Goal: Task Accomplishment & Management: Manage account settings

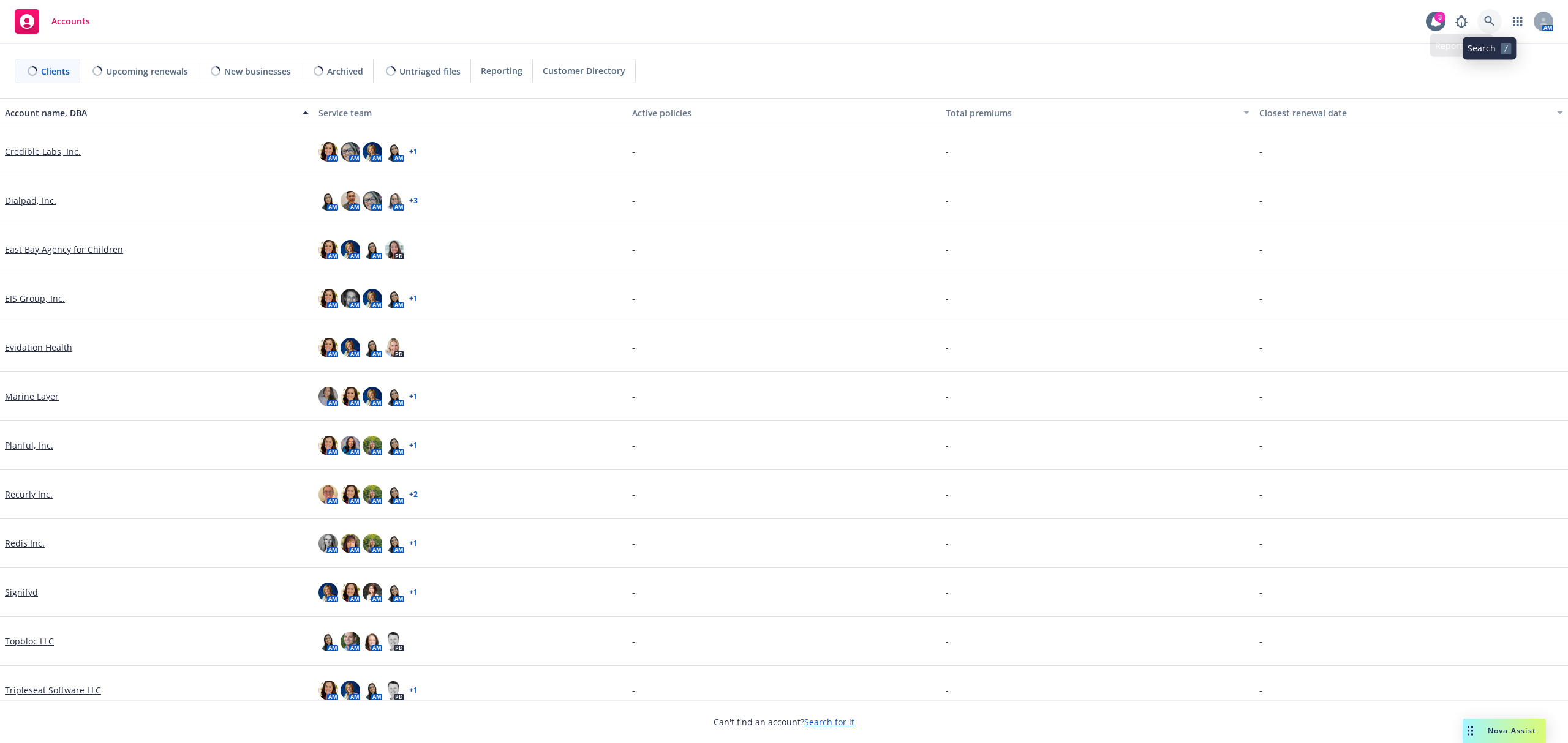
click at [1490, 25] on icon at bounding box center [1489, 21] width 11 height 11
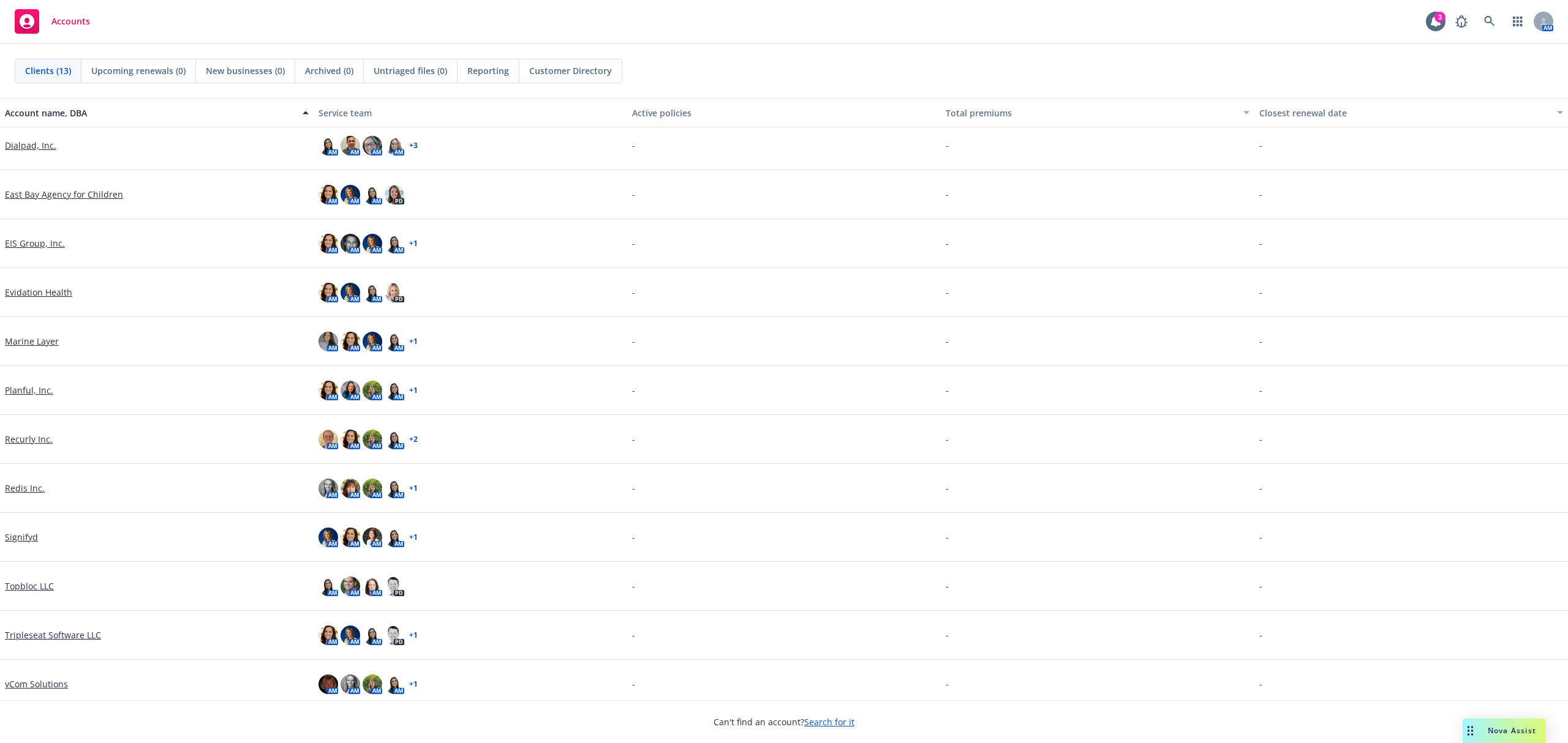
scroll to position [64, 0]
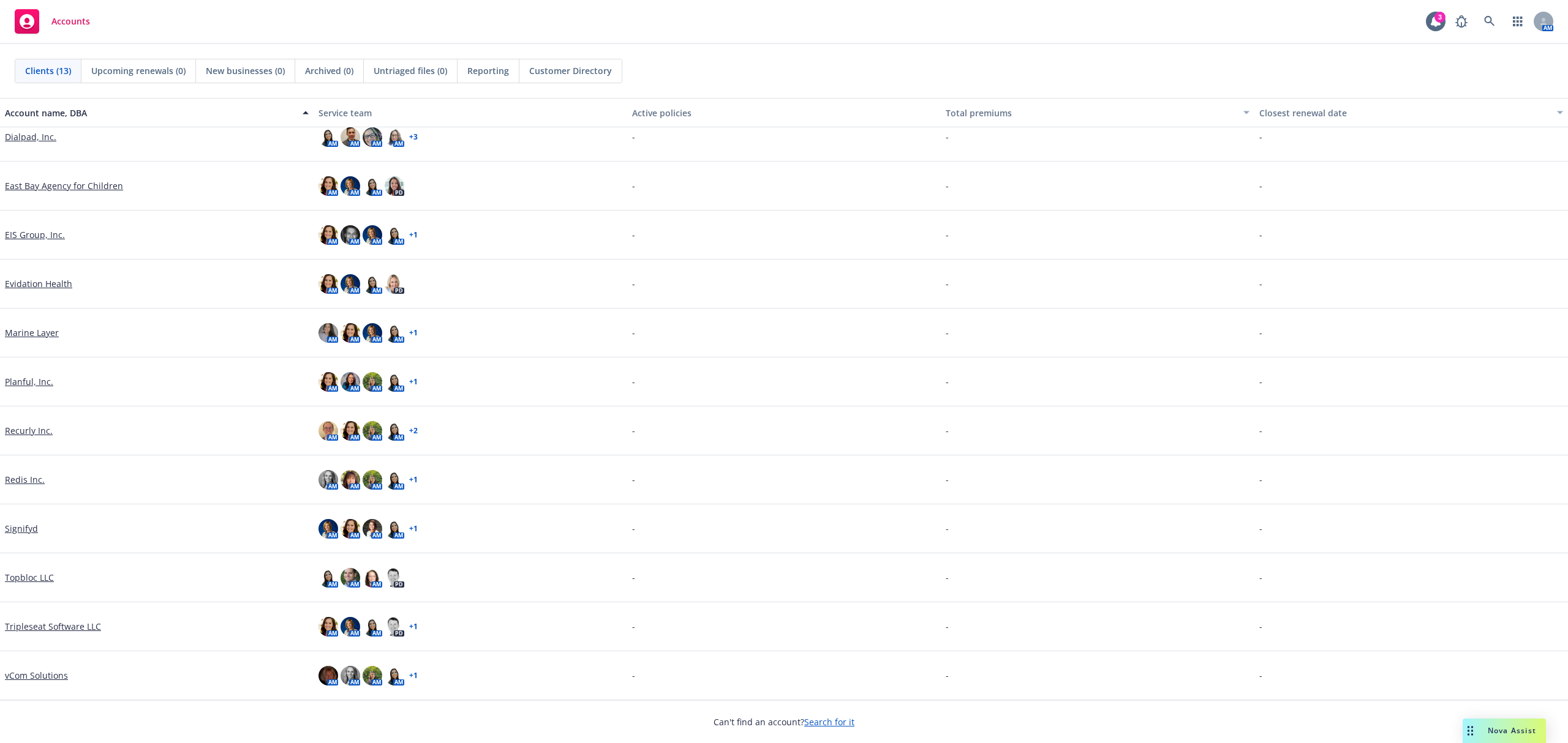
click at [38, 386] on link "Planful, Inc." at bounding box center [29, 381] width 48 height 13
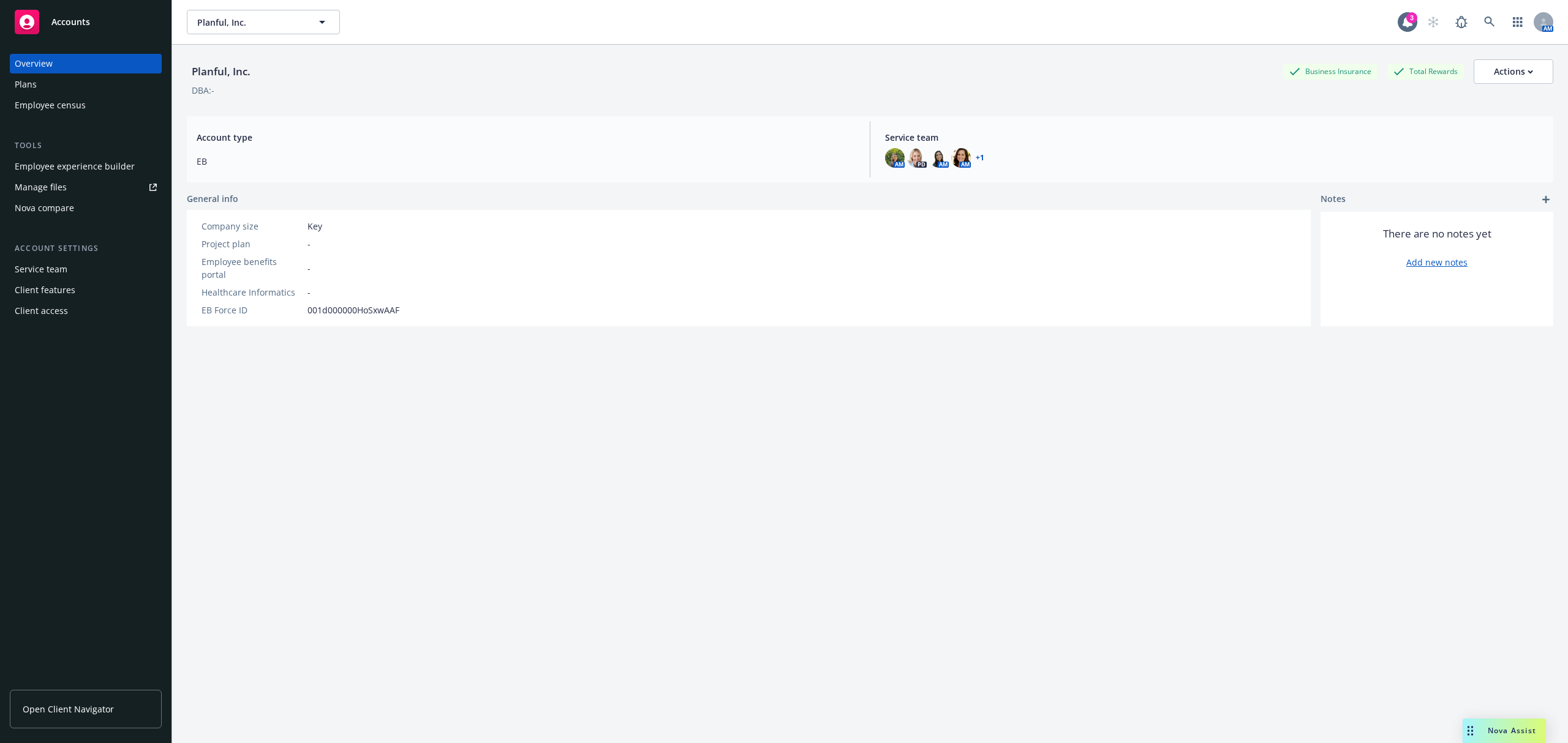
click at [66, 163] on div "Employee experience builder" at bounding box center [75, 166] width 120 height 20
click at [231, 449] on div "Planful, Inc. Business Insurance Total Rewards Actions DBA: - Account type EB S…" at bounding box center [870, 409] width 1366 height 728
click at [55, 164] on div "Employee experience builder" at bounding box center [75, 166] width 120 height 20
click at [292, 437] on div "Planful, Inc. Business Insurance Total Rewards Actions DBA: - Account type EB S…" at bounding box center [870, 409] width 1366 height 728
click at [265, 22] on span "Planful, Inc." at bounding box center [250, 22] width 106 height 13
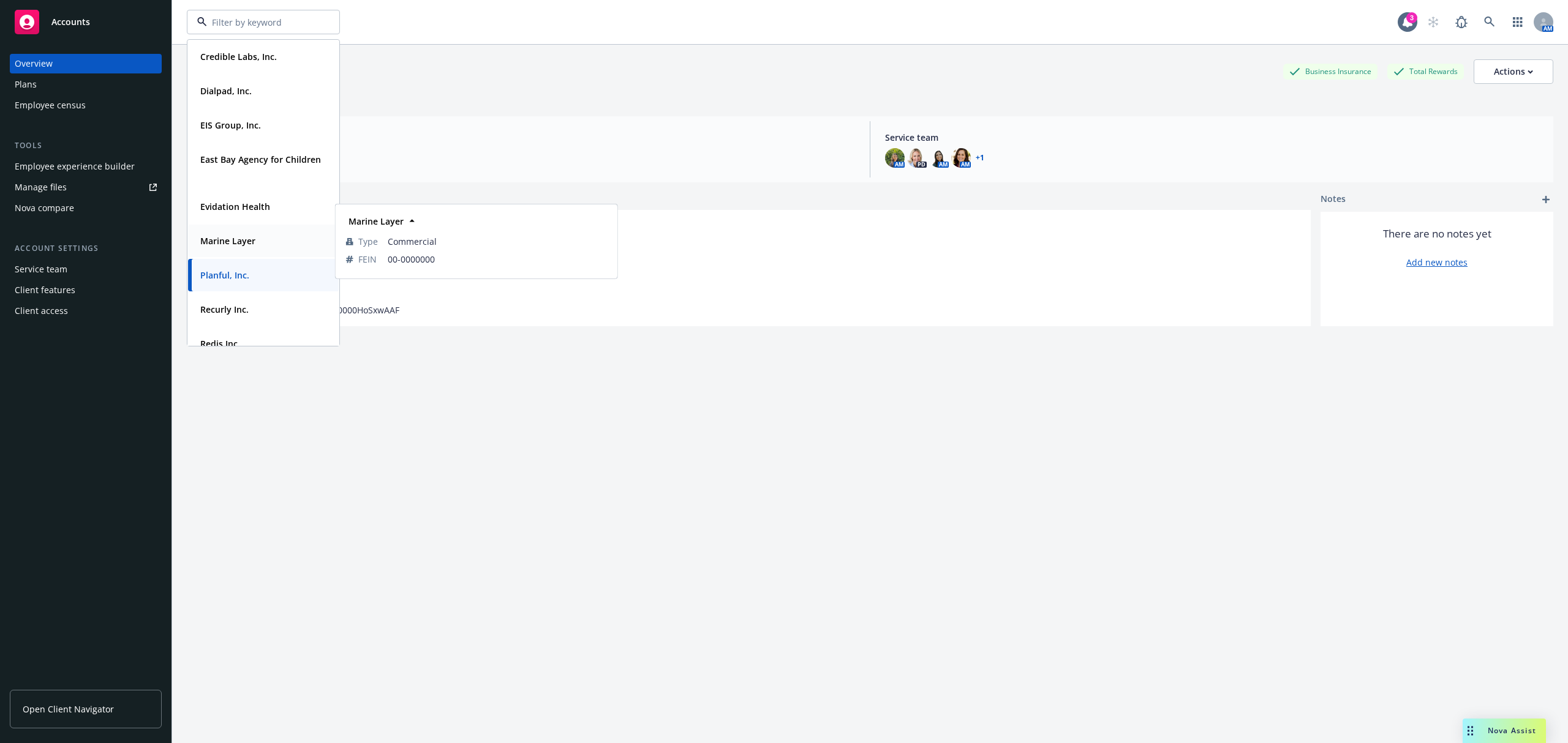
click at [269, 238] on div "Marine Layer" at bounding box center [263, 241] width 136 height 18
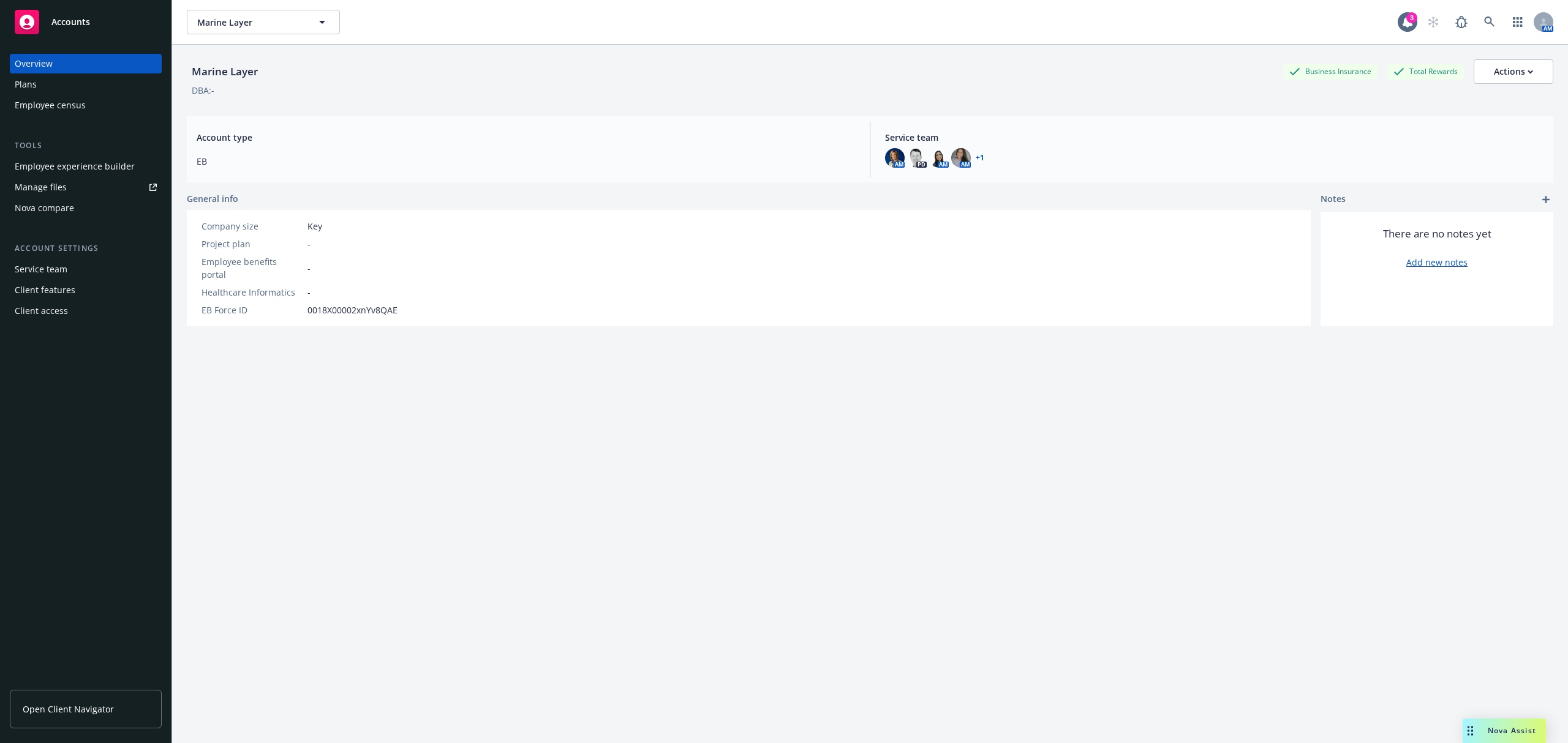
click at [92, 169] on div "Employee experience builder" at bounding box center [75, 166] width 120 height 20
click at [98, 167] on div "Employee experience builder" at bounding box center [75, 166] width 120 height 20
click at [270, 456] on div "Marine Layer Business Insurance Total Rewards Actions DBA: - Account type EB Se…" at bounding box center [870, 409] width 1366 height 728
click at [296, 18] on span "Marine Layer" at bounding box center [250, 22] width 106 height 13
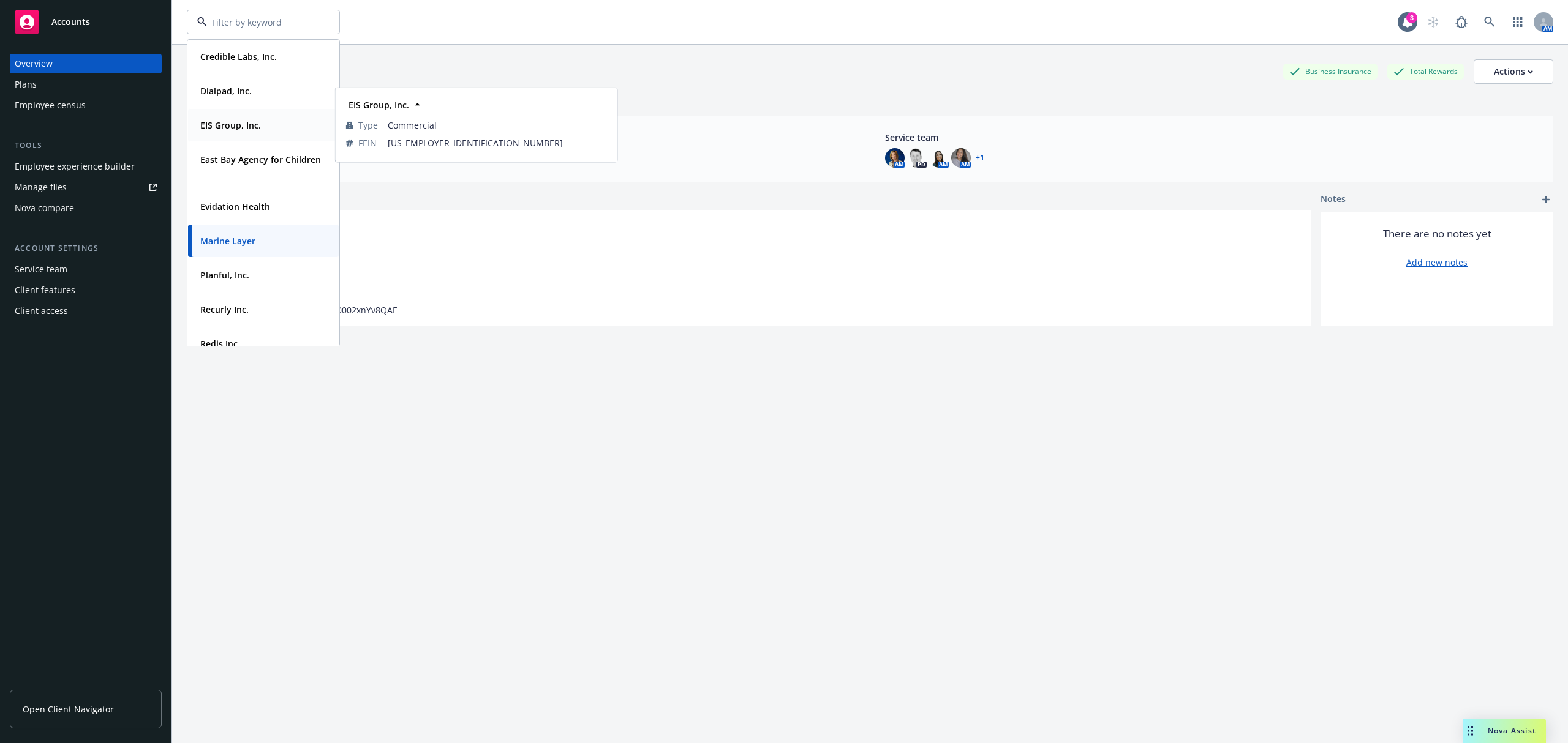
click at [258, 124] on strong "EIS Group, Inc." at bounding box center [231, 125] width 60 height 12
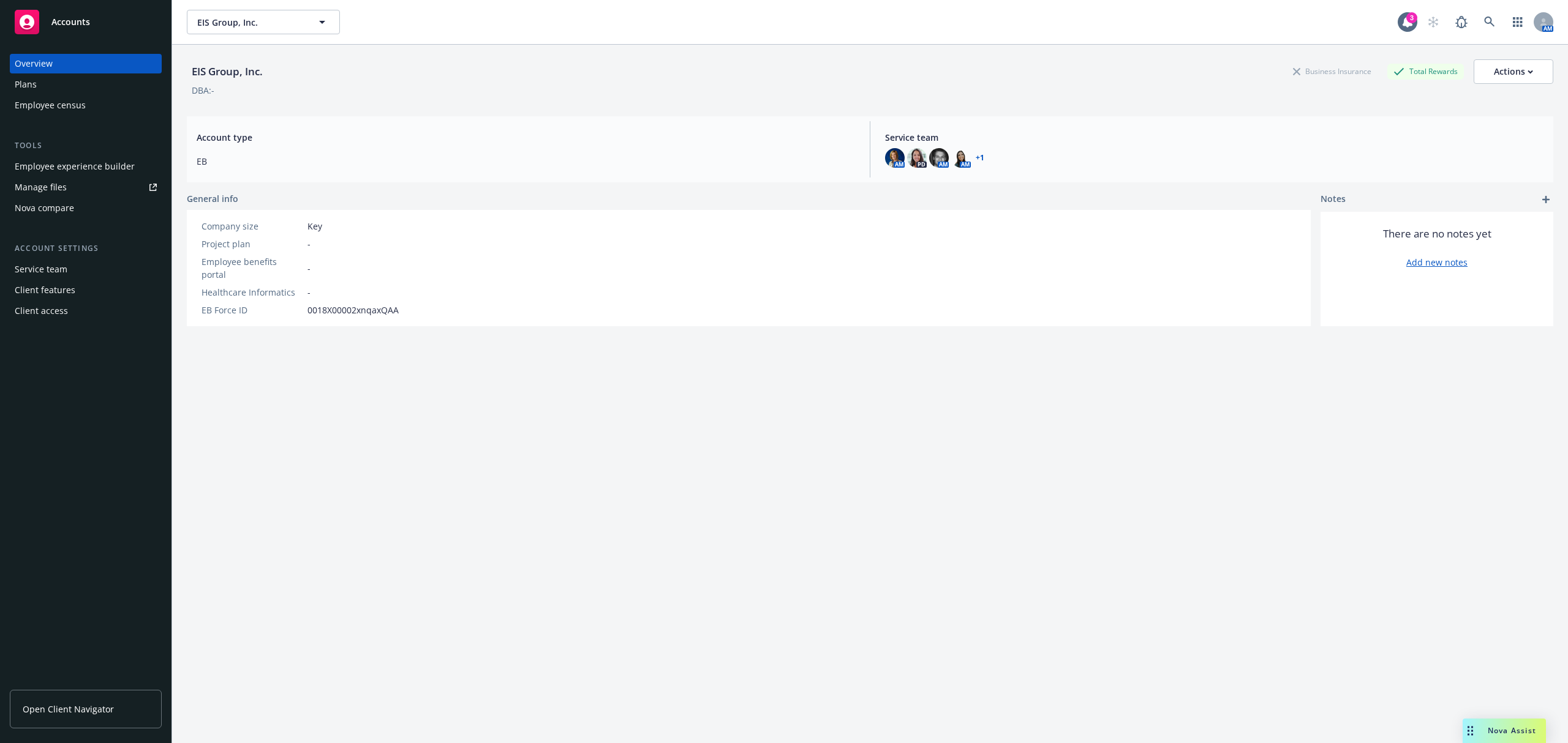
click at [50, 170] on div "Employee experience builder" at bounding box center [75, 166] width 120 height 20
click at [106, 160] on div "Employee experience builder" at bounding box center [75, 166] width 120 height 20
click at [256, 24] on span "EIS Group, Inc." at bounding box center [250, 22] width 106 height 13
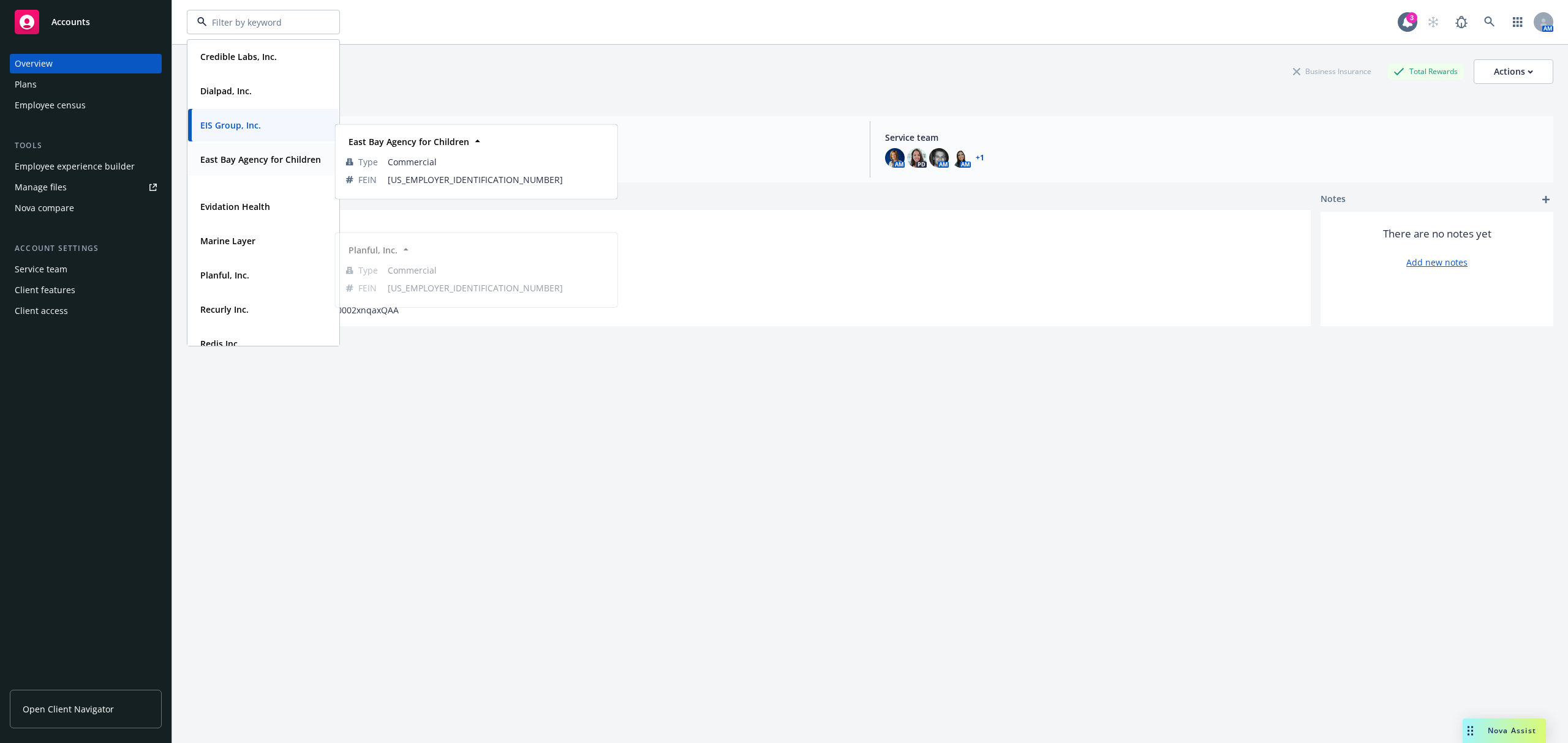
click at [268, 158] on strong "East Bay Agency for Children" at bounding box center [261, 159] width 121 height 12
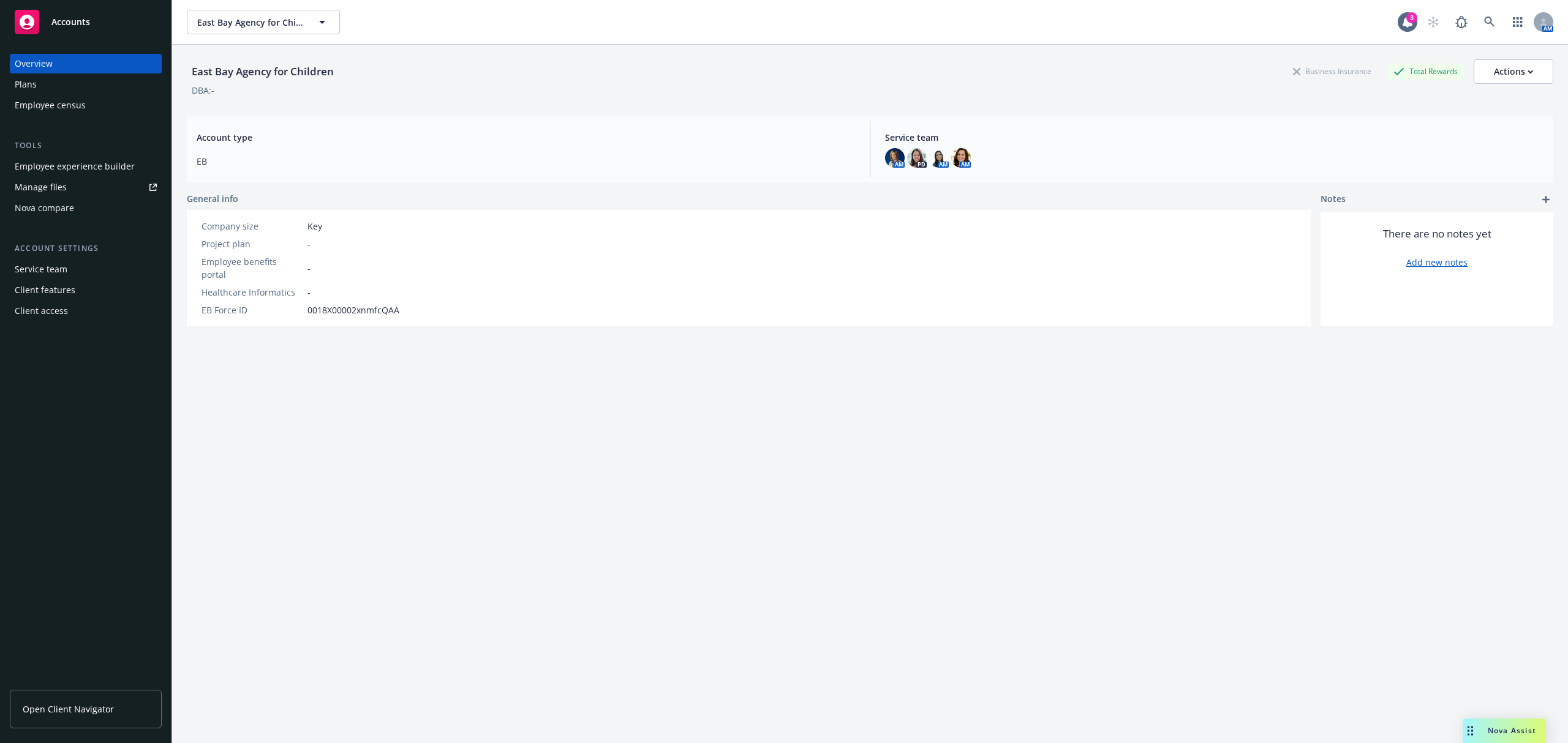
click at [107, 165] on div "Employee experience builder" at bounding box center [75, 166] width 120 height 20
click at [307, 21] on button "East Bay Agency for Children" at bounding box center [263, 22] width 153 height 24
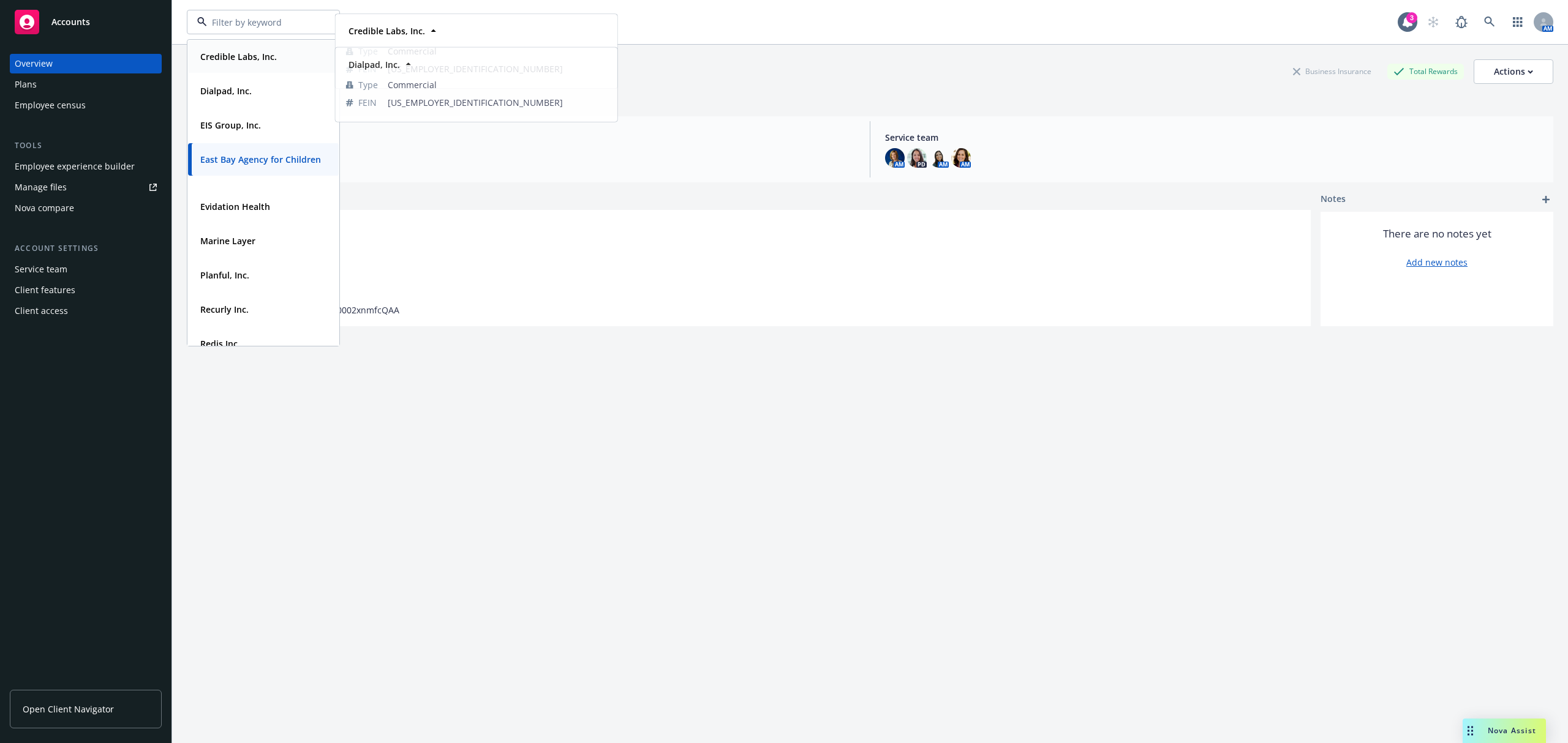
click at [261, 59] on strong "Credible Labs, Inc." at bounding box center [238, 57] width 76 height 12
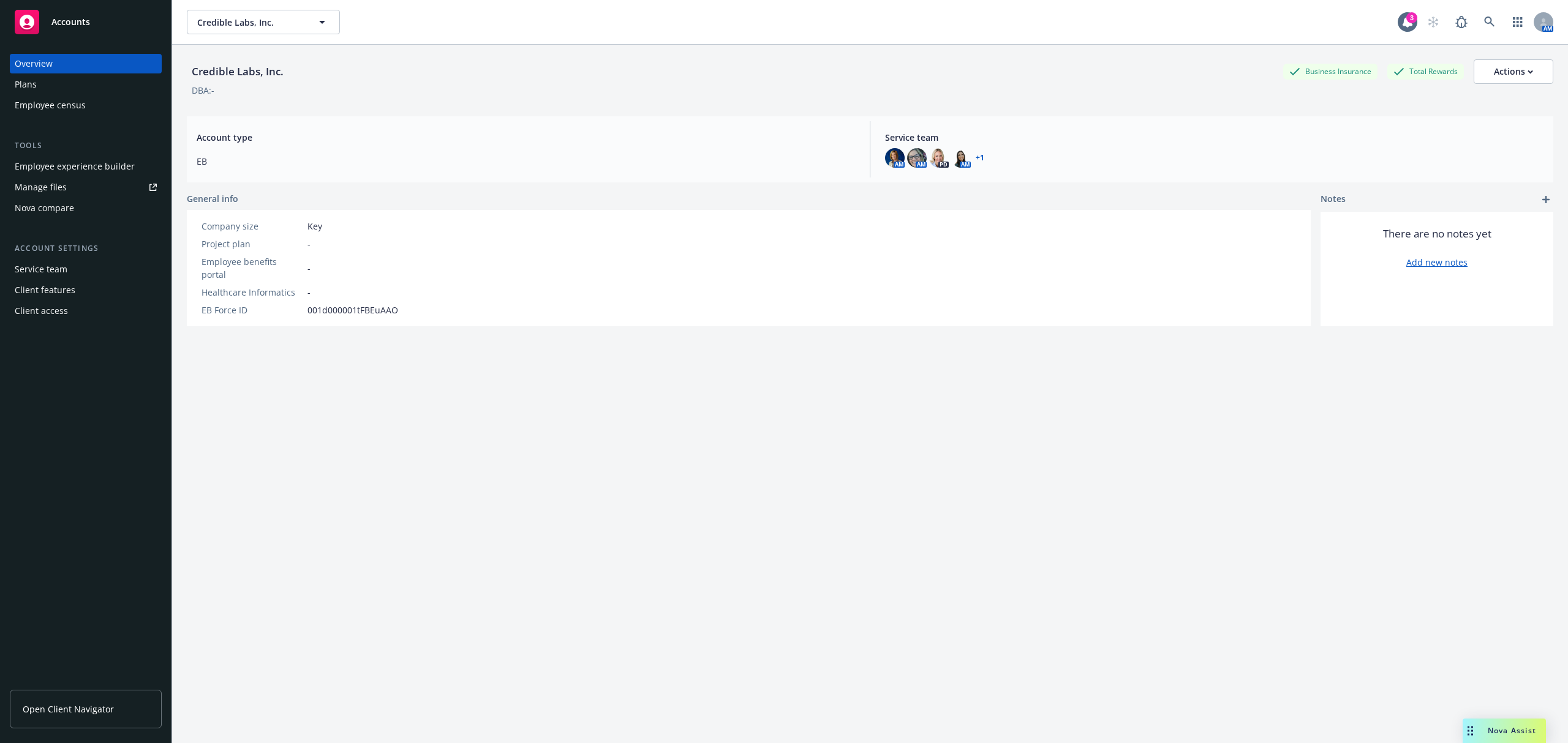
click at [64, 170] on div "Employee experience builder" at bounding box center [75, 166] width 120 height 20
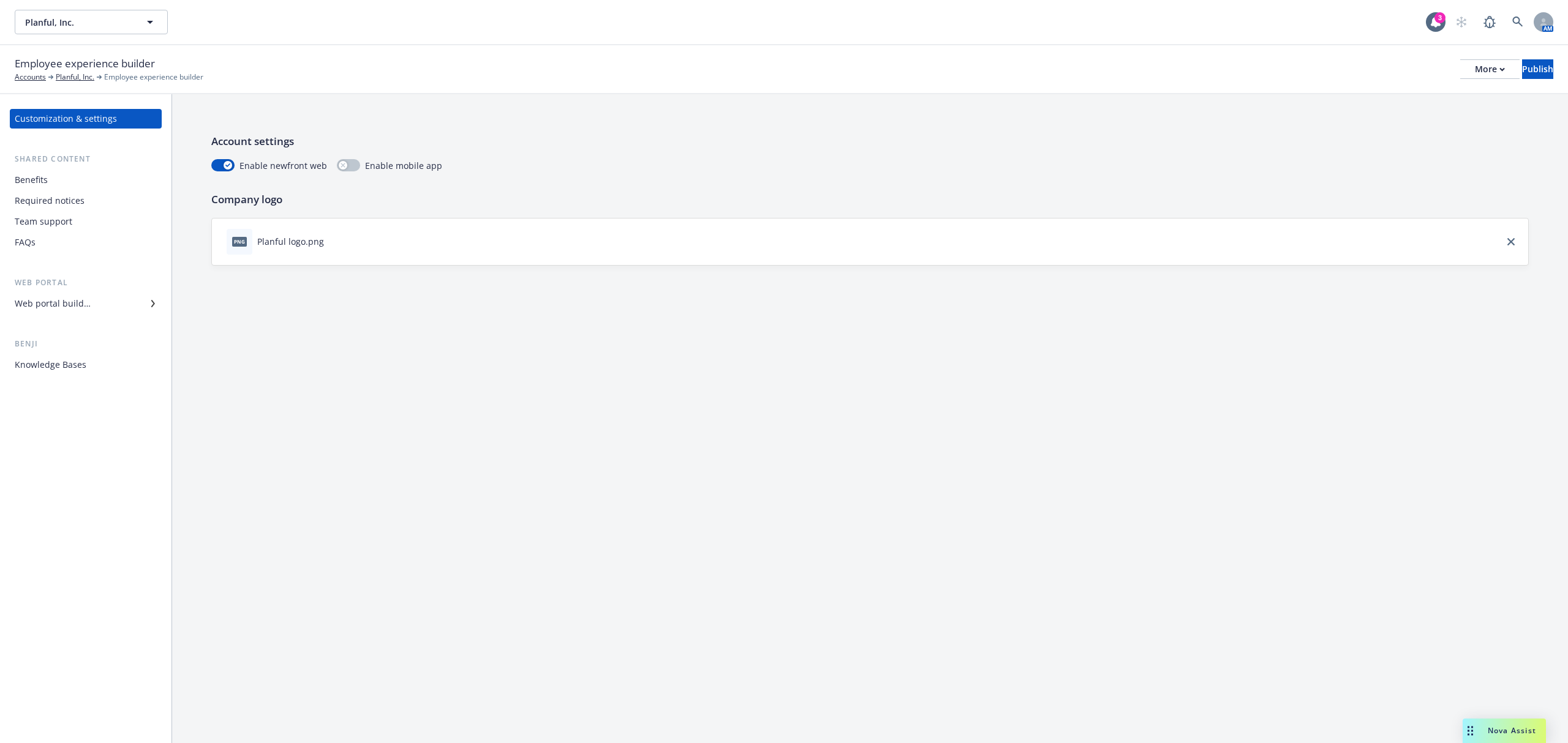
click at [79, 299] on div "Web portal builder" at bounding box center [53, 304] width 76 height 20
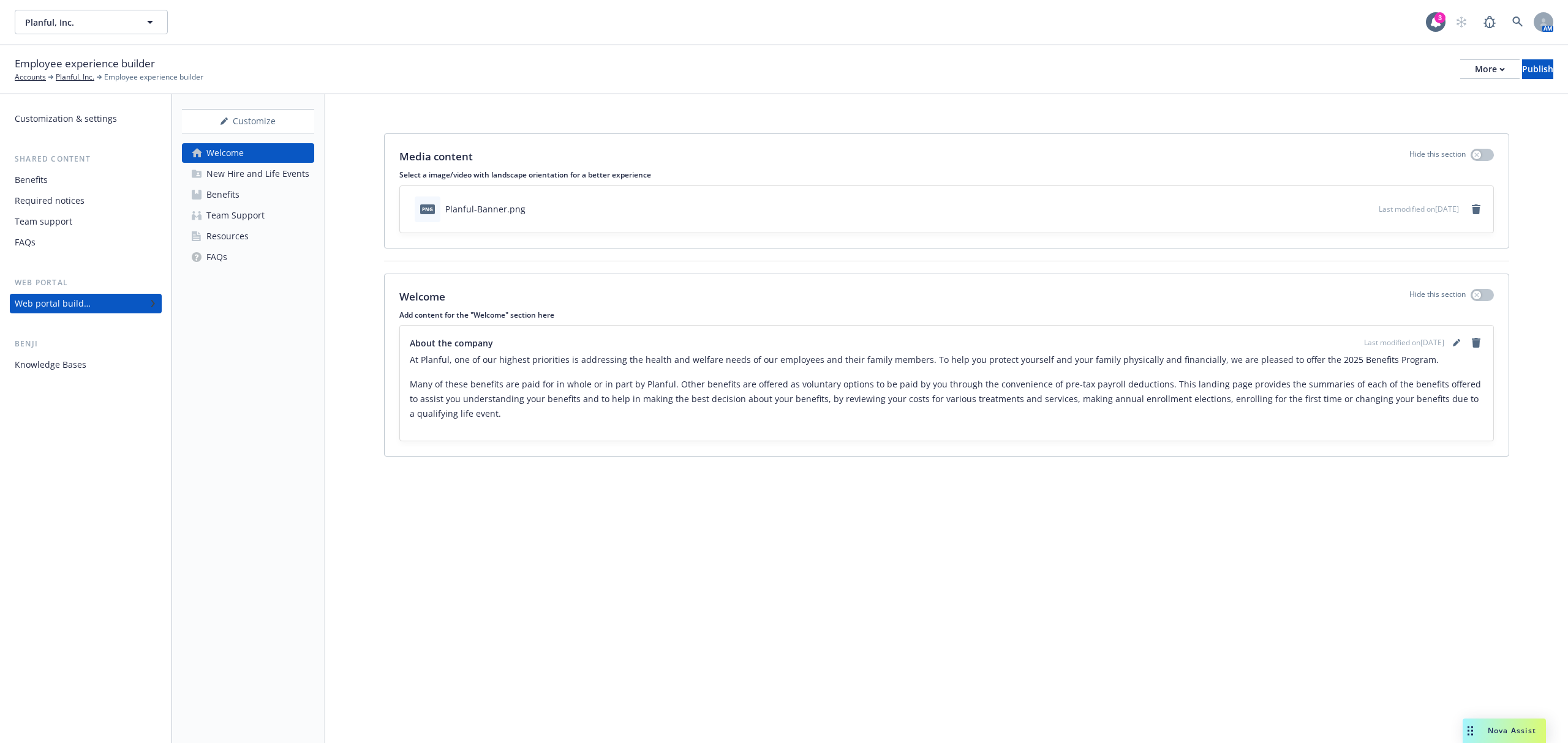
click at [233, 216] on div "Team Support" at bounding box center [235, 215] width 58 height 20
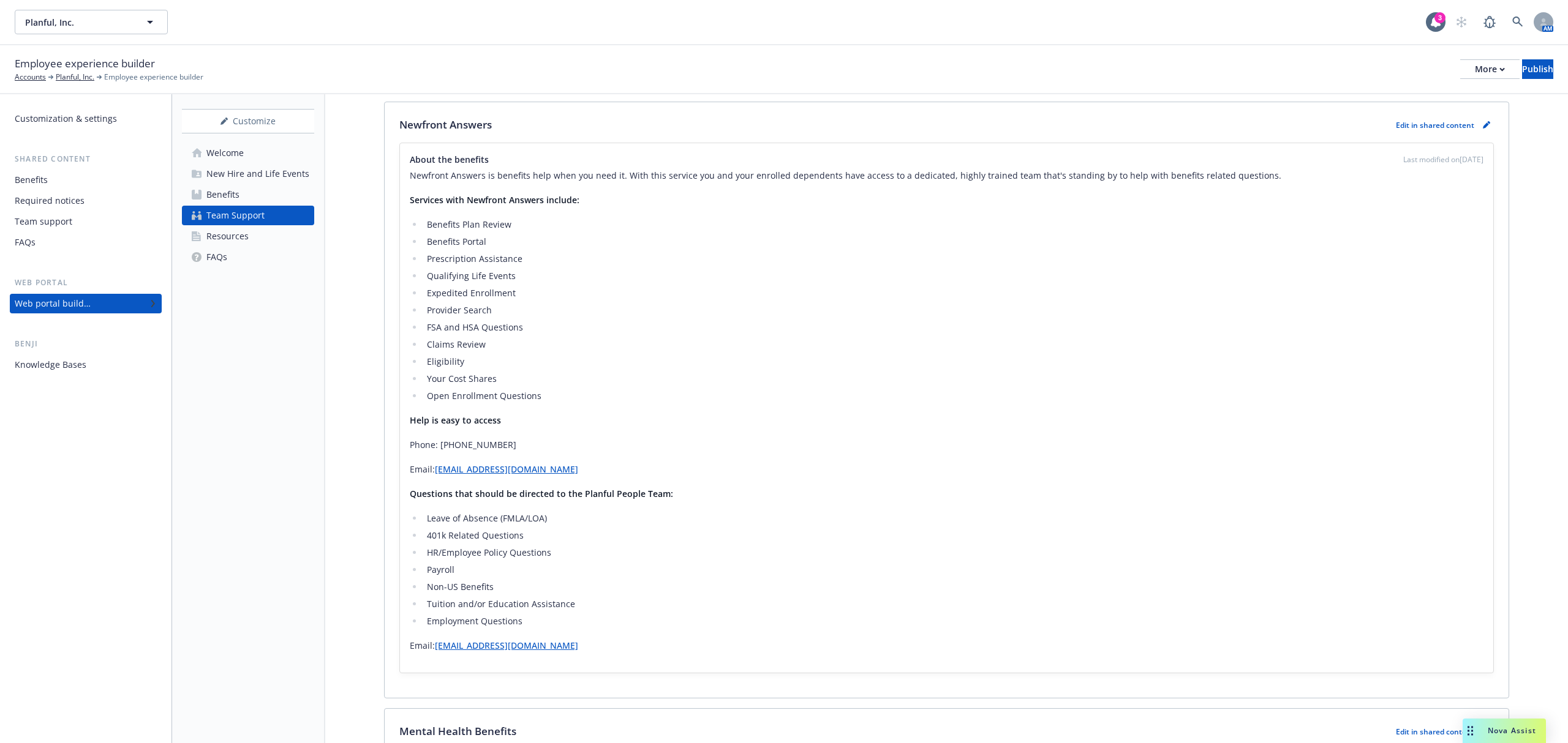
scroll to position [245, 0]
click at [1479, 126] on link "pencil" at bounding box center [1486, 123] width 15 height 15
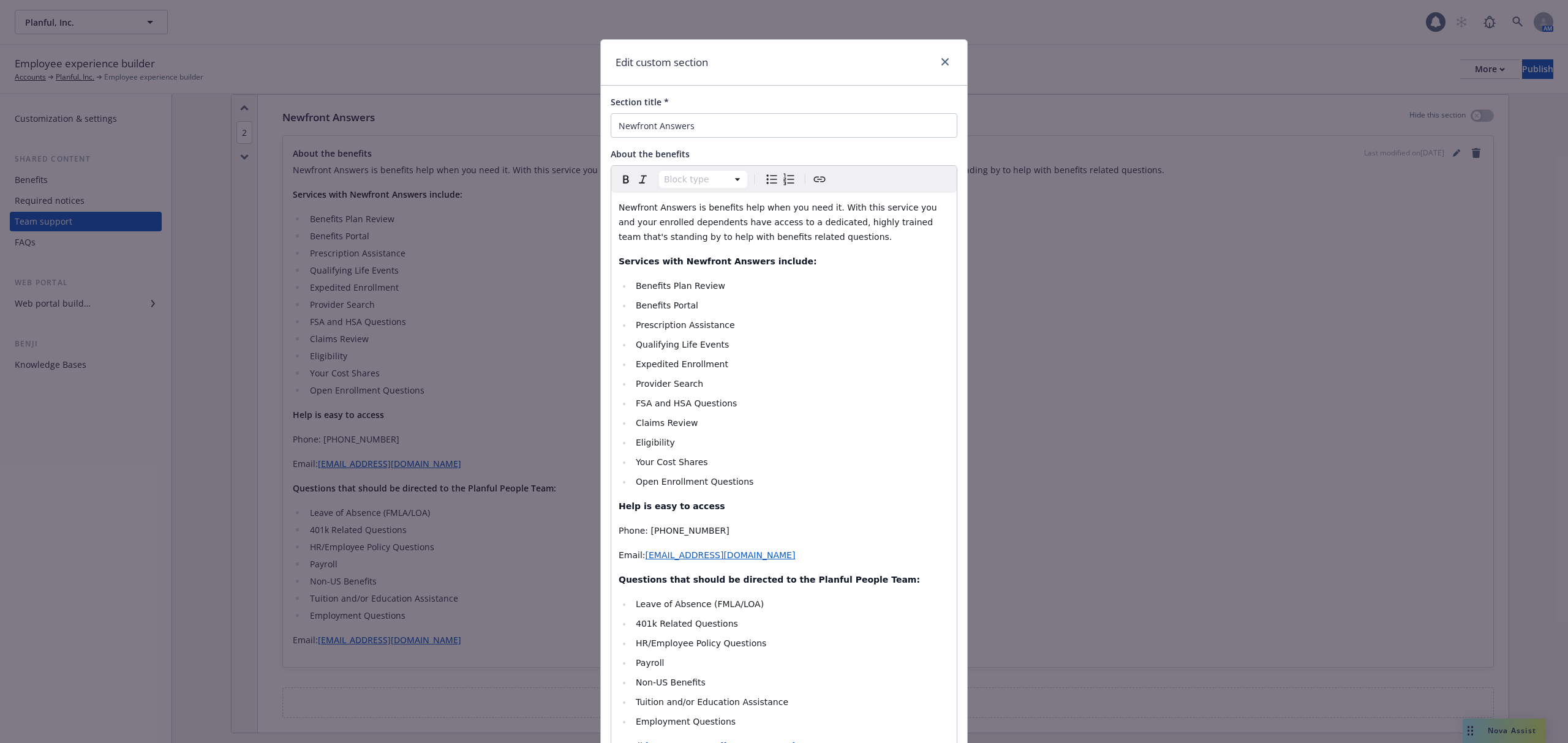
scroll to position [245, 0]
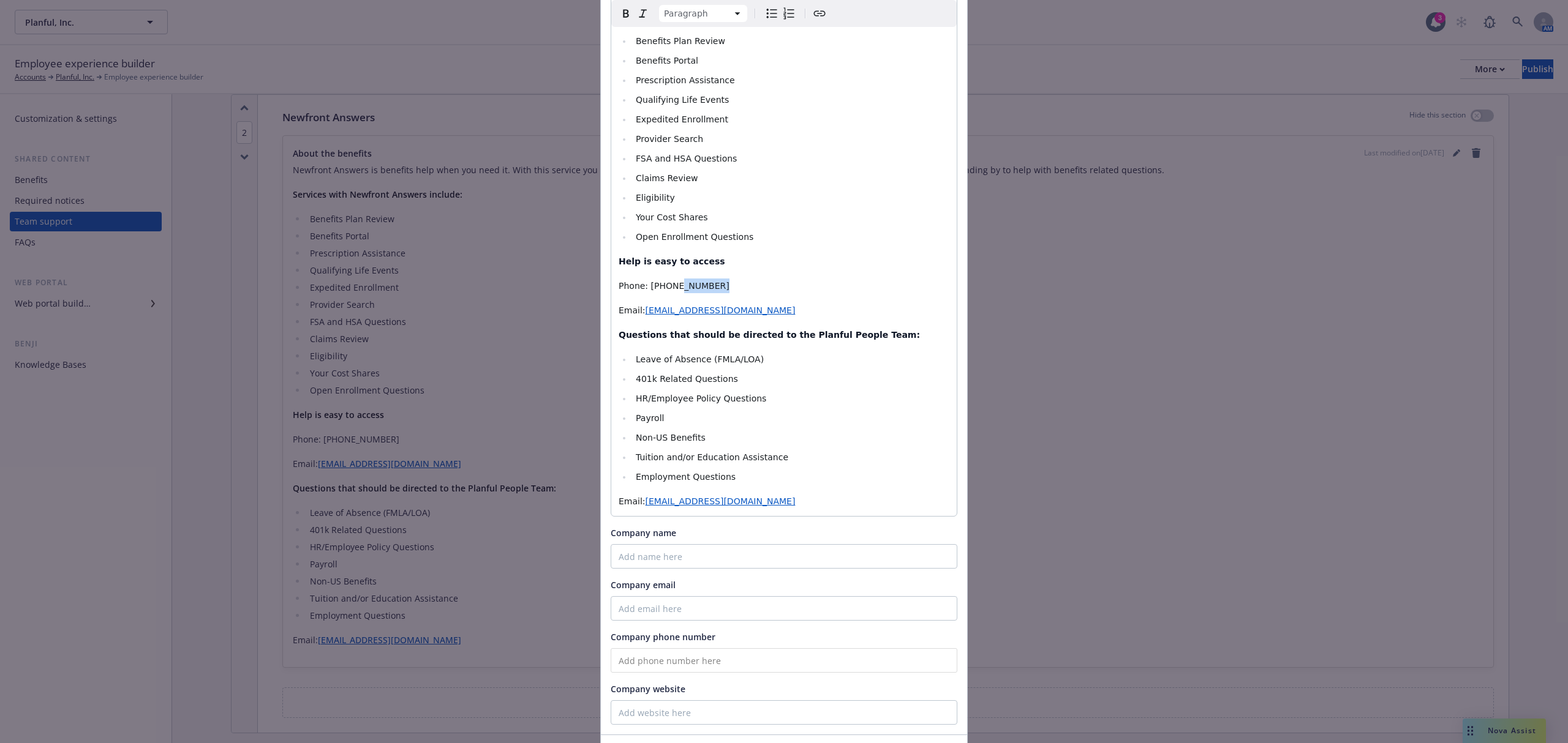
drag, startPoint x: 709, startPoint y: 290, endPoint x: 664, endPoint y: 293, distance: 45.1
click at [664, 293] on p "Phone: (866) 890-2132" at bounding box center [784, 286] width 331 height 15
click at [709, 284] on p "Phone: (866) 890-2132" at bounding box center [784, 286] width 331 height 15
drag, startPoint x: 709, startPoint y: 284, endPoint x: 664, endPoint y: 285, distance: 45.0
click at [664, 285] on p "Phone: (866) 890-2132" at bounding box center [784, 286] width 331 height 15
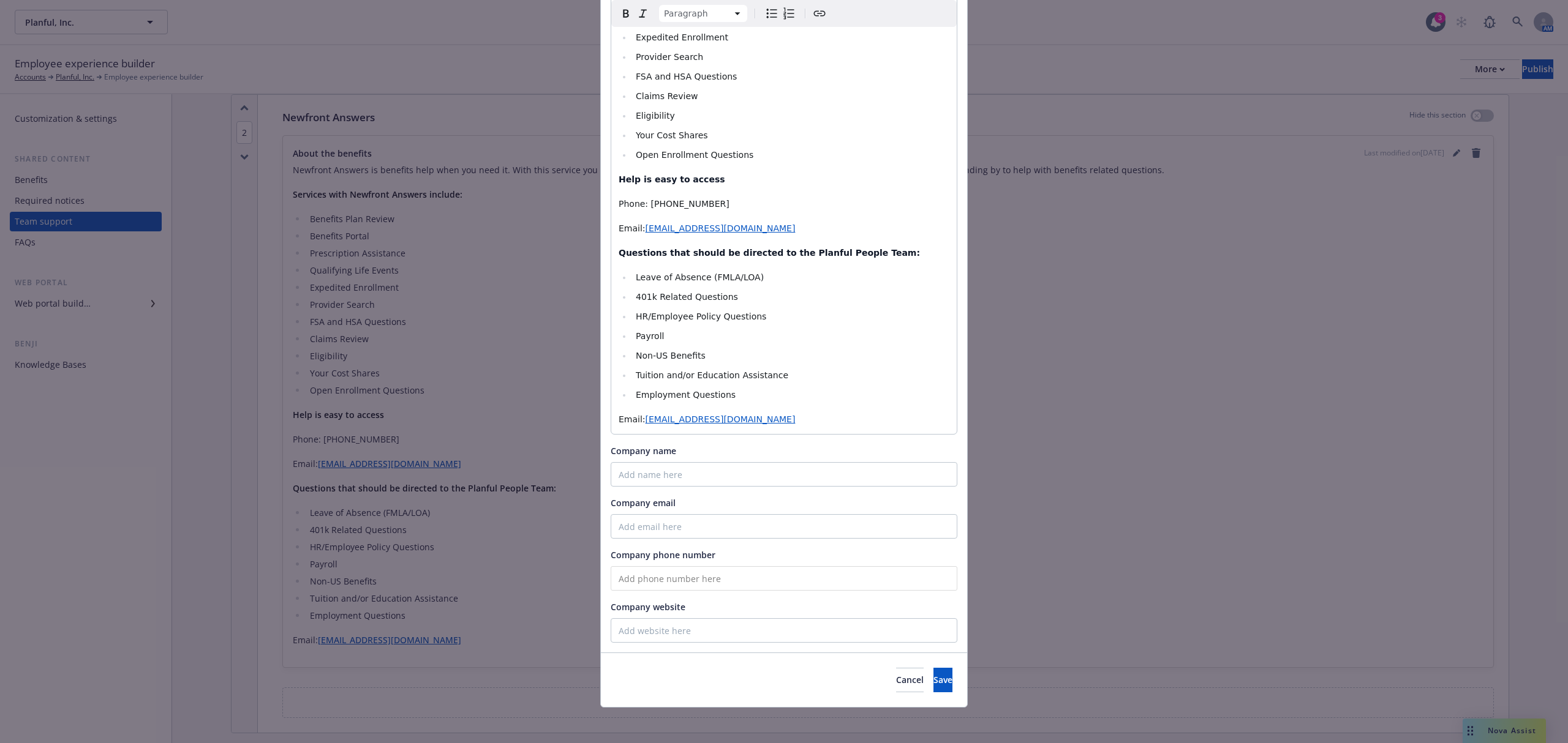
scroll to position [331, 0]
click at [933, 671] on button "Save" at bounding box center [943, 676] width 19 height 24
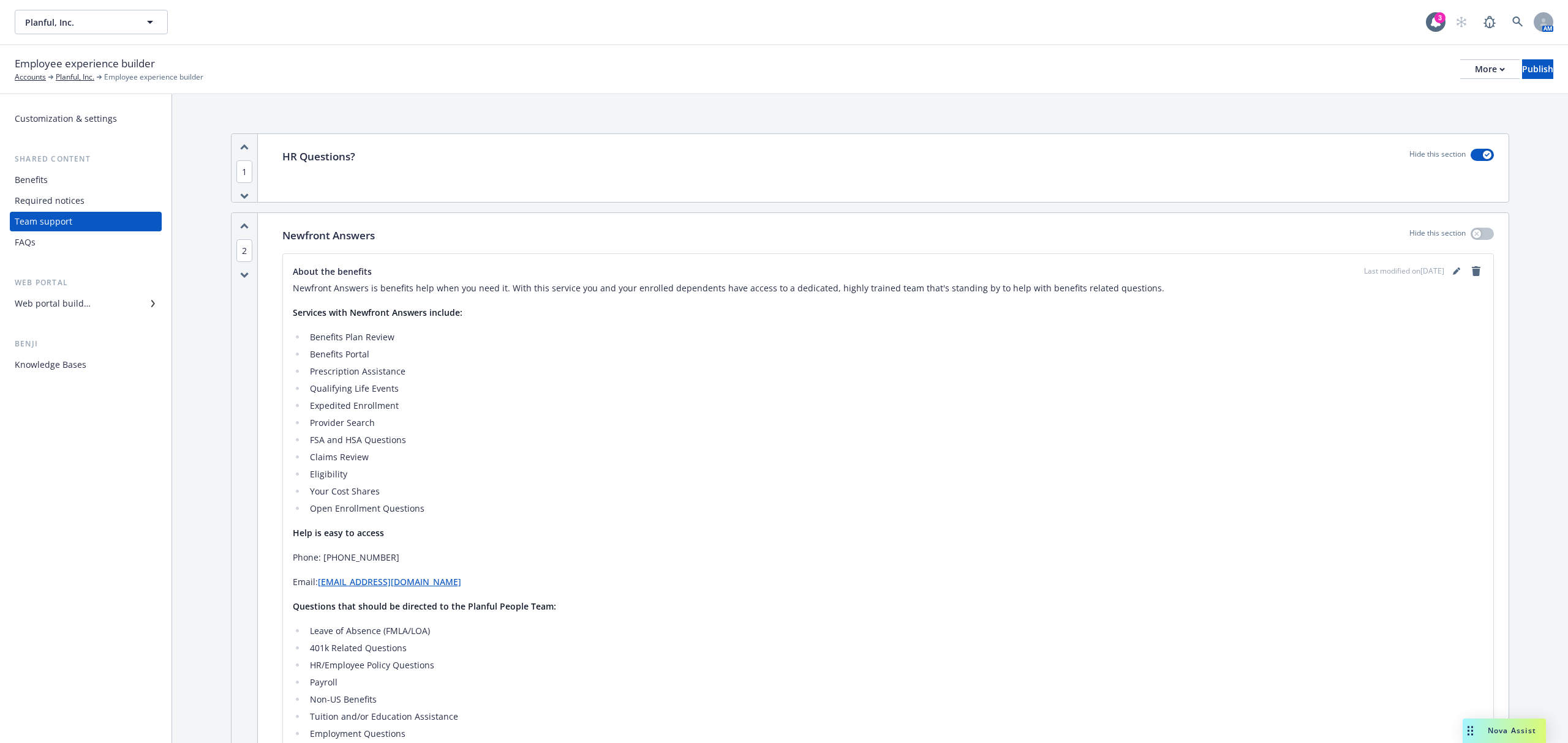
scroll to position [0, 0]
click at [75, 300] on div "Web portal builder" at bounding box center [53, 304] width 76 height 20
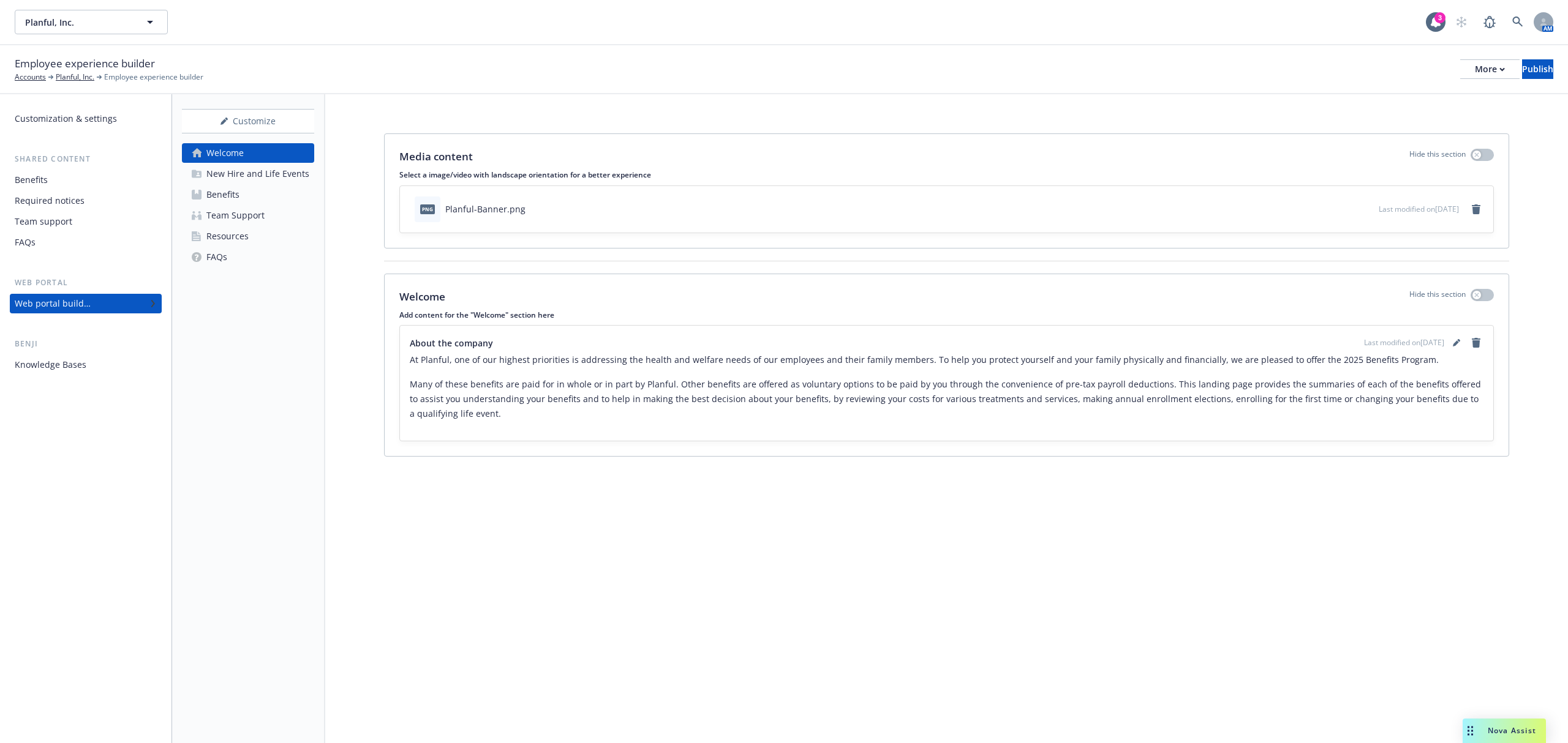
click at [260, 169] on div "New Hire and Life Events" at bounding box center [258, 173] width 103 height 20
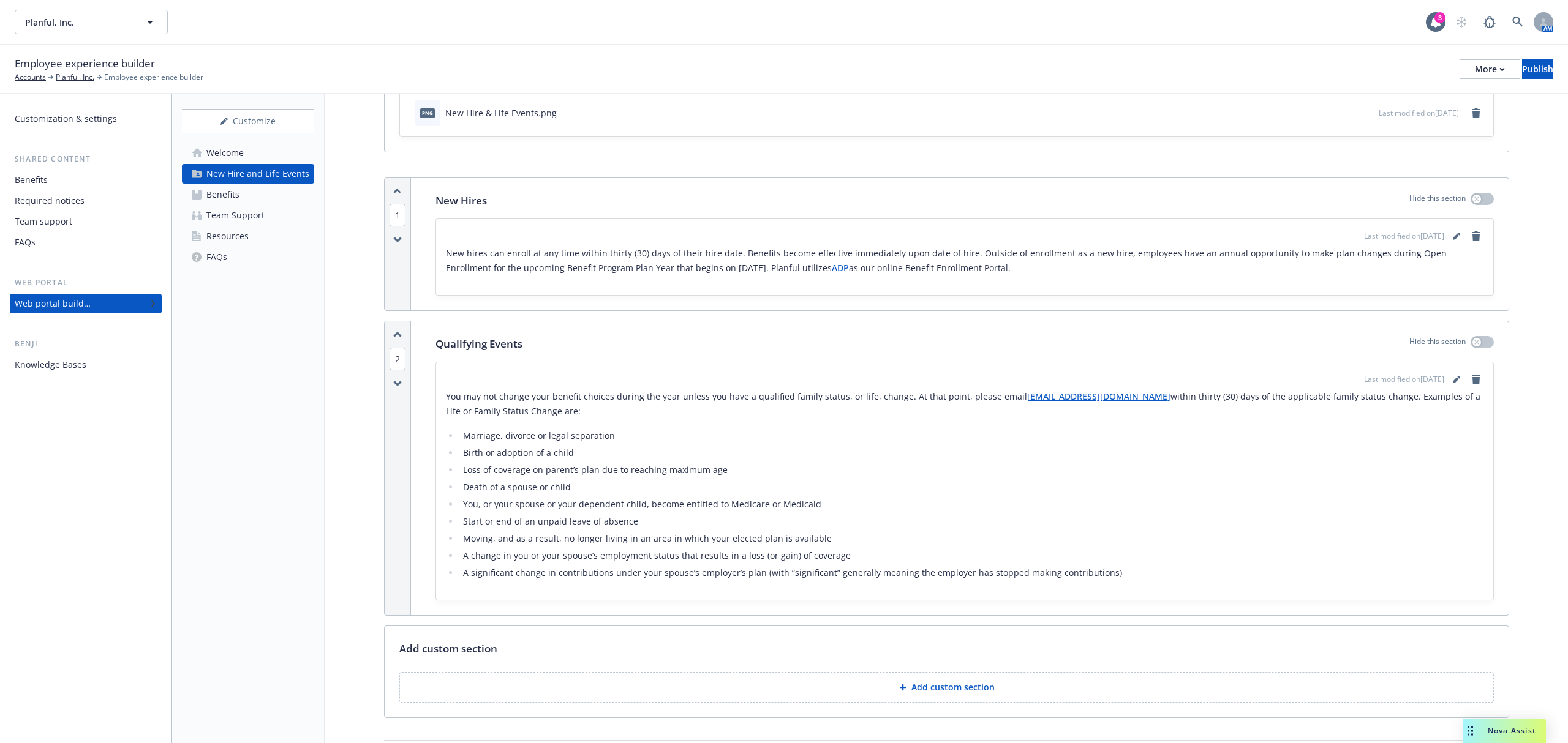
scroll to position [96, 0]
click at [223, 191] on div "Benefits" at bounding box center [222, 195] width 33 height 20
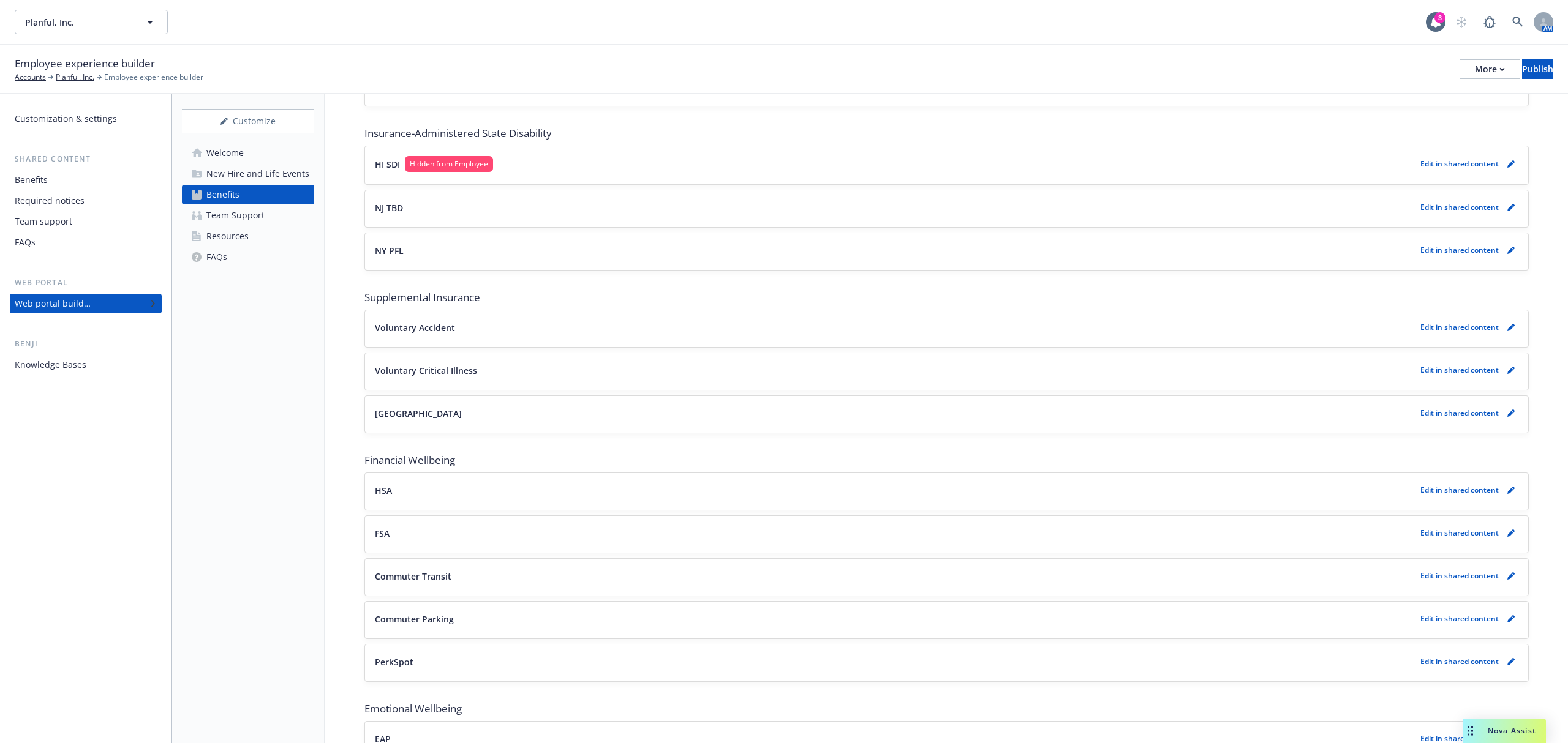
scroll to position [914, 0]
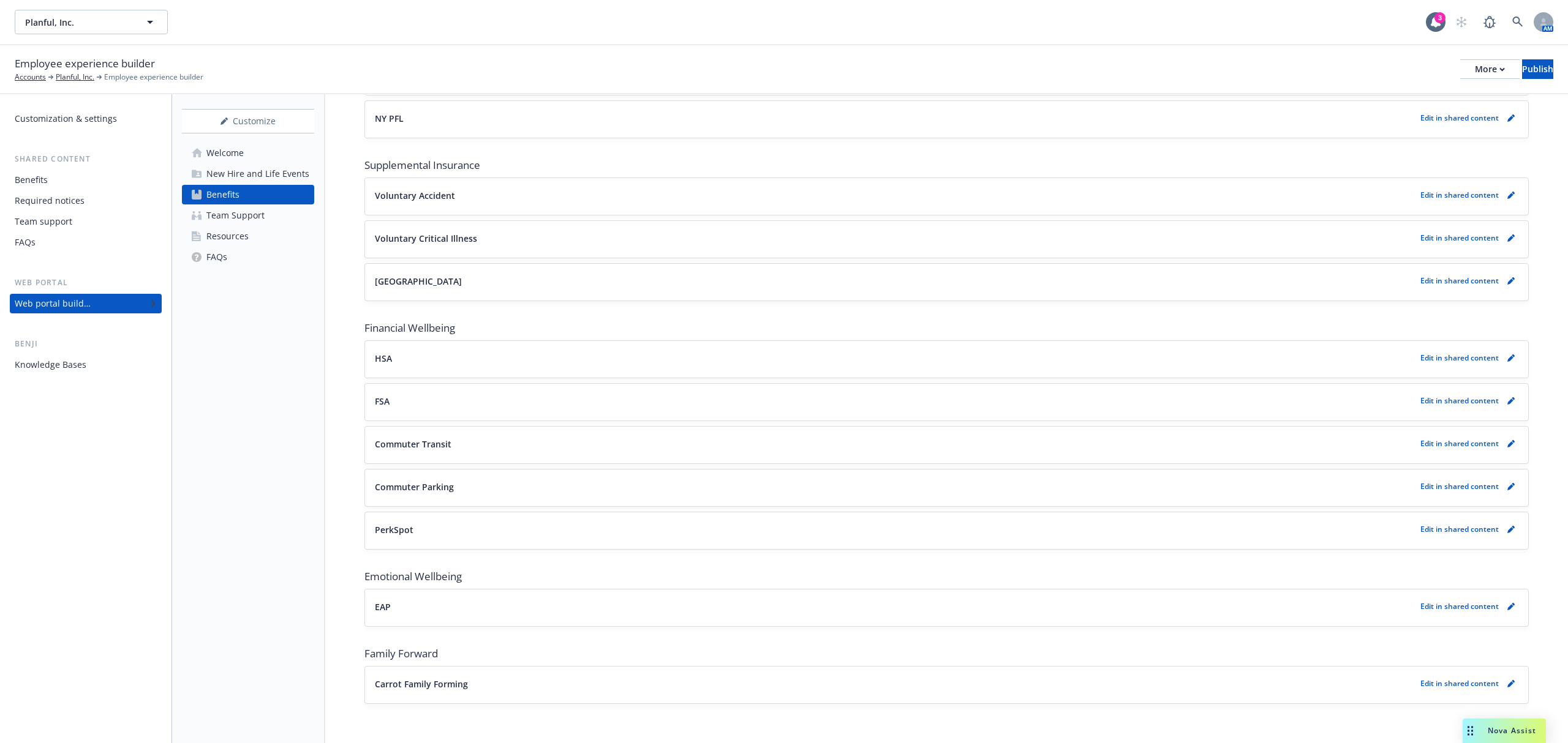
click at [256, 238] on link "Resources" at bounding box center [248, 236] width 132 height 20
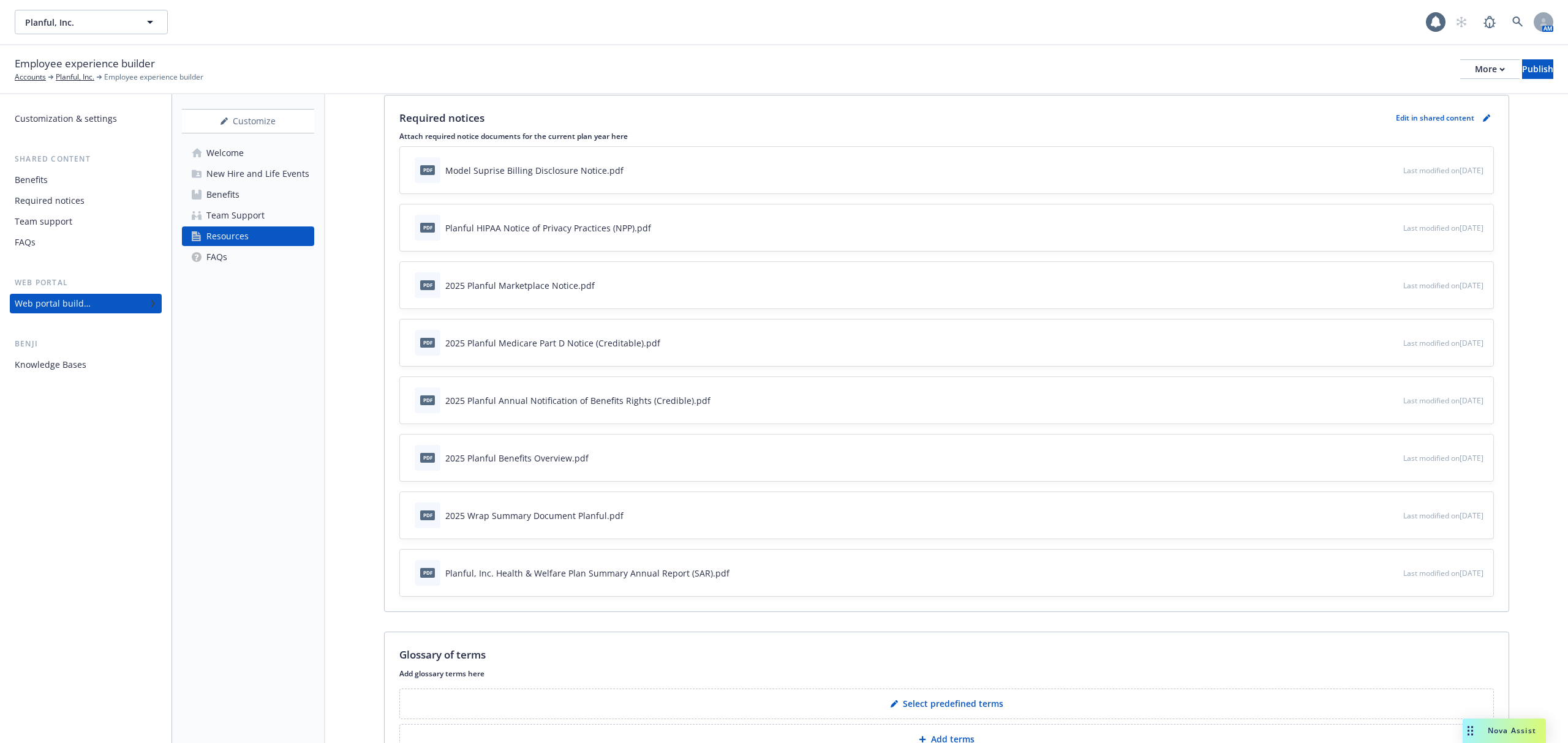
scroll to position [245, 0]
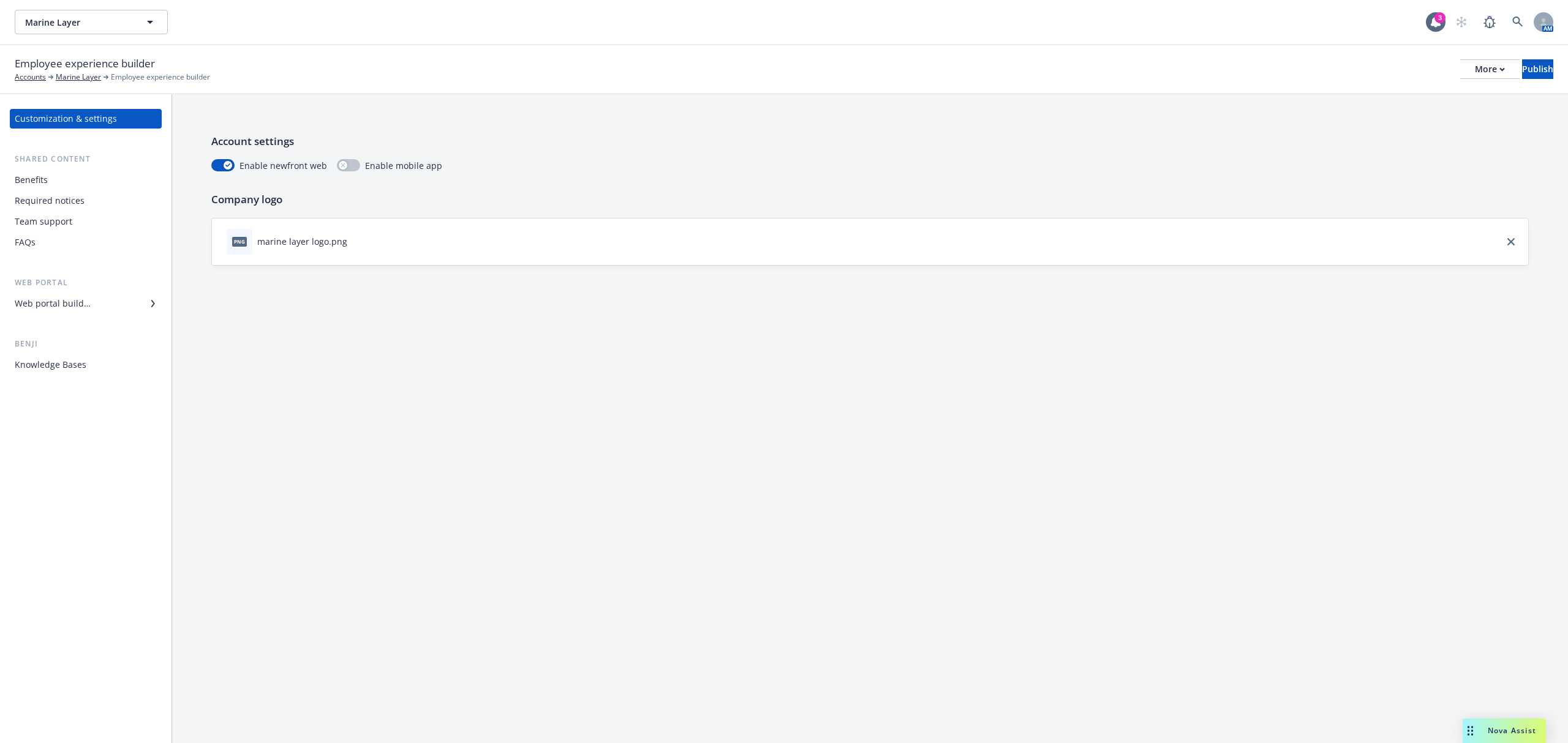
click at [92, 310] on div "Web portal builder" at bounding box center [85, 304] width 142 height 20
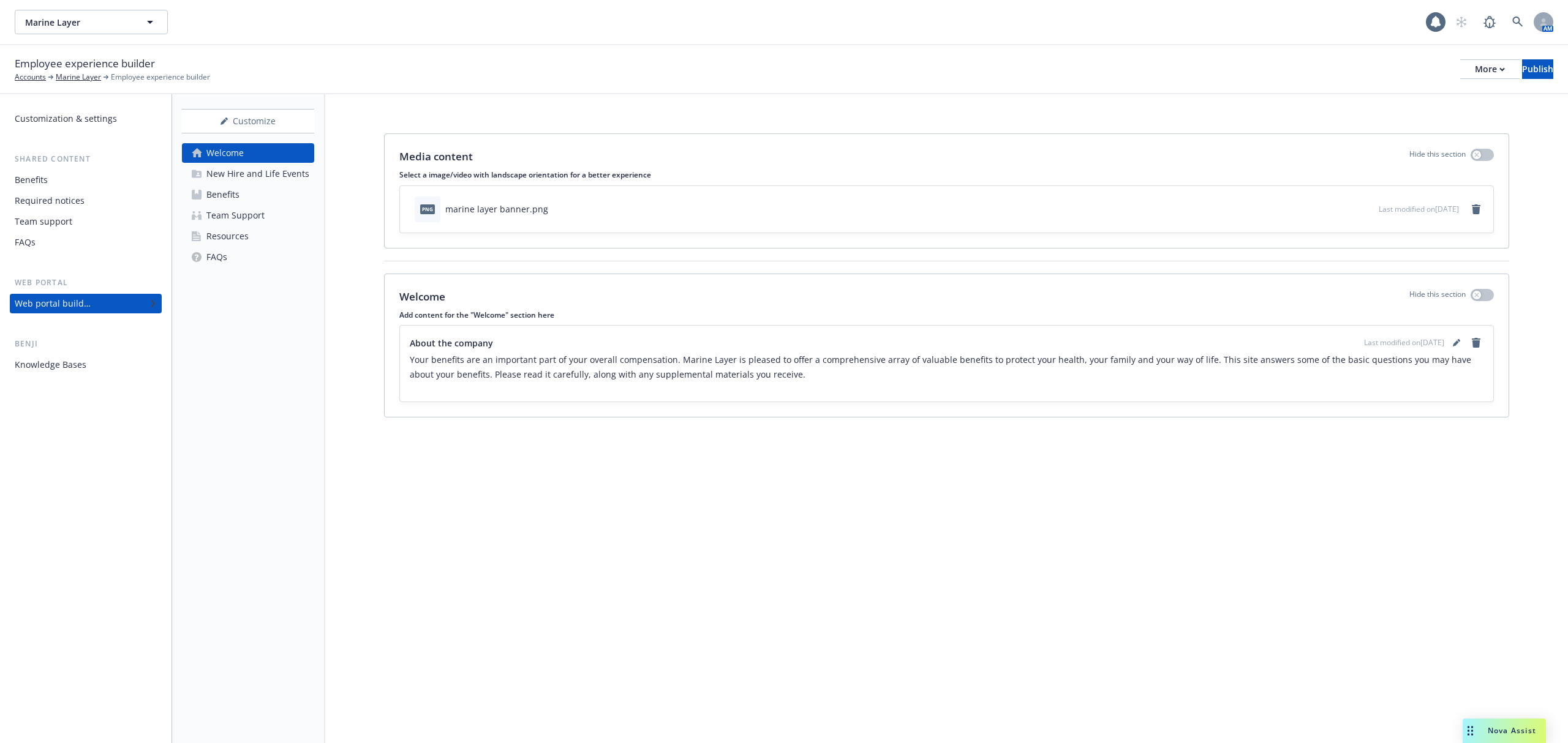
click at [277, 221] on link "Team Support" at bounding box center [248, 215] width 132 height 20
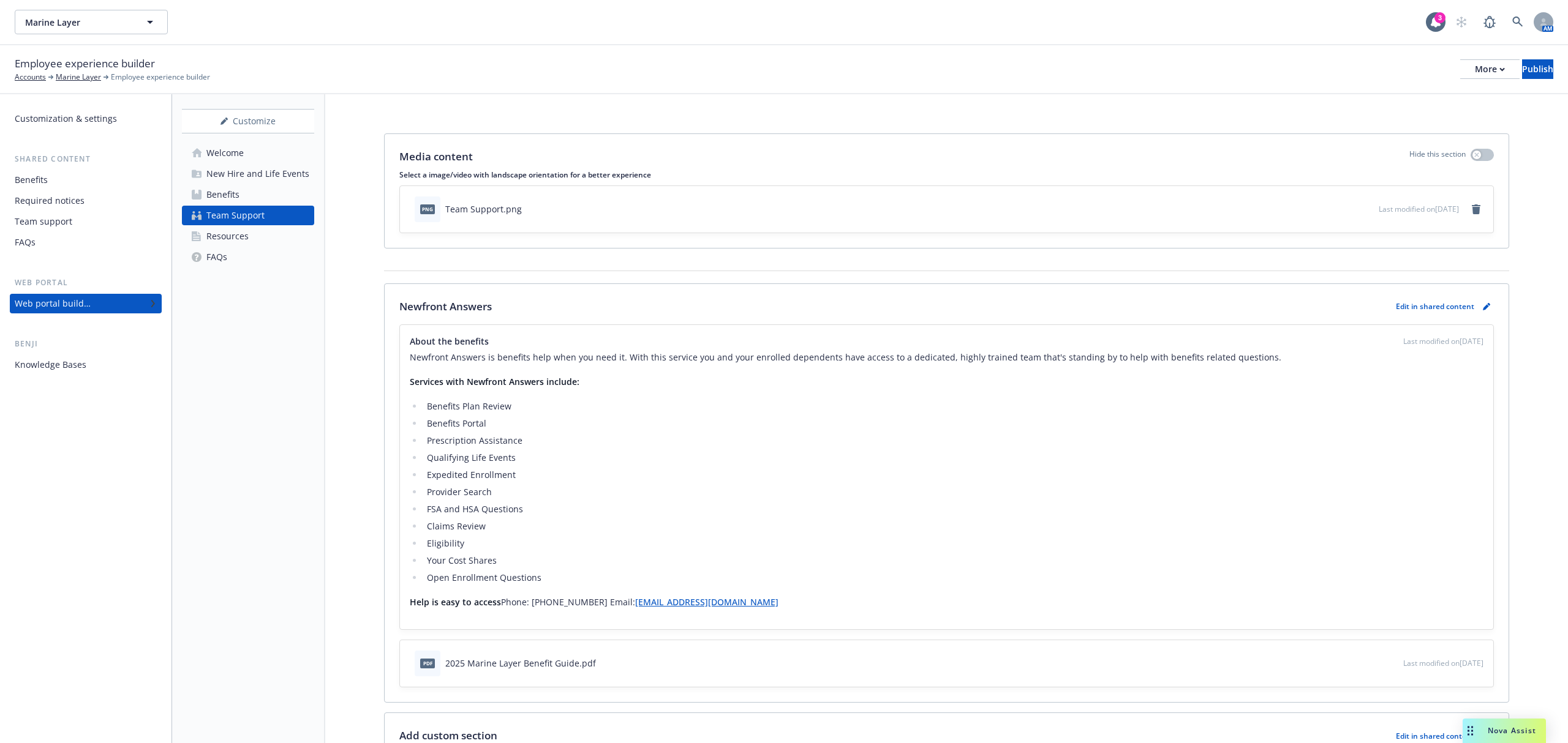
scroll to position [76, 0]
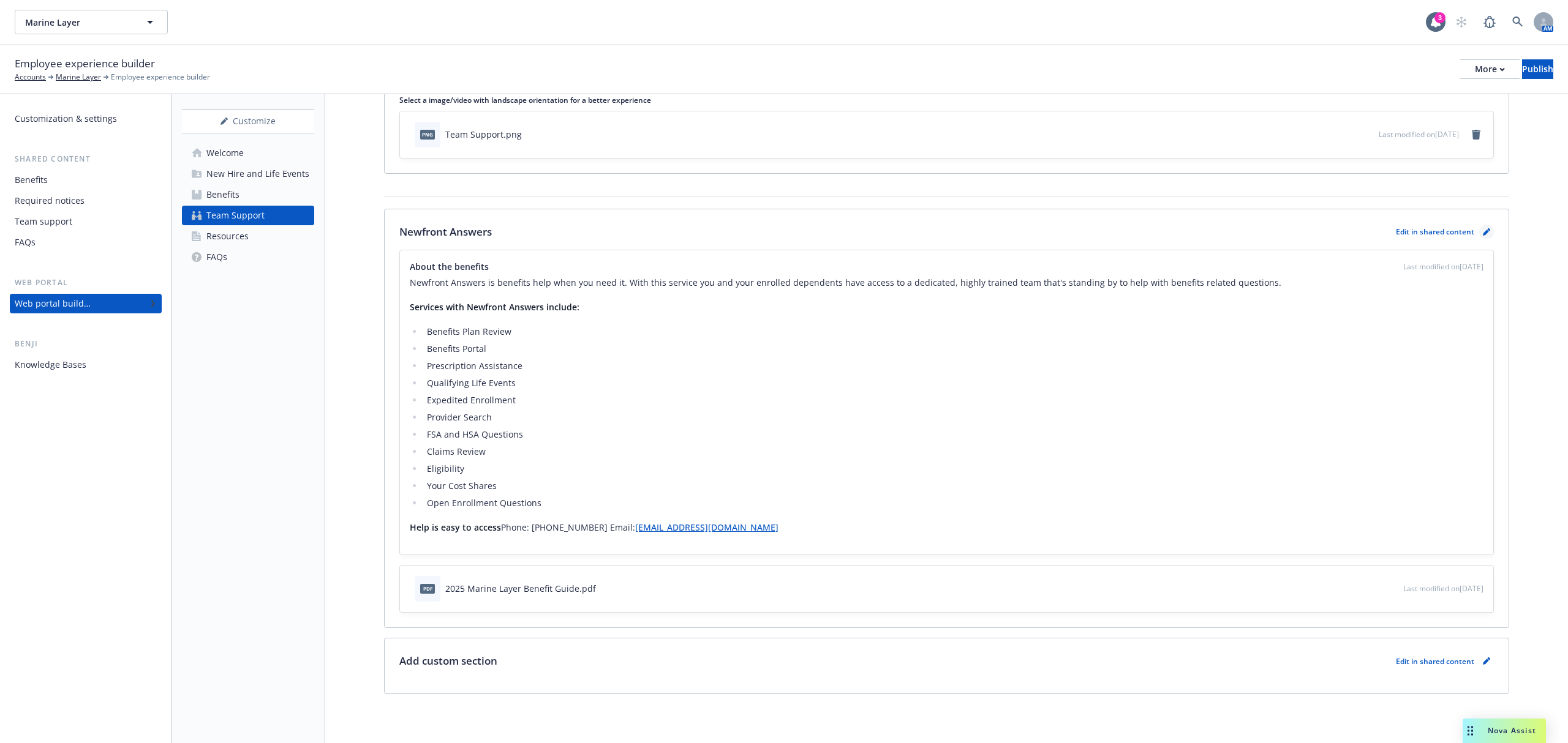
click at [1483, 231] on icon "pencil" at bounding box center [1486, 232] width 7 height 7
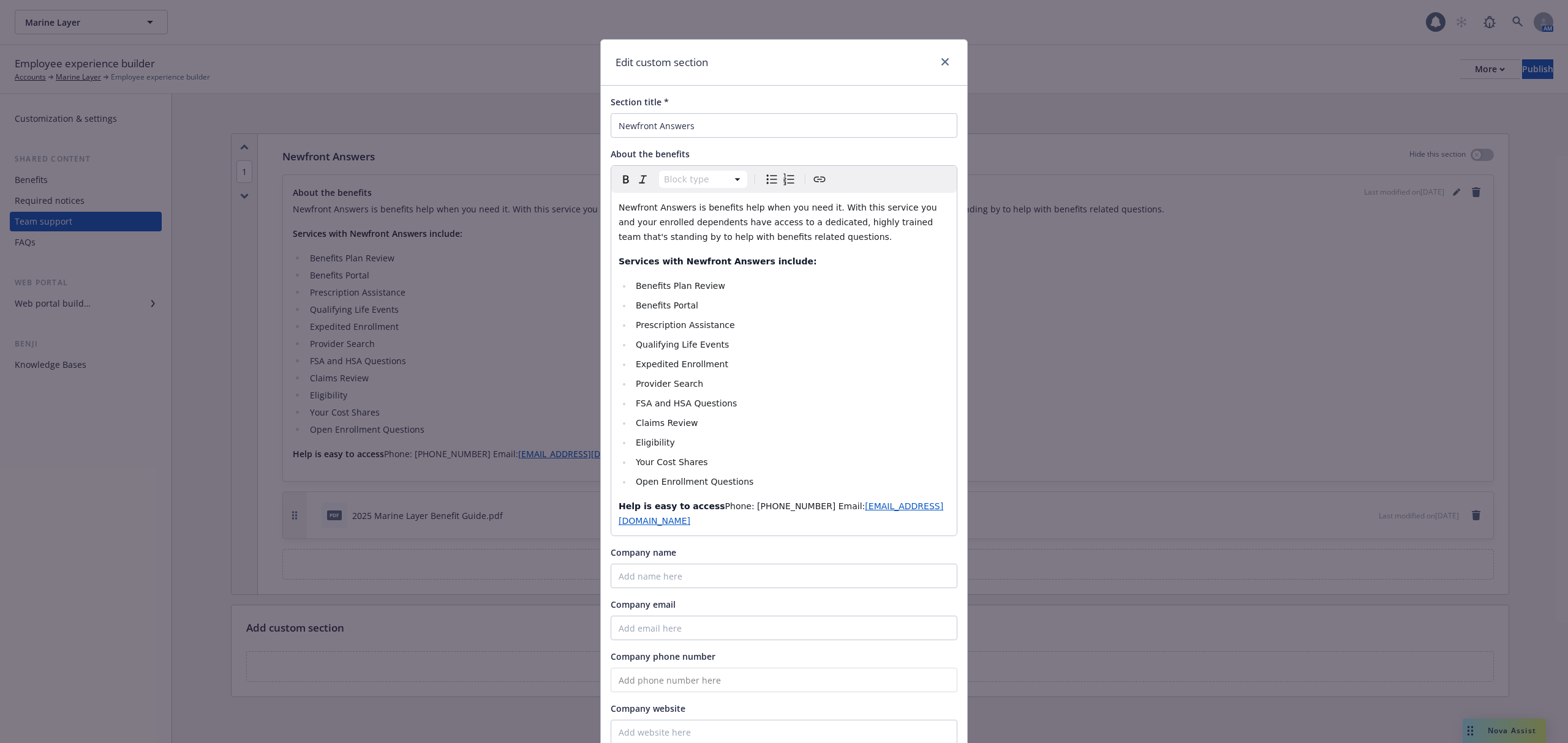
scroll to position [5, 0]
drag, startPoint x: 784, startPoint y: 507, endPoint x: 732, endPoint y: 507, distance: 52.0
click at [732, 507] on span "Phone: (650) 298.1987 Email:" at bounding box center [795, 506] width 140 height 10
click at [757, 507] on span "Phone: (650) 298.1987 Email:" at bounding box center [795, 506] width 140 height 10
click at [782, 507] on span "Phone: (650) 298.1987 Email:" at bounding box center [795, 506] width 140 height 10
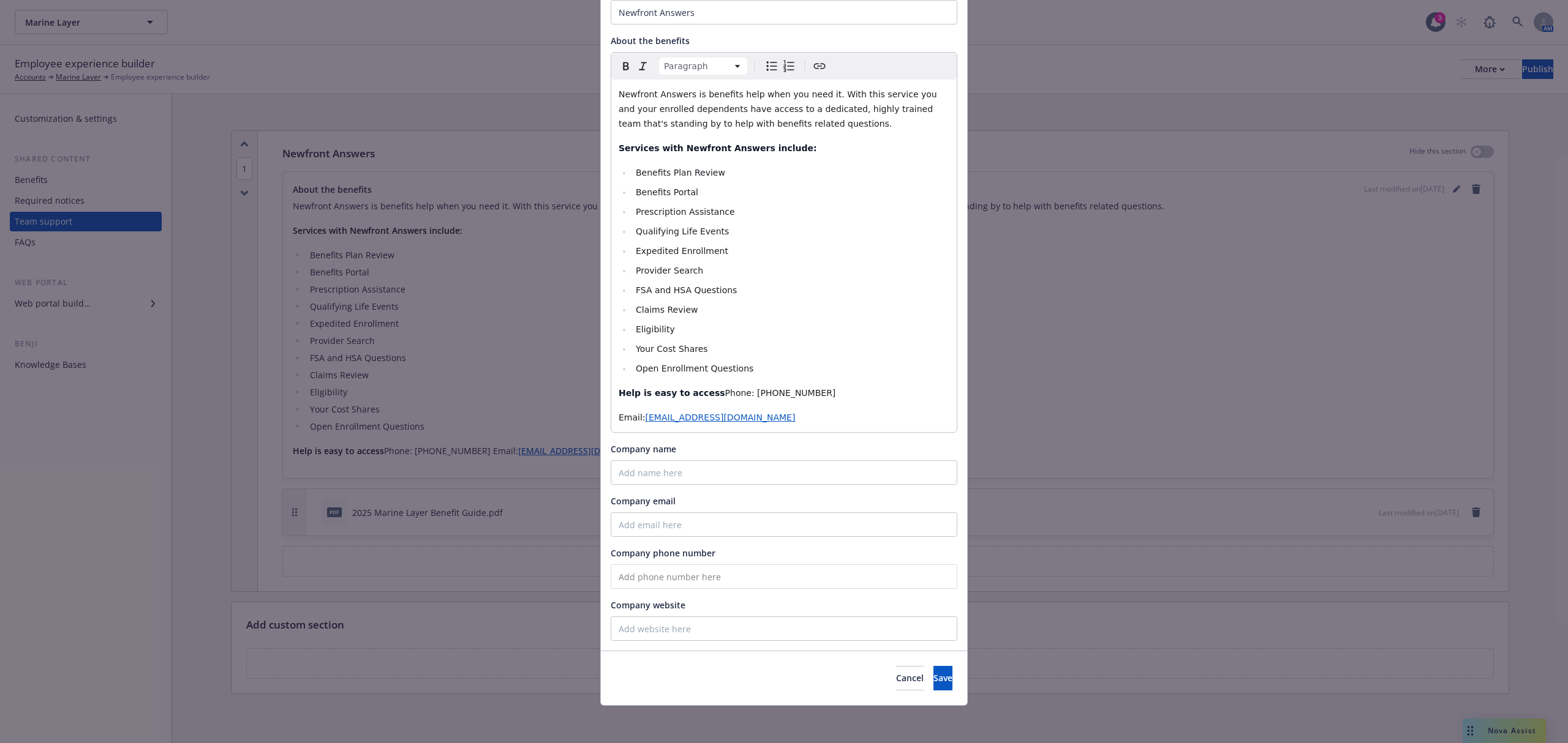
scroll to position [116, 0]
click at [933, 686] on button "Save" at bounding box center [943, 676] width 19 height 24
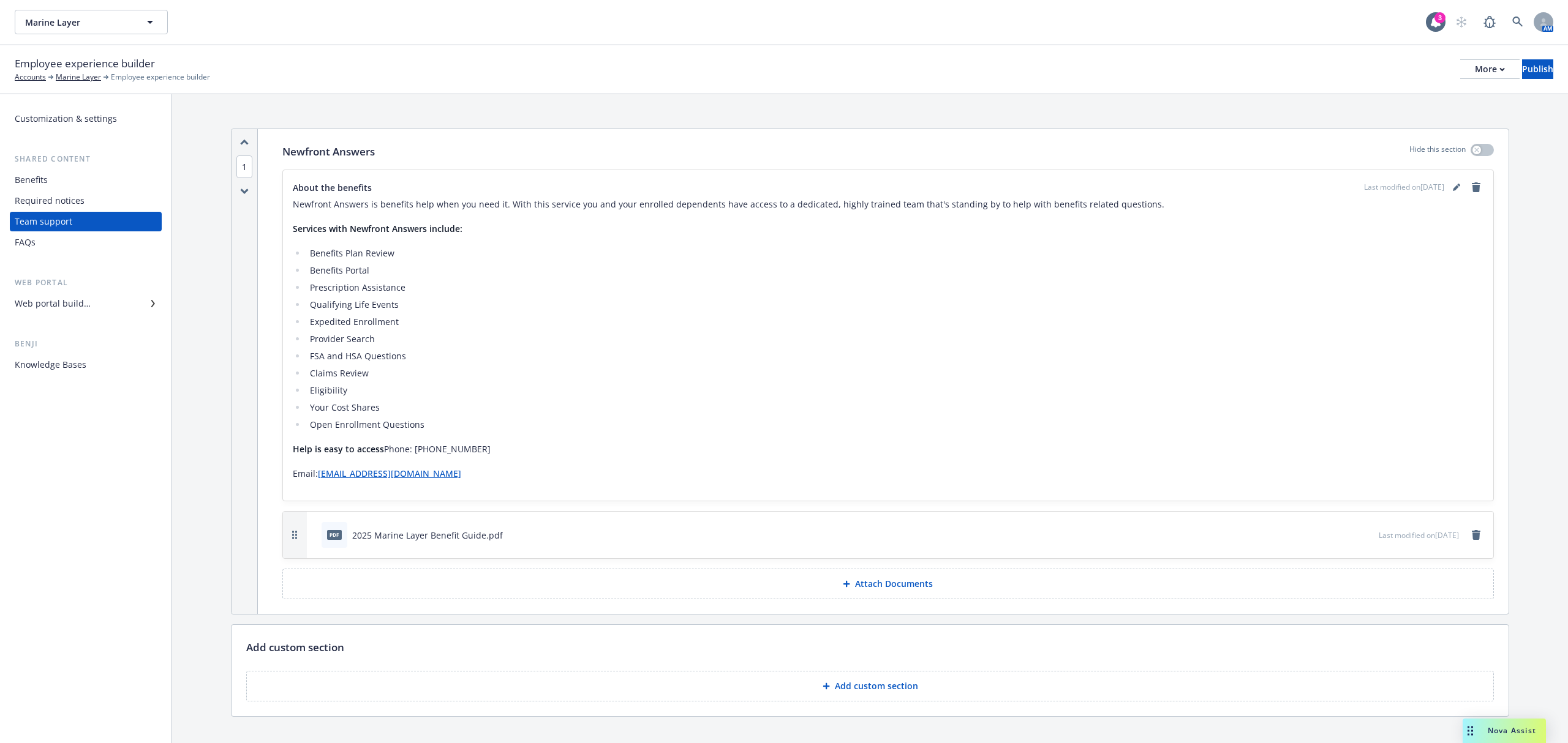
click at [35, 299] on div "Web portal builder" at bounding box center [53, 304] width 76 height 20
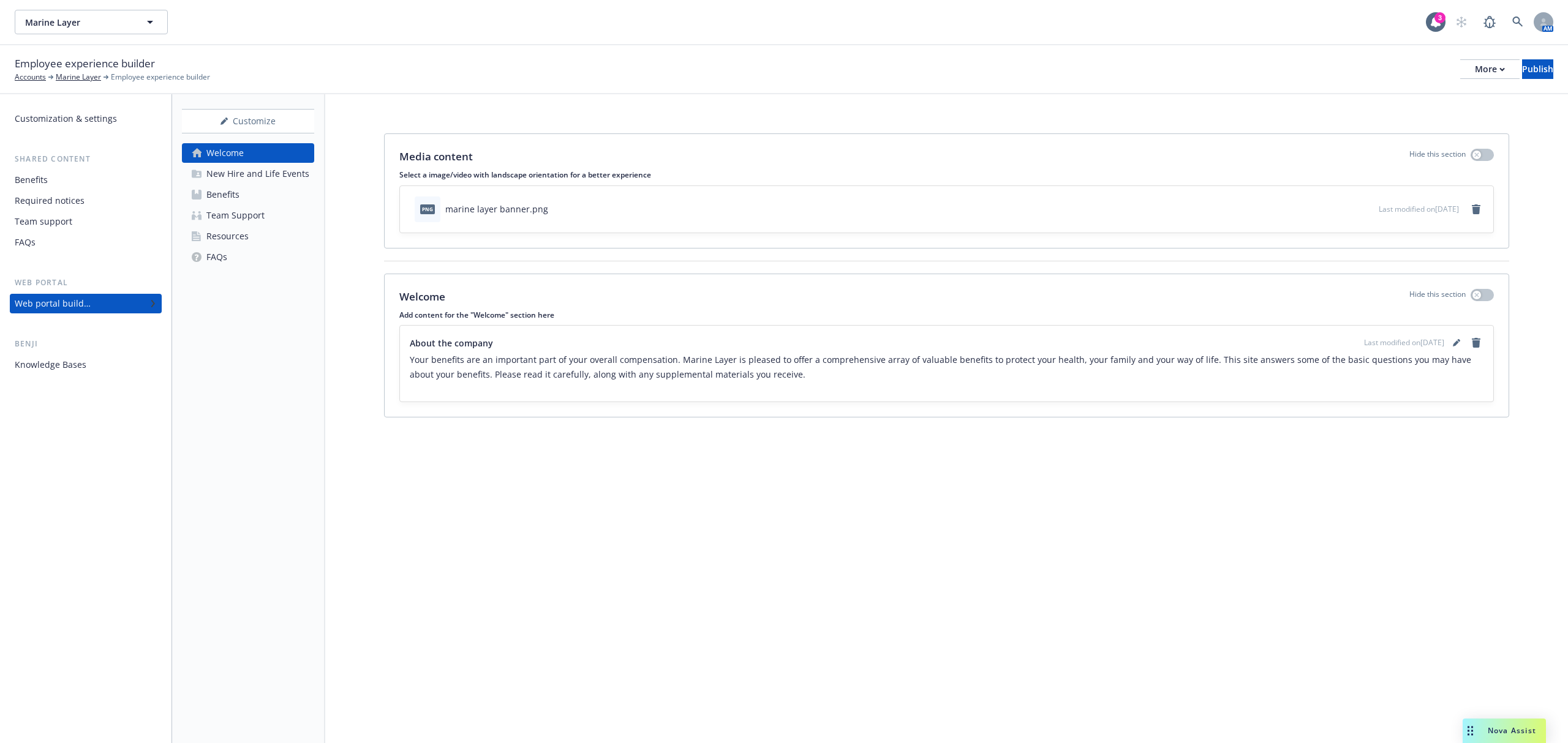
click at [231, 170] on div "New Hire and Life Events" at bounding box center [258, 173] width 103 height 20
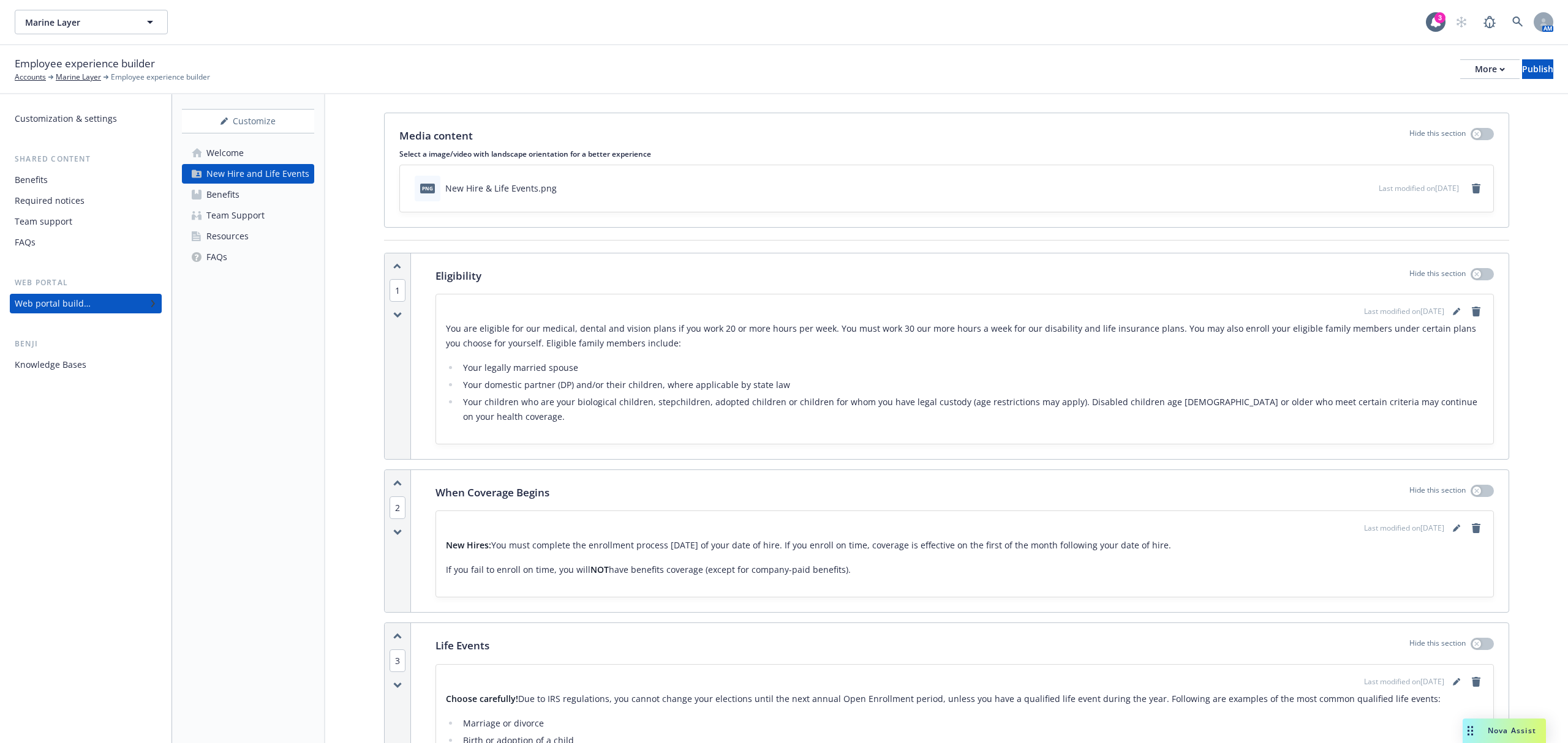
scroll to position [18, 0]
click at [245, 194] on link "Benefits" at bounding box center [248, 195] width 132 height 20
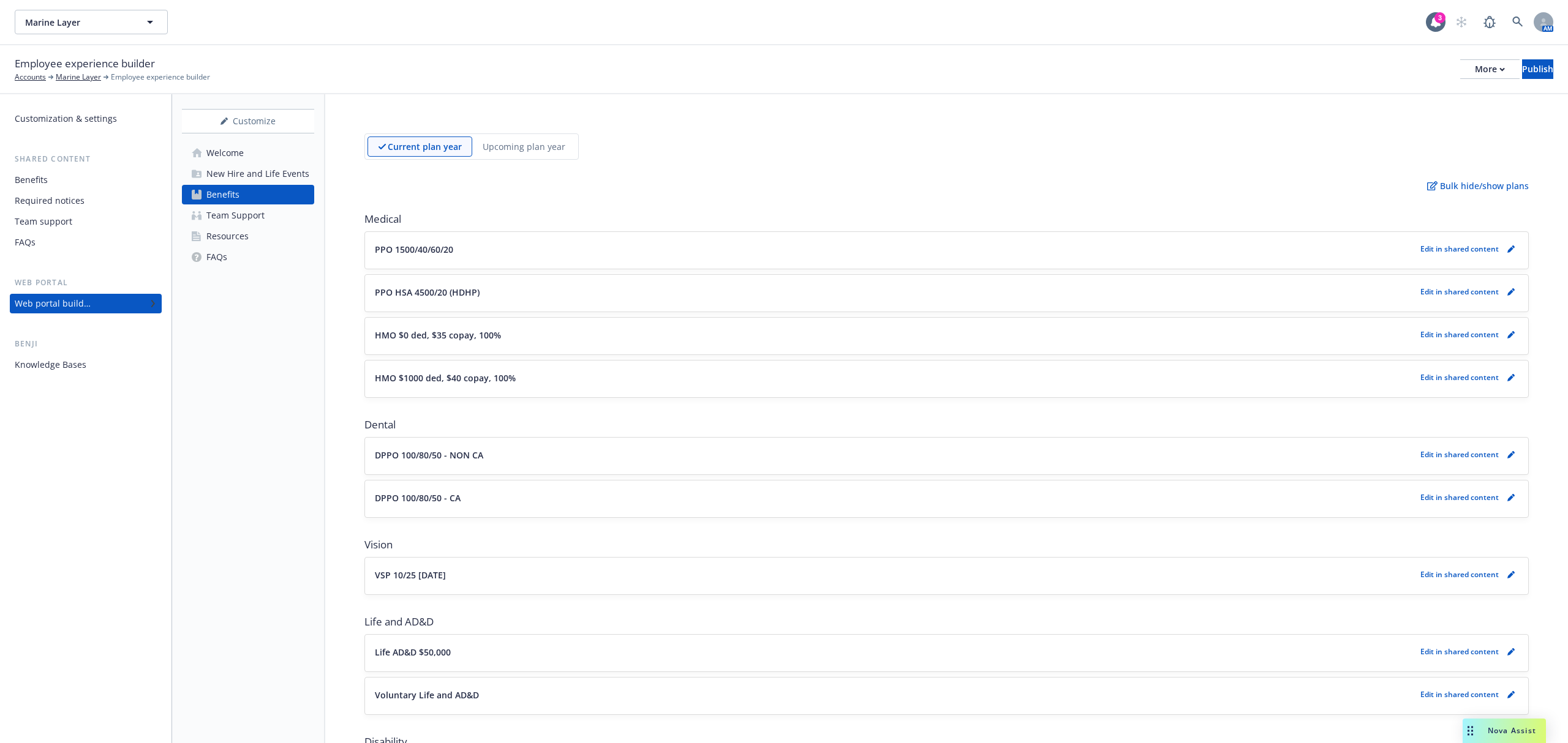
click at [280, 216] on link "Team Support" at bounding box center [248, 215] width 132 height 20
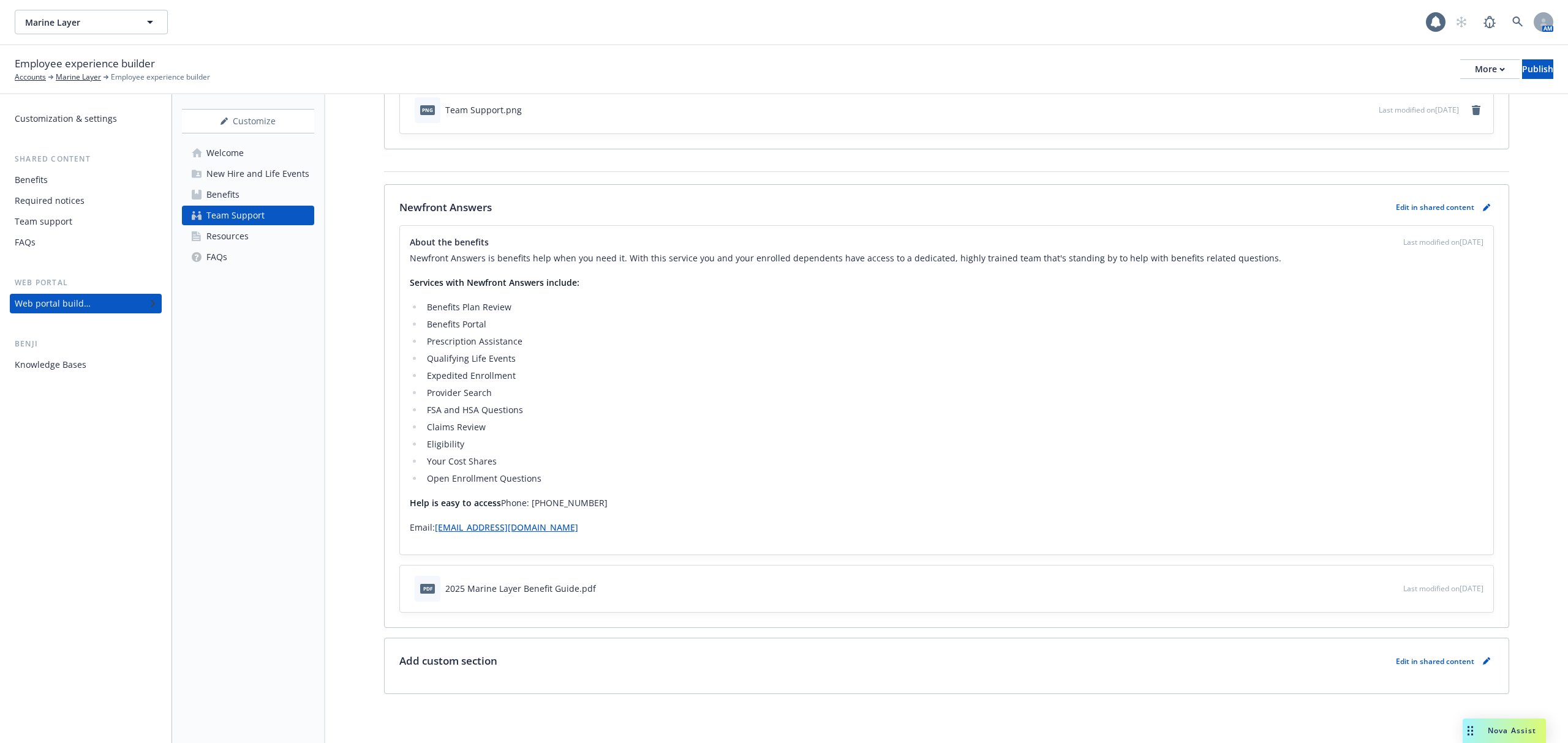
scroll to position [101, 0]
click at [258, 240] on link "Resources" at bounding box center [248, 236] width 132 height 20
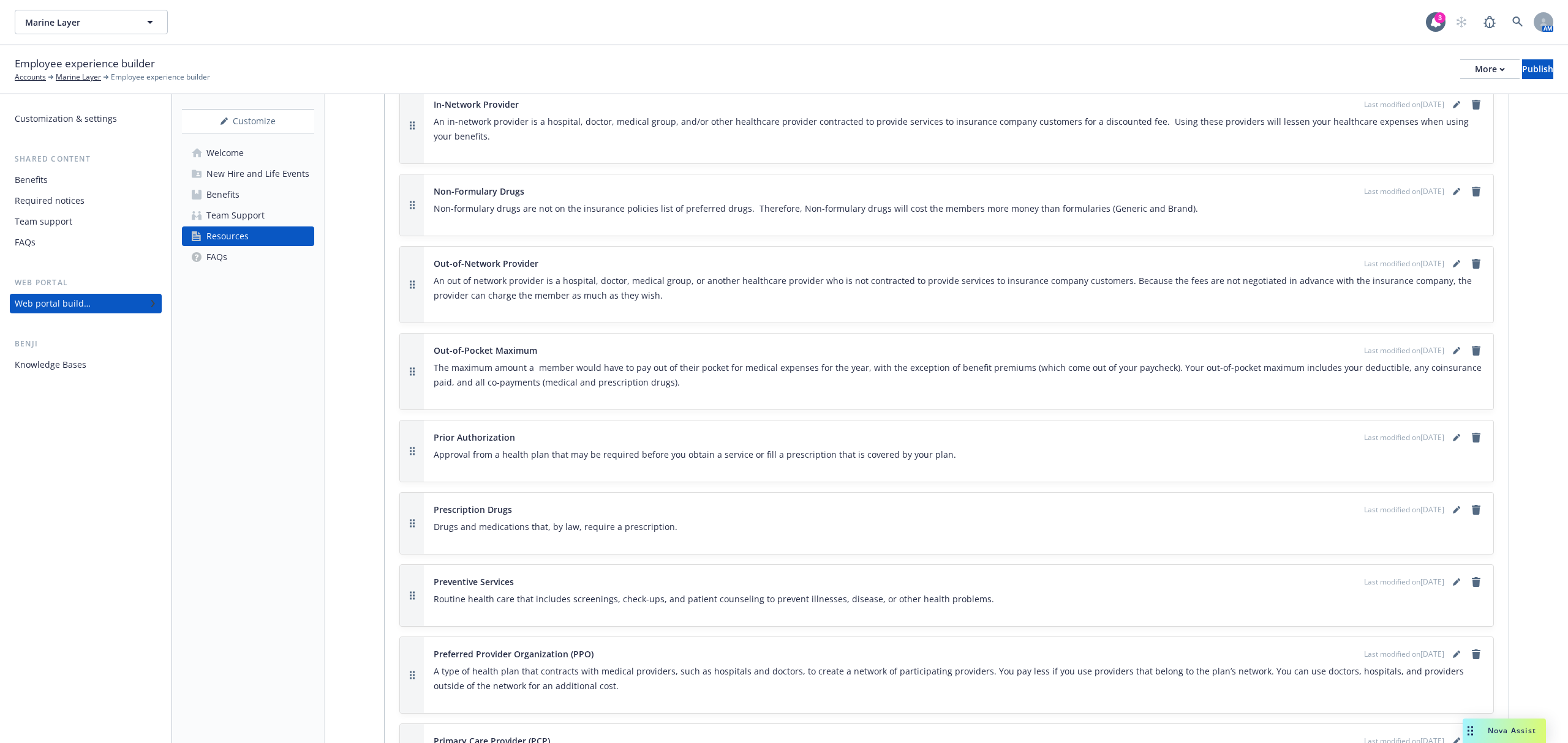
scroll to position [1877, 0]
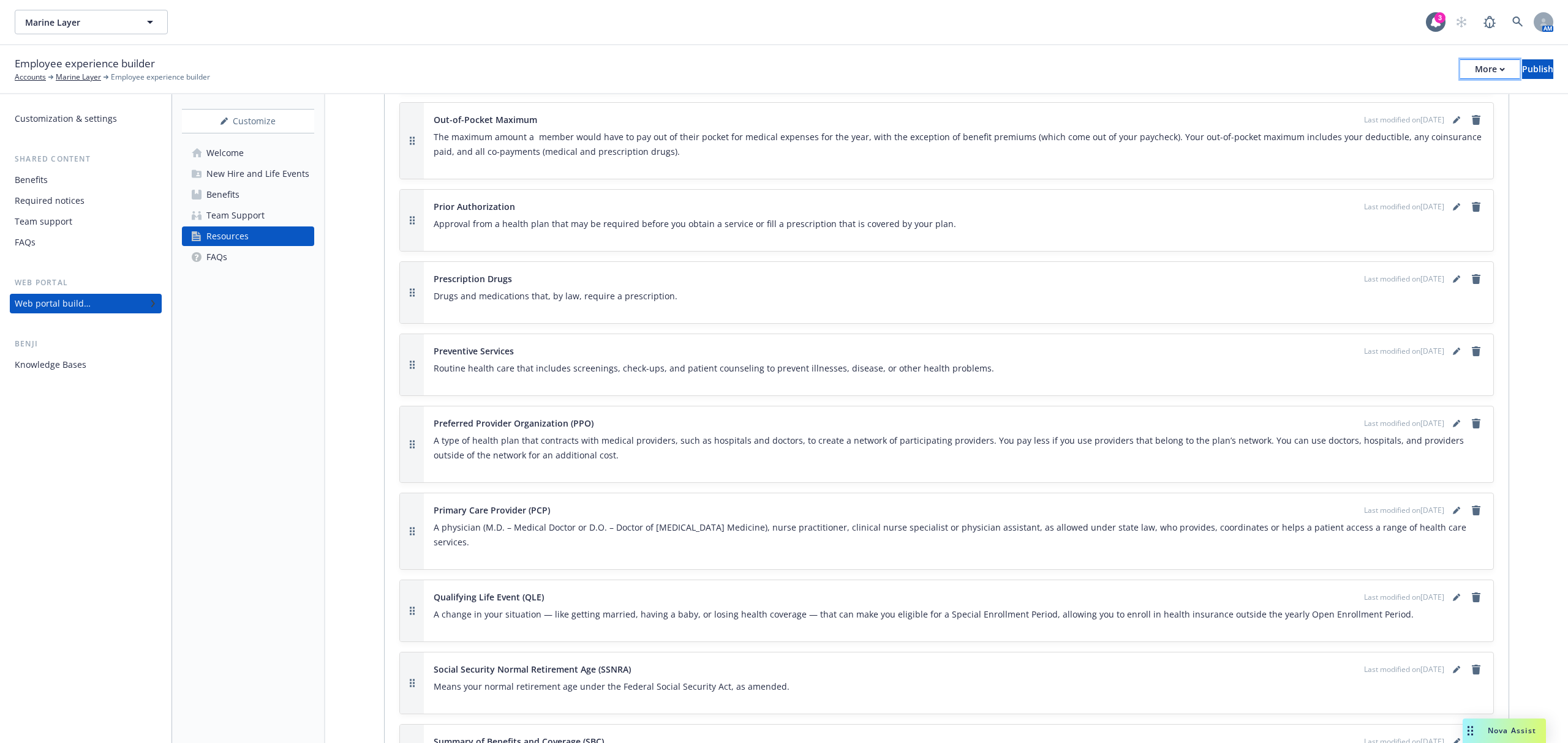
click at [1475, 66] on div "More" at bounding box center [1490, 69] width 30 height 19
drag, startPoint x: 1150, startPoint y: 80, endPoint x: 1082, endPoint y: 76, distance: 68.1
click at [1141, 80] on div "Employee experience builder Accounts Marine Layer Employee experience builder M…" at bounding box center [784, 69] width 1538 height 27
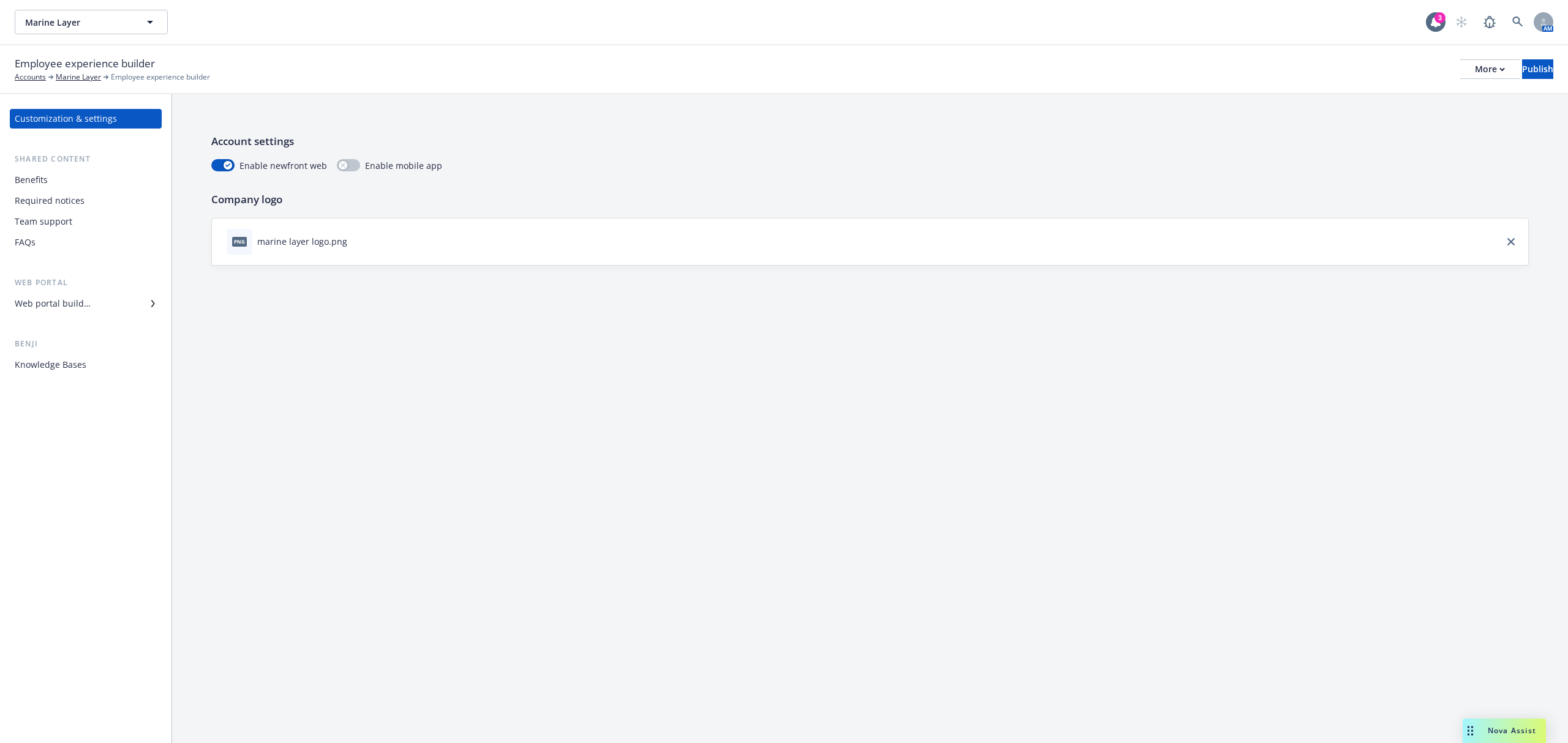
click at [42, 297] on div "Web portal builder" at bounding box center [53, 304] width 76 height 20
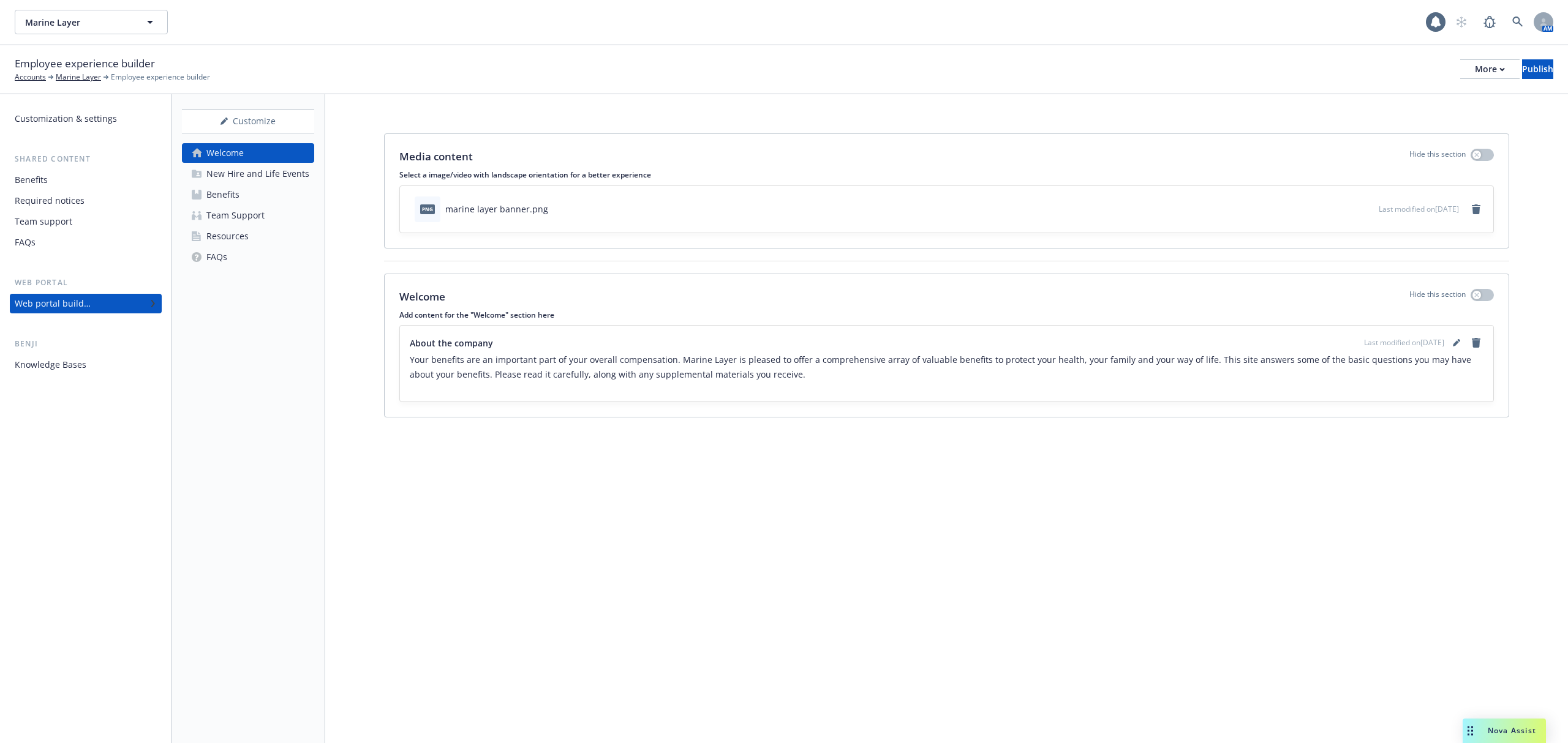
click at [231, 222] on div "Team Support" at bounding box center [235, 215] width 58 height 20
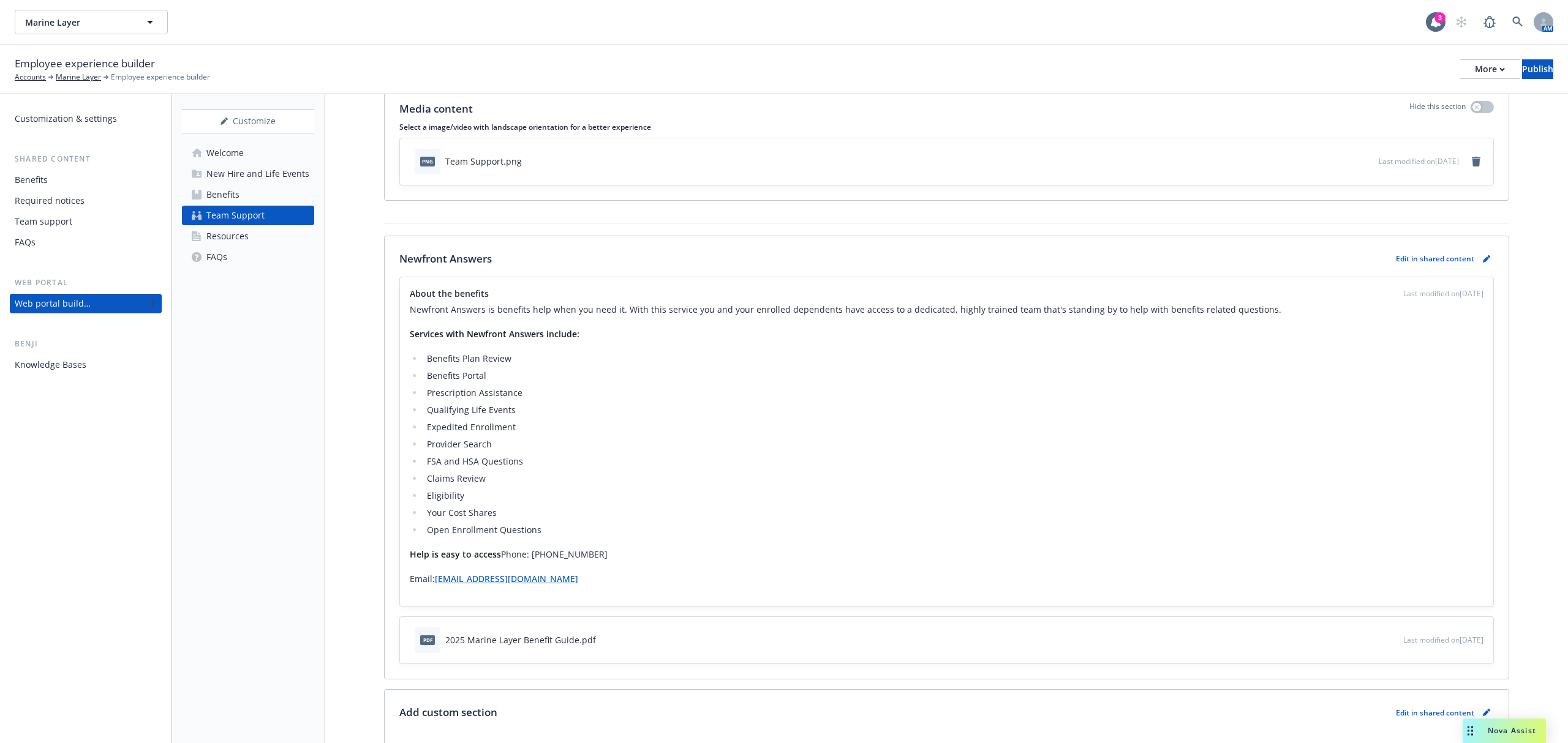
scroll to position [101, 0]
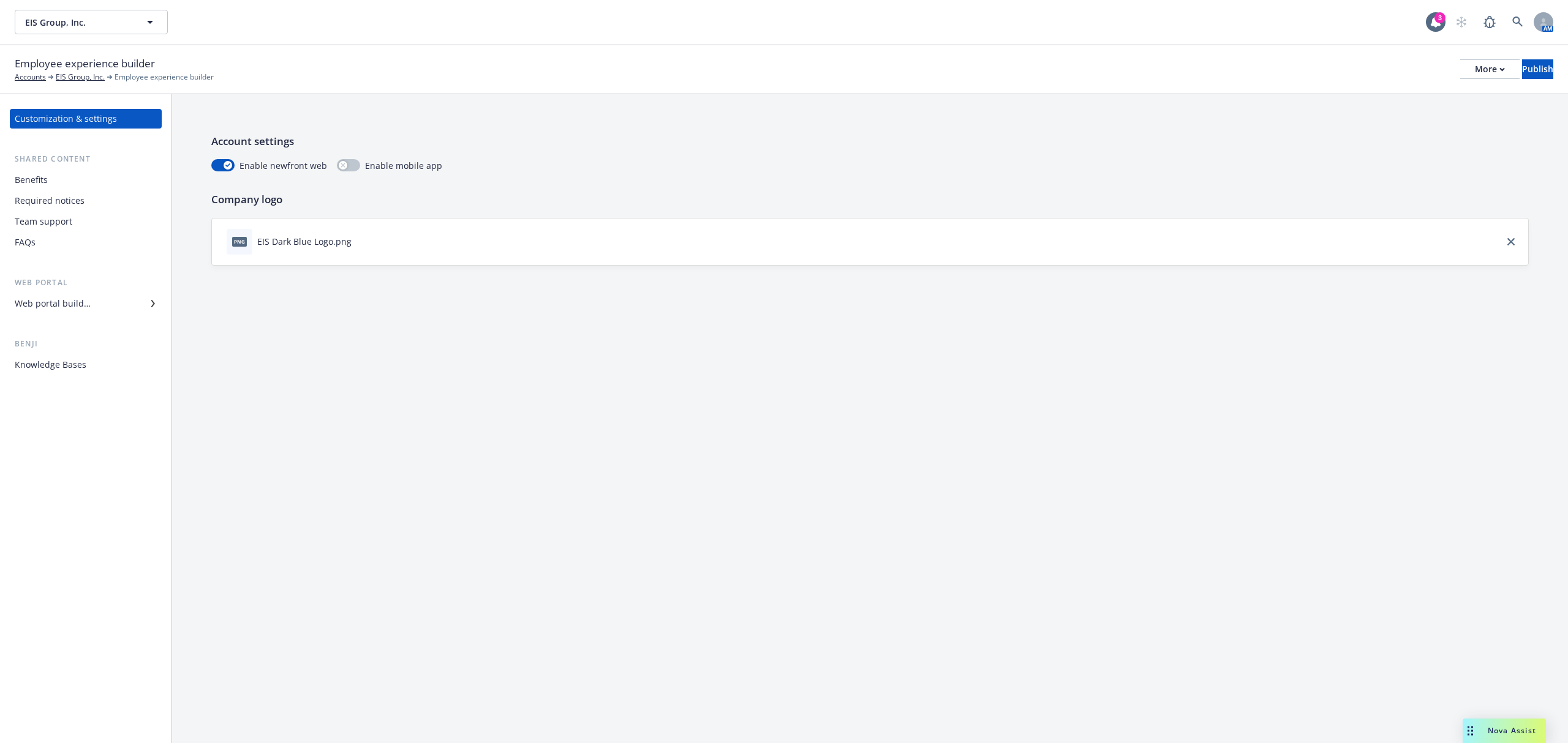
click at [55, 304] on div "Web portal builder" at bounding box center [53, 304] width 76 height 20
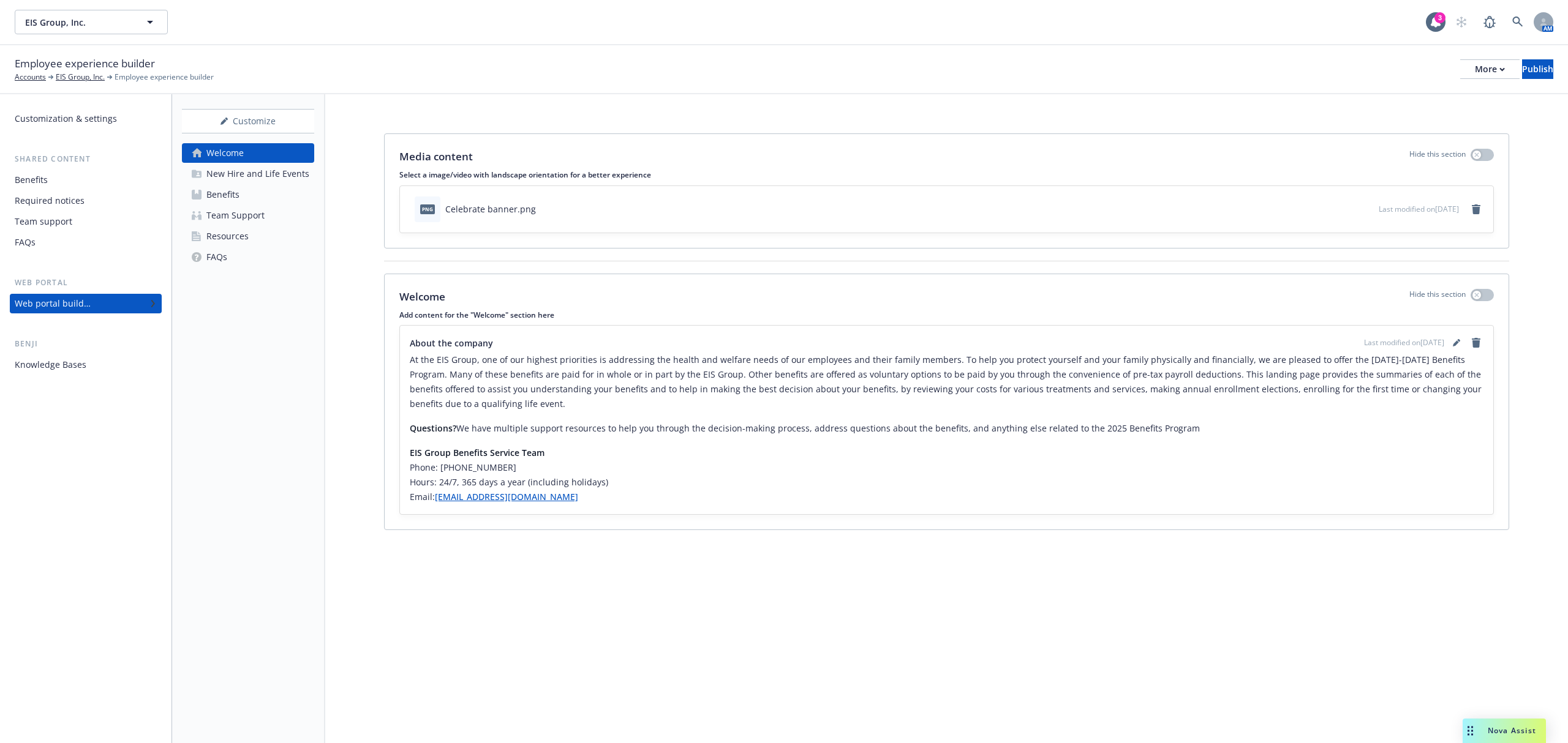
click at [243, 229] on div "Resources" at bounding box center [227, 236] width 42 height 20
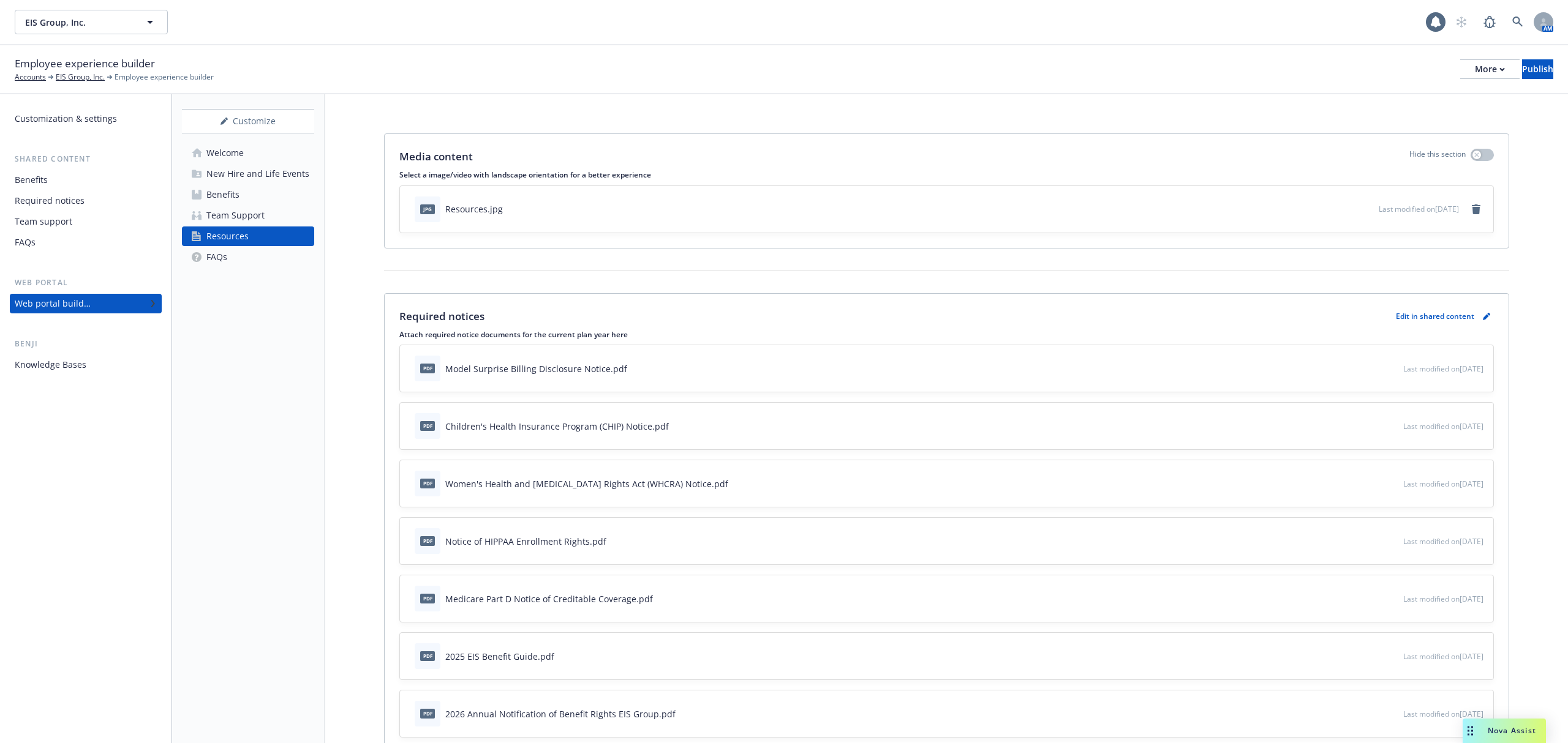
click at [238, 148] on div "Welcome" at bounding box center [225, 153] width 37 height 20
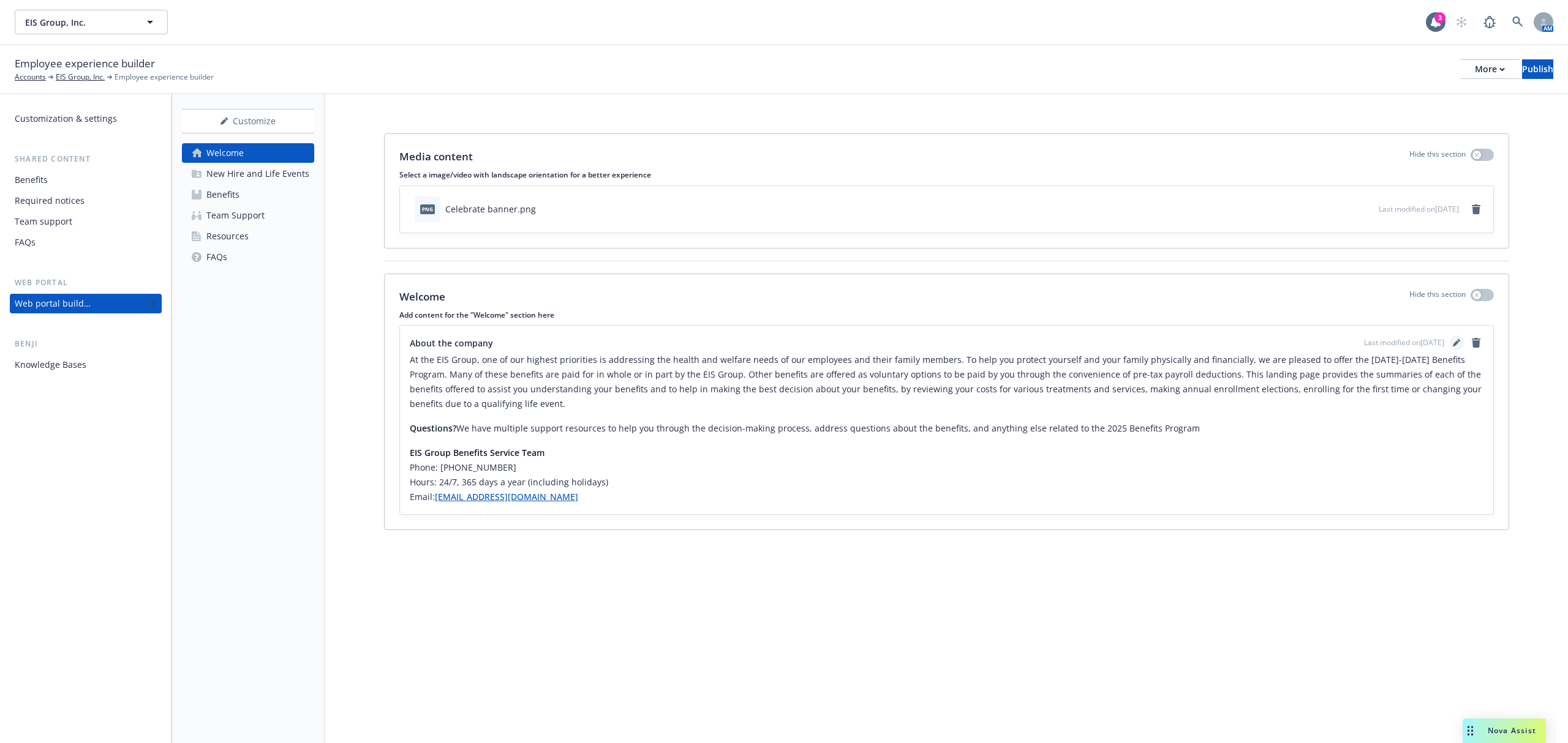
click at [1456, 344] on icon "editPencil" at bounding box center [1456, 344] width 6 height 6
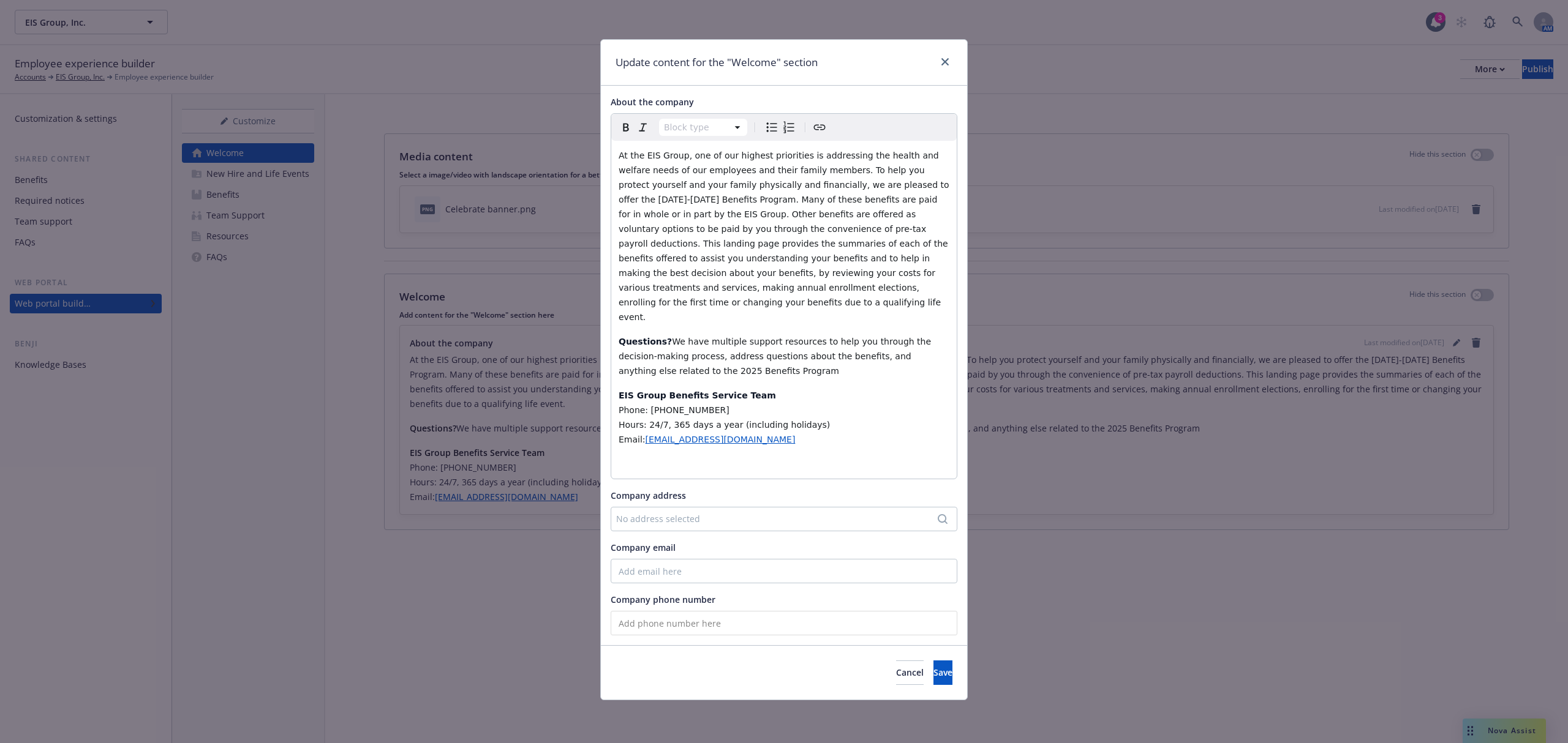
select select "h6"
drag, startPoint x: 705, startPoint y: 377, endPoint x: 664, endPoint y: 385, distance: 41.8
click at [664, 403] on h6 "Phone: 866-675-2454" at bounding box center [784, 410] width 331 height 15
click at [933, 667] on span "Save" at bounding box center [943, 672] width 19 height 12
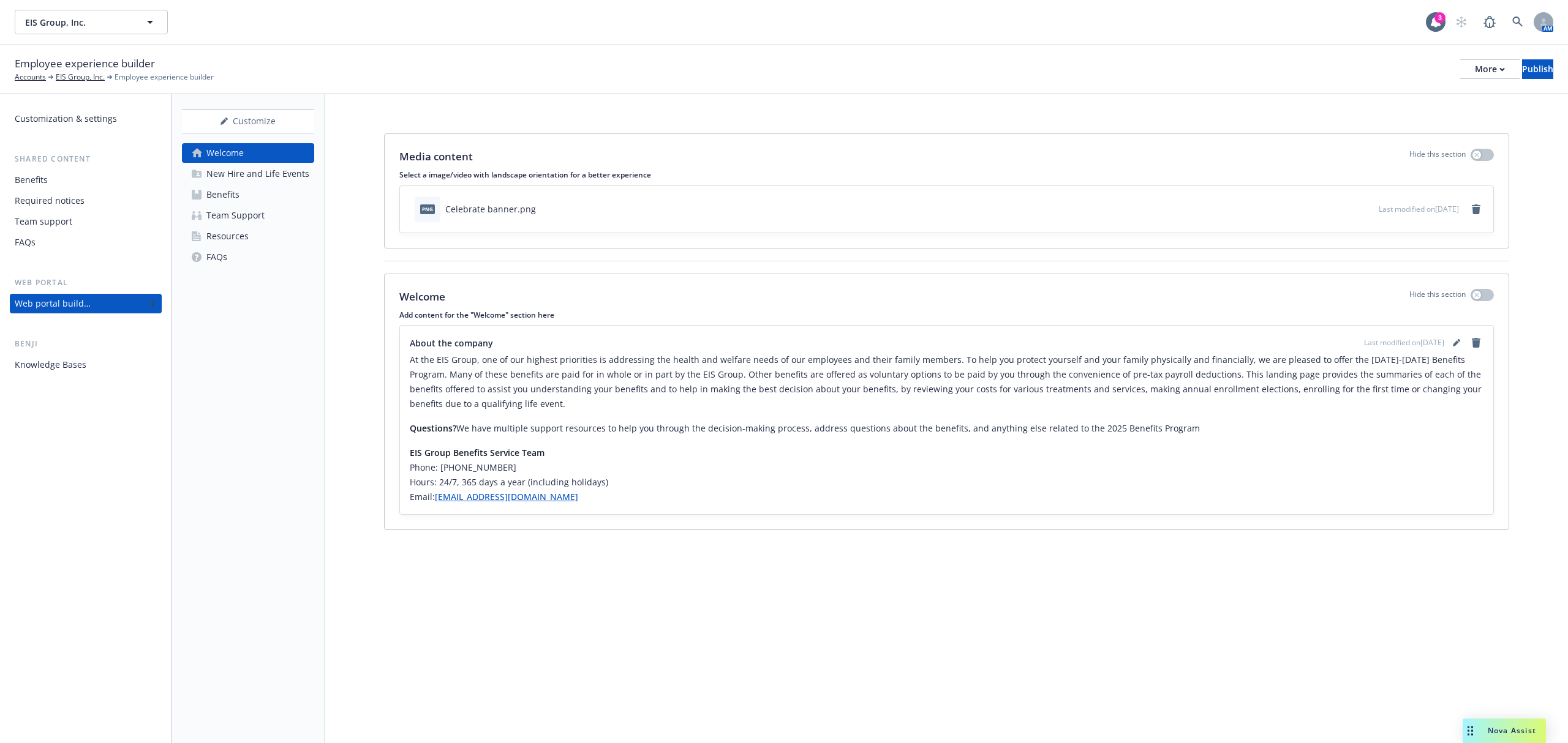
click at [234, 181] on div "New Hire and Life Events" at bounding box center [258, 173] width 103 height 20
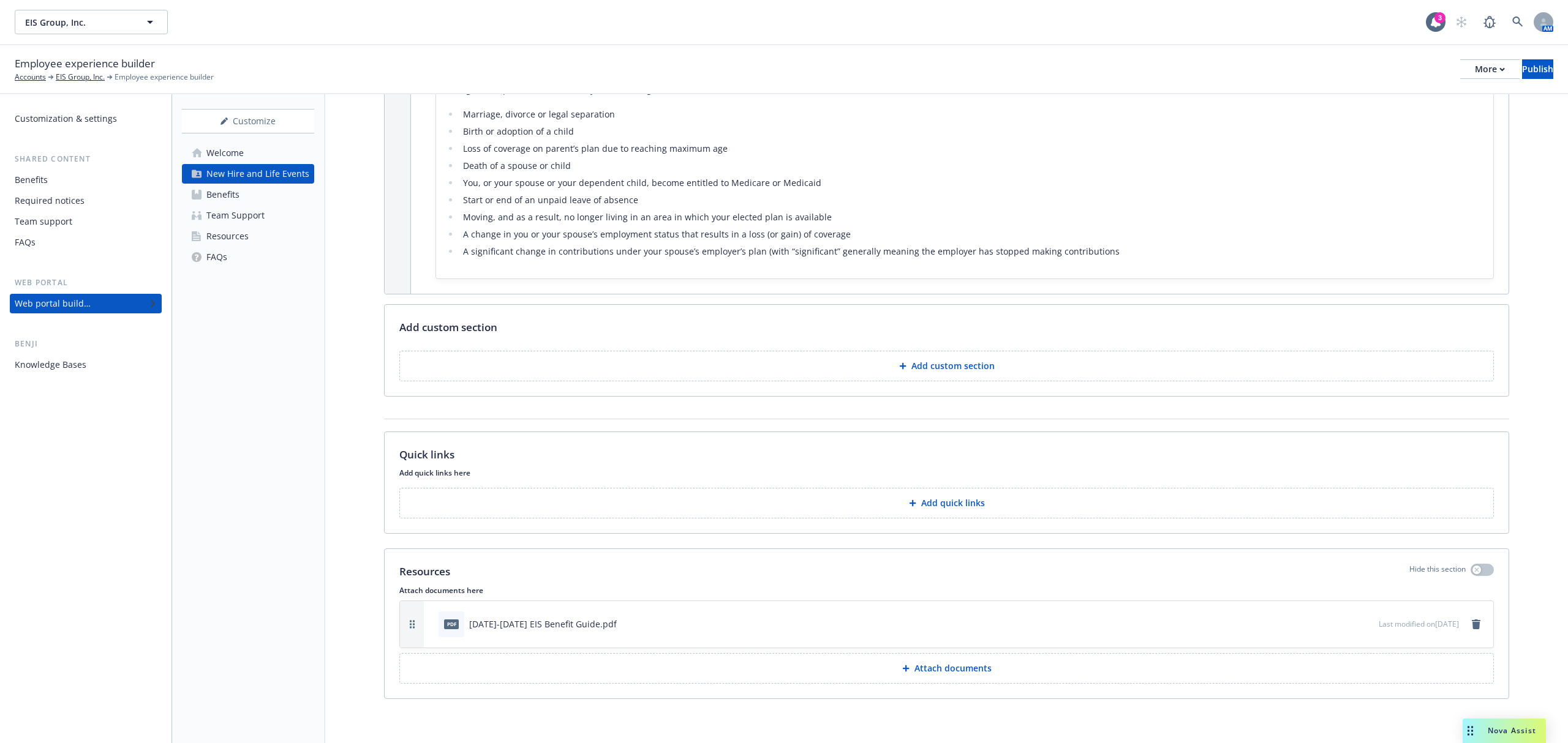
scroll to position [422, 0]
click at [265, 201] on link "Benefits" at bounding box center [248, 195] width 132 height 20
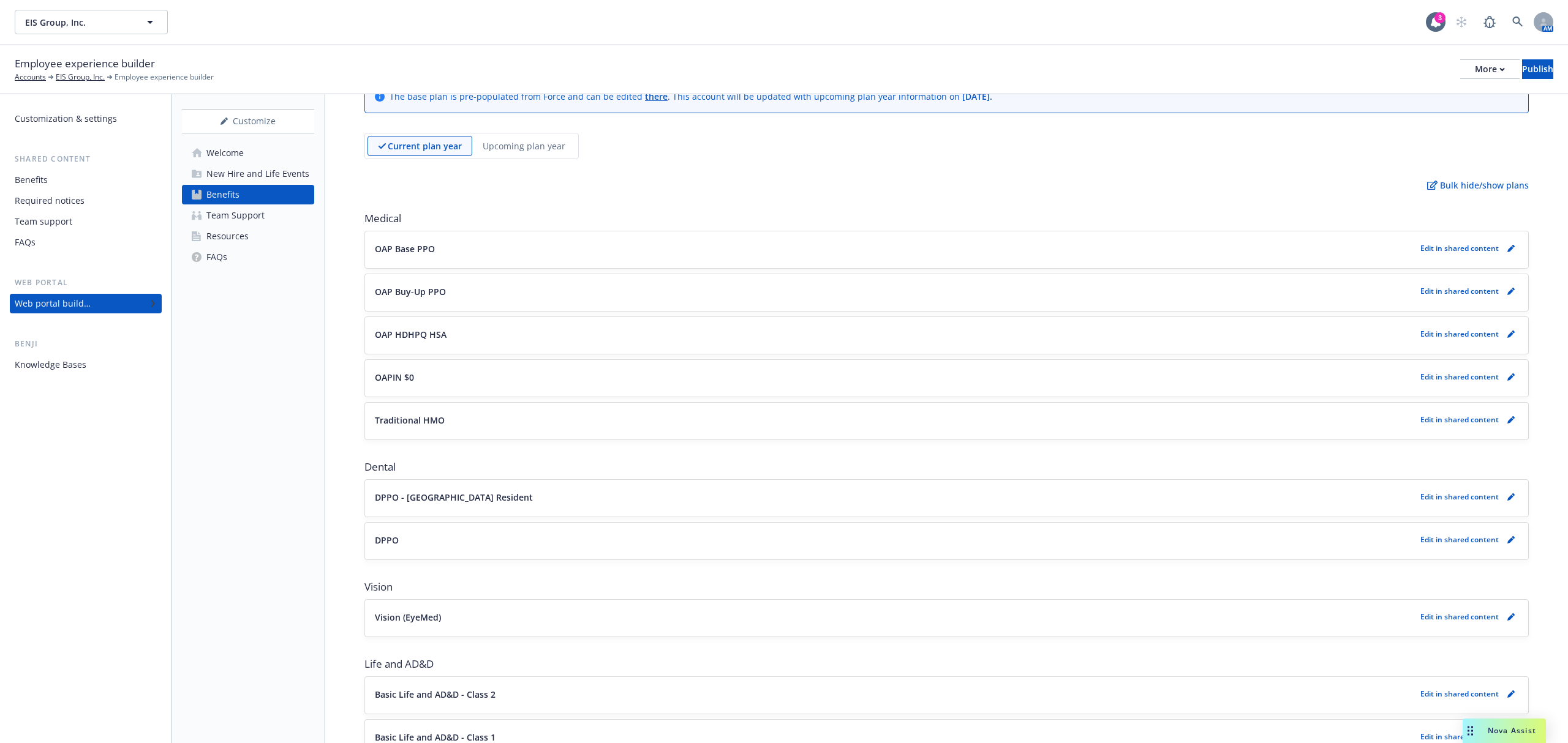
scroll to position [82, 0]
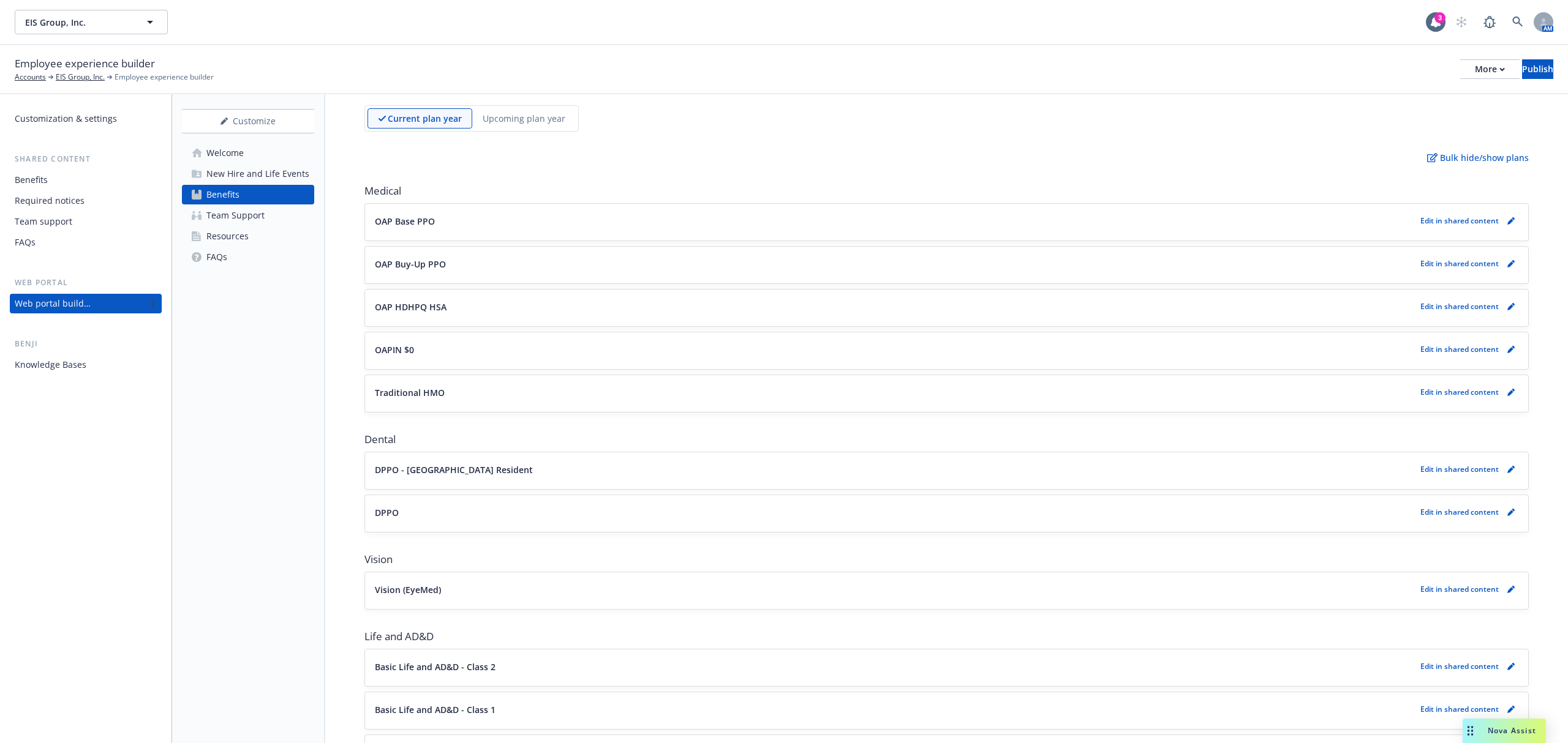
click at [243, 211] on div "Team Support" at bounding box center [235, 215] width 58 height 20
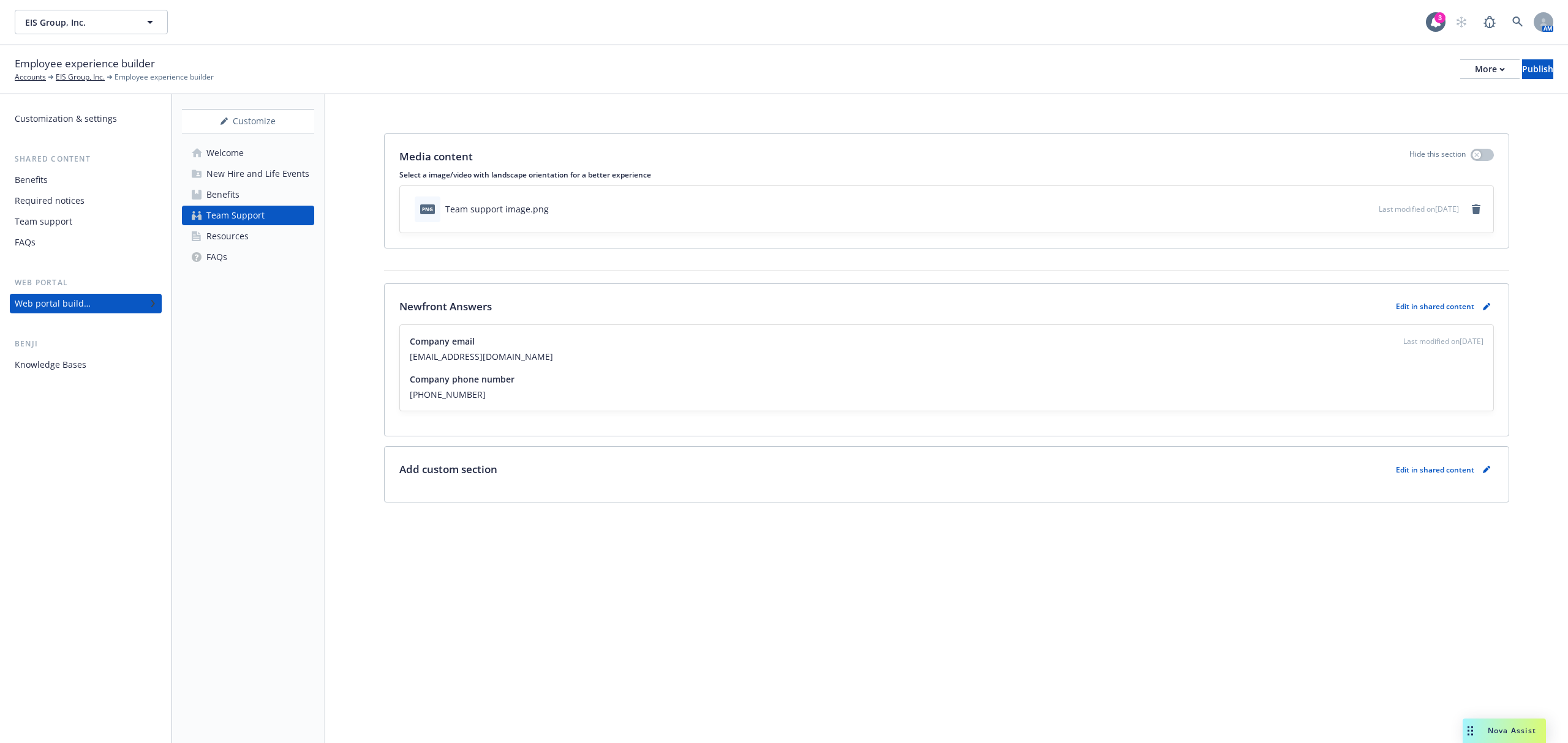
click at [1449, 307] on p "Edit in shared content" at bounding box center [1435, 306] width 78 height 10
click at [1488, 308] on icon "pencil" at bounding box center [1486, 306] width 7 height 7
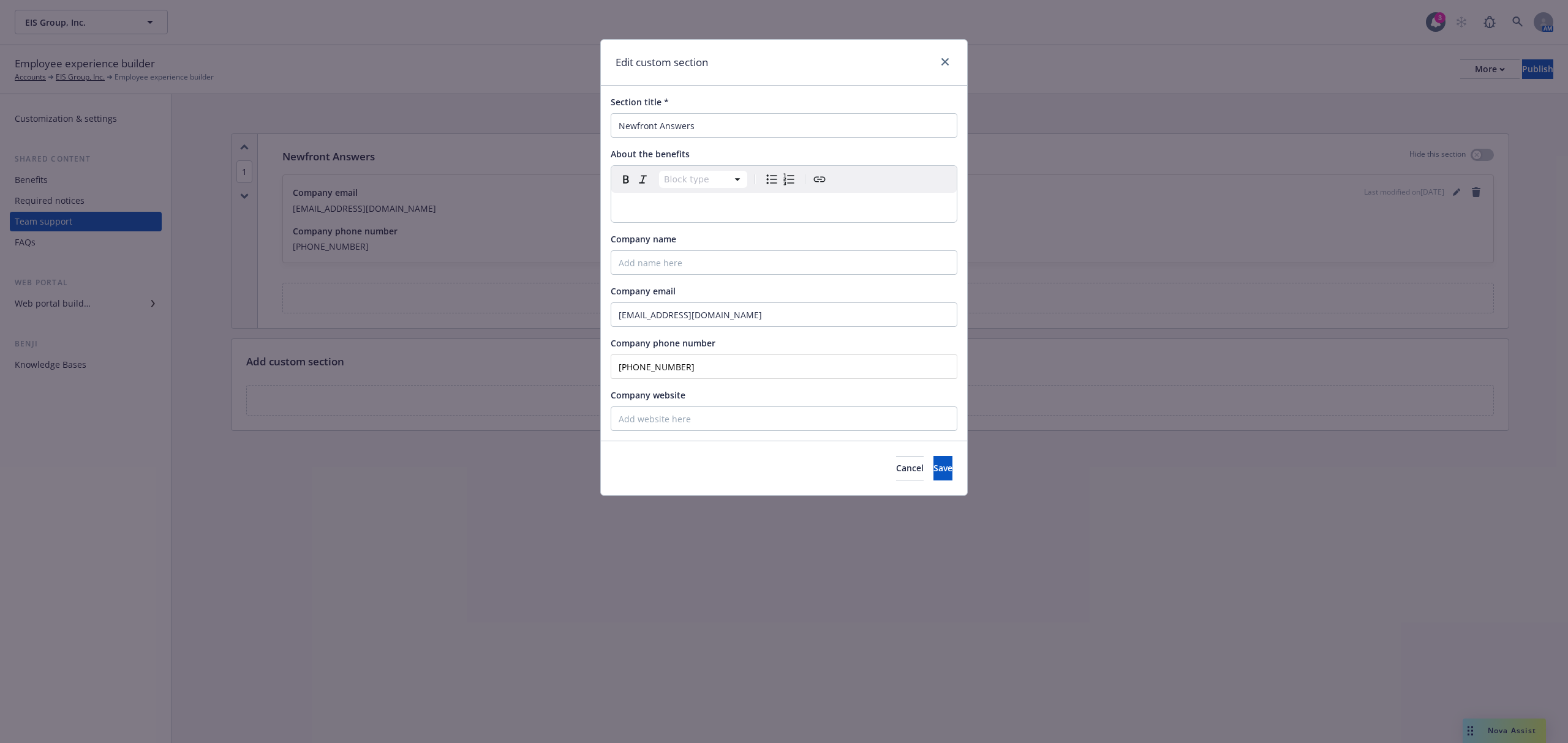
drag, startPoint x: 691, startPoint y: 368, endPoint x: 640, endPoint y: 376, distance: 51.6
click at [640, 376] on input "(866) 675-2454" at bounding box center [784, 367] width 347 height 24
type input "(866) 511-9006"
click at [933, 478] on button "Save" at bounding box center [943, 468] width 19 height 24
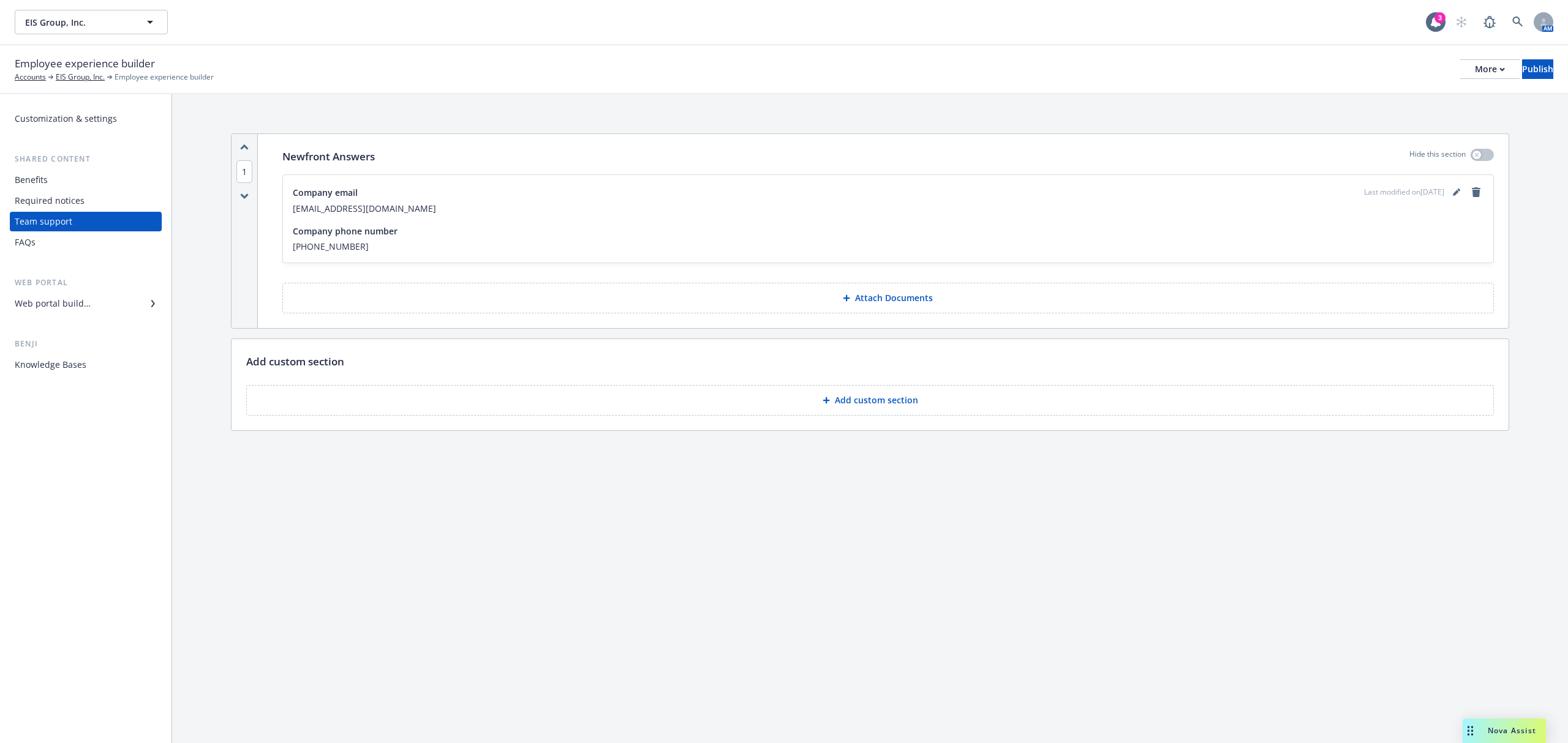
click at [78, 297] on div "Web portal builder" at bounding box center [53, 304] width 76 height 20
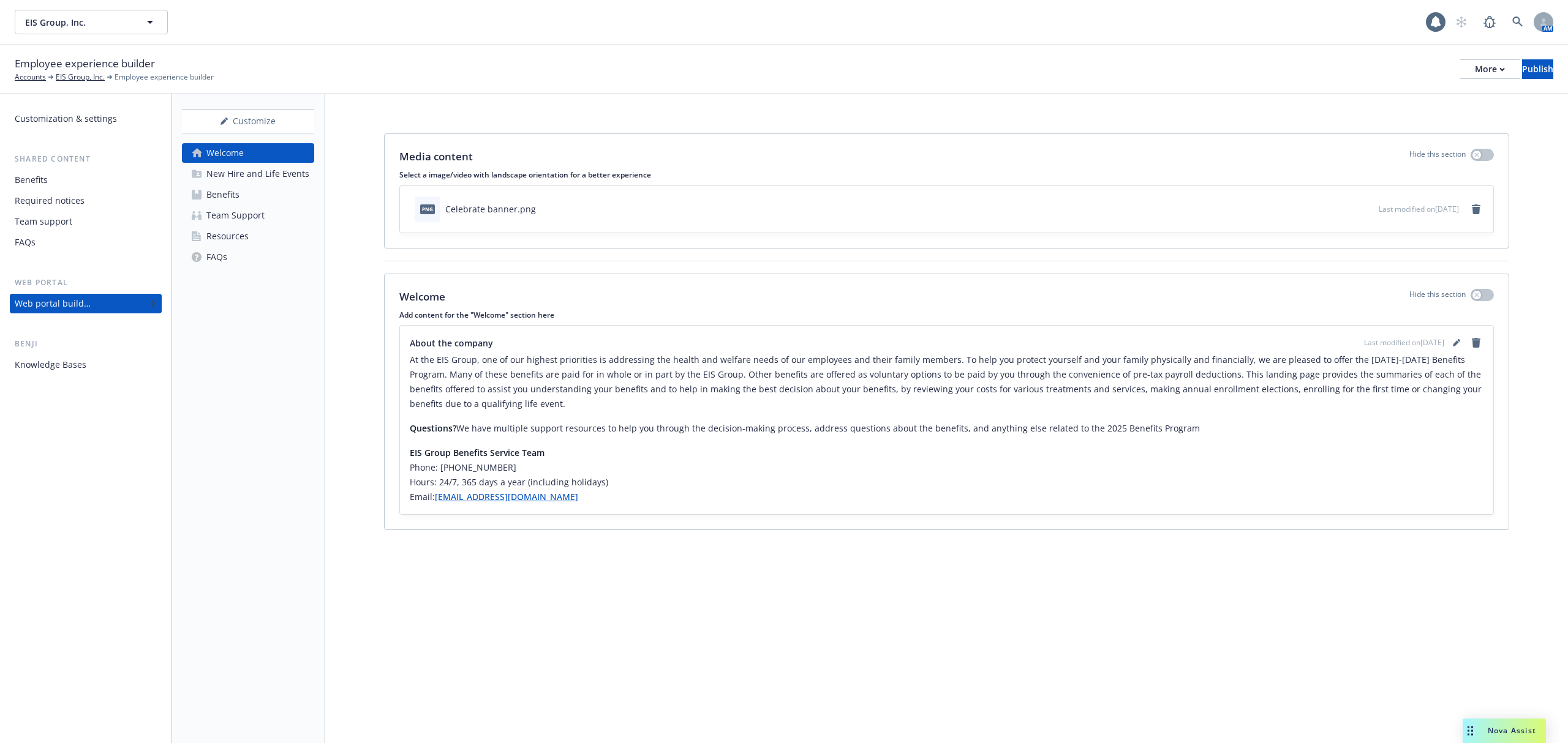
click at [242, 196] on link "Benefits" at bounding box center [248, 195] width 132 height 20
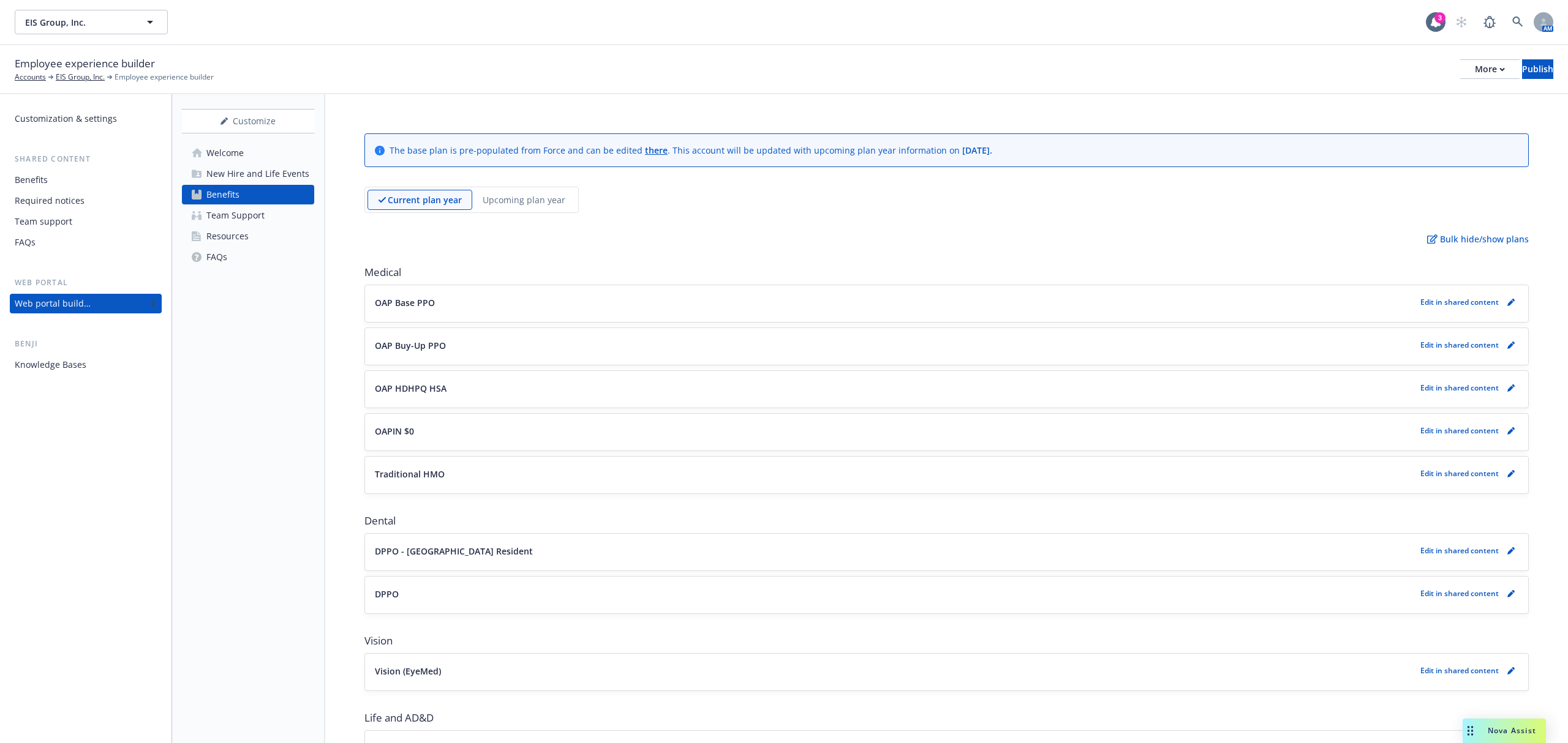
click at [231, 219] on div "Team Support" at bounding box center [235, 215] width 58 height 20
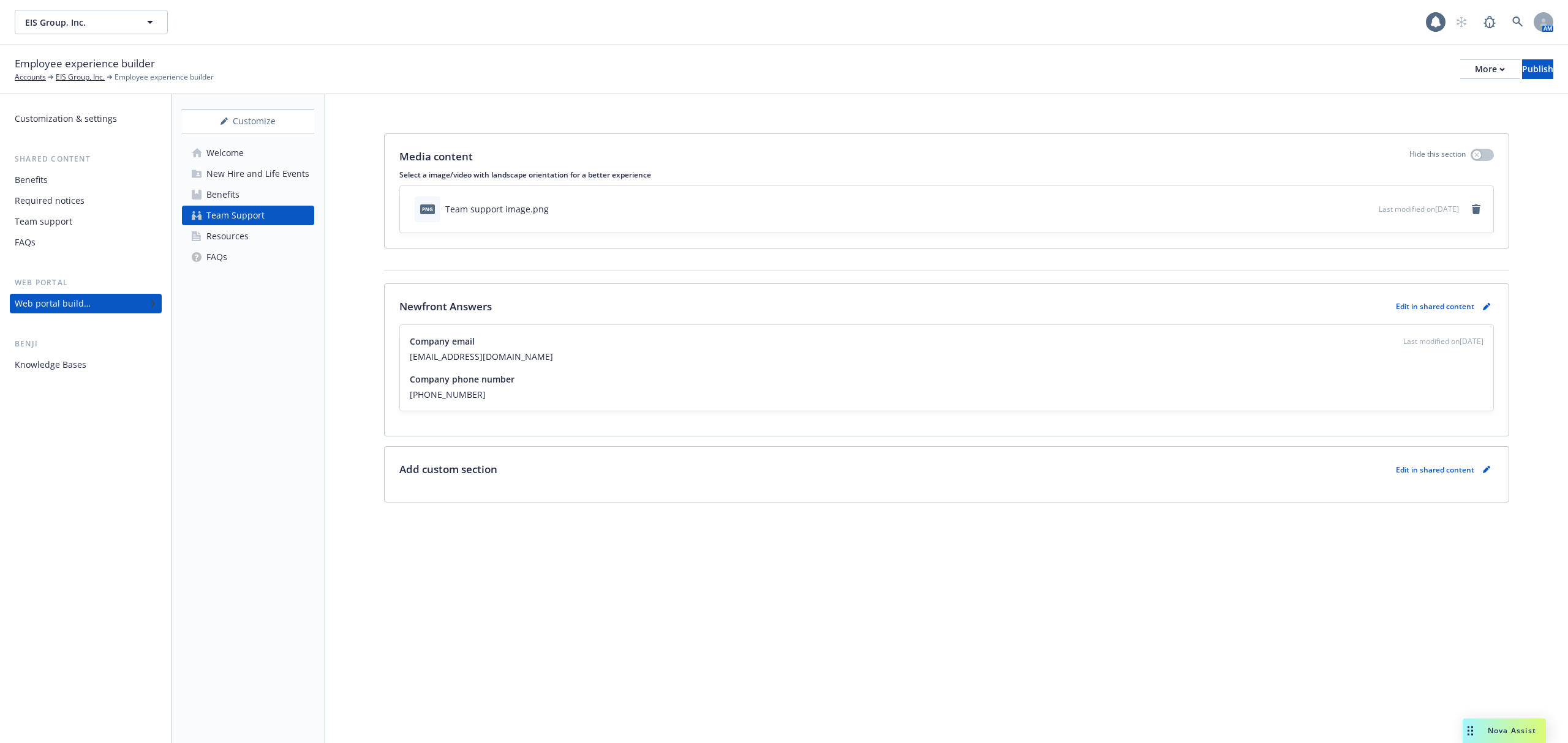
click at [231, 238] on div "Resources" at bounding box center [227, 236] width 42 height 20
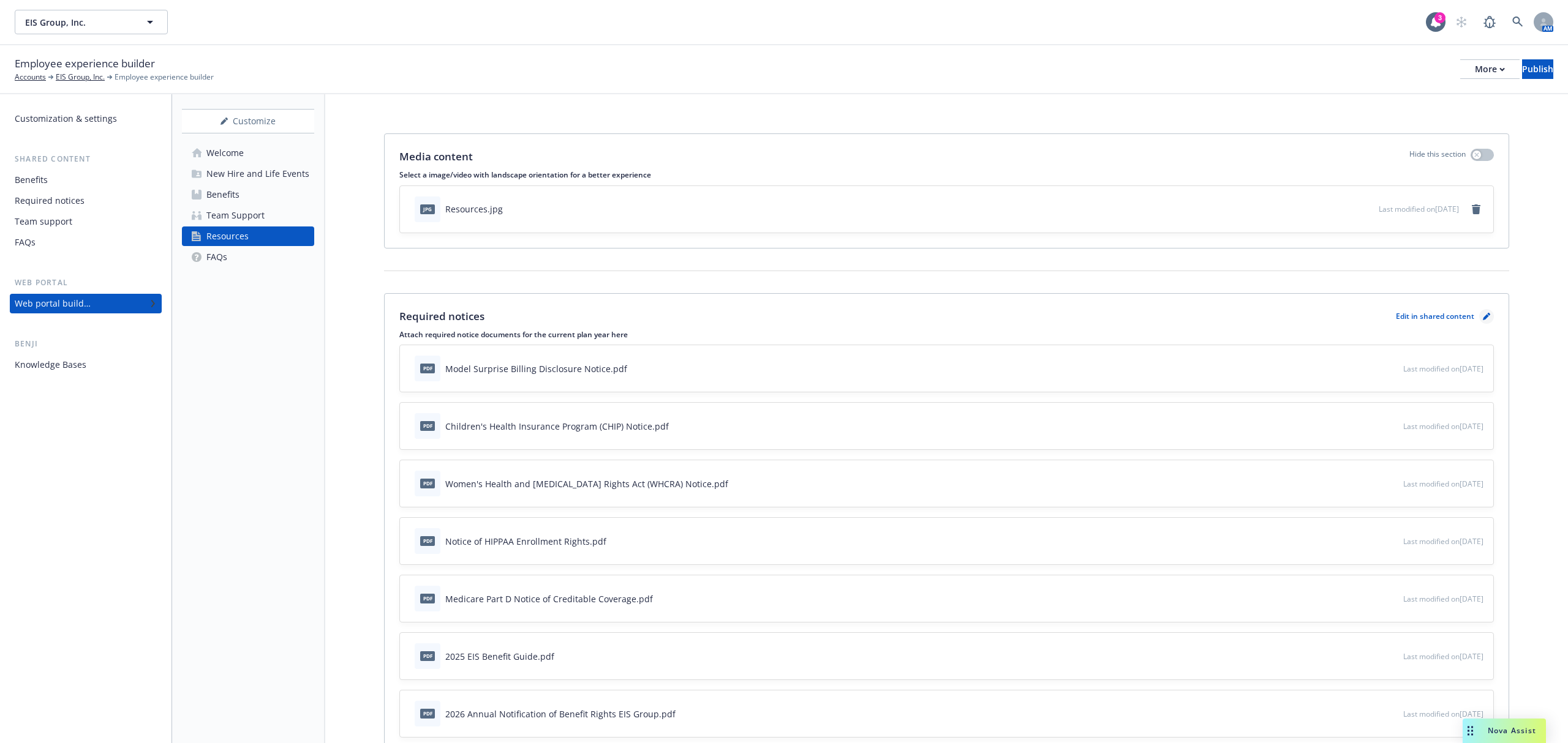
click at [1483, 317] on icon "pencil" at bounding box center [1486, 317] width 6 height 6
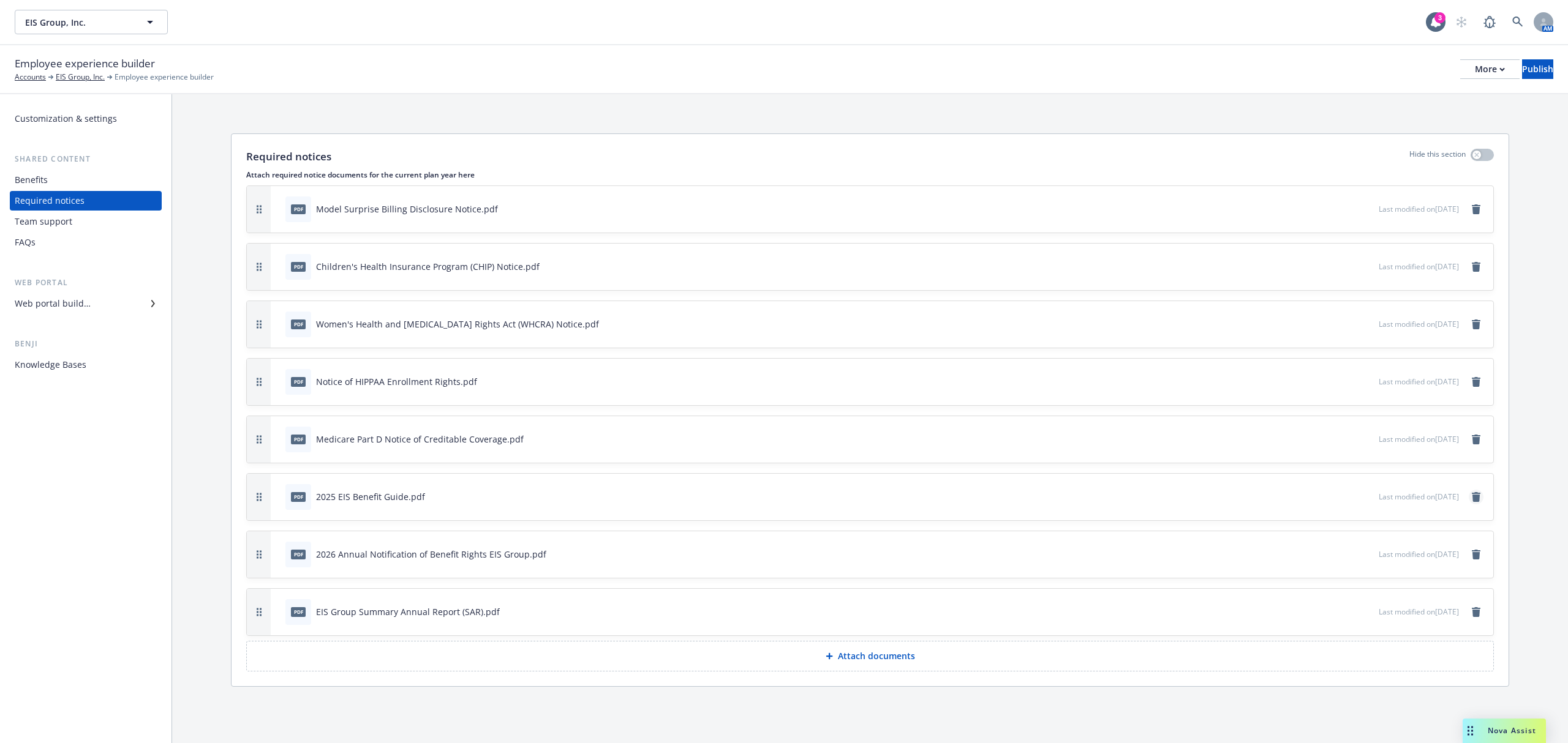
click at [1476, 498] on icon "remove" at bounding box center [1476, 496] width 8 height 10
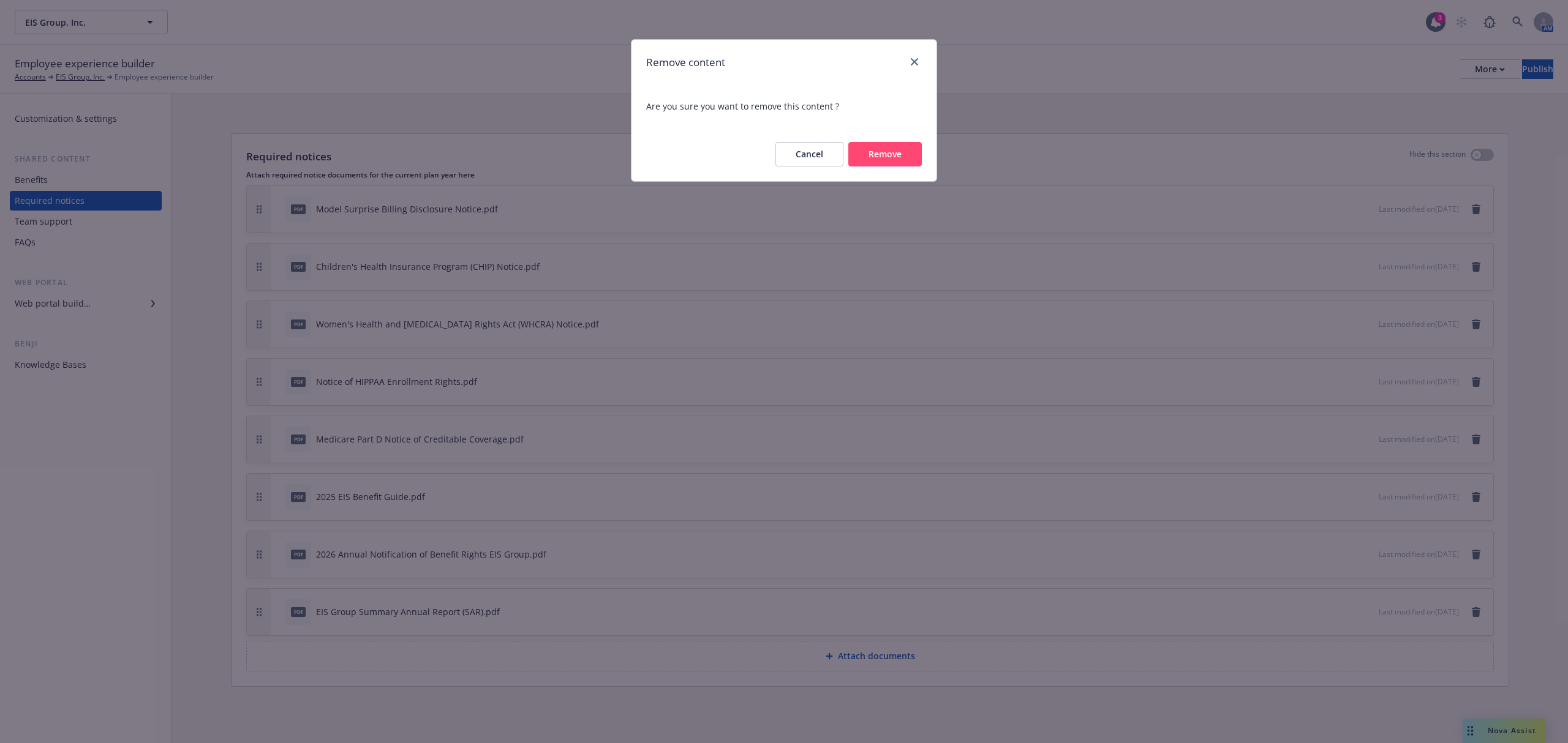
click at [872, 155] on button "Remove" at bounding box center [885, 154] width 73 height 24
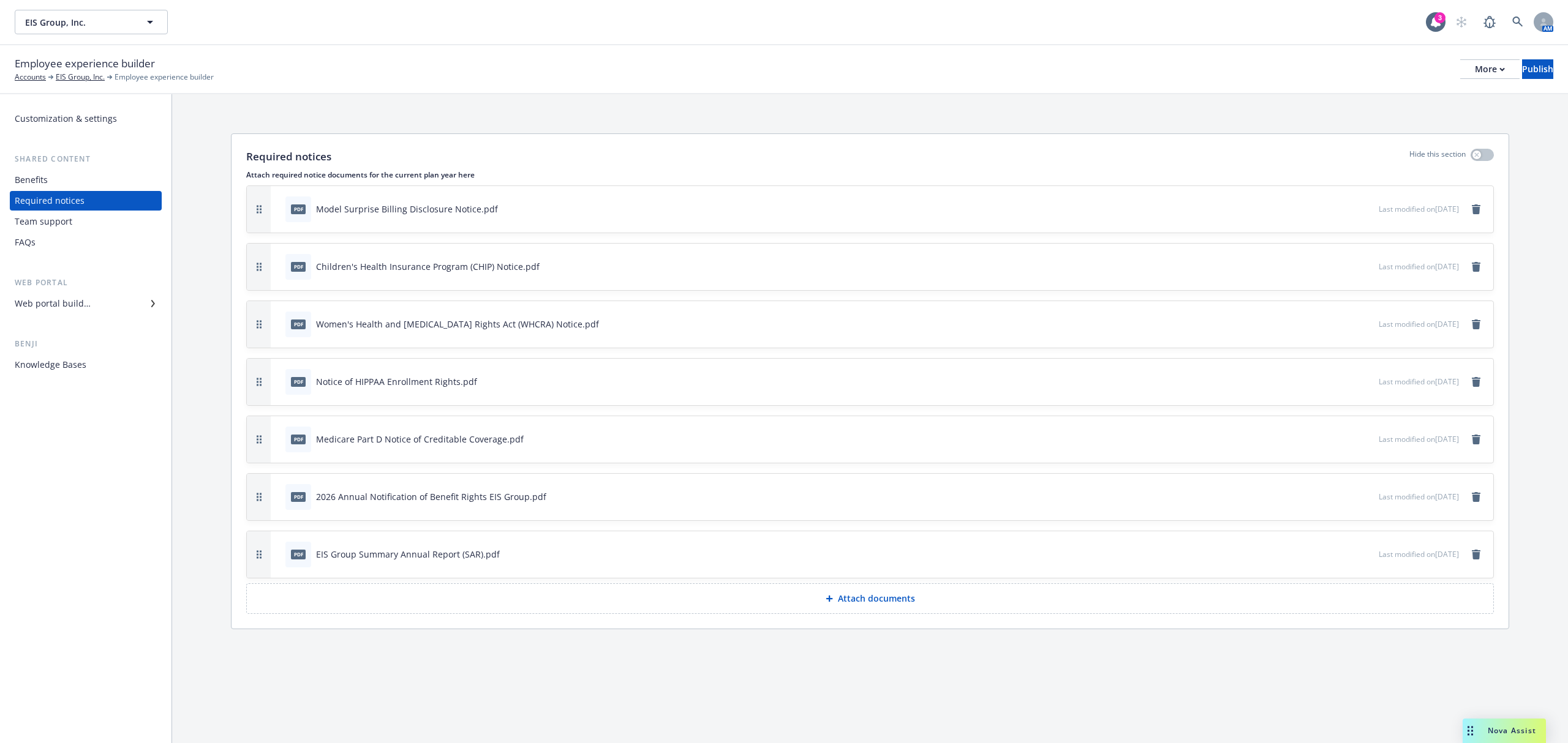
click at [849, 602] on p "Attach documents" at bounding box center [876, 599] width 77 height 12
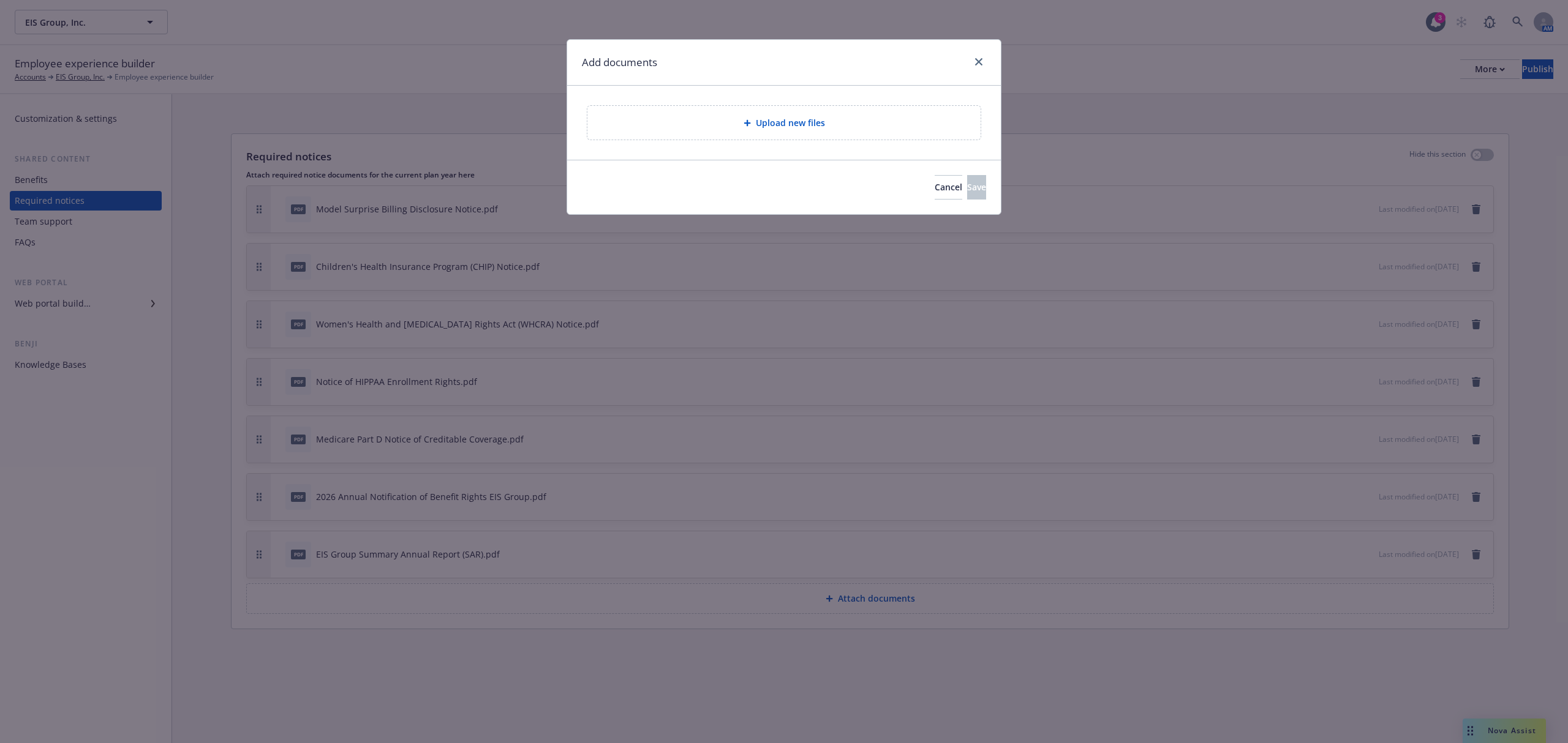
click at [862, 135] on div "Upload new files" at bounding box center [784, 123] width 393 height 33
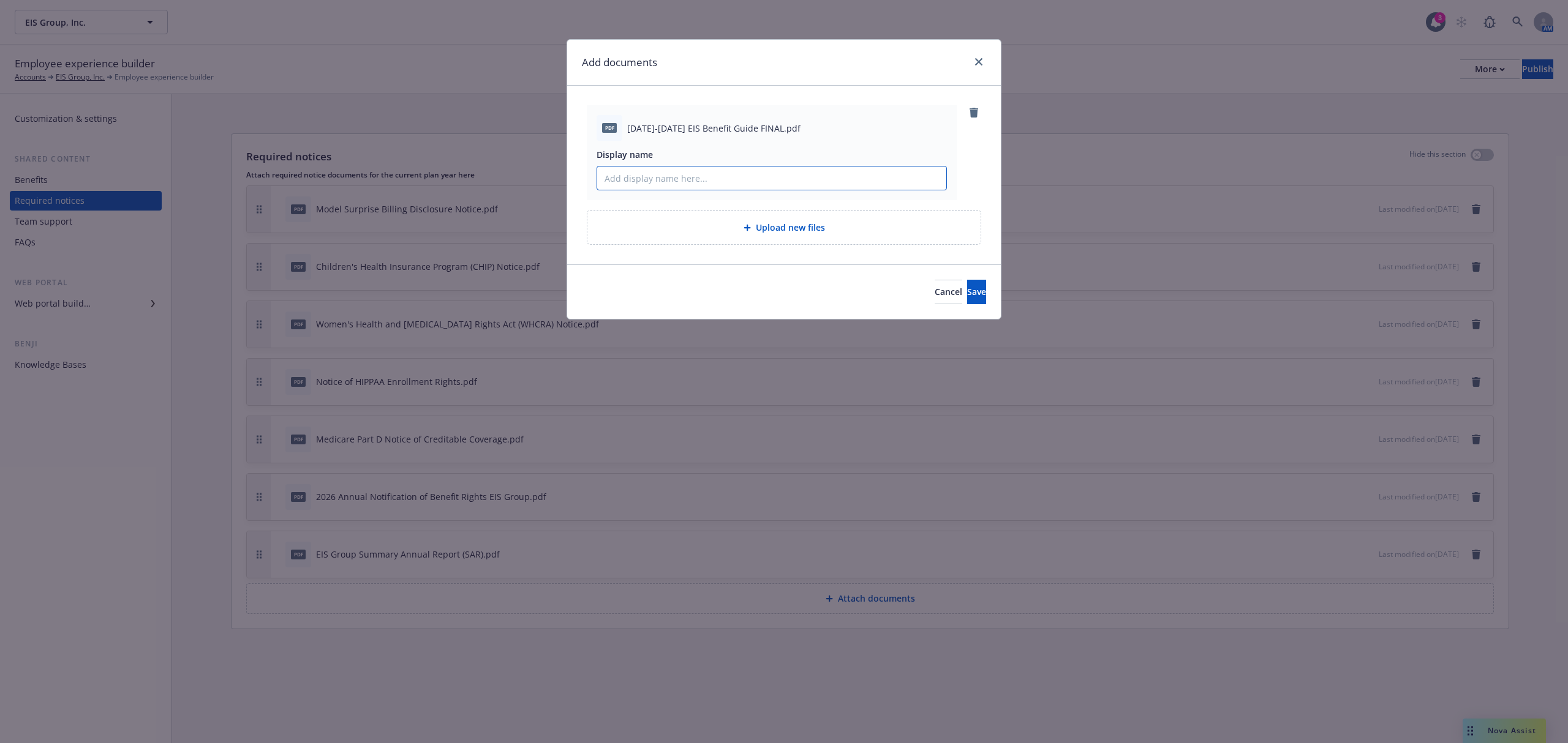
click at [746, 182] on input "Display name" at bounding box center [771, 178] width 349 height 23
type input "2025 EIS Benefit Guide"
click at [962, 278] on div "Cancel Save" at bounding box center [784, 292] width 434 height 55
click at [967, 285] on button "Save" at bounding box center [976, 292] width 19 height 24
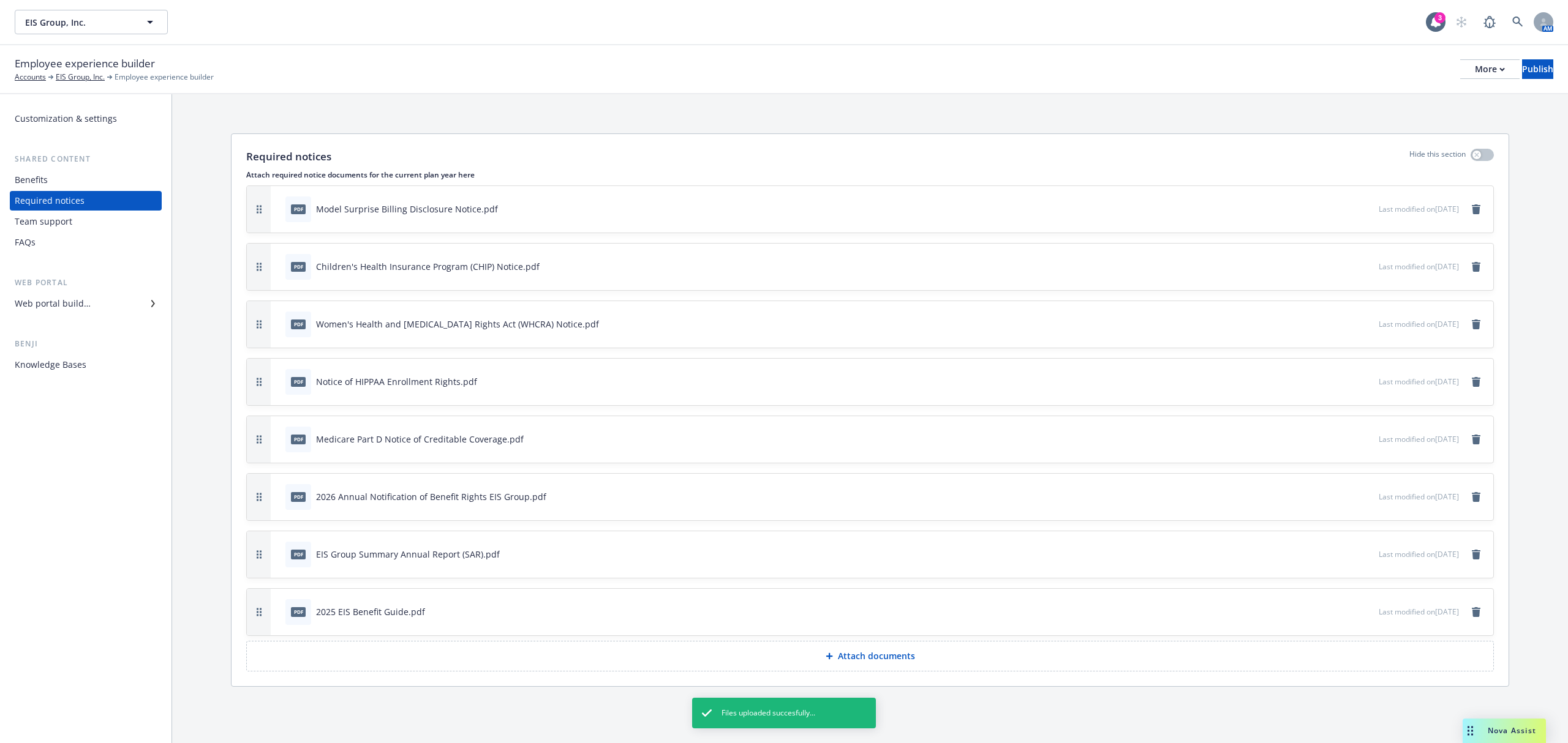
click at [73, 300] on div "Web portal builder" at bounding box center [53, 304] width 76 height 20
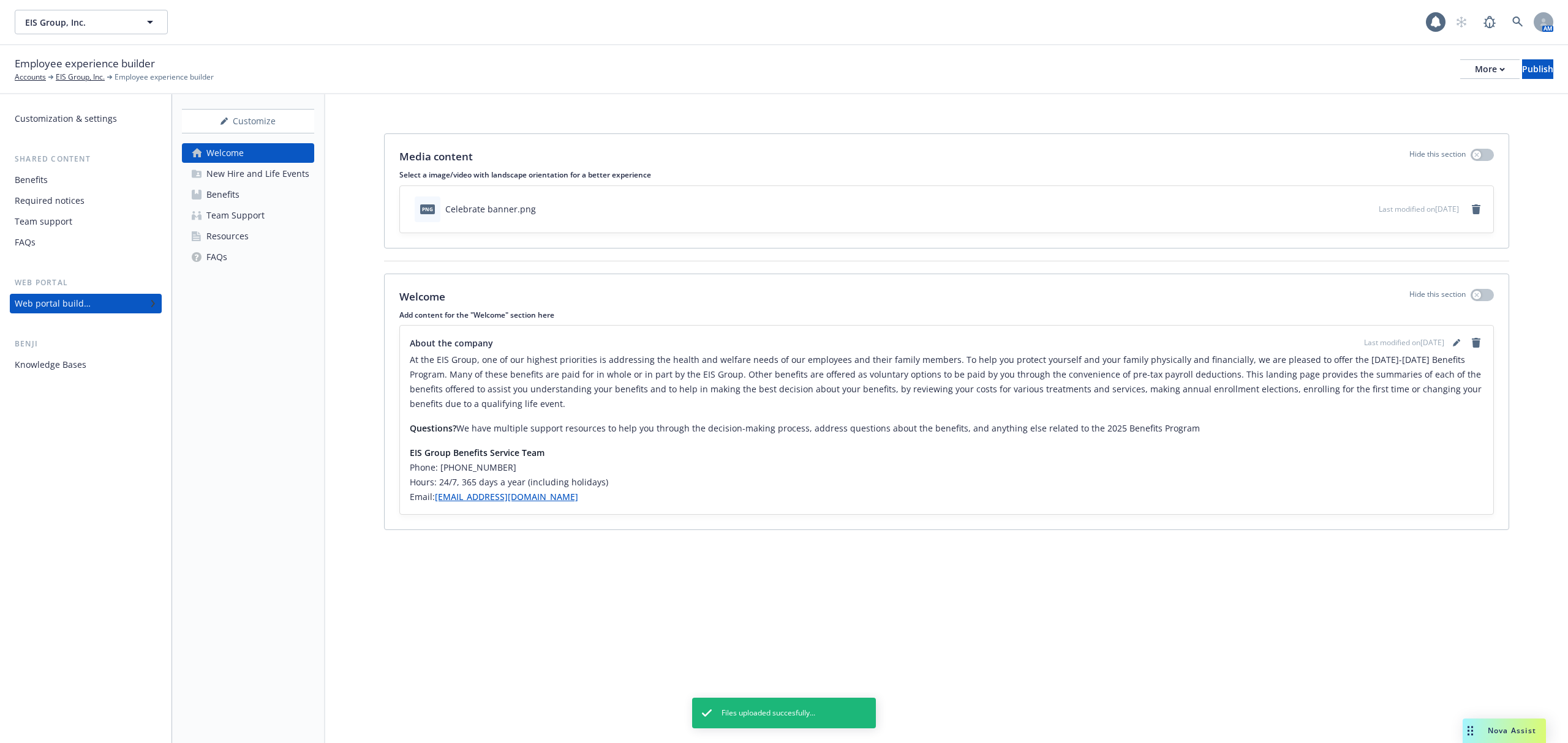
click at [268, 175] on div "New Hire and Life Events" at bounding box center [258, 173] width 103 height 20
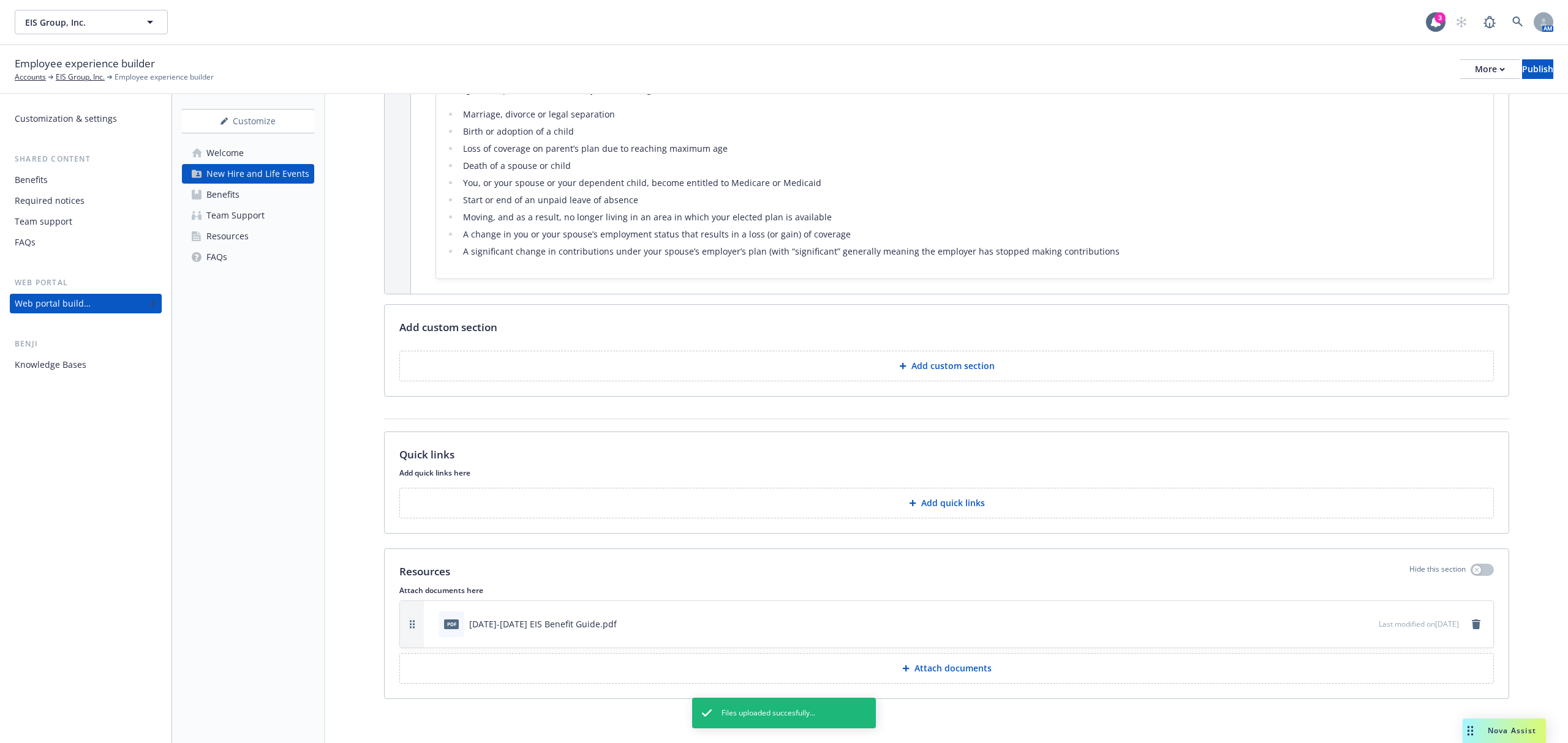
scroll to position [422, 0]
click at [1472, 627] on icon "remove" at bounding box center [1476, 624] width 8 height 10
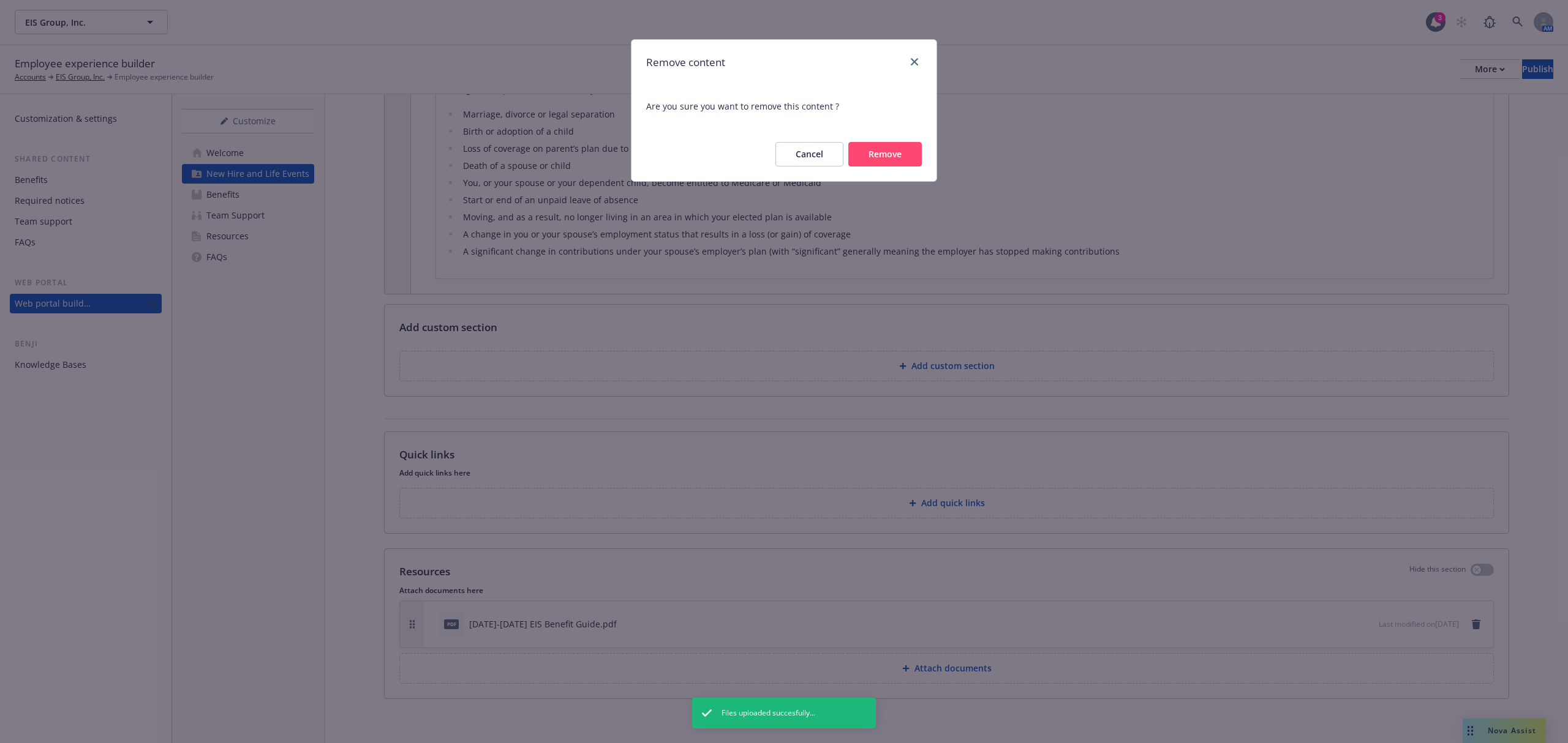
click at [892, 157] on button "Remove" at bounding box center [885, 154] width 73 height 24
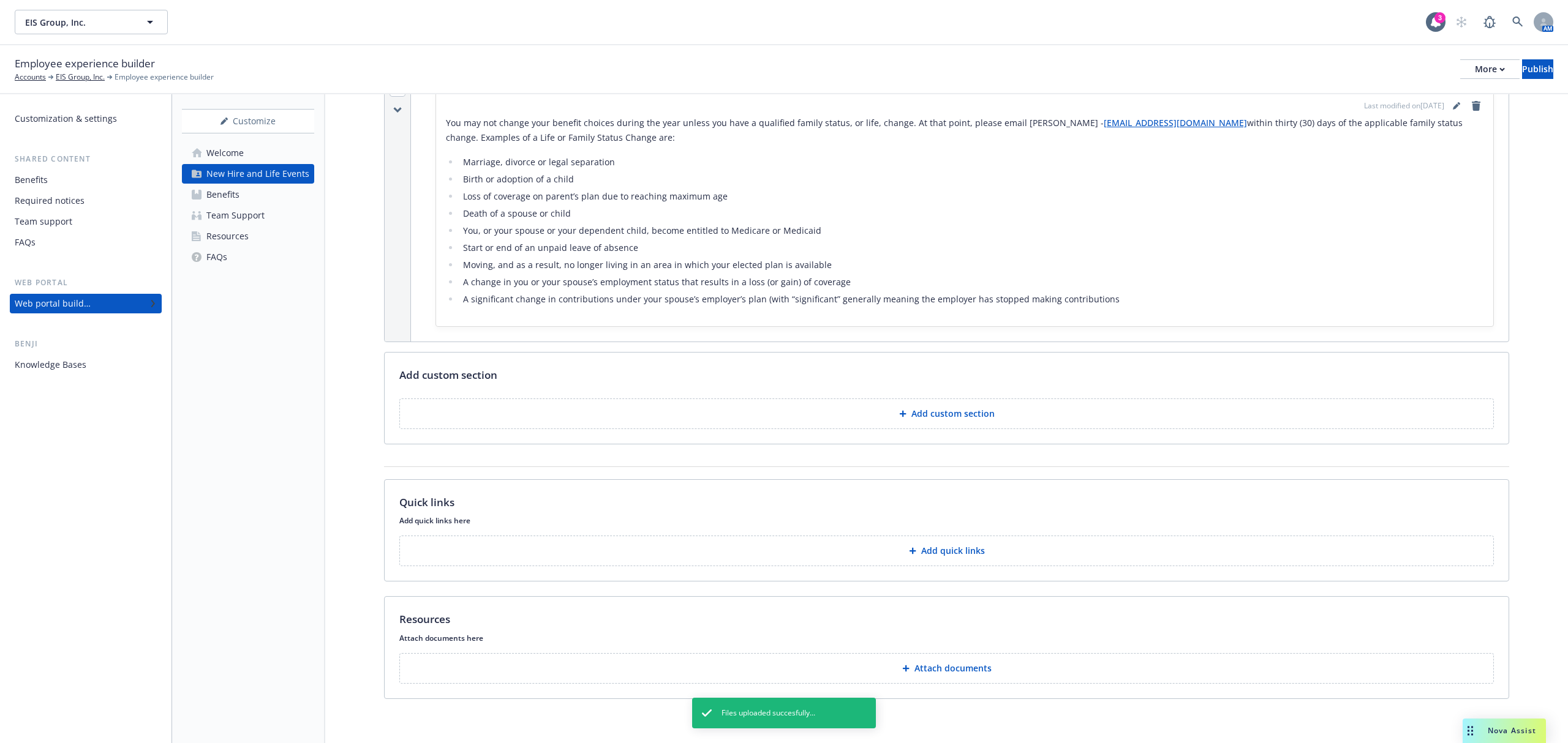
click at [947, 663] on p "Attach documents" at bounding box center [953, 669] width 77 height 12
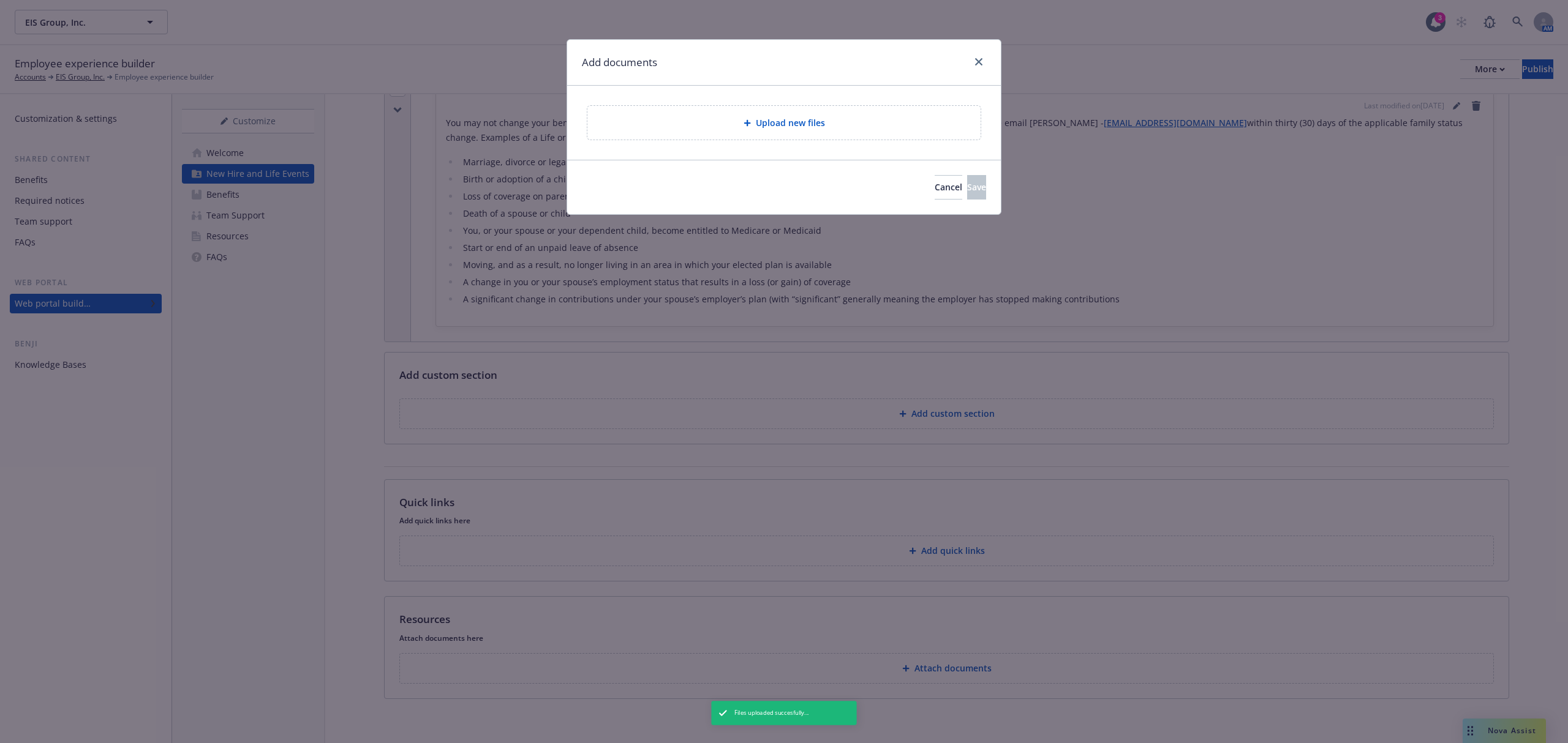
click at [797, 107] on div "Upload new files" at bounding box center [784, 123] width 393 height 33
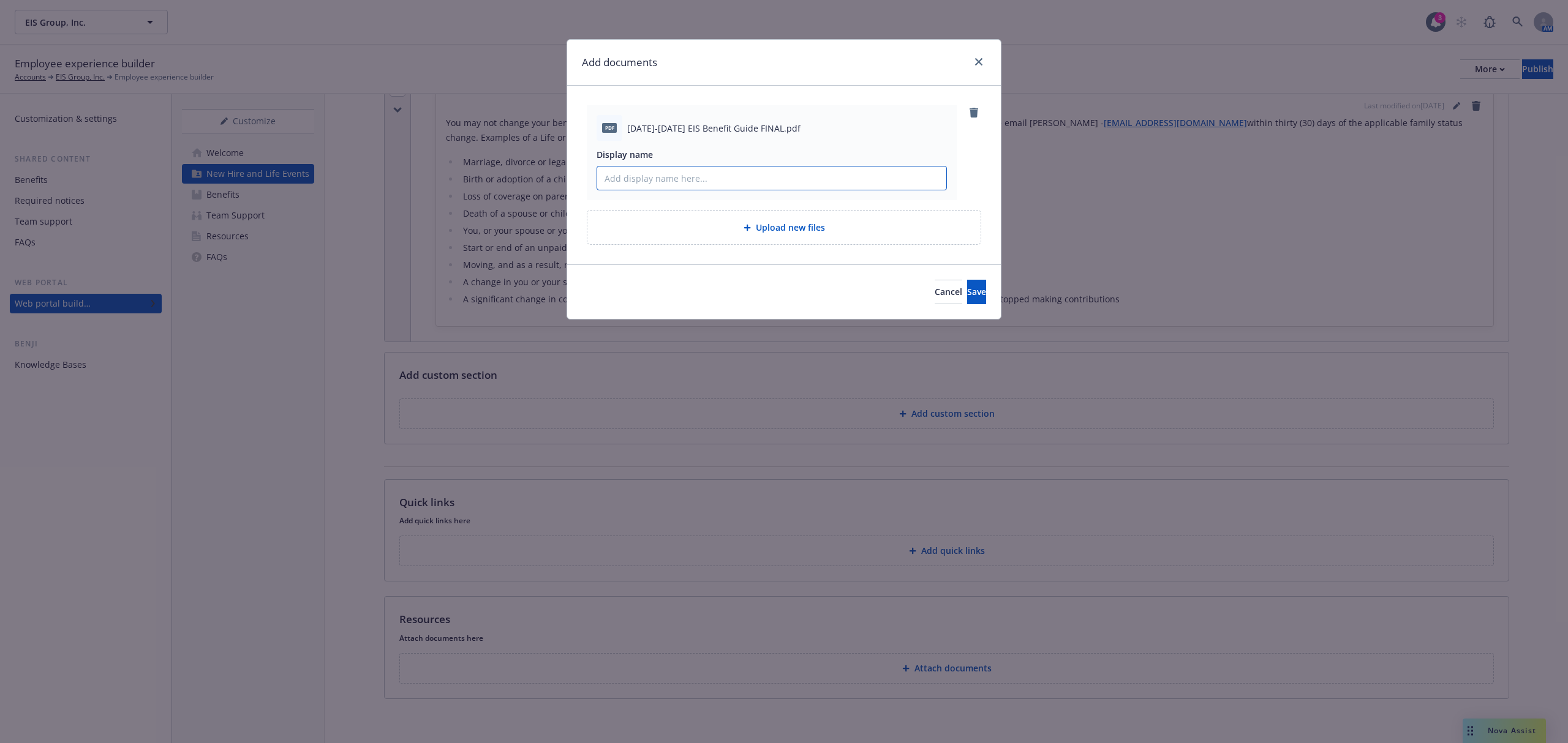
click at [683, 182] on input "Display name" at bounding box center [771, 178] width 349 height 23
type input "2025 EIS Benefit Guide"
click at [967, 294] on span "Save" at bounding box center [976, 292] width 19 height 12
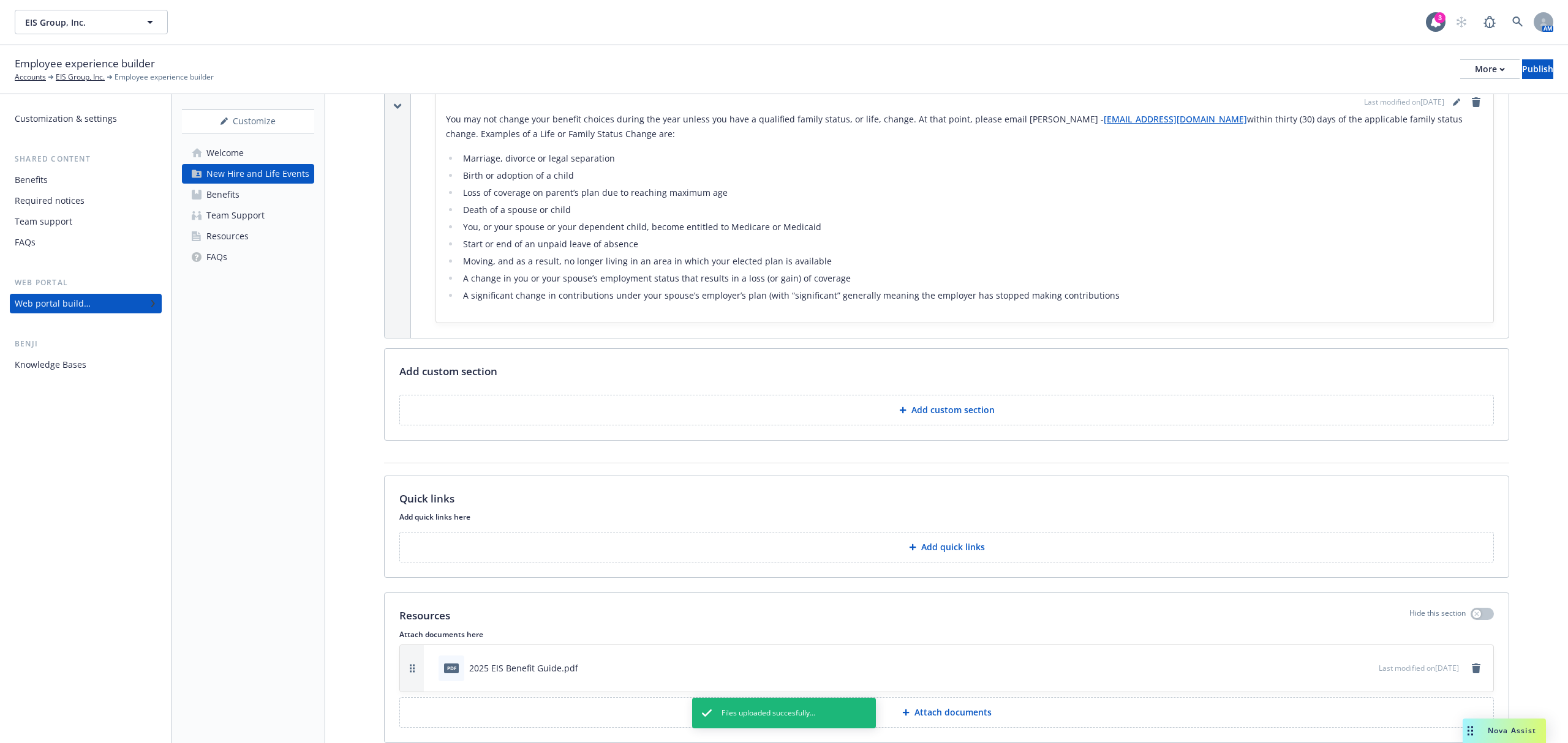
click at [224, 202] on div "Benefits" at bounding box center [222, 195] width 33 height 20
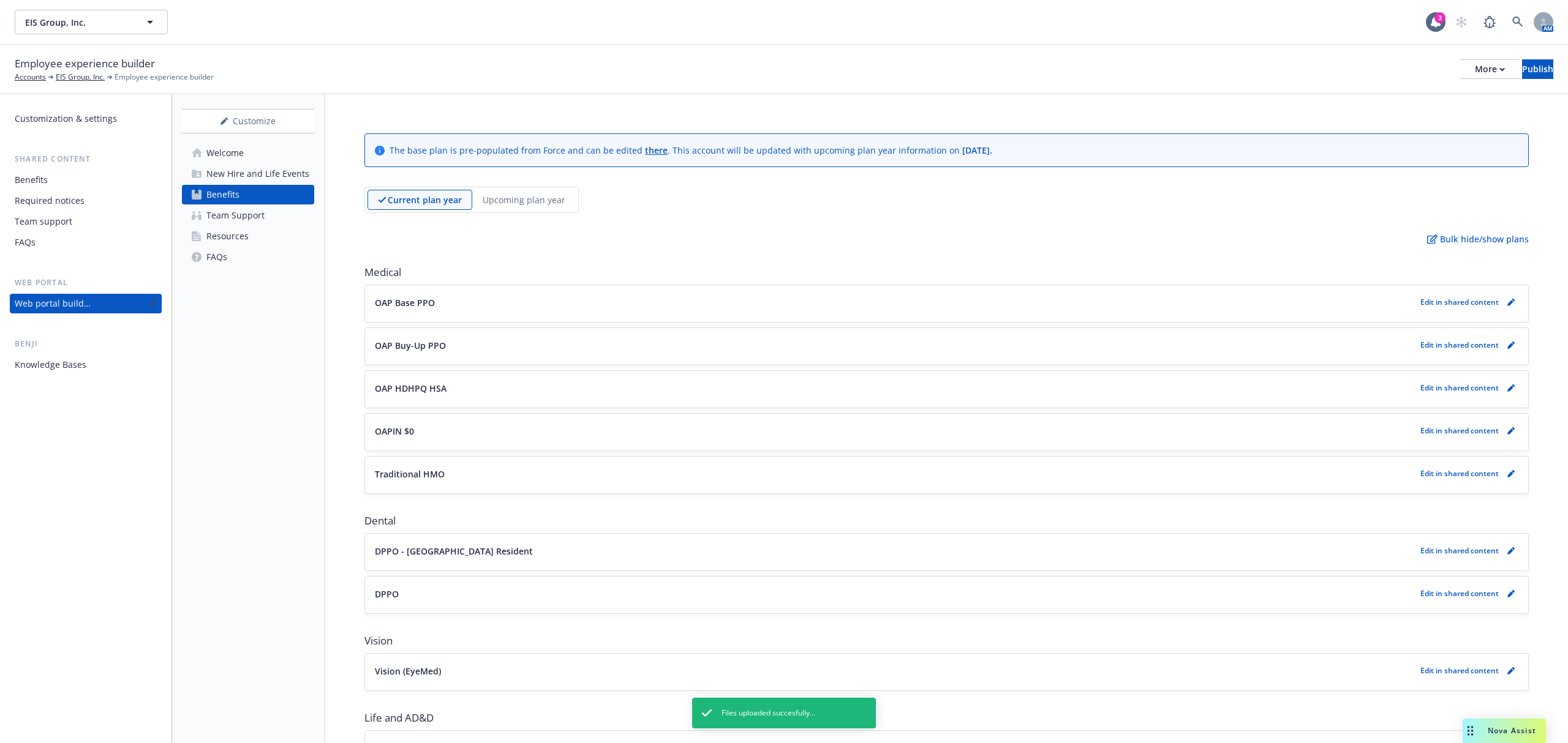
scroll to position [571, 0]
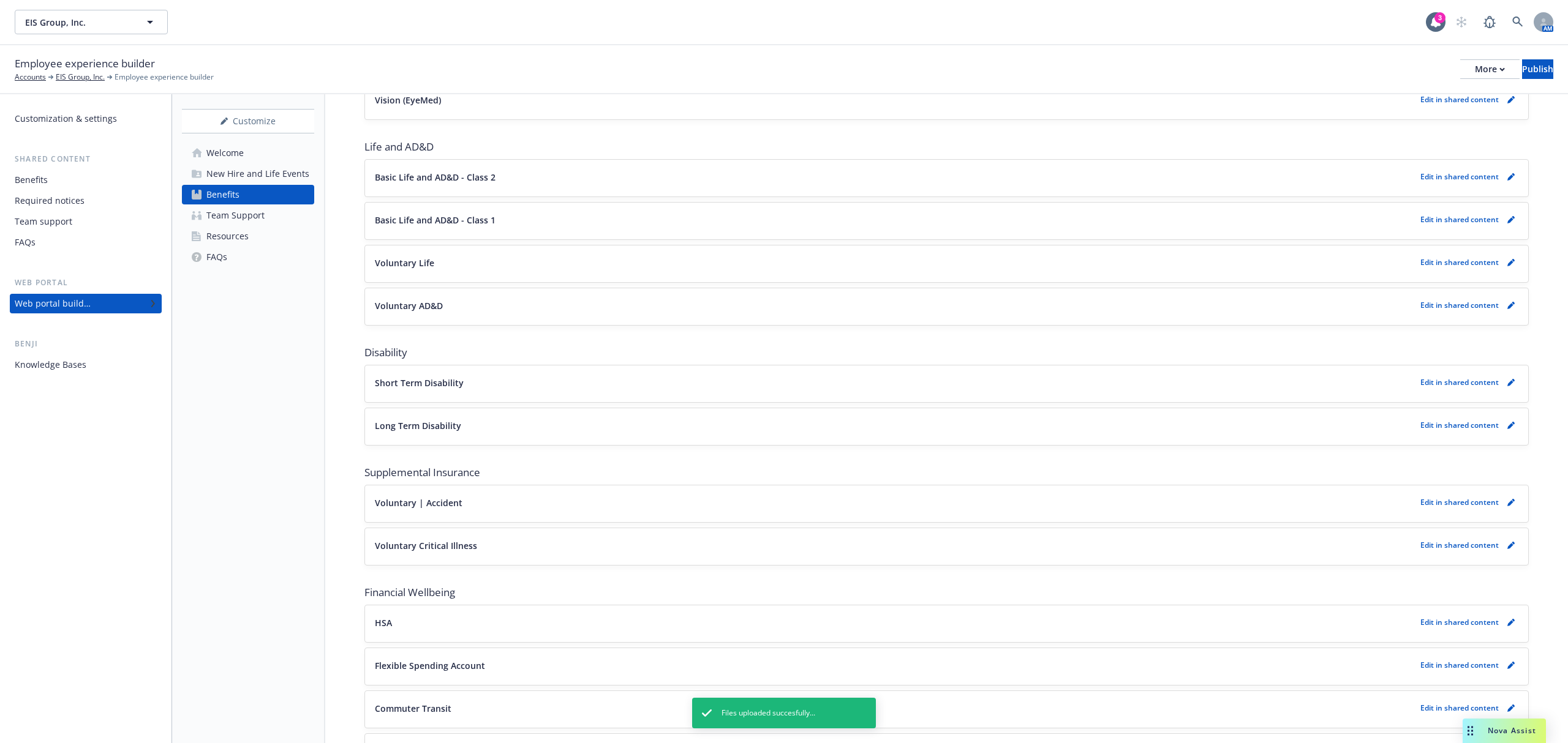
click at [277, 209] on link "Team Support" at bounding box center [248, 215] width 132 height 20
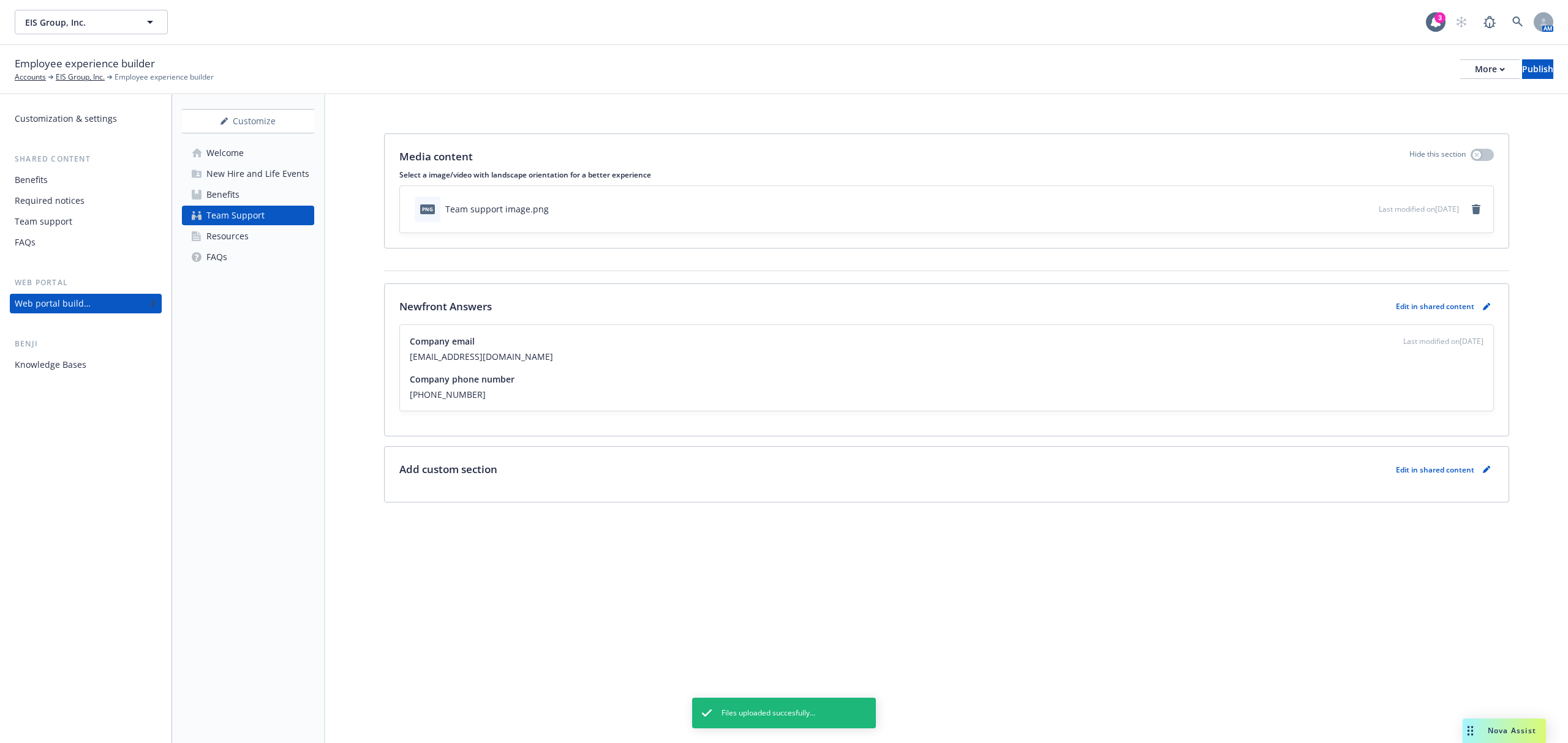
click at [235, 235] on div "Resources" at bounding box center [227, 236] width 42 height 20
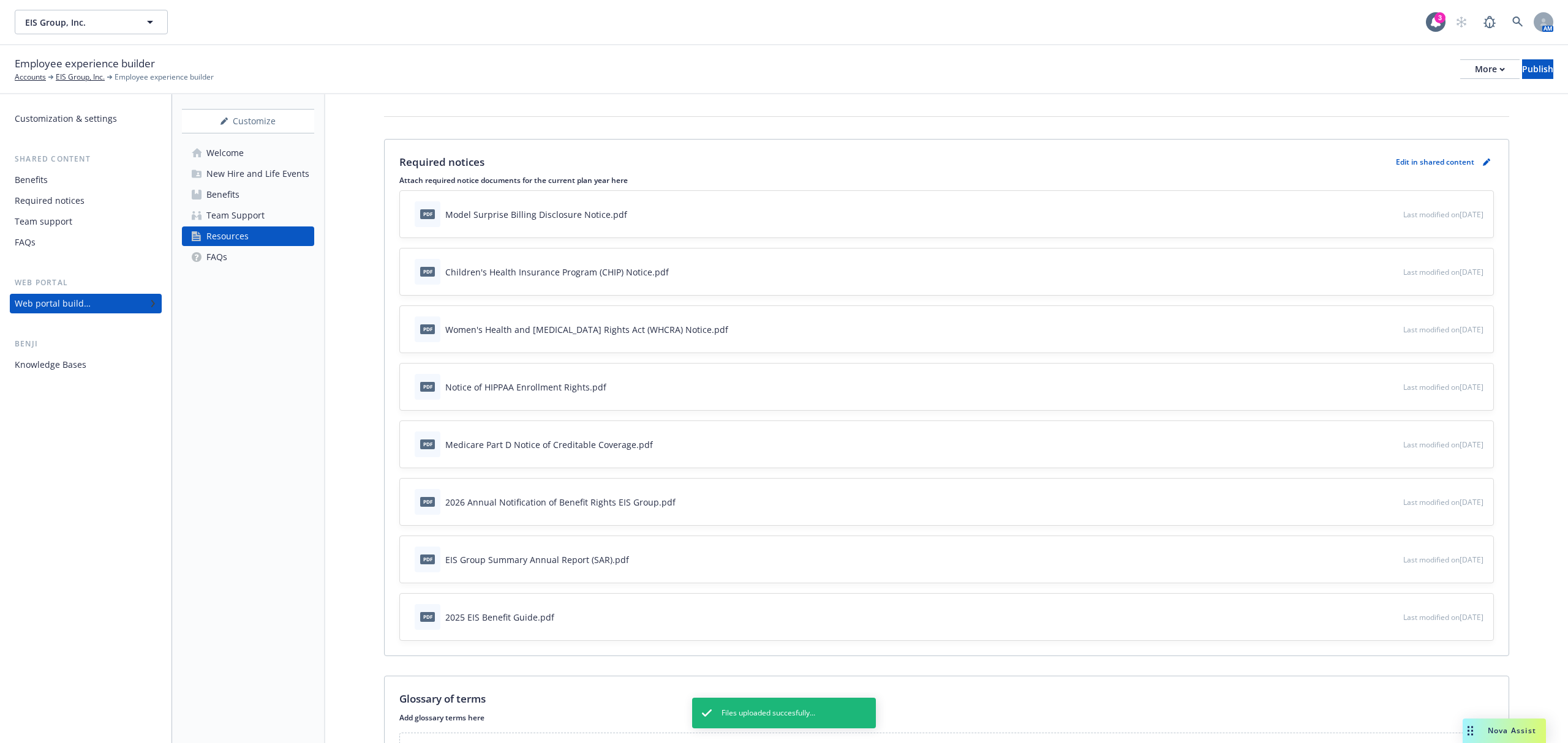
scroll to position [245, 0]
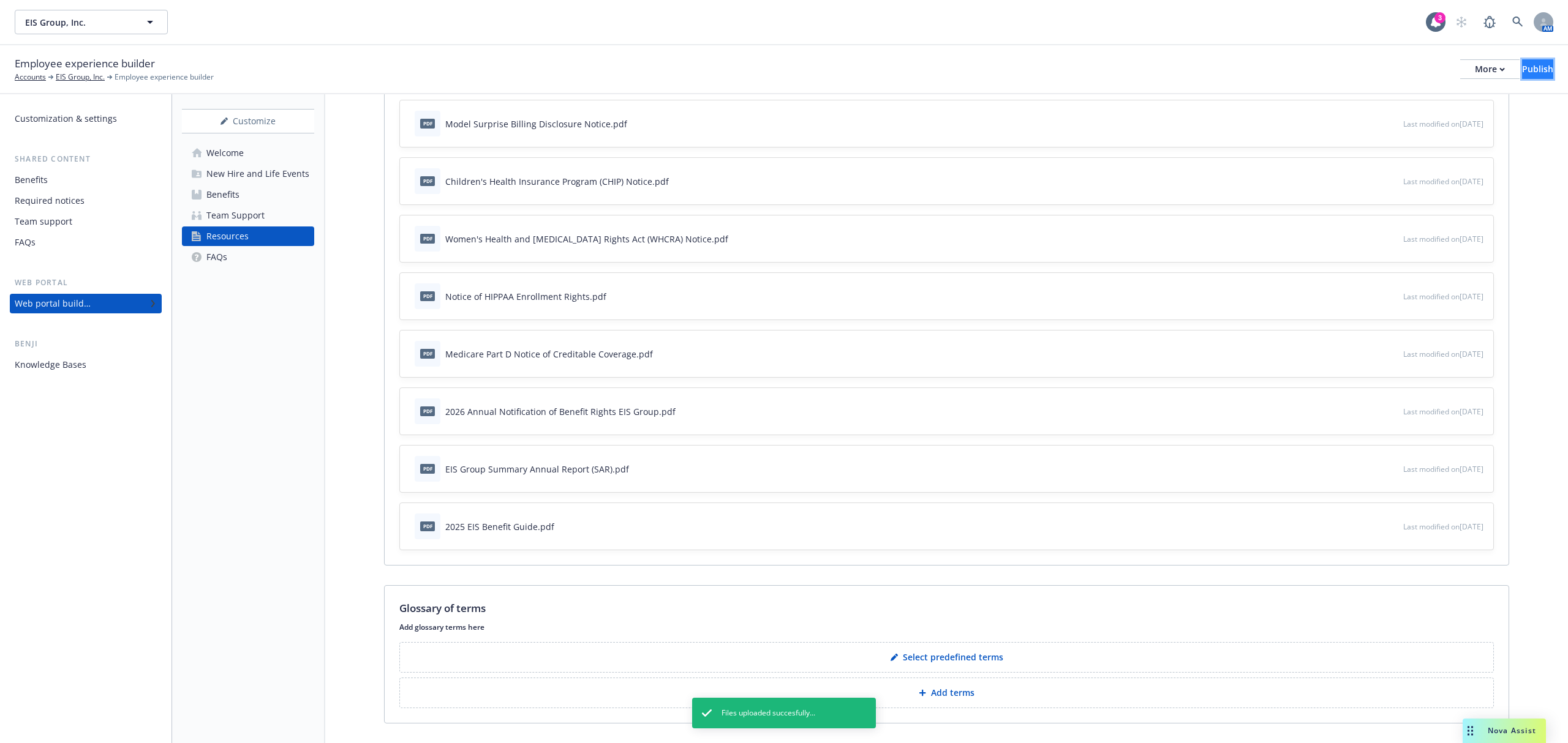
click at [1542, 71] on button "Publish" at bounding box center [1537, 69] width 31 height 20
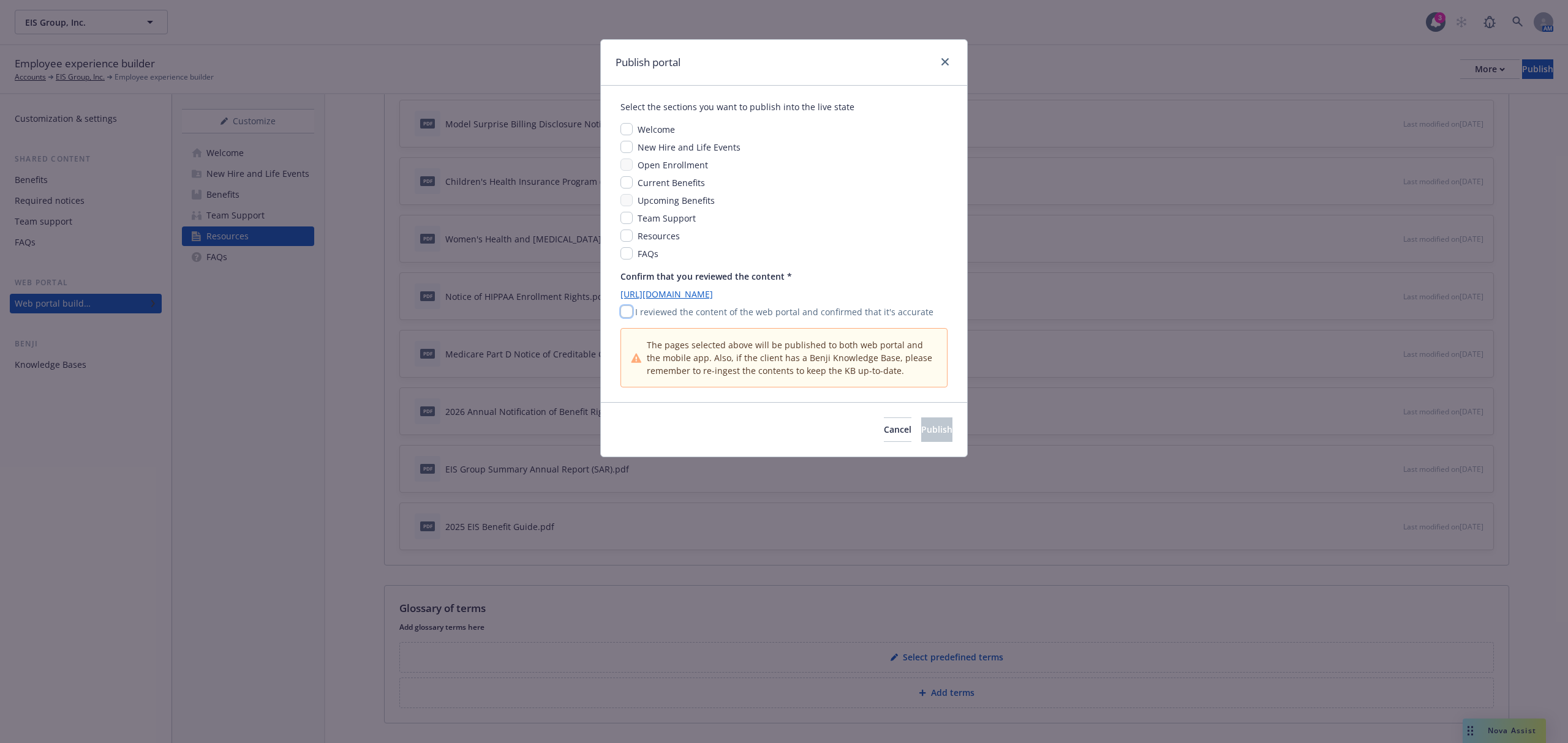
click at [630, 312] on input "checkbox" at bounding box center [626, 311] width 12 height 12
checkbox input "true"
click at [949, 62] on link "close" at bounding box center [945, 62] width 15 height 15
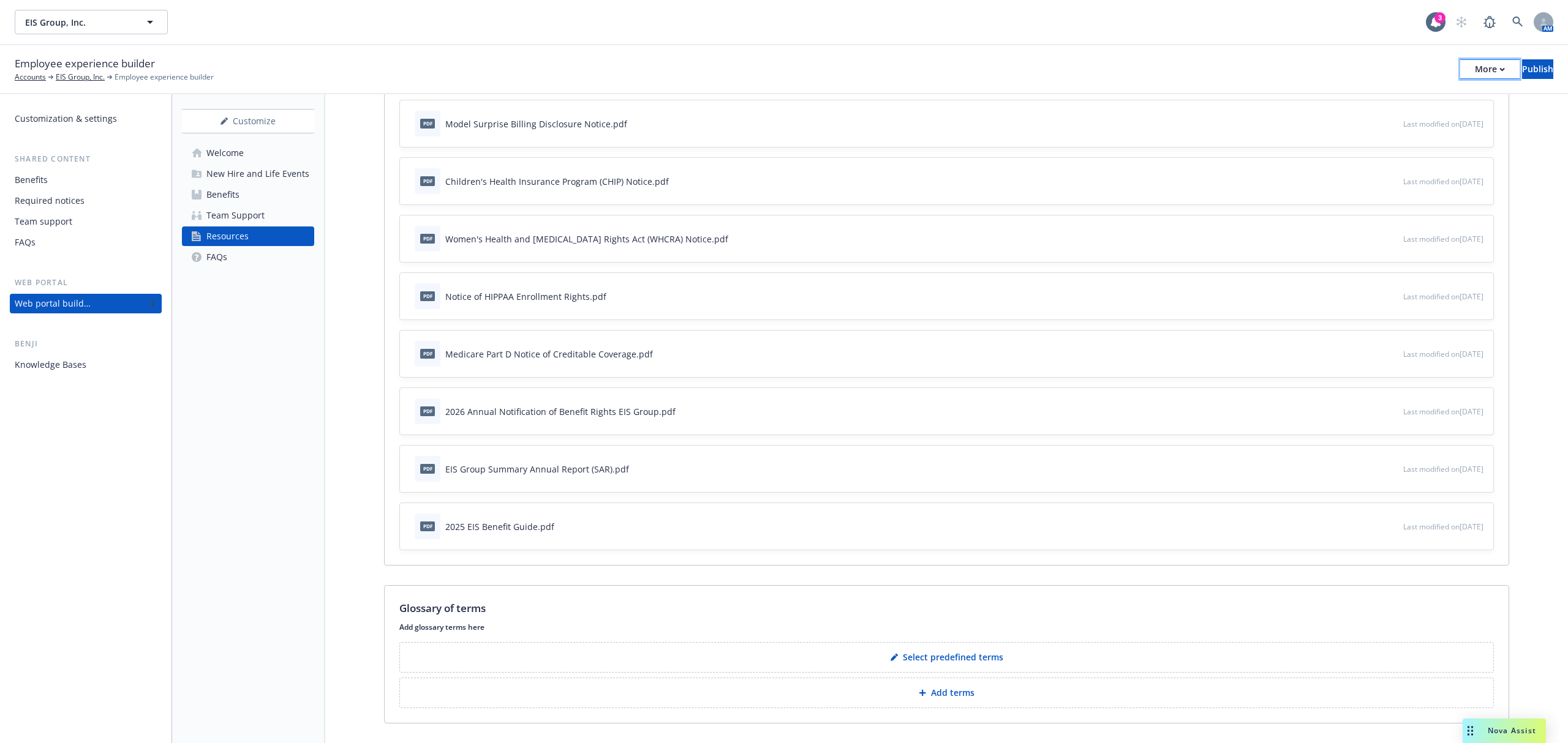
click at [1475, 71] on div "More" at bounding box center [1490, 69] width 30 height 19
click at [1171, 42] on div "EIS Group, Inc. EIS Group, Inc. 3 AM" at bounding box center [784, 22] width 1568 height 44
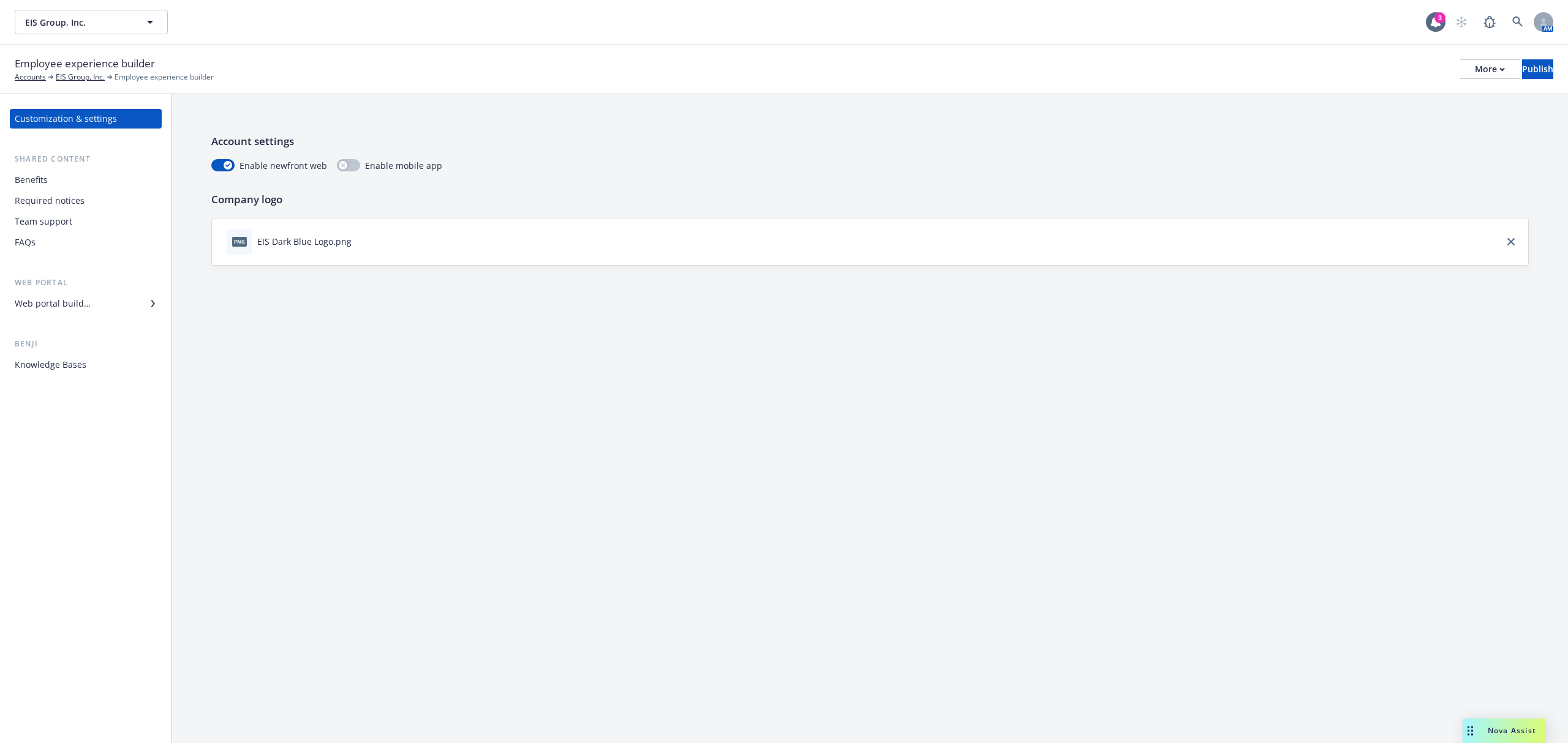
click at [84, 299] on div "Web portal builder" at bounding box center [53, 304] width 76 height 20
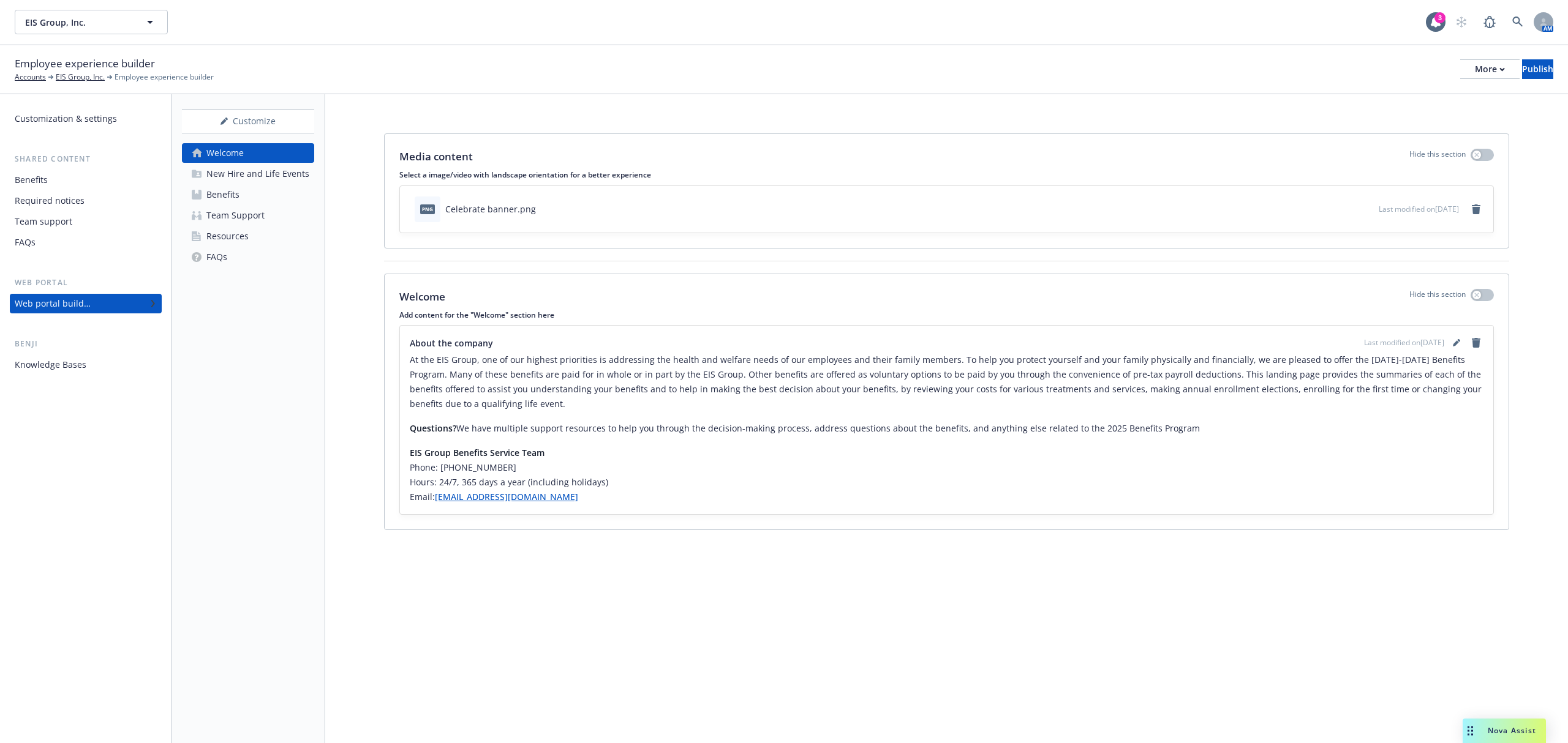
click at [231, 175] on div "New Hire and Life Events" at bounding box center [258, 173] width 103 height 20
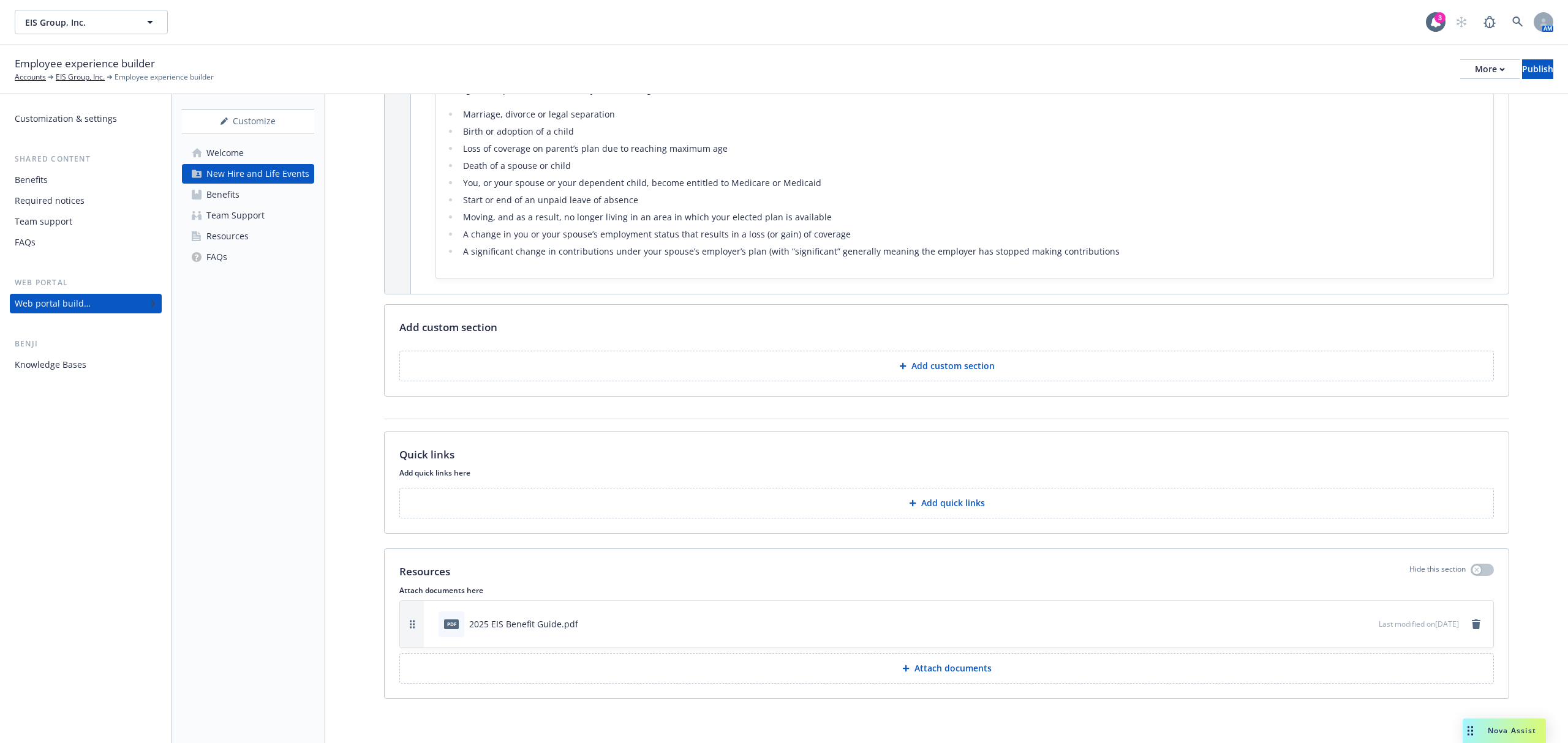
scroll to position [422, 0]
click at [1472, 627] on icon "remove" at bounding box center [1476, 624] width 8 height 10
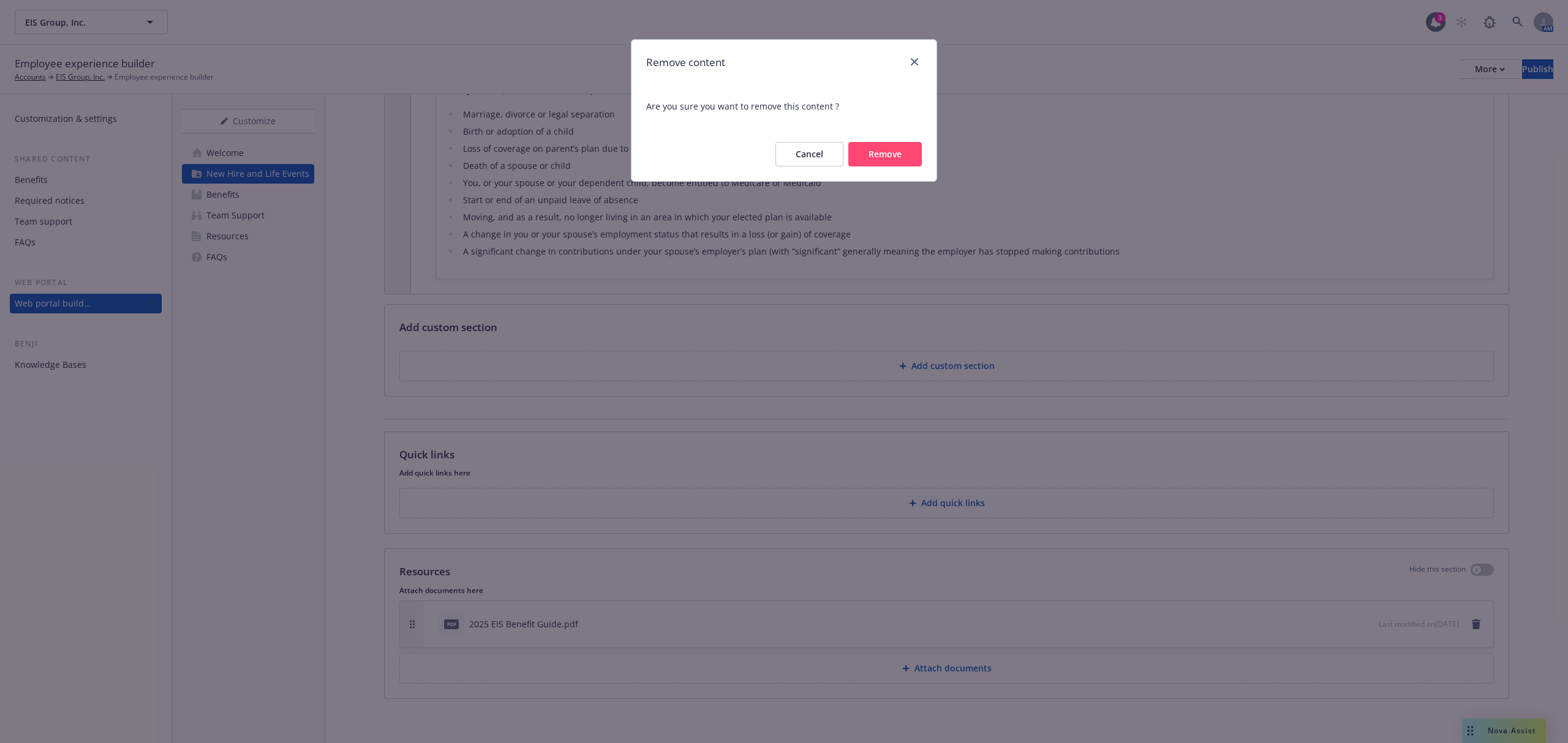
click at [905, 161] on button "Remove" at bounding box center [885, 154] width 73 height 24
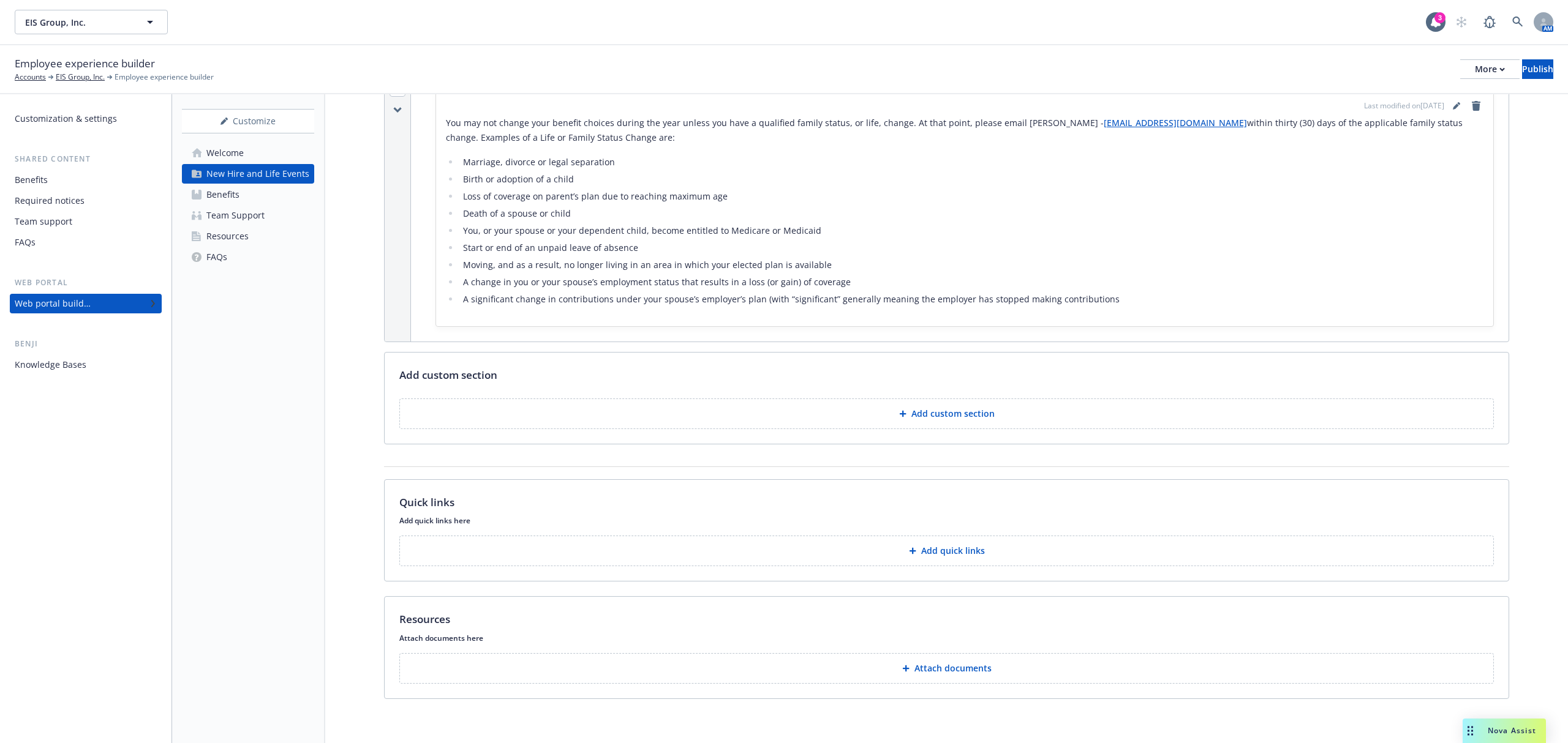
click at [982, 672] on p "Attach documents" at bounding box center [953, 669] width 77 height 12
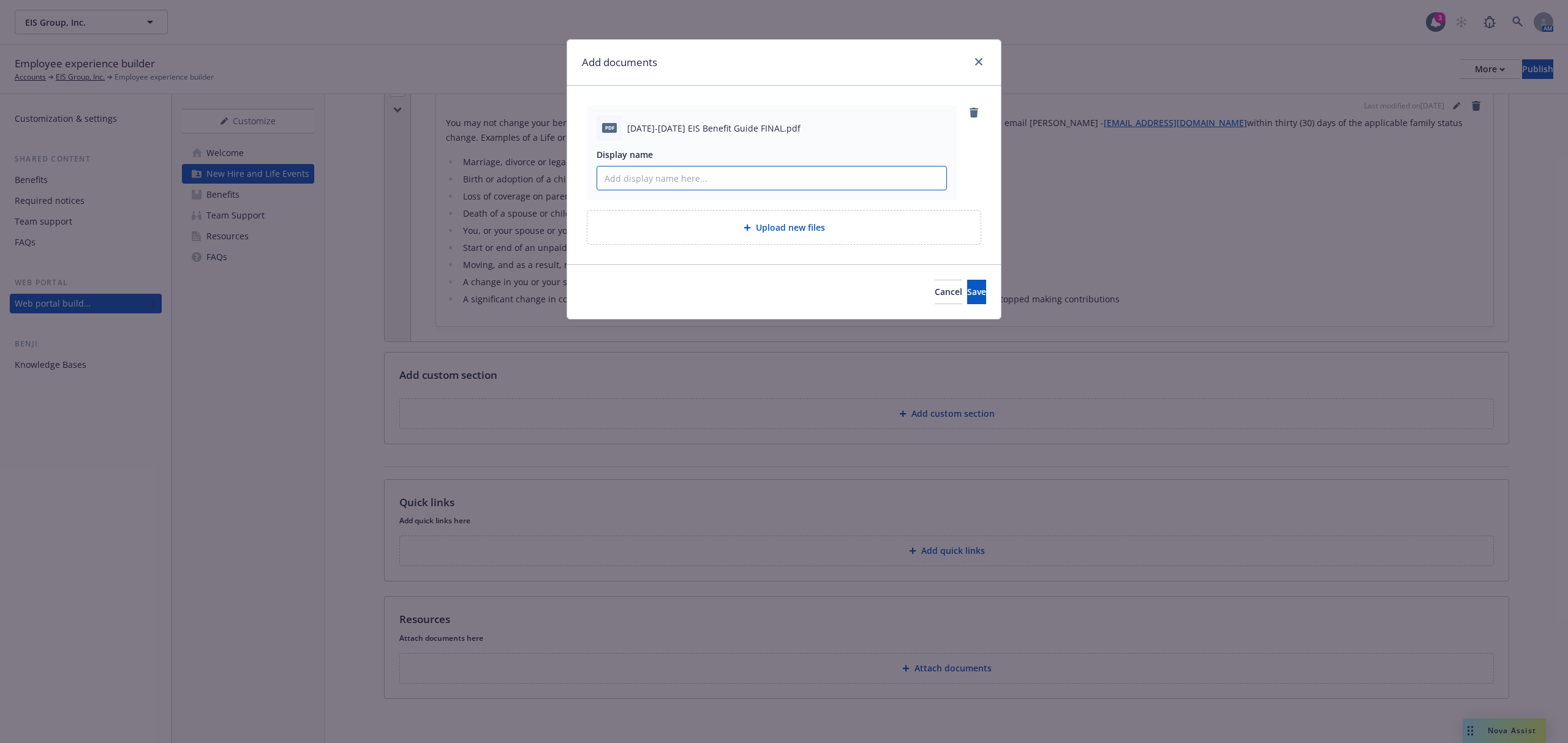
click at [727, 189] on input "Display name" at bounding box center [771, 178] width 349 height 23
type input "2025 Benefits Guide"
click at [967, 287] on span "Save" at bounding box center [976, 292] width 19 height 12
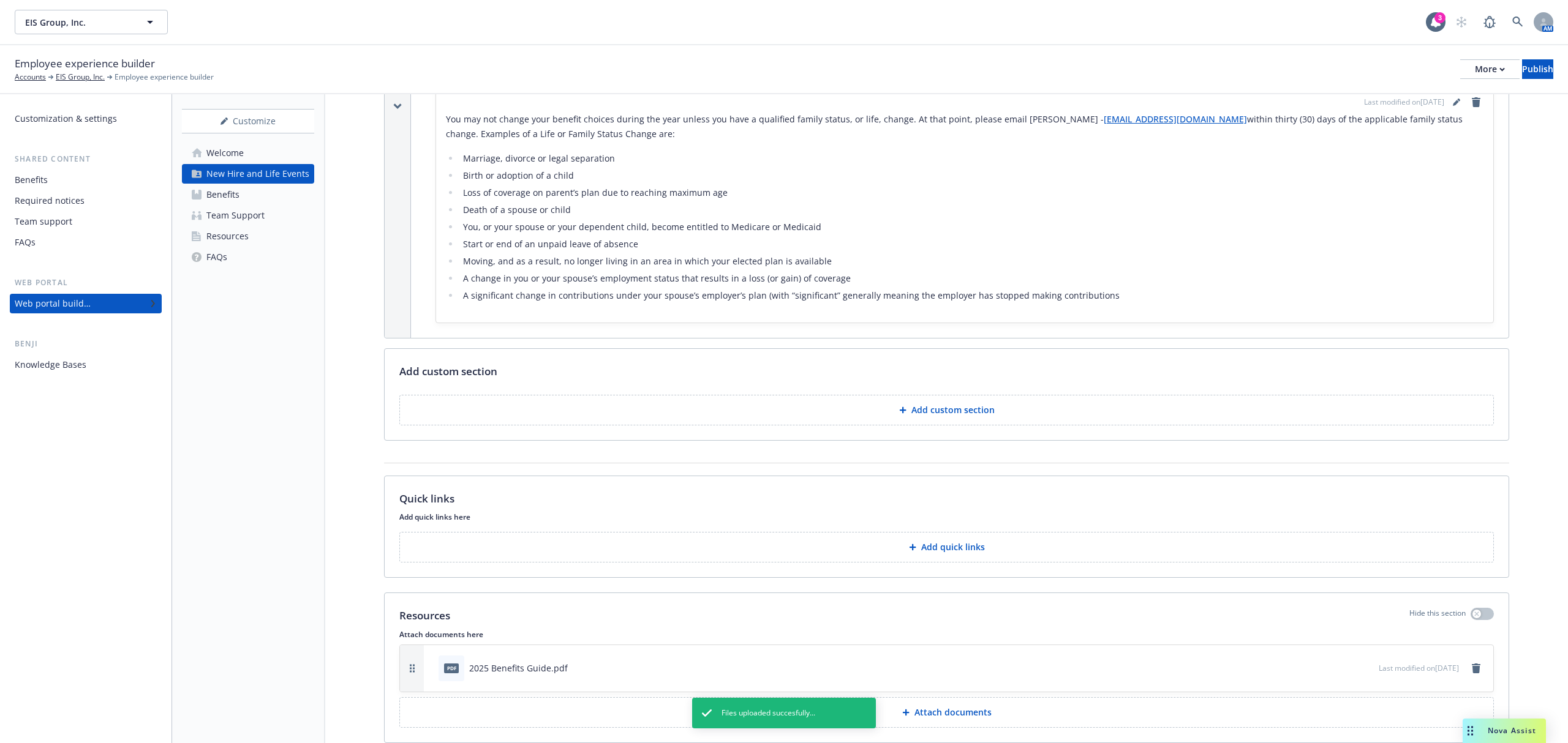
scroll to position [422, 0]
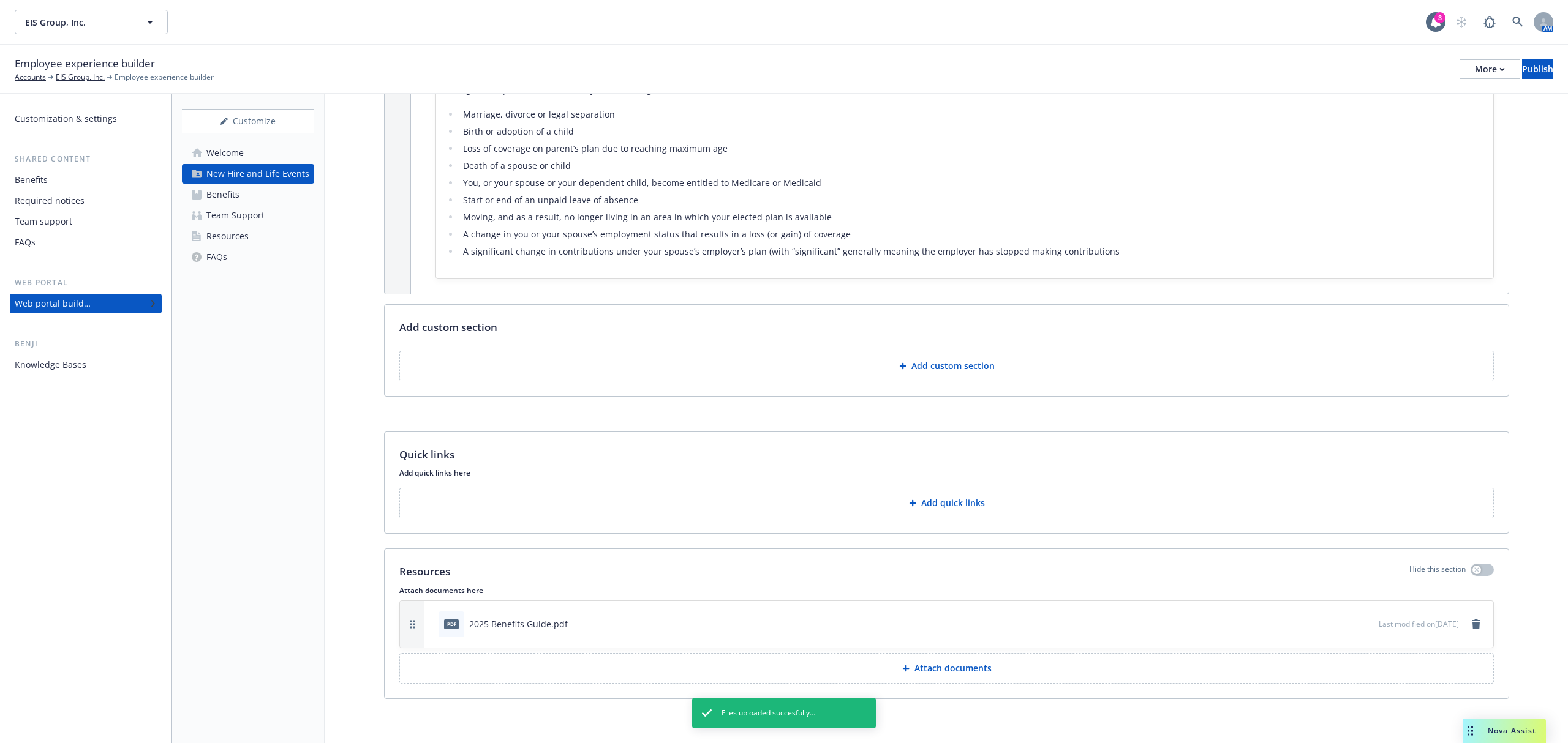
click at [241, 189] on link "Benefits" at bounding box center [248, 195] width 132 height 20
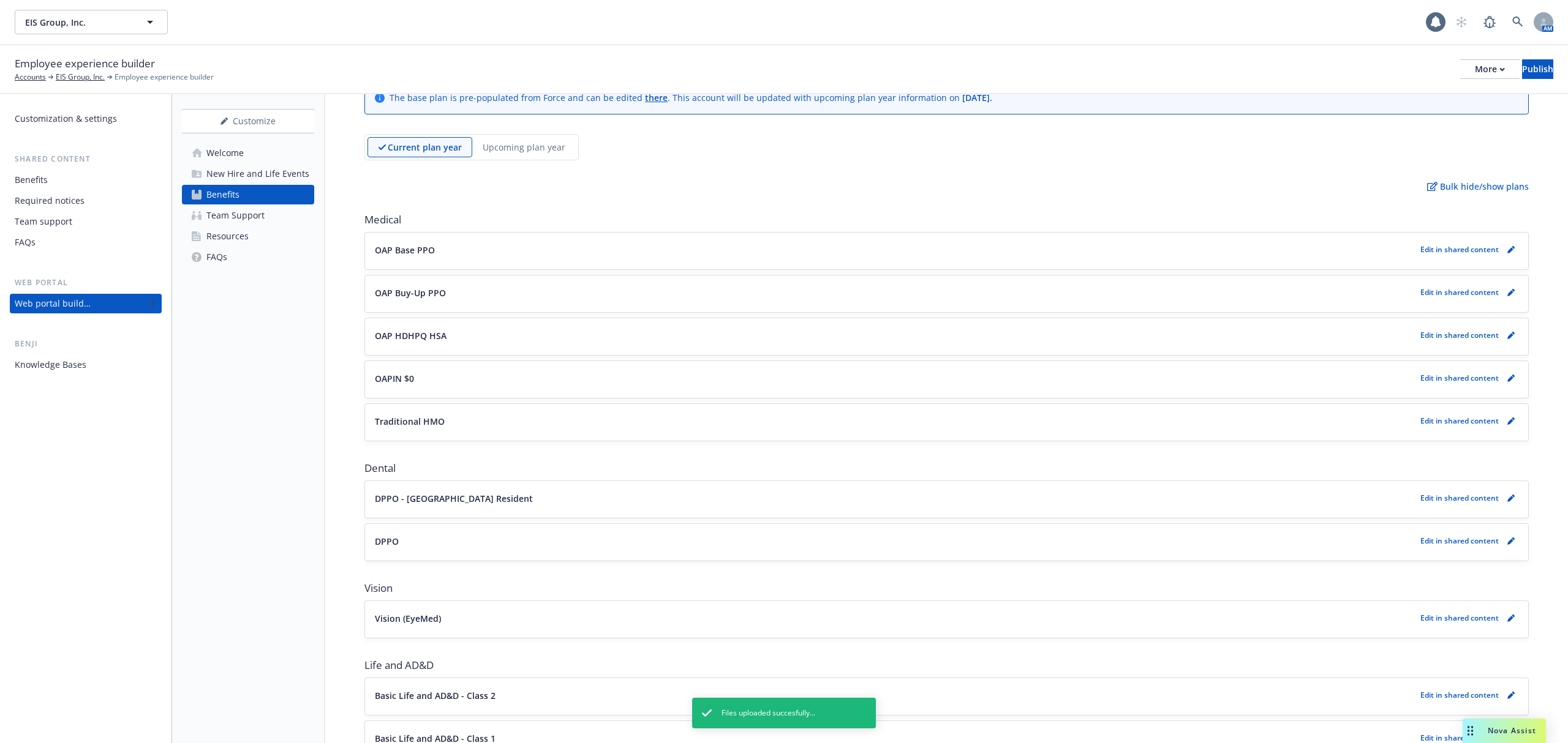
scroll to position [82, 0]
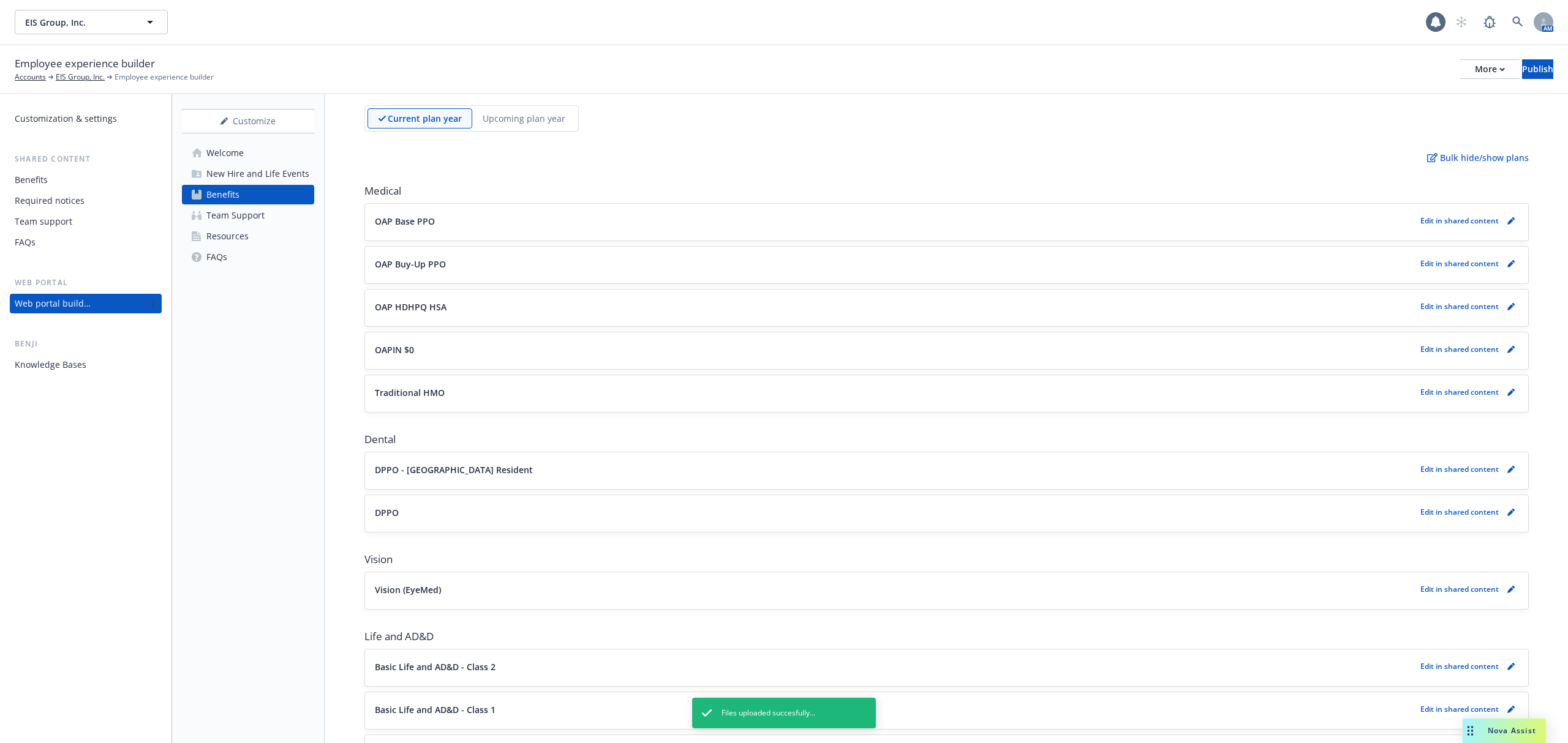
click at [246, 219] on div "Team Support" at bounding box center [235, 215] width 58 height 20
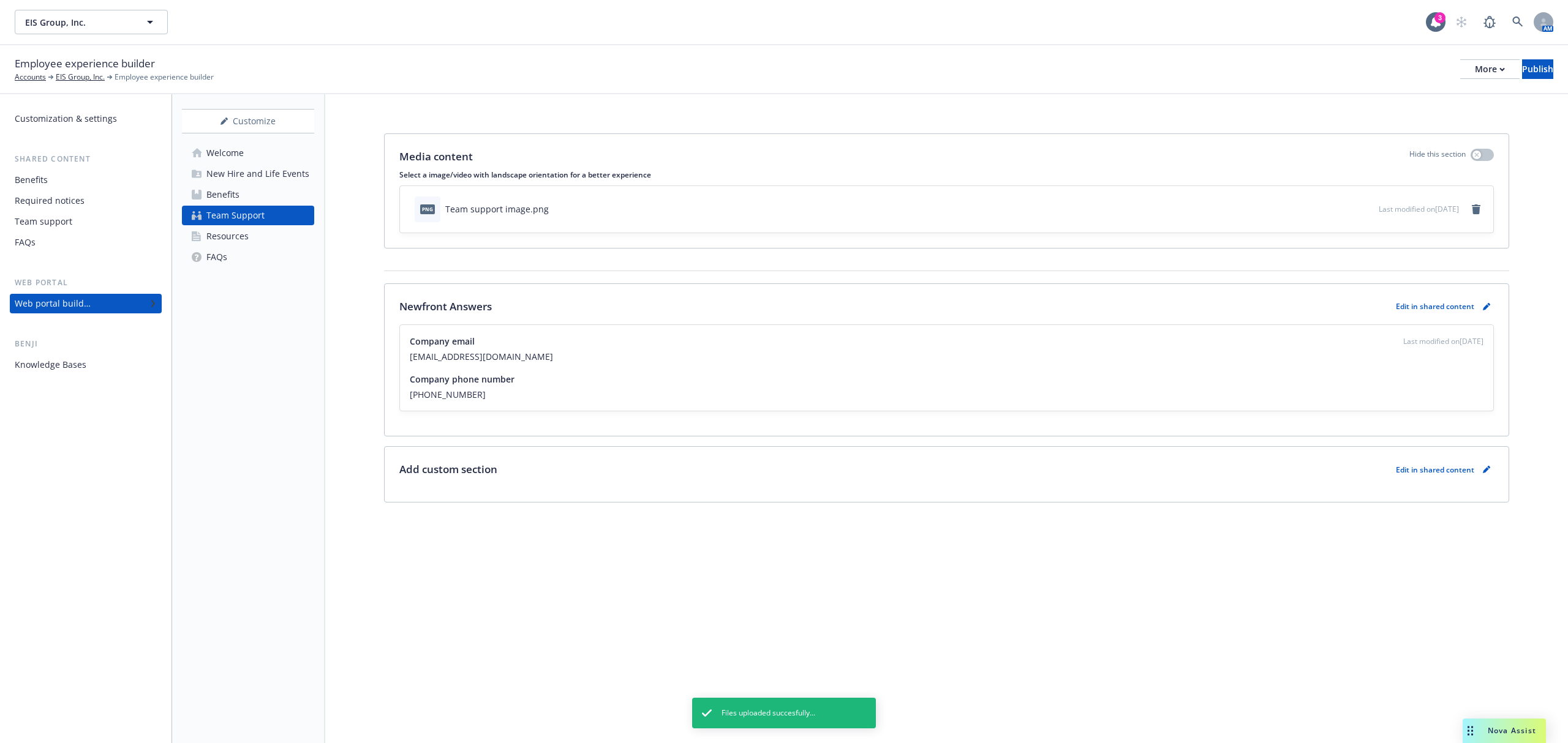
click at [243, 177] on div "New Hire and Life Events" at bounding box center [258, 173] width 103 height 20
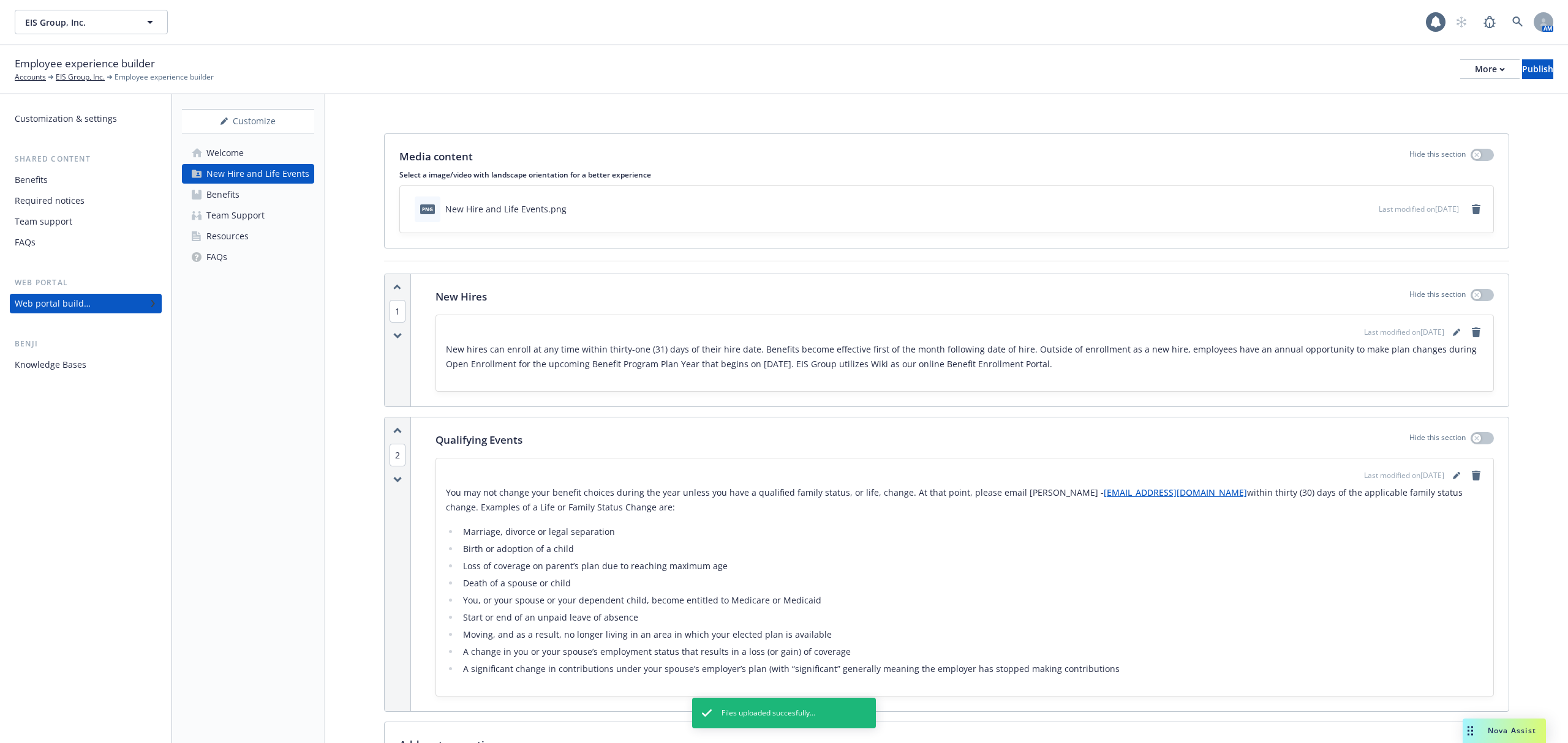
click at [243, 196] on link "Benefits" at bounding box center [248, 195] width 132 height 20
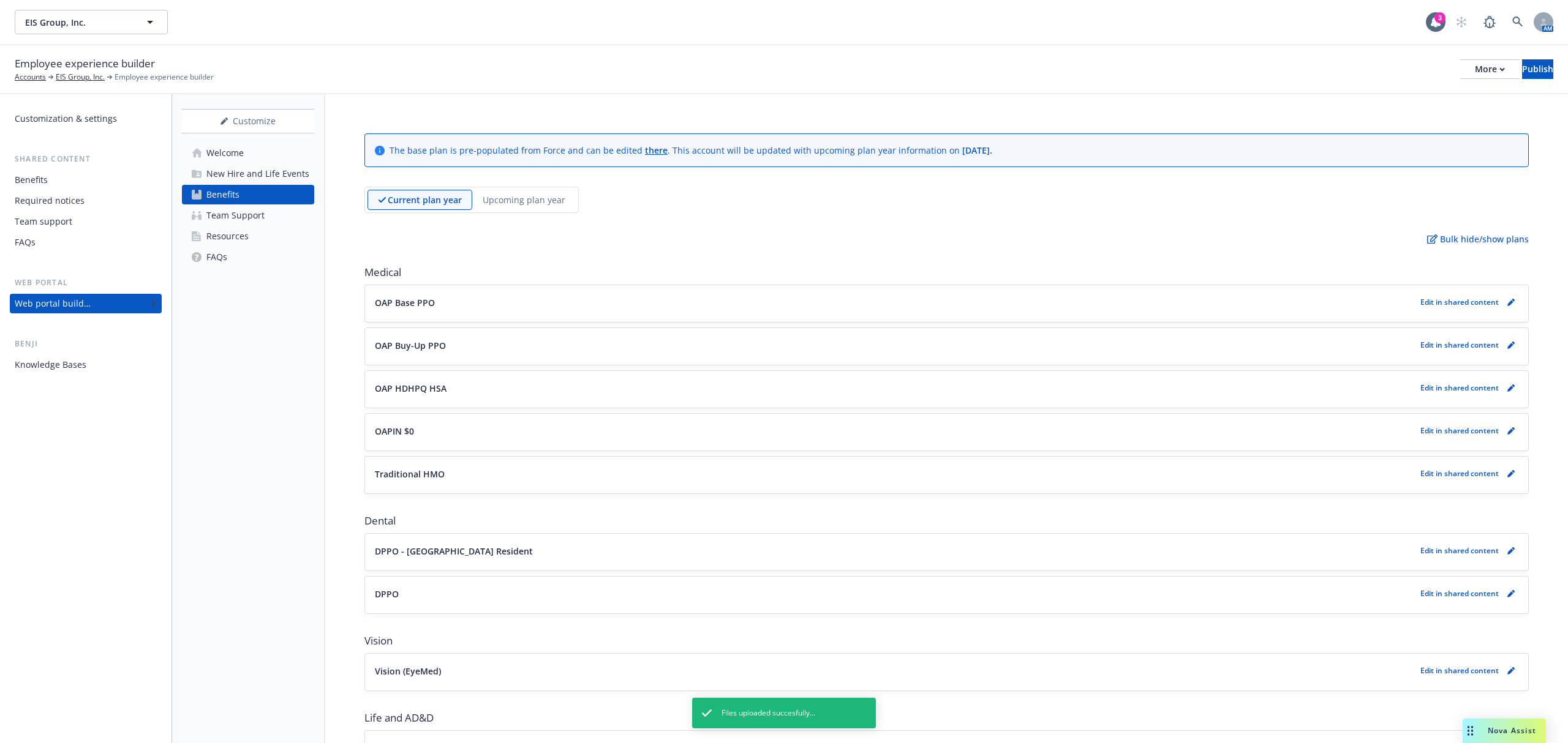
click at [254, 165] on div "New Hire and Life Events" at bounding box center [258, 173] width 103 height 20
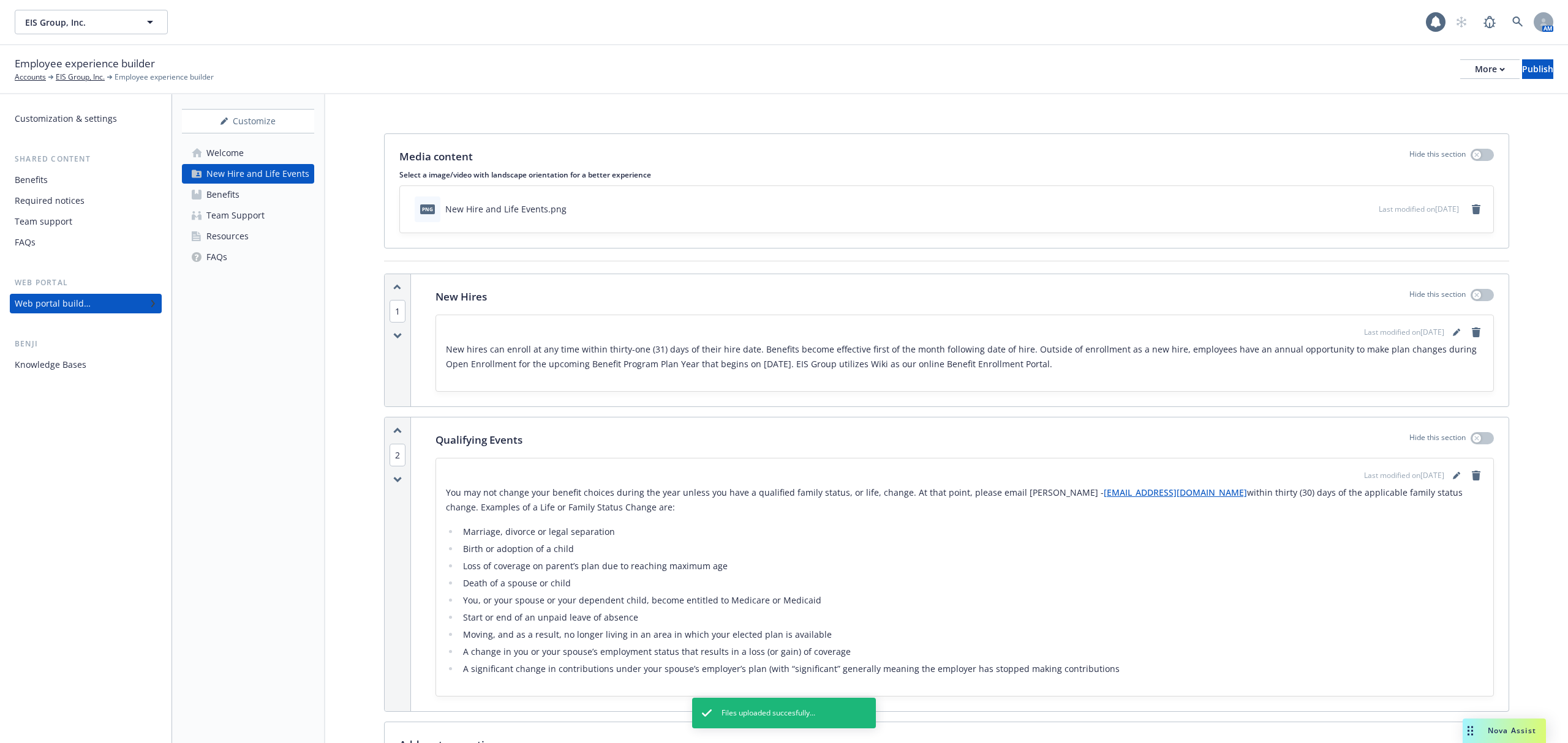
scroll to position [422, 0]
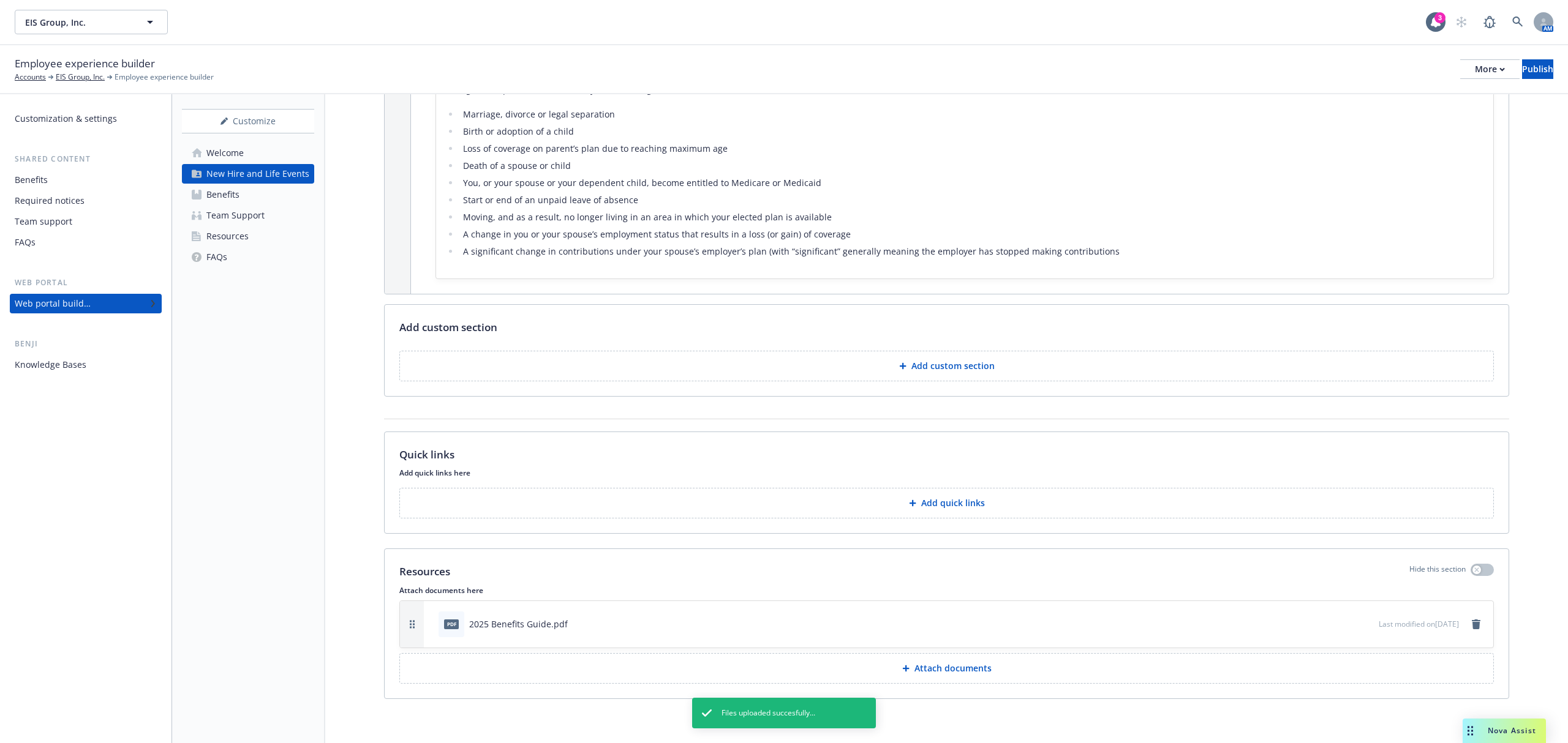
click at [236, 212] on div "Team Support" at bounding box center [235, 215] width 58 height 20
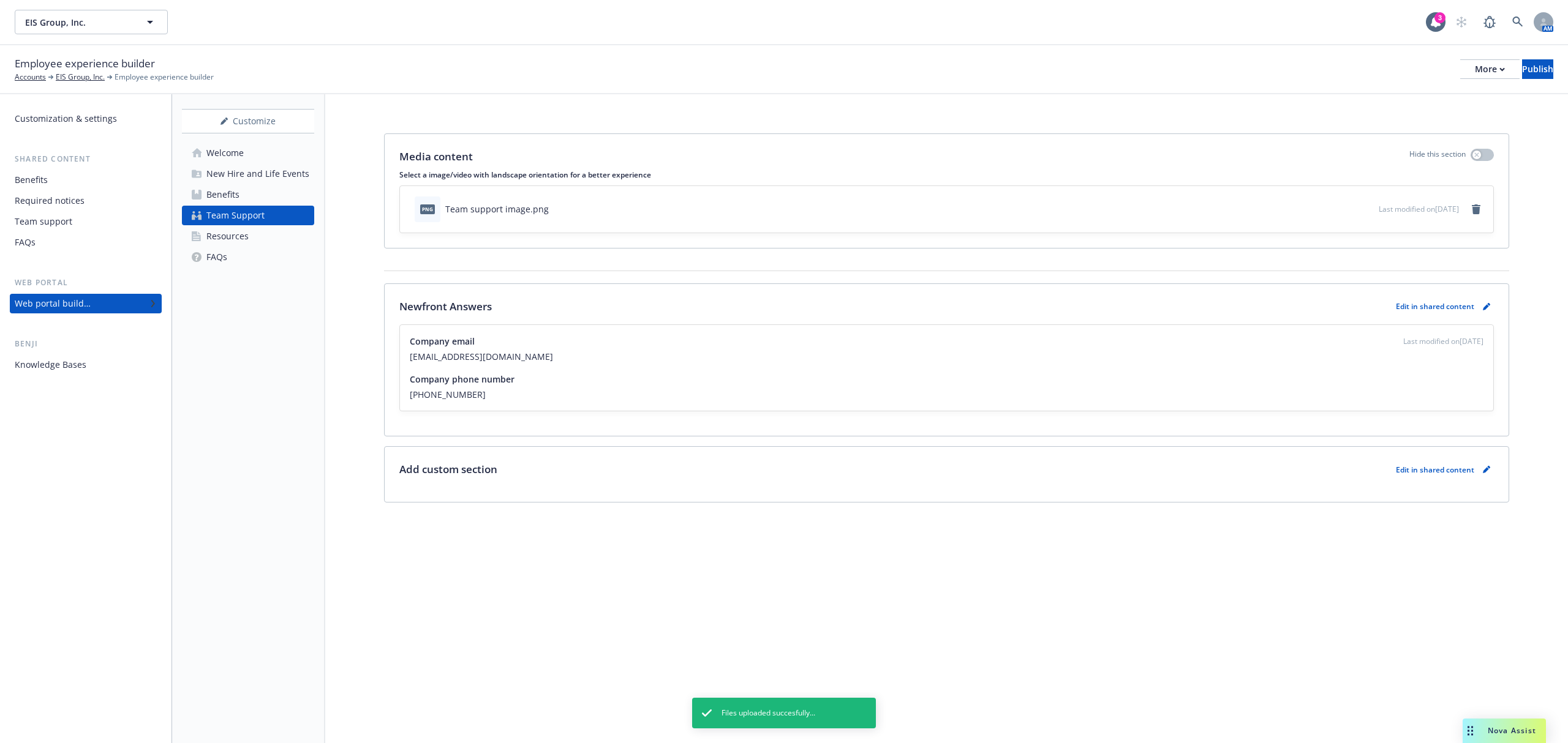
click at [256, 231] on link "Resources" at bounding box center [248, 236] width 132 height 20
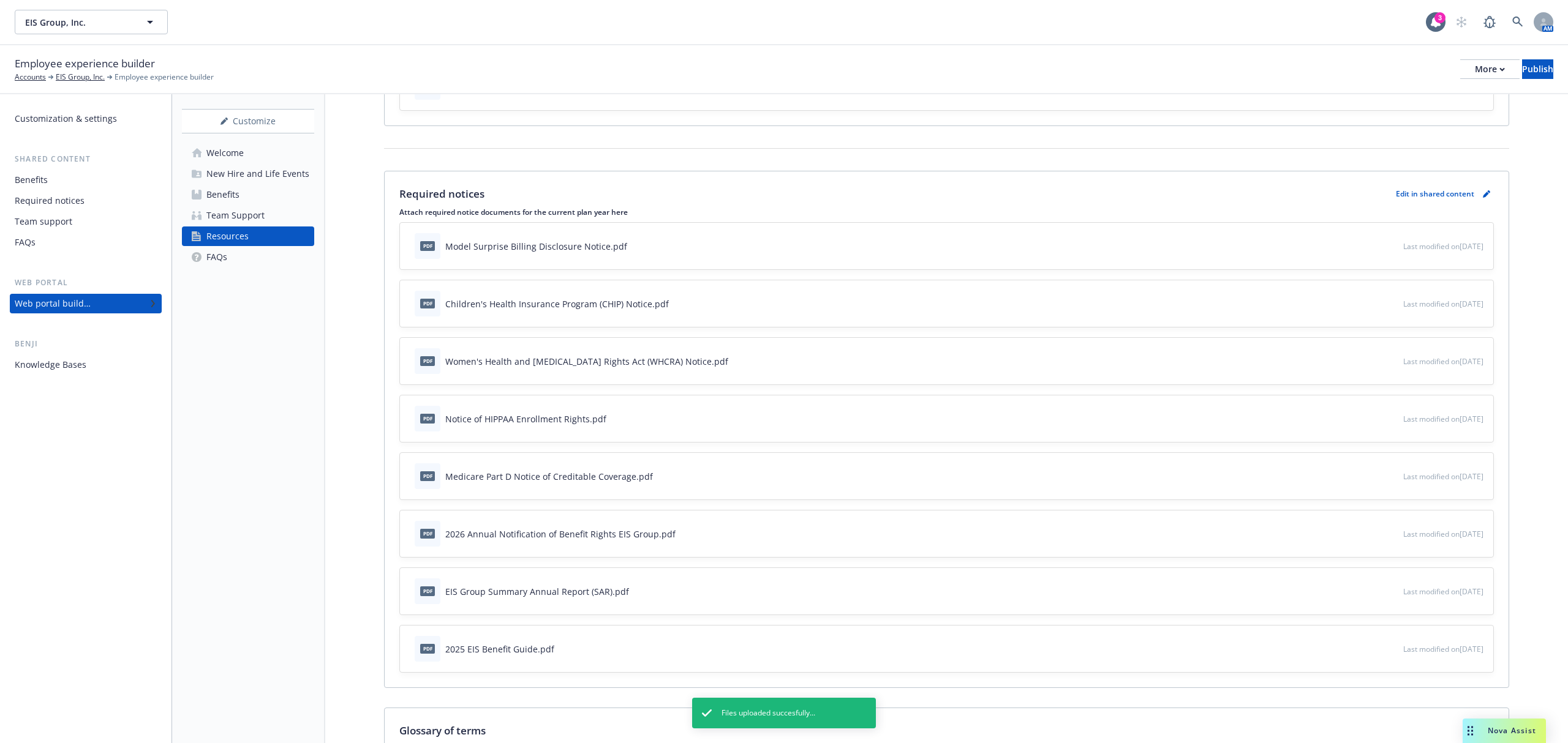
scroll to position [116, 0]
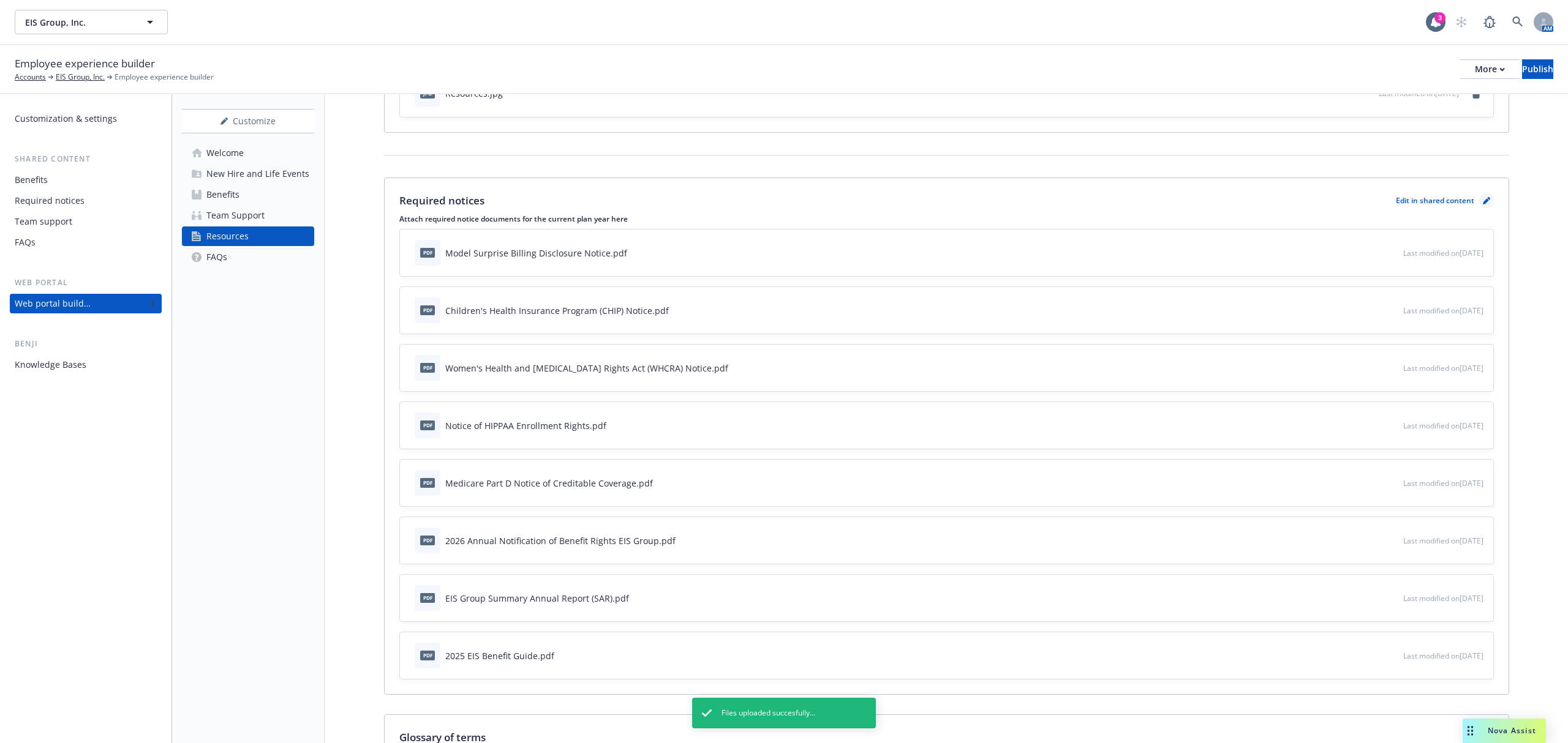
click at [1479, 199] on link "pencil" at bounding box center [1486, 200] width 15 height 15
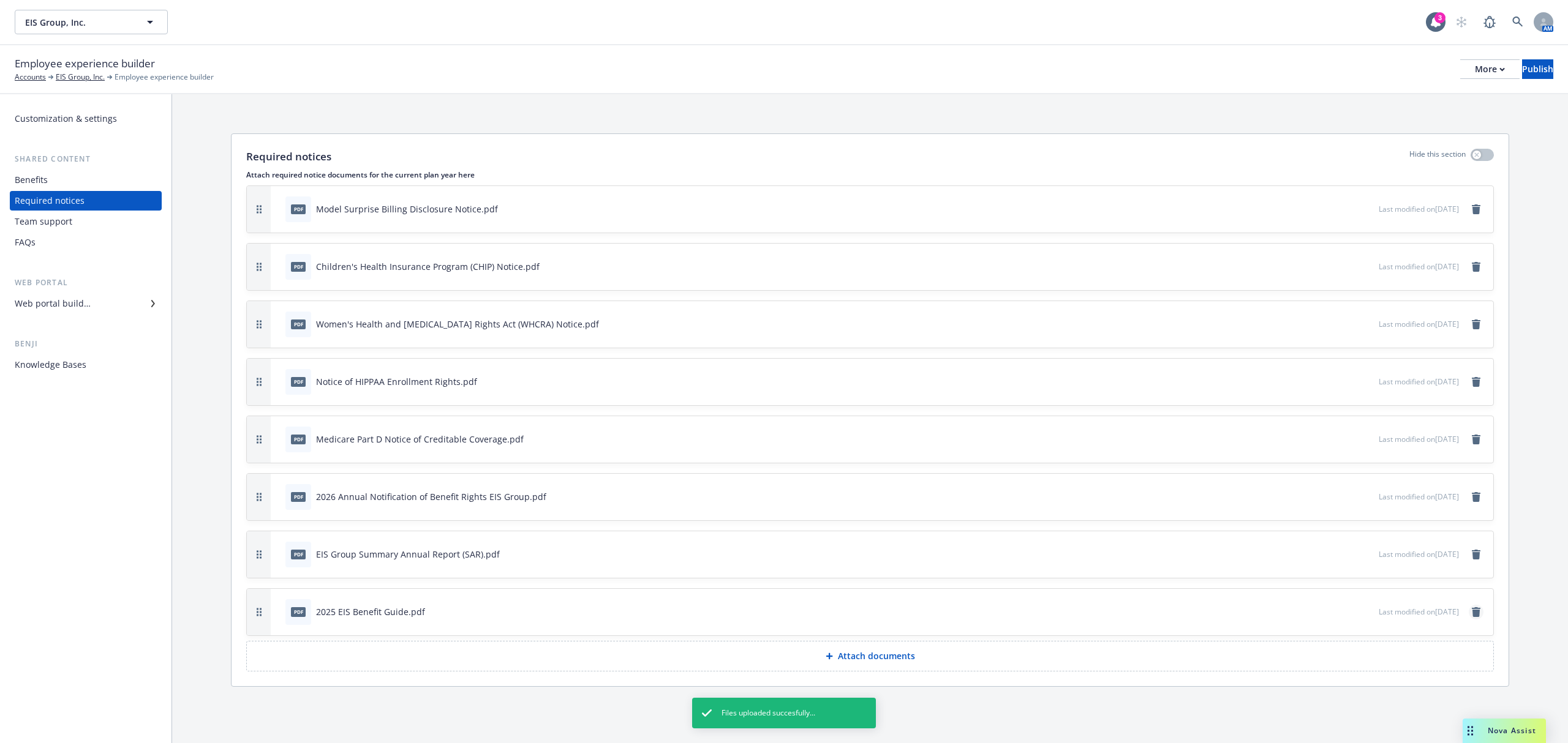
click at [1471, 610] on icon "remove" at bounding box center [1476, 612] width 10 height 10
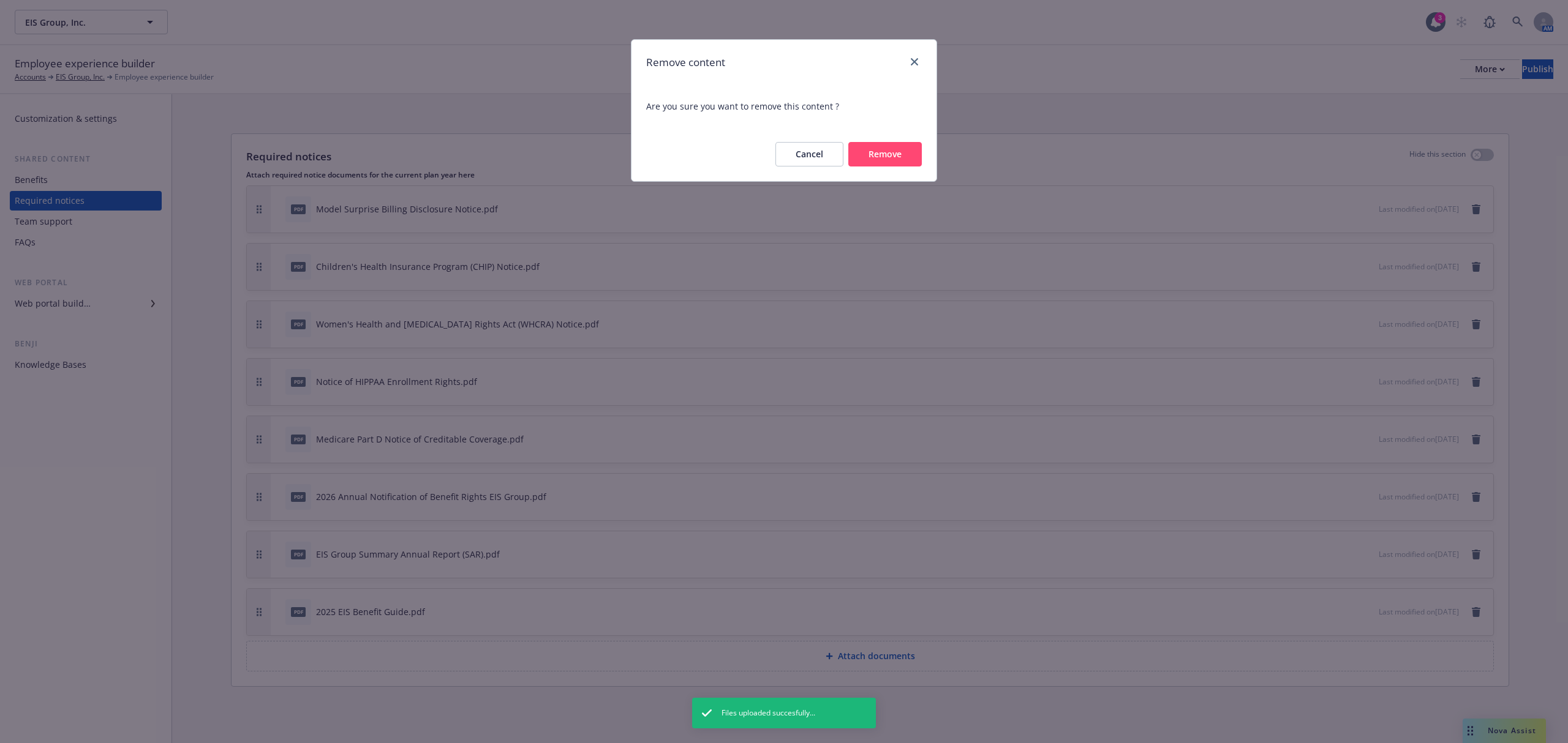
click at [890, 148] on button "Remove" at bounding box center [885, 154] width 73 height 24
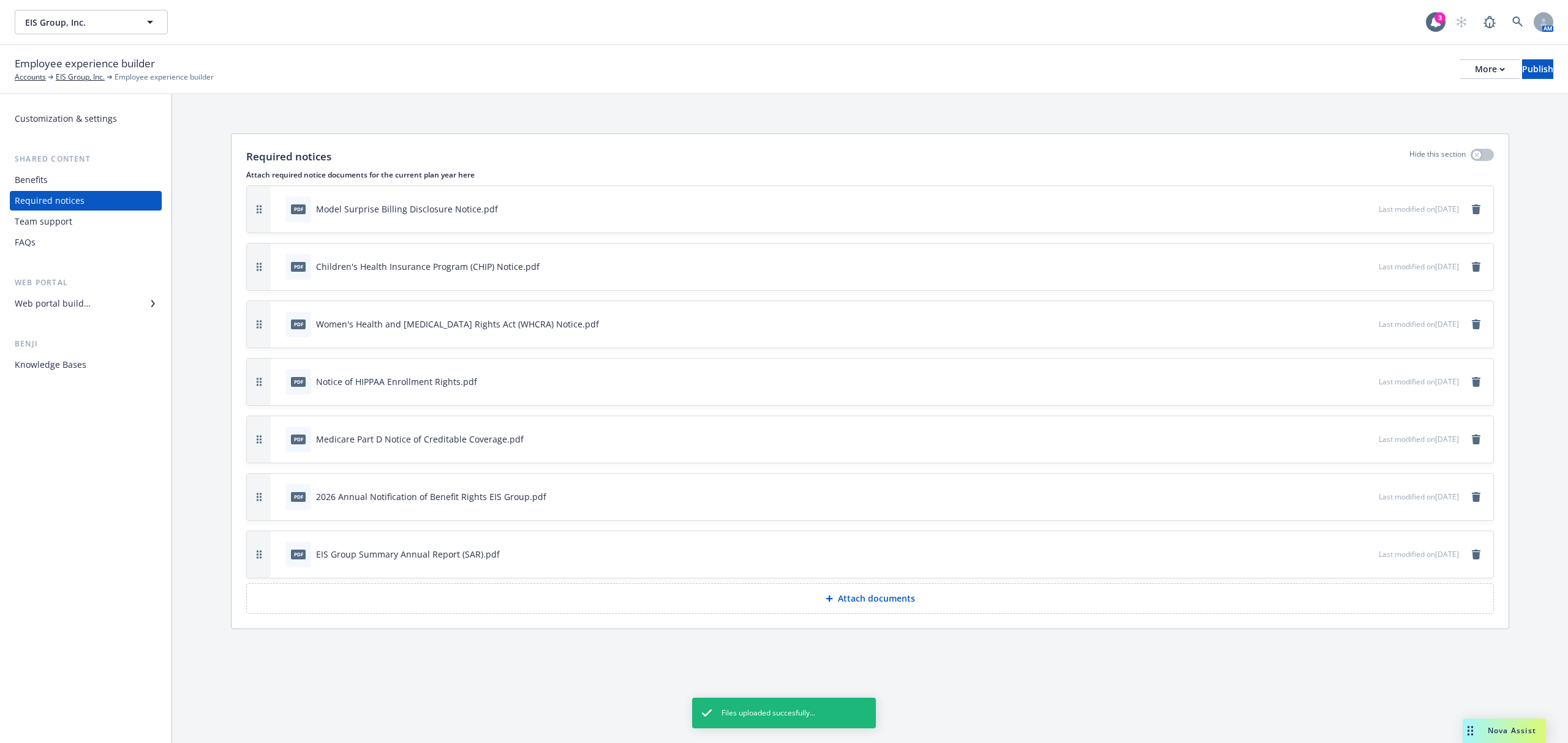
click at [924, 597] on button "Attach documents" at bounding box center [870, 599] width 1247 height 31
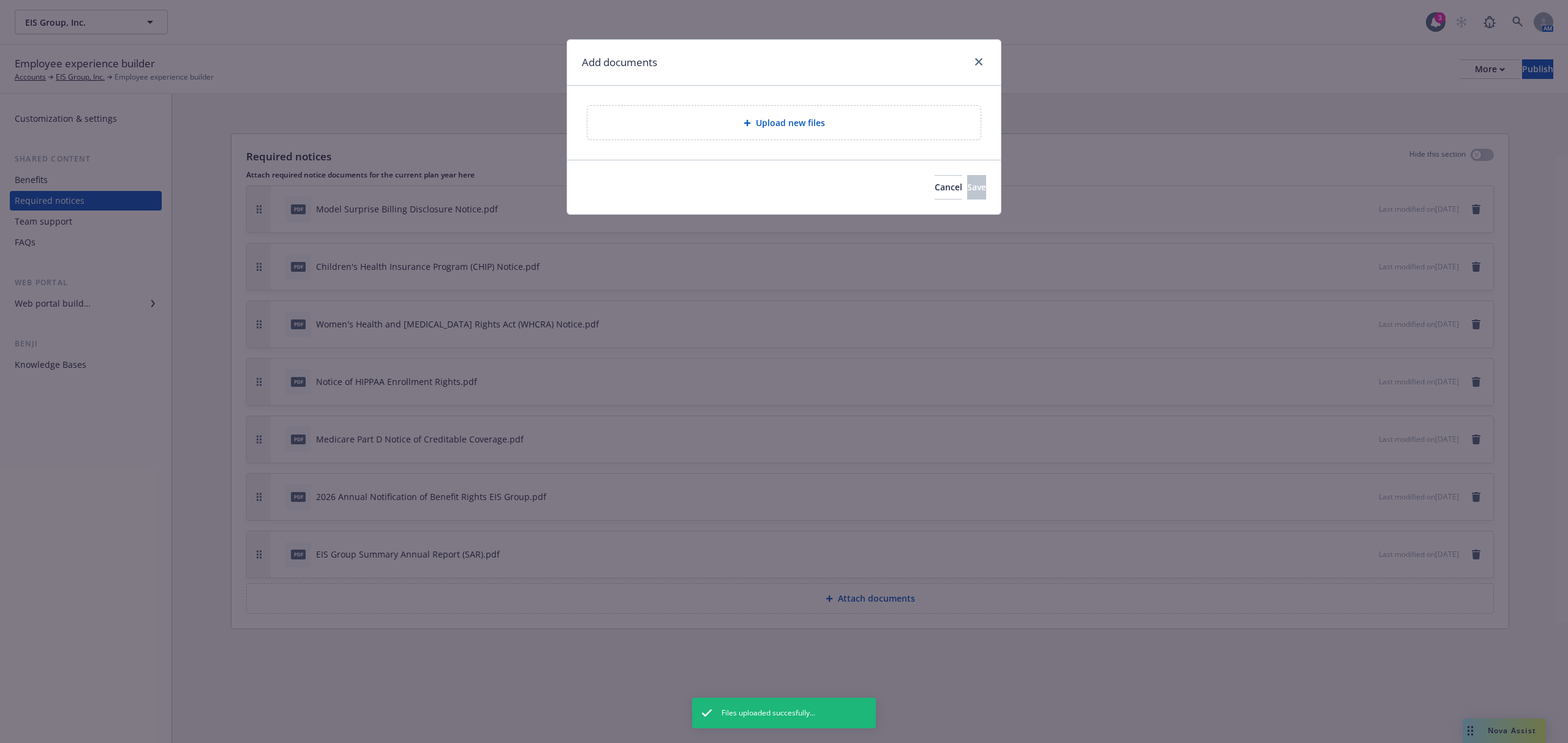
click at [753, 107] on div "Upload new files" at bounding box center [784, 123] width 393 height 33
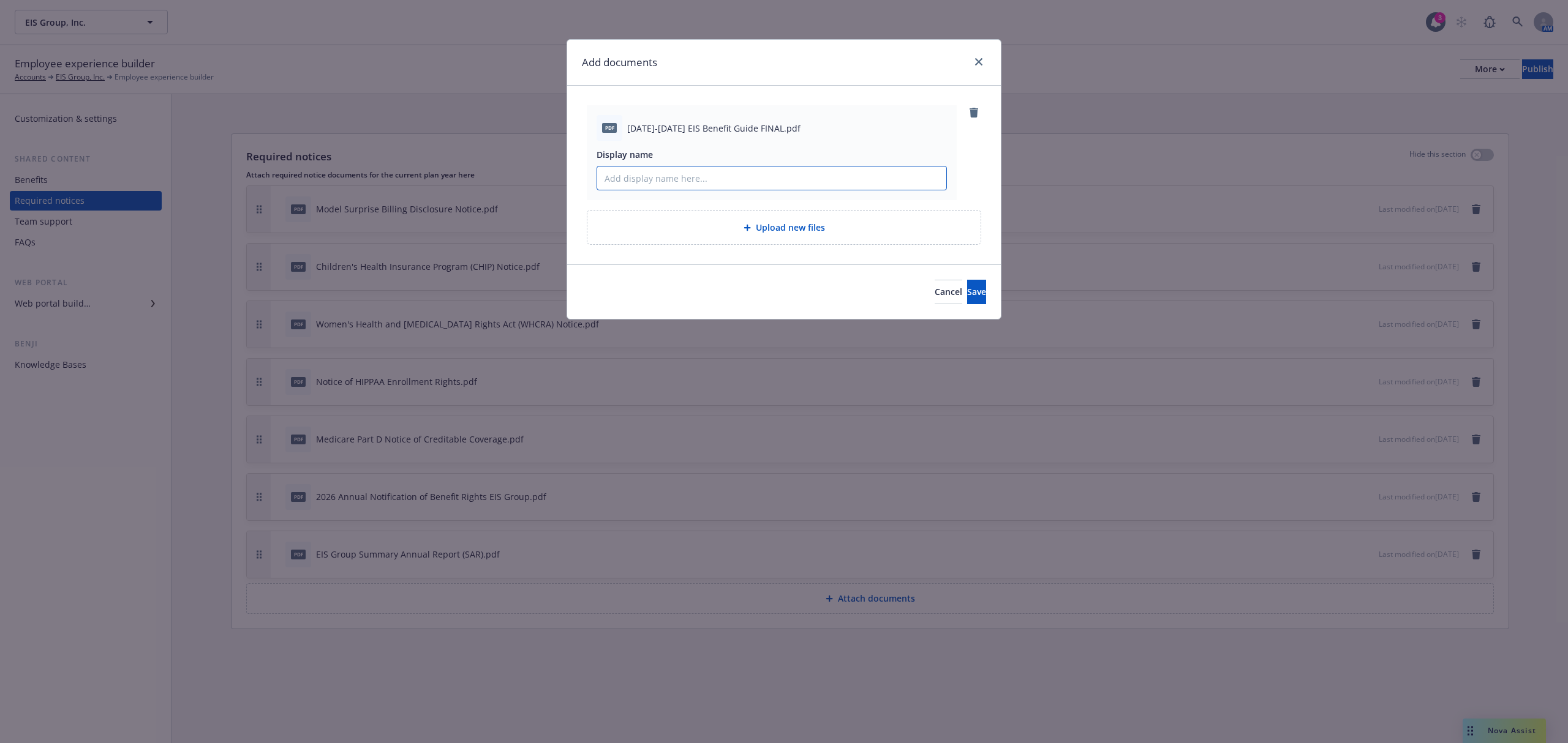
click at [743, 179] on input "Display name" at bounding box center [771, 178] width 349 height 23
type input "2026 Benefits Guide"
click at [967, 280] on button "Save" at bounding box center [976, 292] width 19 height 24
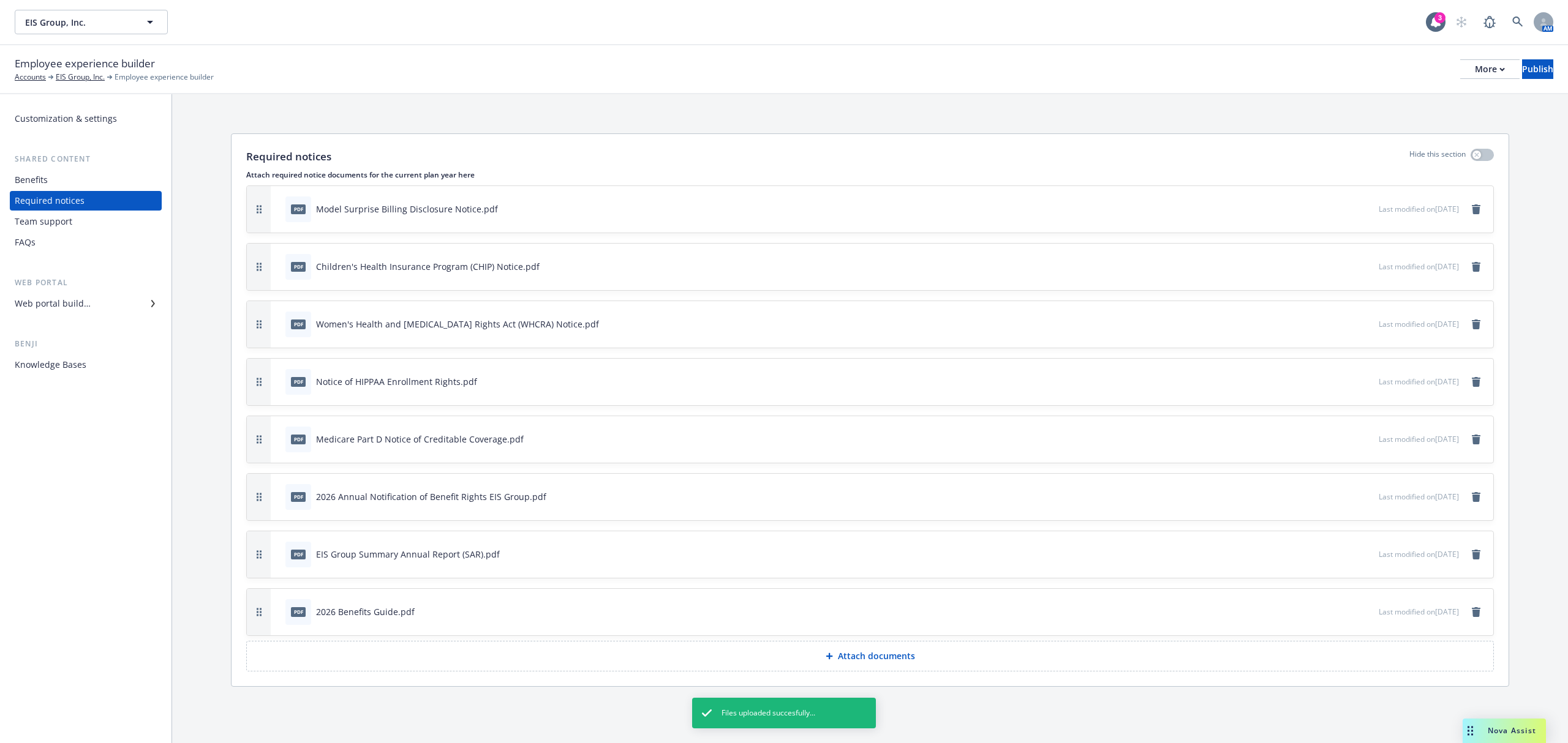
click at [99, 299] on div "Web portal builder" at bounding box center [85, 304] width 142 height 20
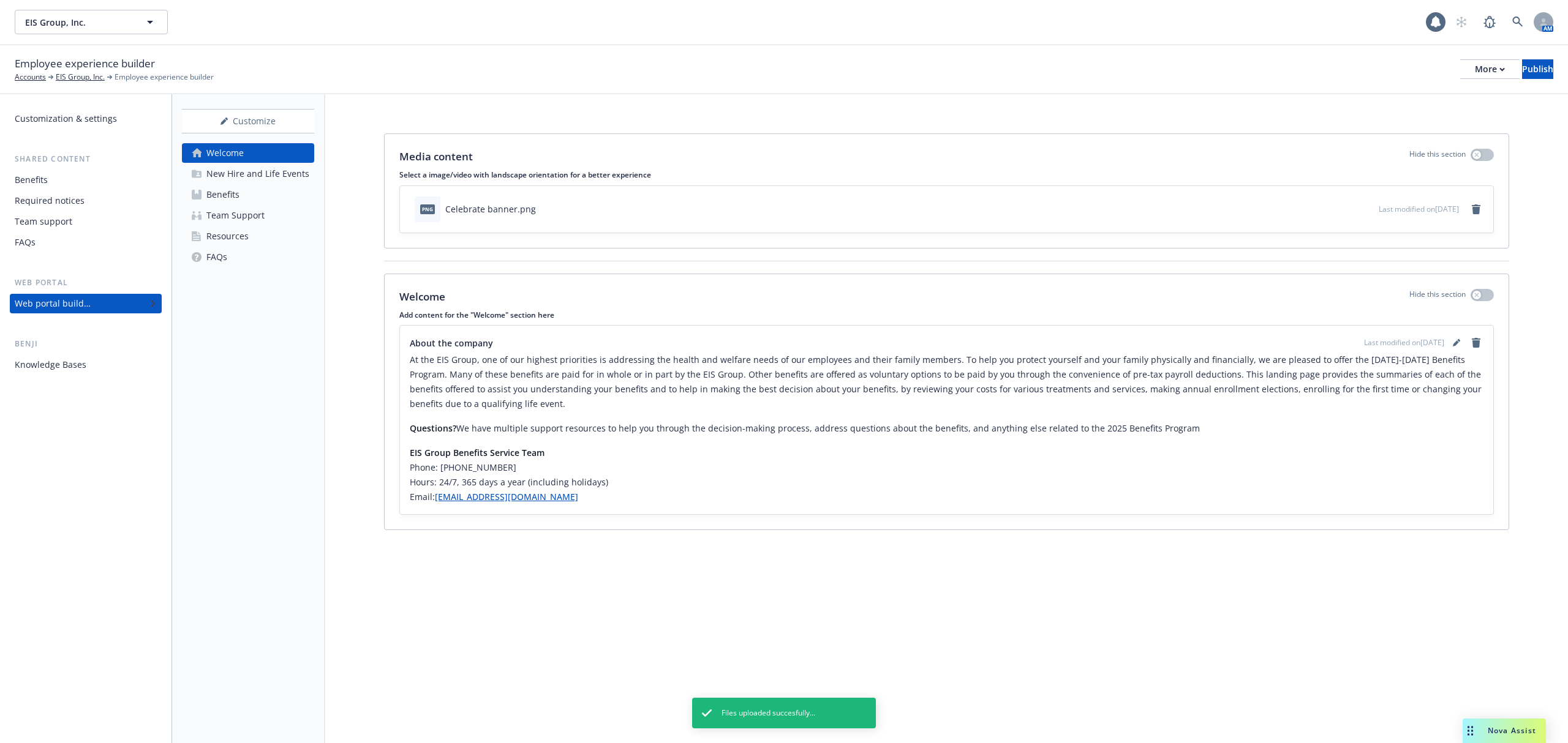
click at [214, 201] on div "Benefits" at bounding box center [222, 195] width 33 height 20
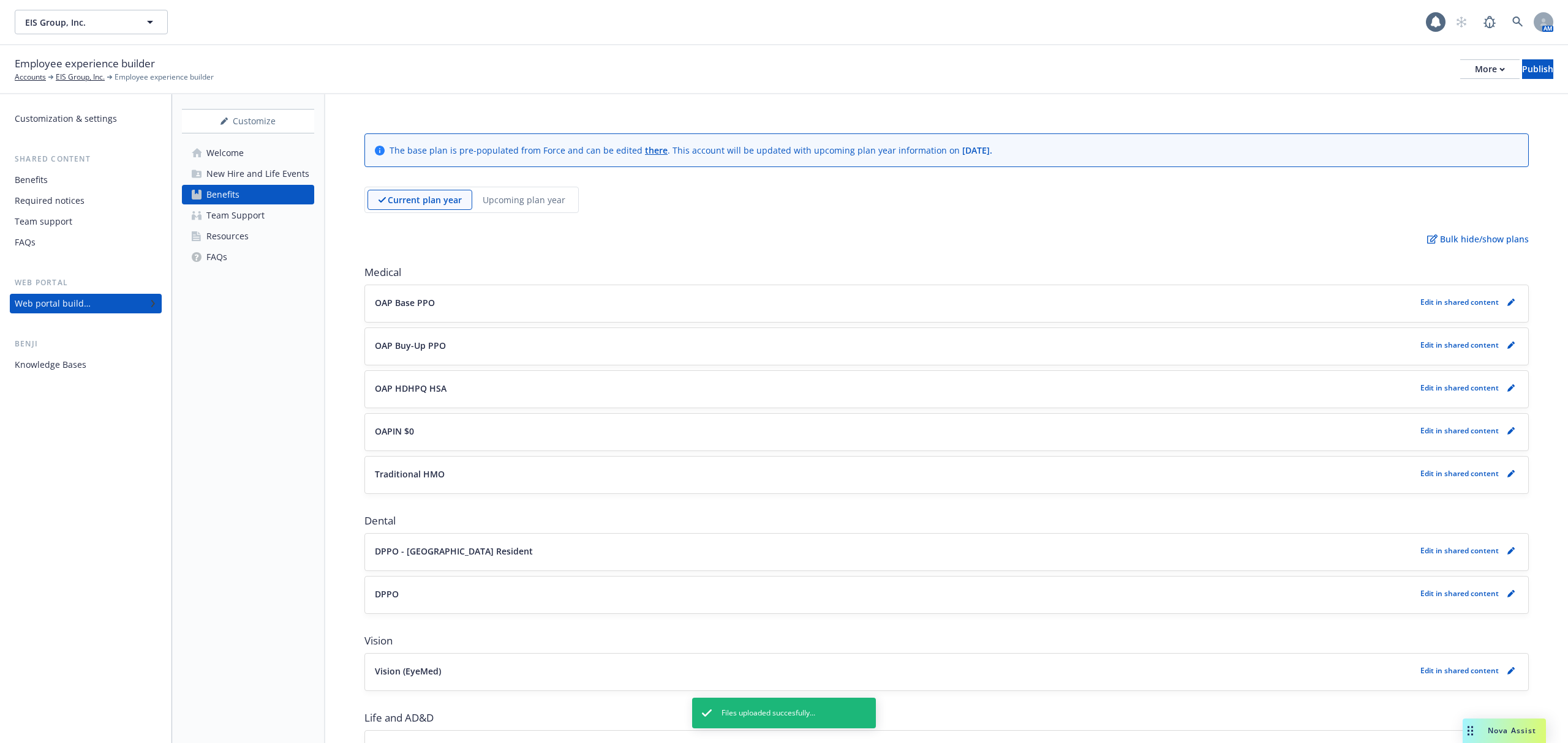
click at [241, 177] on div "New Hire and Life Events" at bounding box center [258, 173] width 103 height 20
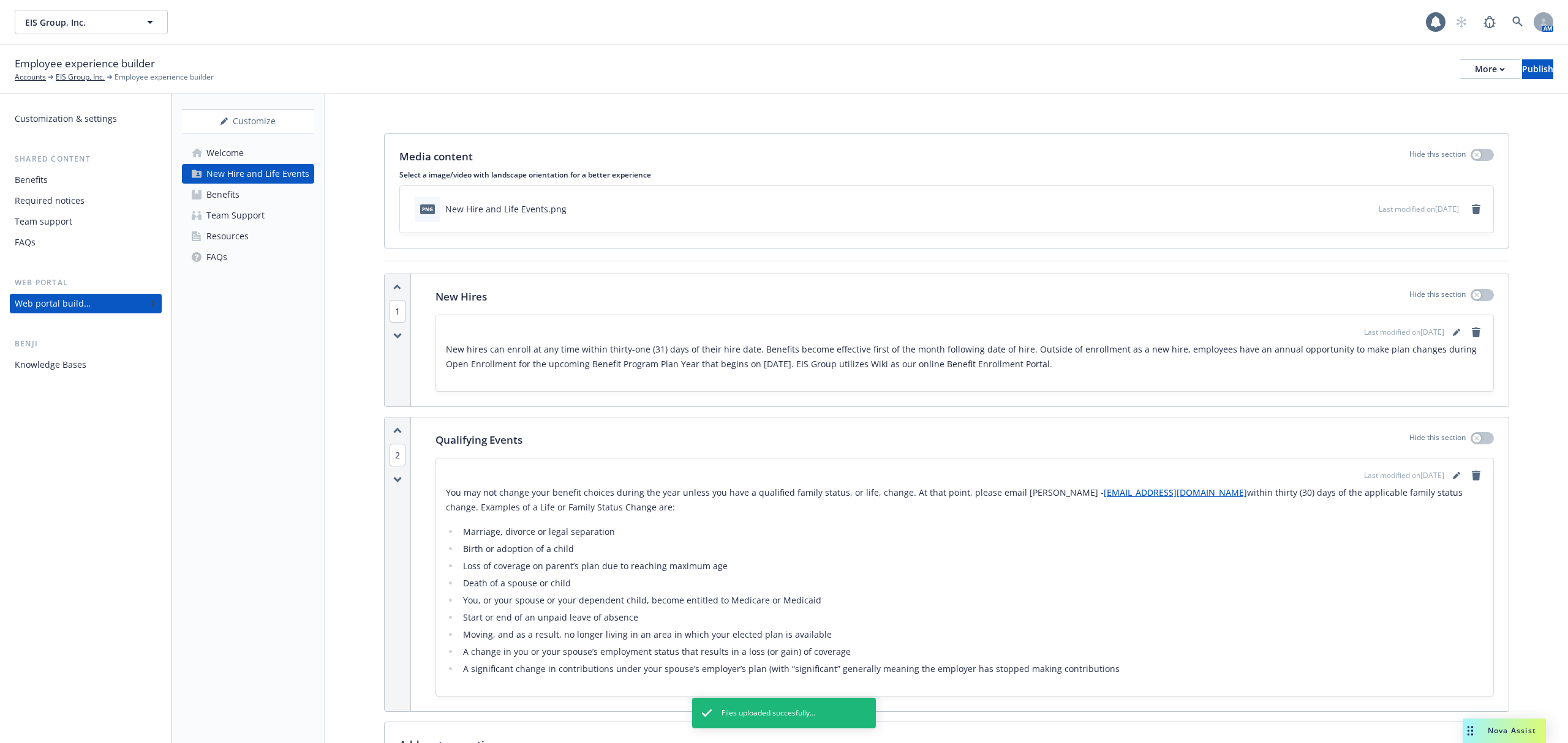
scroll to position [422, 0]
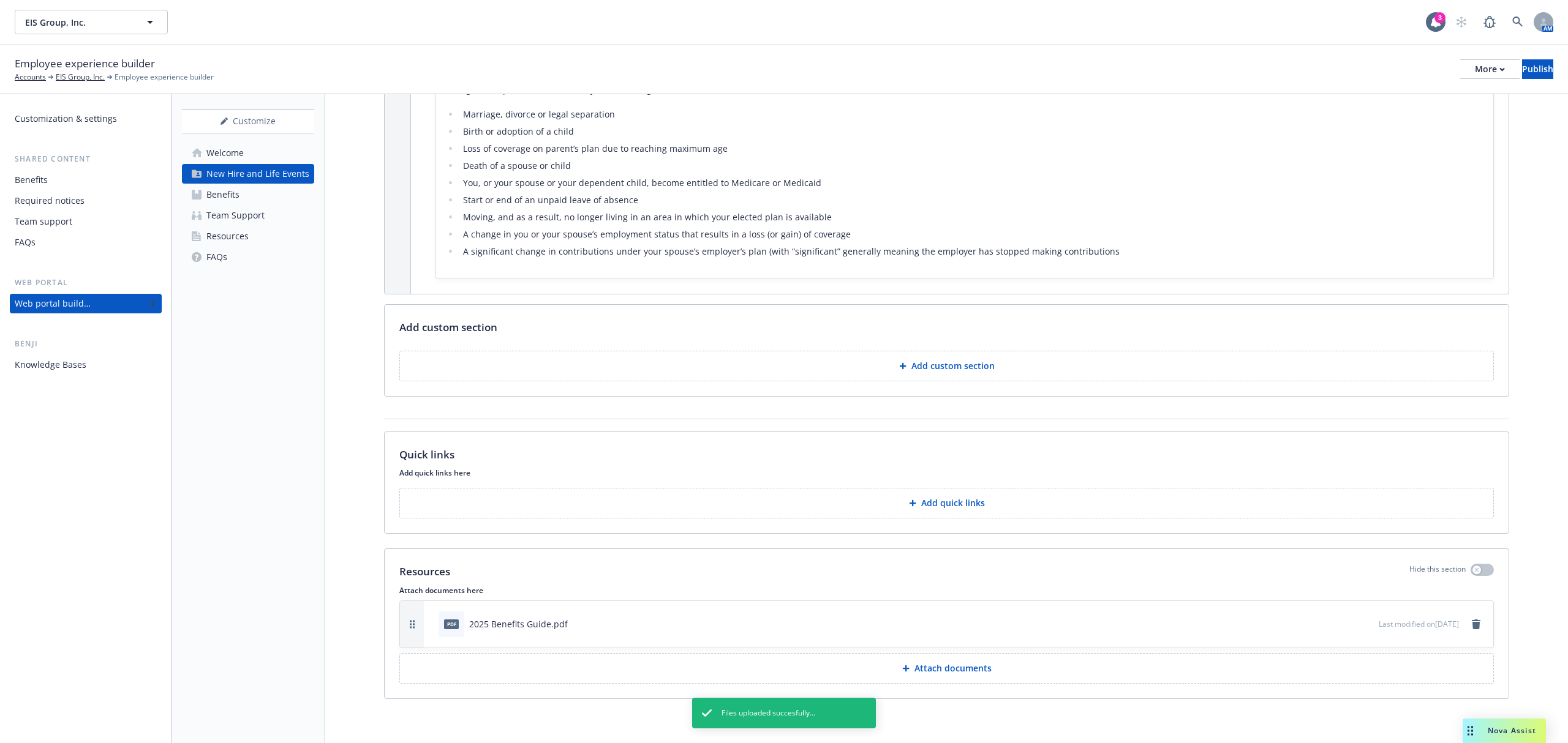
click at [1361, 624] on icon "preview file" at bounding box center [1366, 623] width 11 height 8
click at [1470, 627] on link "remove" at bounding box center [1476, 624] width 15 height 15
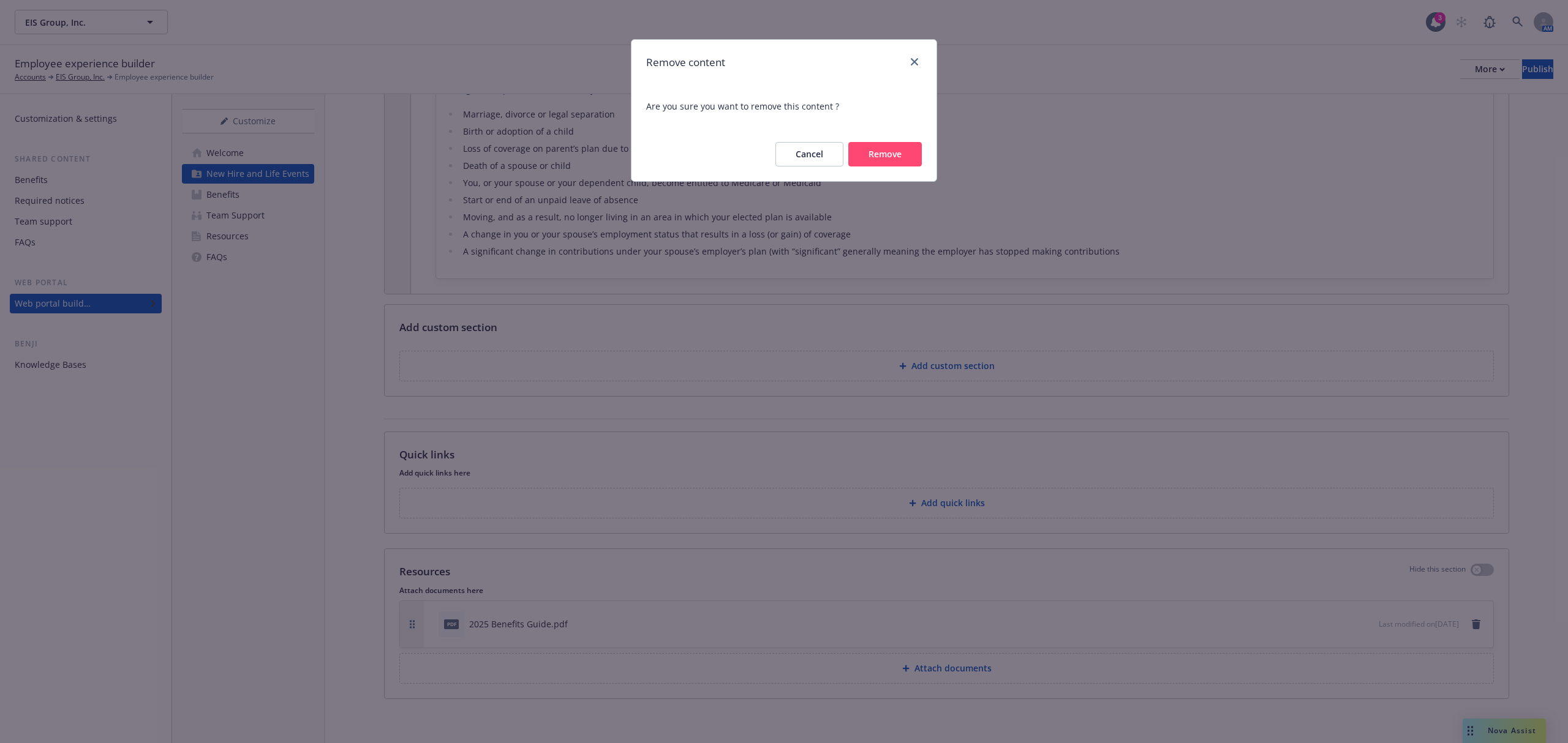
click at [900, 159] on button "Remove" at bounding box center [885, 154] width 73 height 24
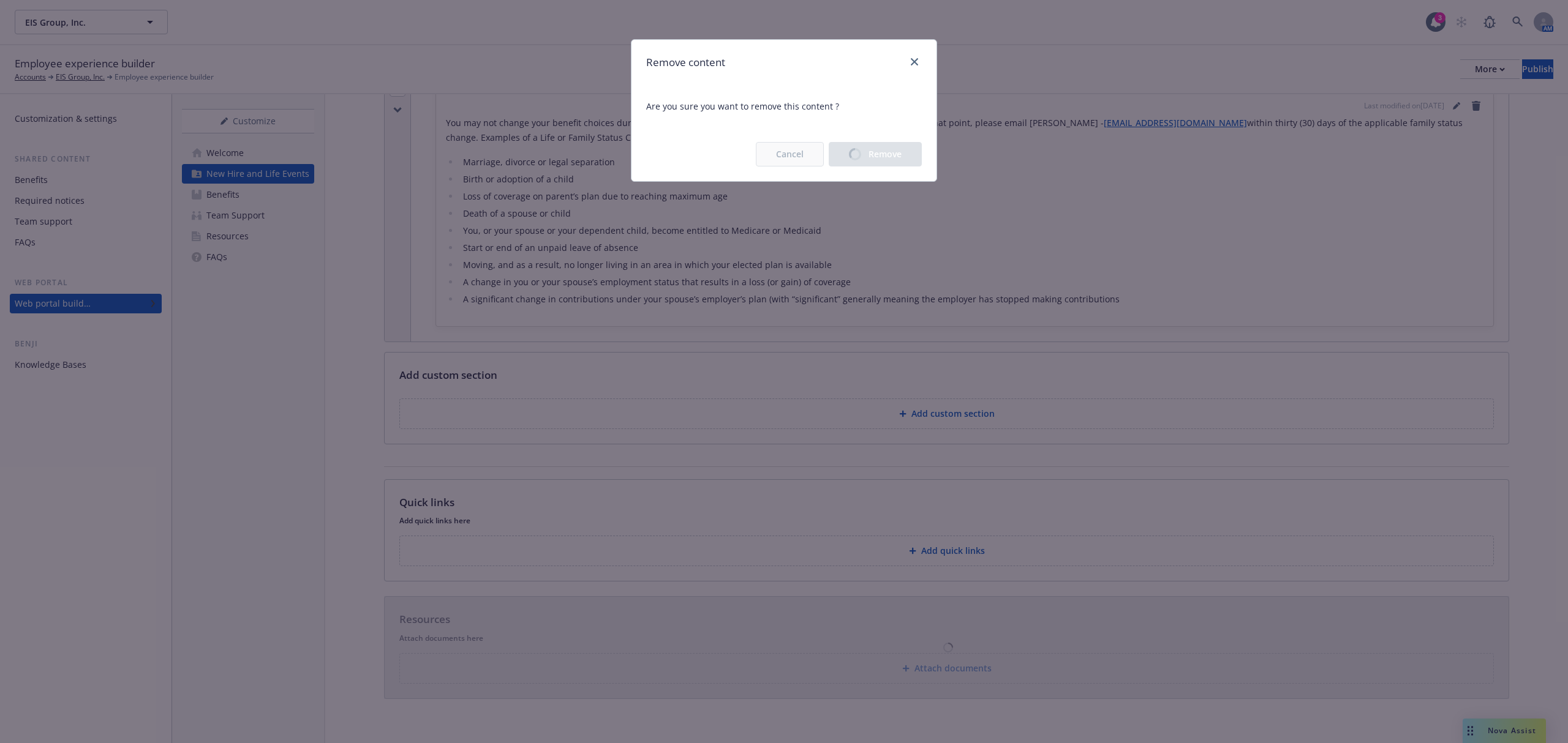
scroll to position [374, 0]
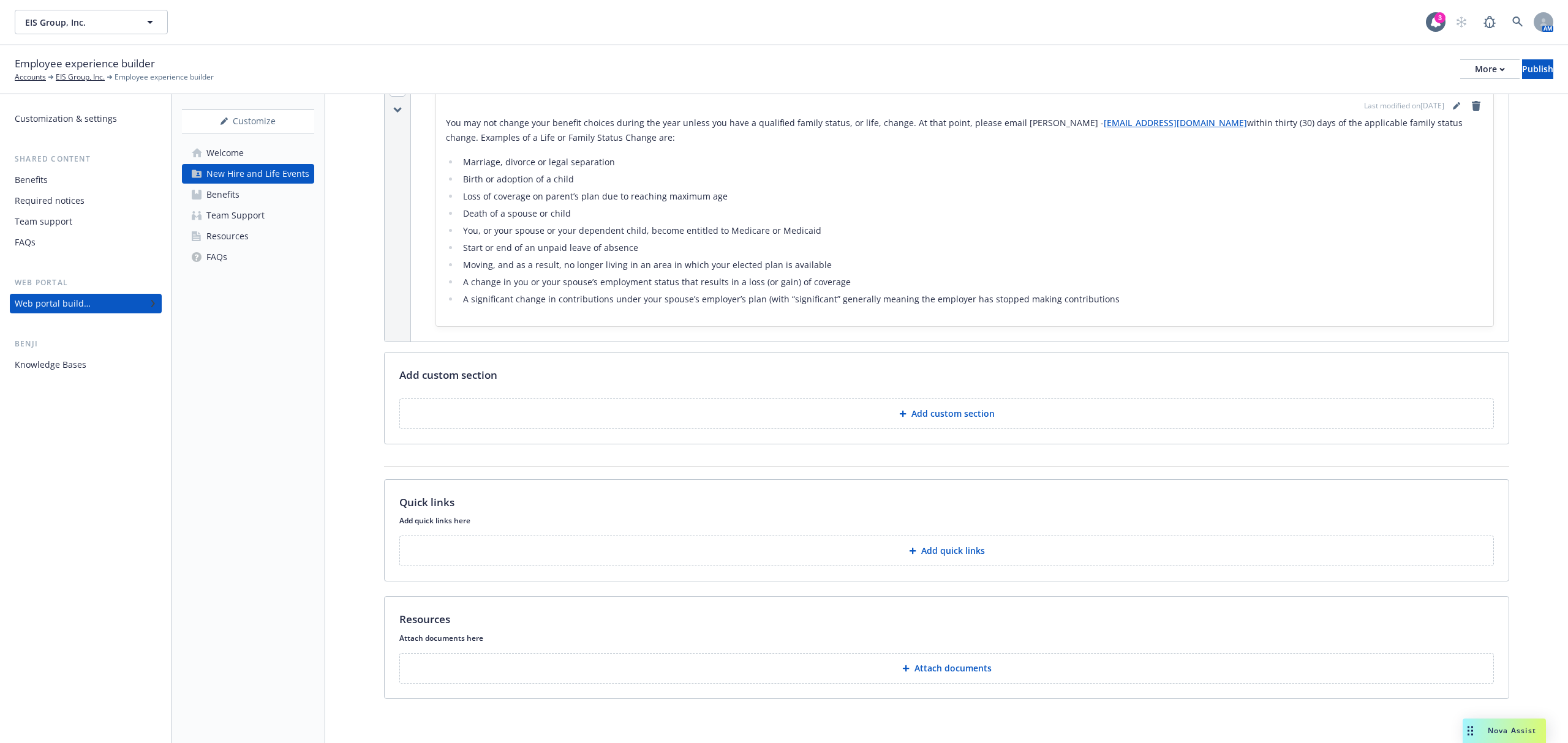
click at [892, 667] on button "Attach documents" at bounding box center [947, 669] width 1095 height 31
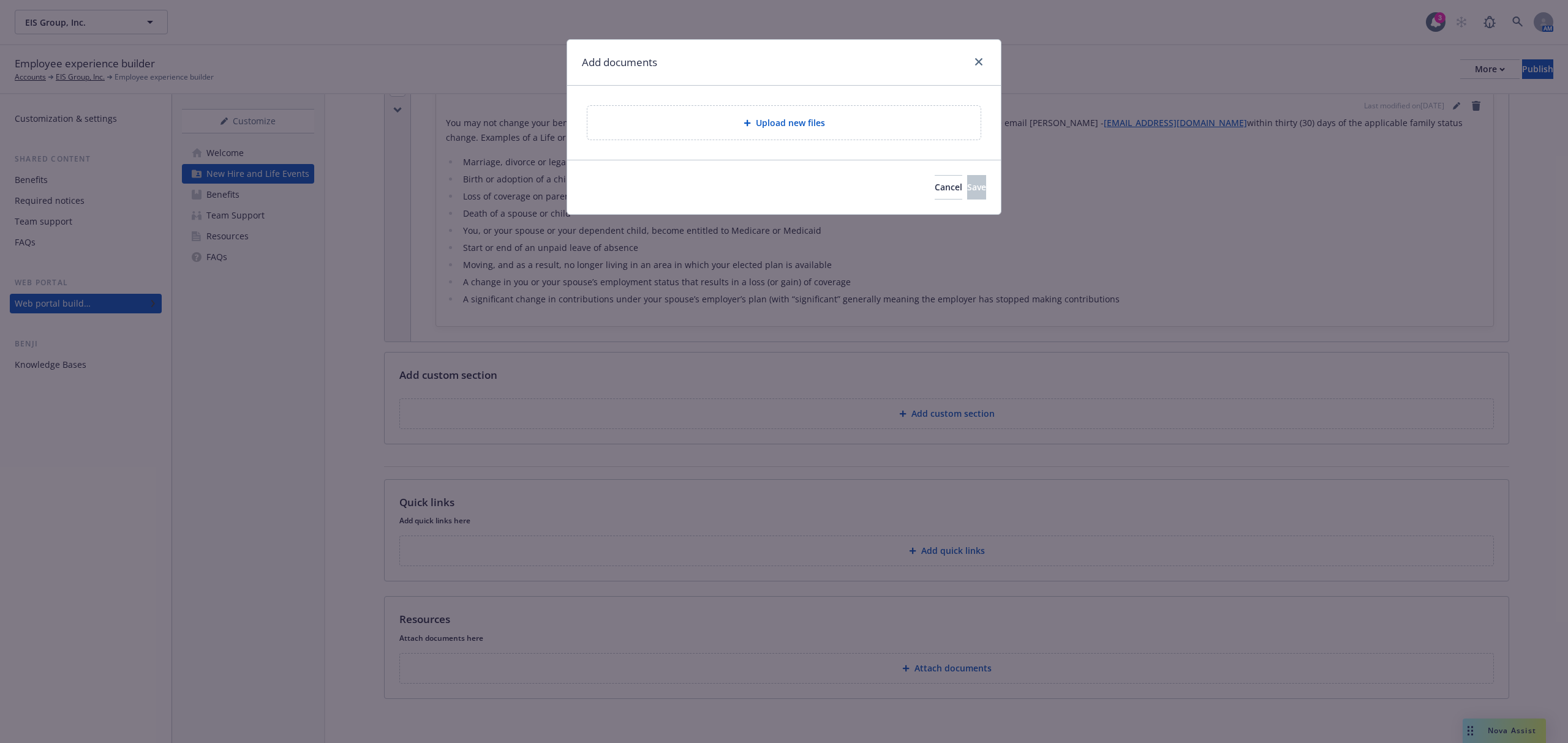
click at [734, 118] on div "Upload new files" at bounding box center [784, 123] width 374 height 14
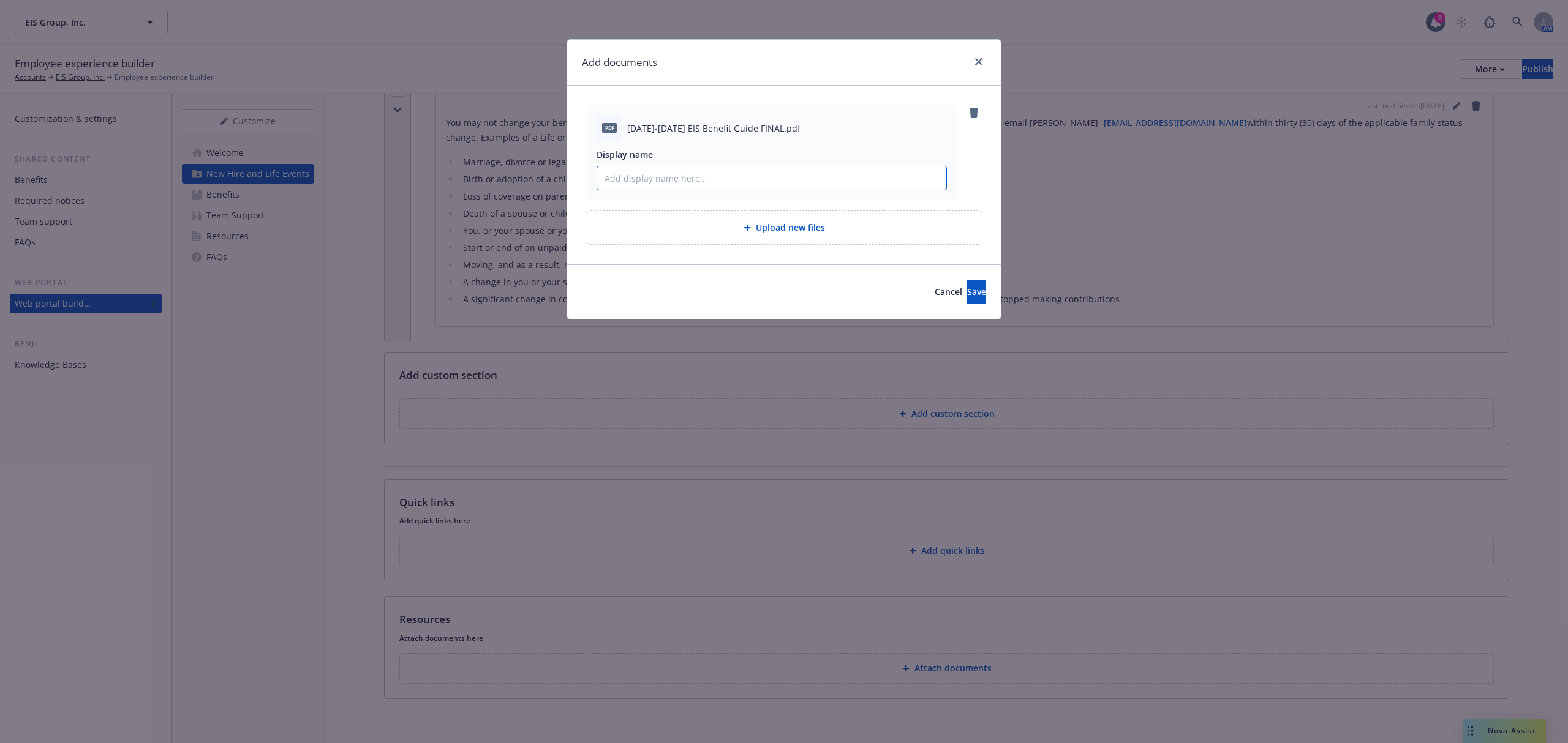
click at [674, 167] on input "Display name" at bounding box center [771, 178] width 349 height 23
type input "2025 Benefits Guide"
click at [978, 296] on button "Save" at bounding box center [976, 292] width 19 height 24
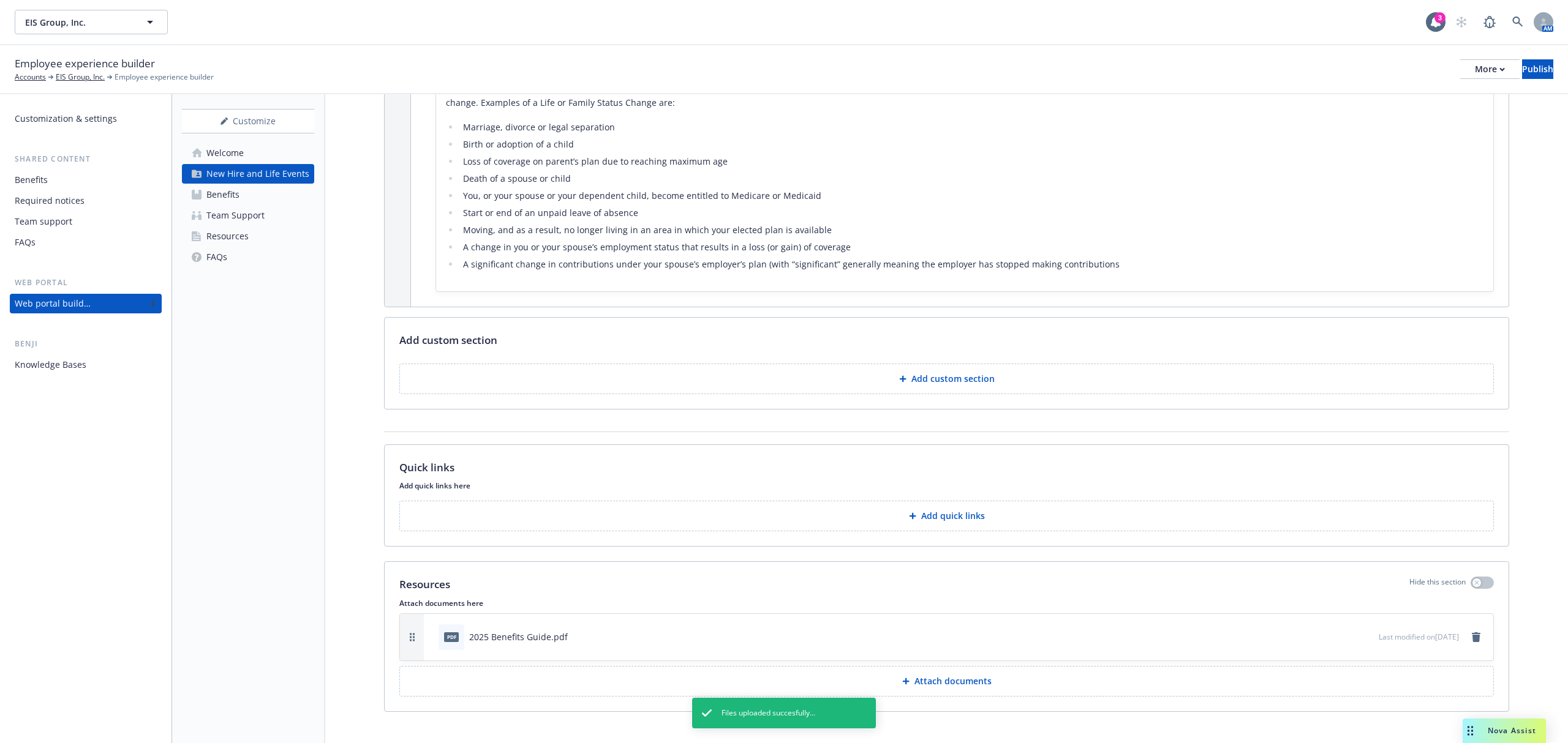
scroll to position [422, 0]
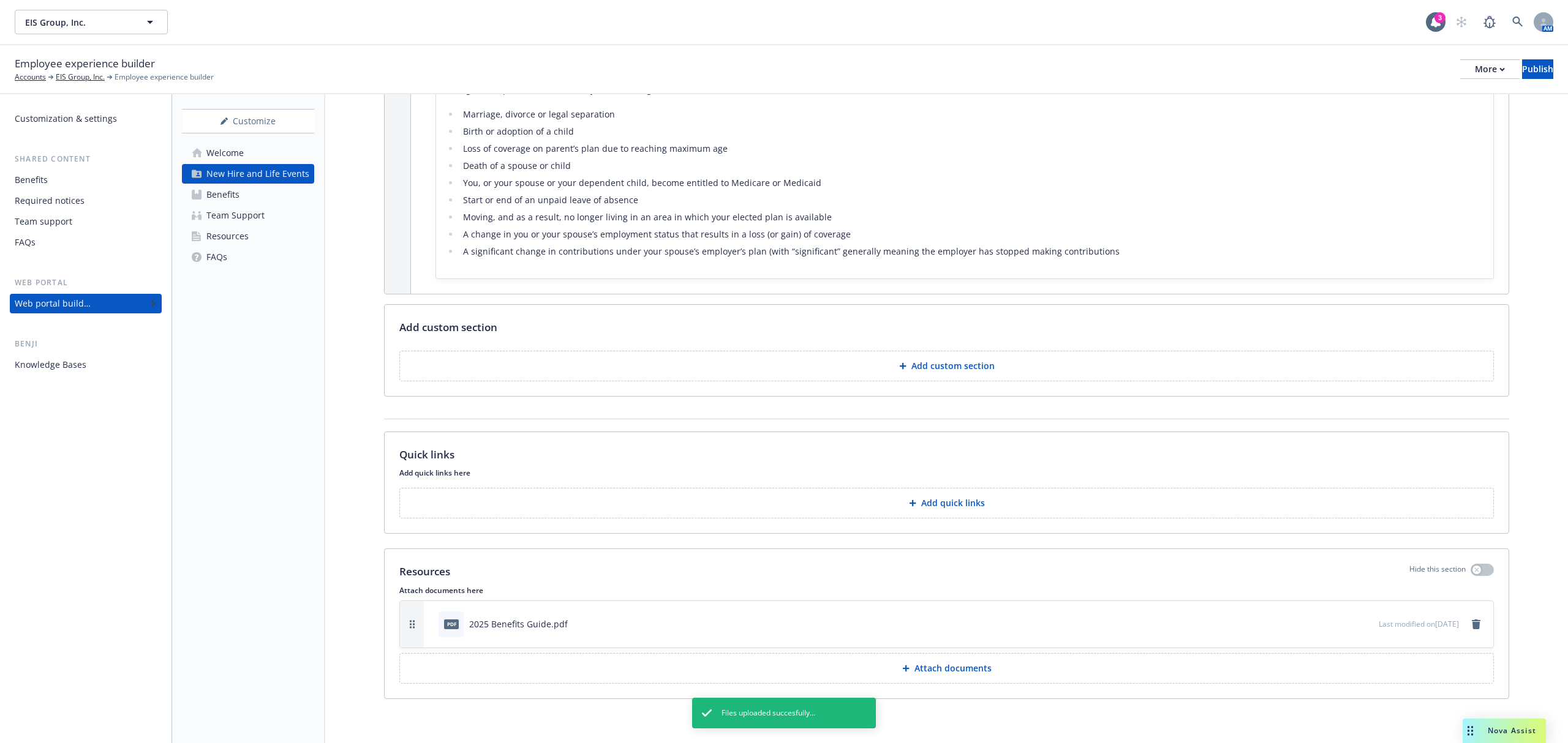
click at [1360, 622] on button "preview file" at bounding box center [1366, 623] width 13 height 11
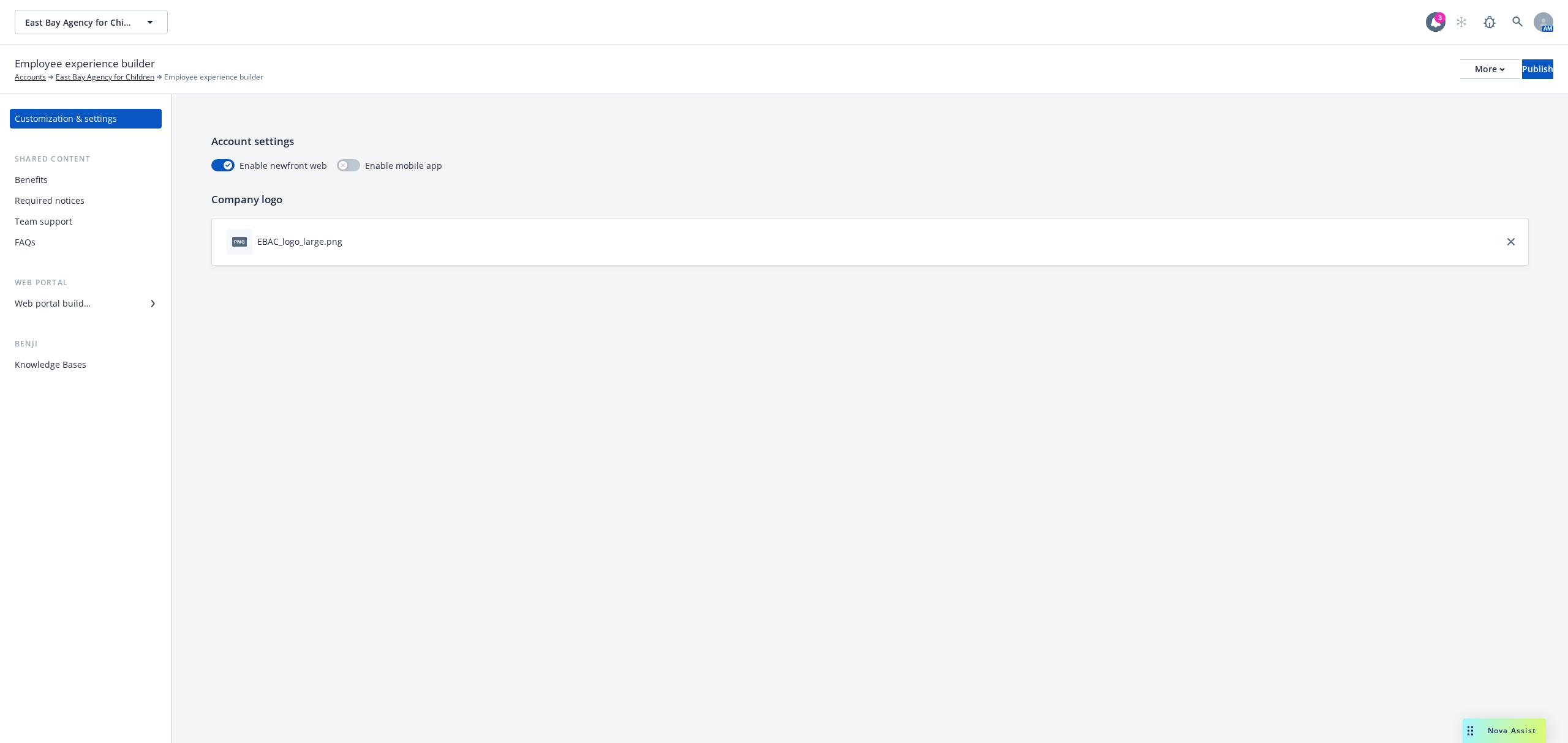
click at [19, 306] on div "Web portal builder" at bounding box center [53, 304] width 76 height 20
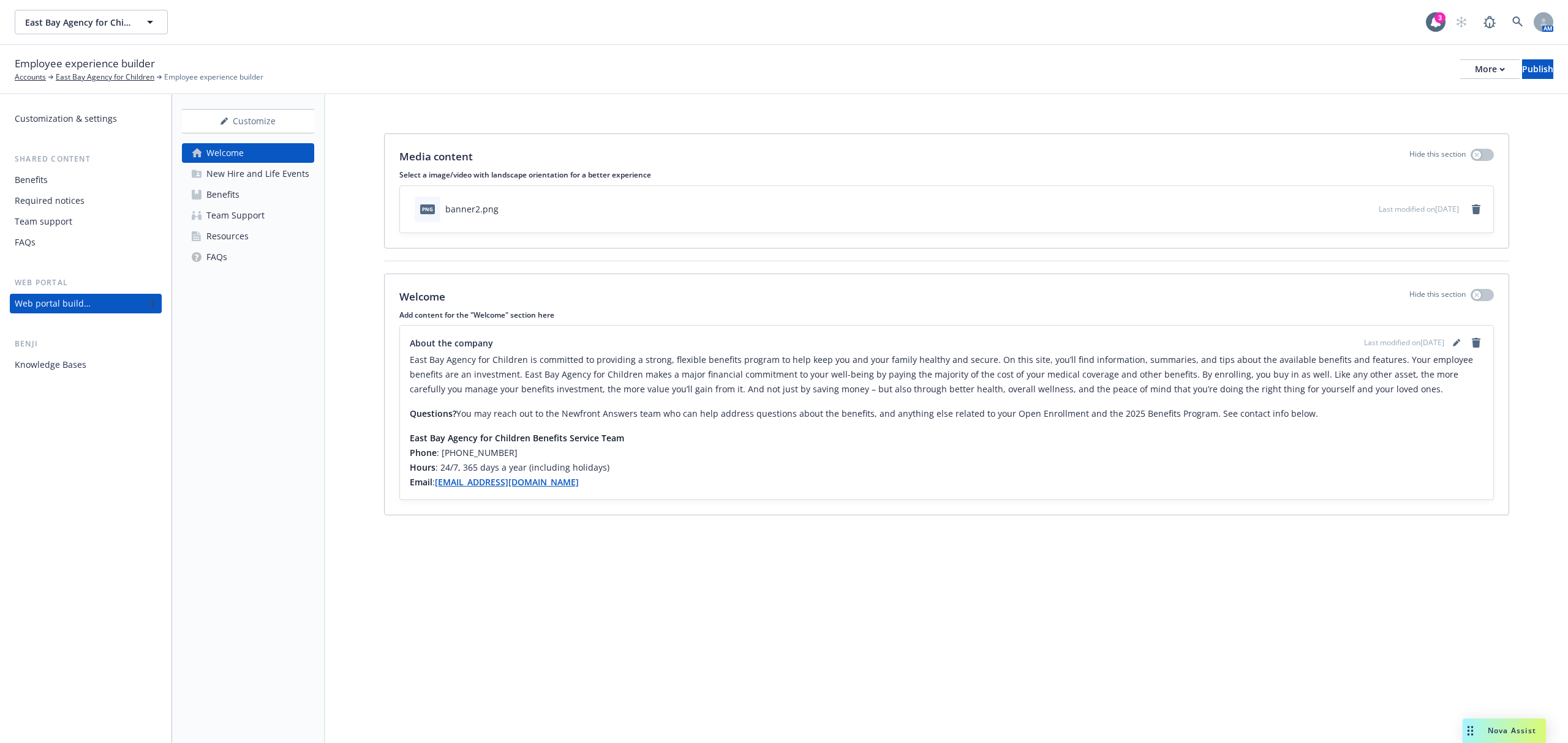
click at [279, 179] on div "New Hire and Life Events" at bounding box center [258, 173] width 103 height 20
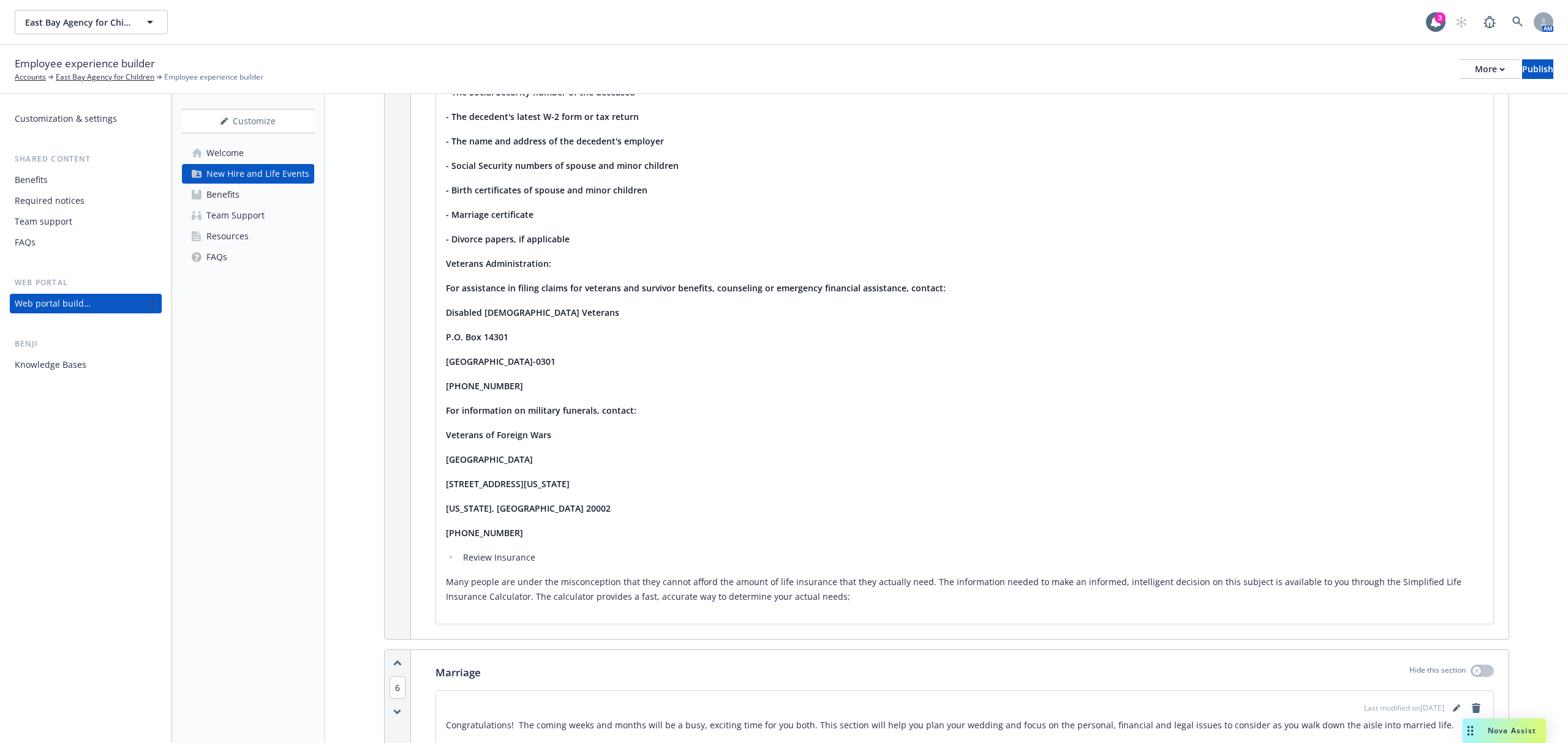
scroll to position [2939, 0]
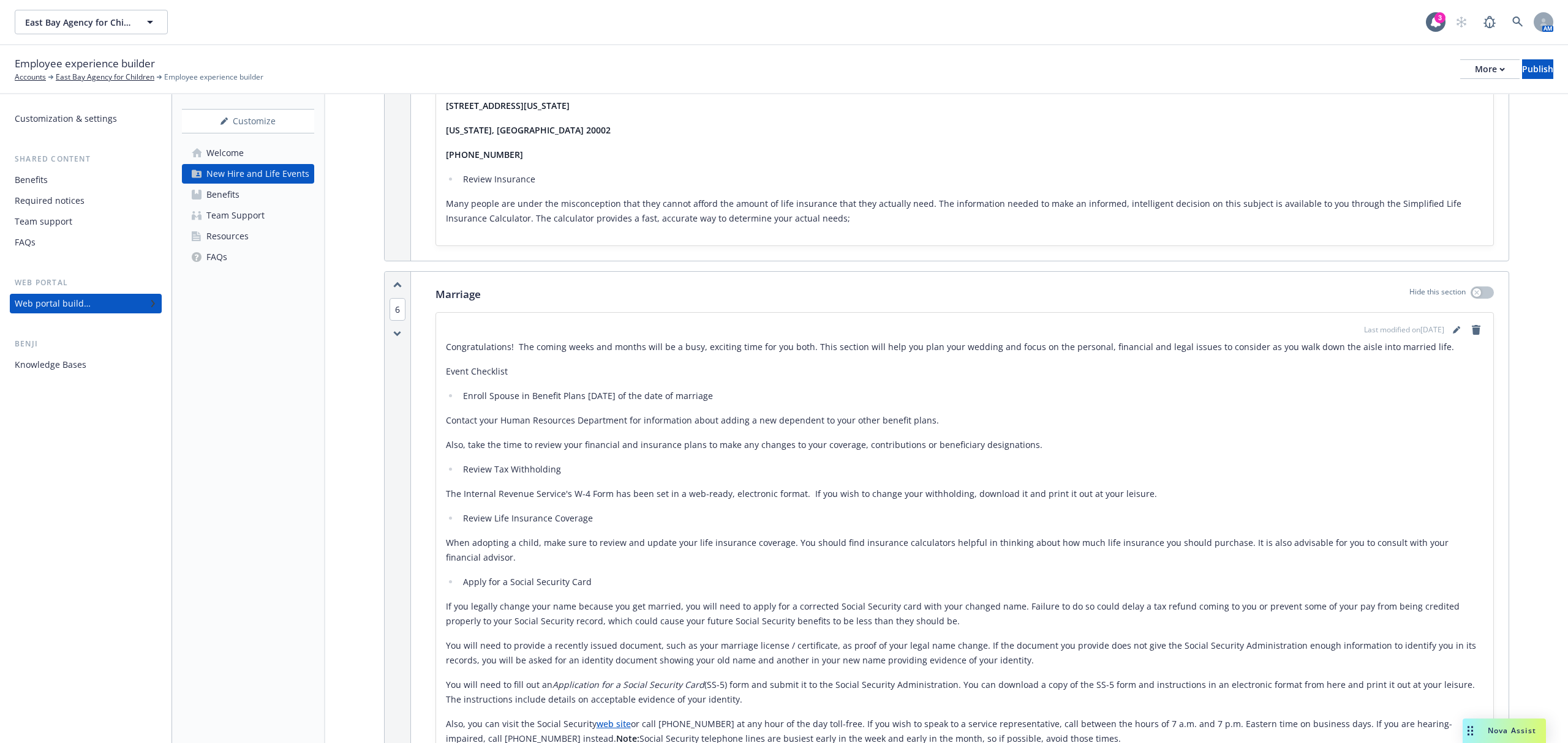
click at [206, 199] on div "Benefits" at bounding box center [213, 195] width 53 height 20
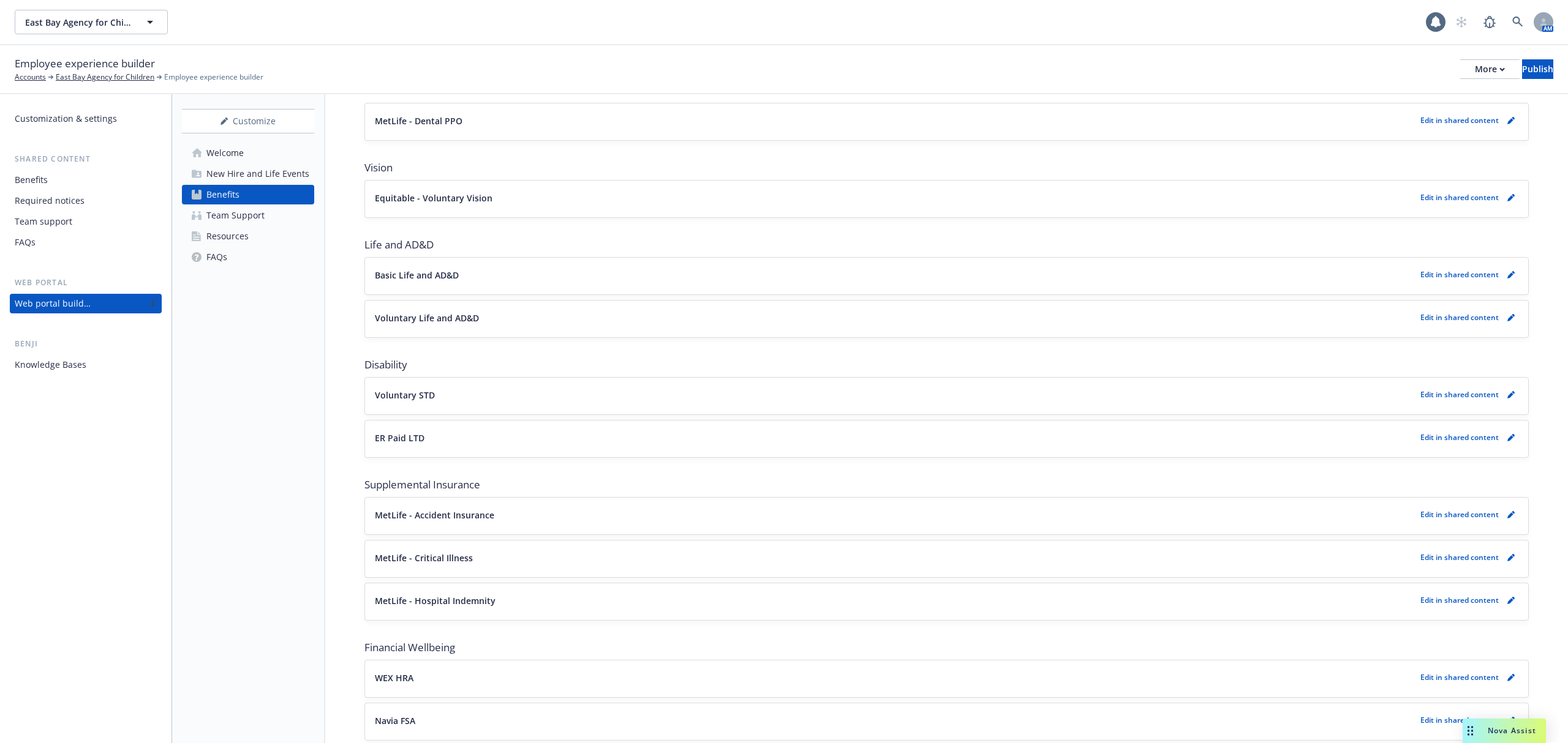
scroll to position [490, 0]
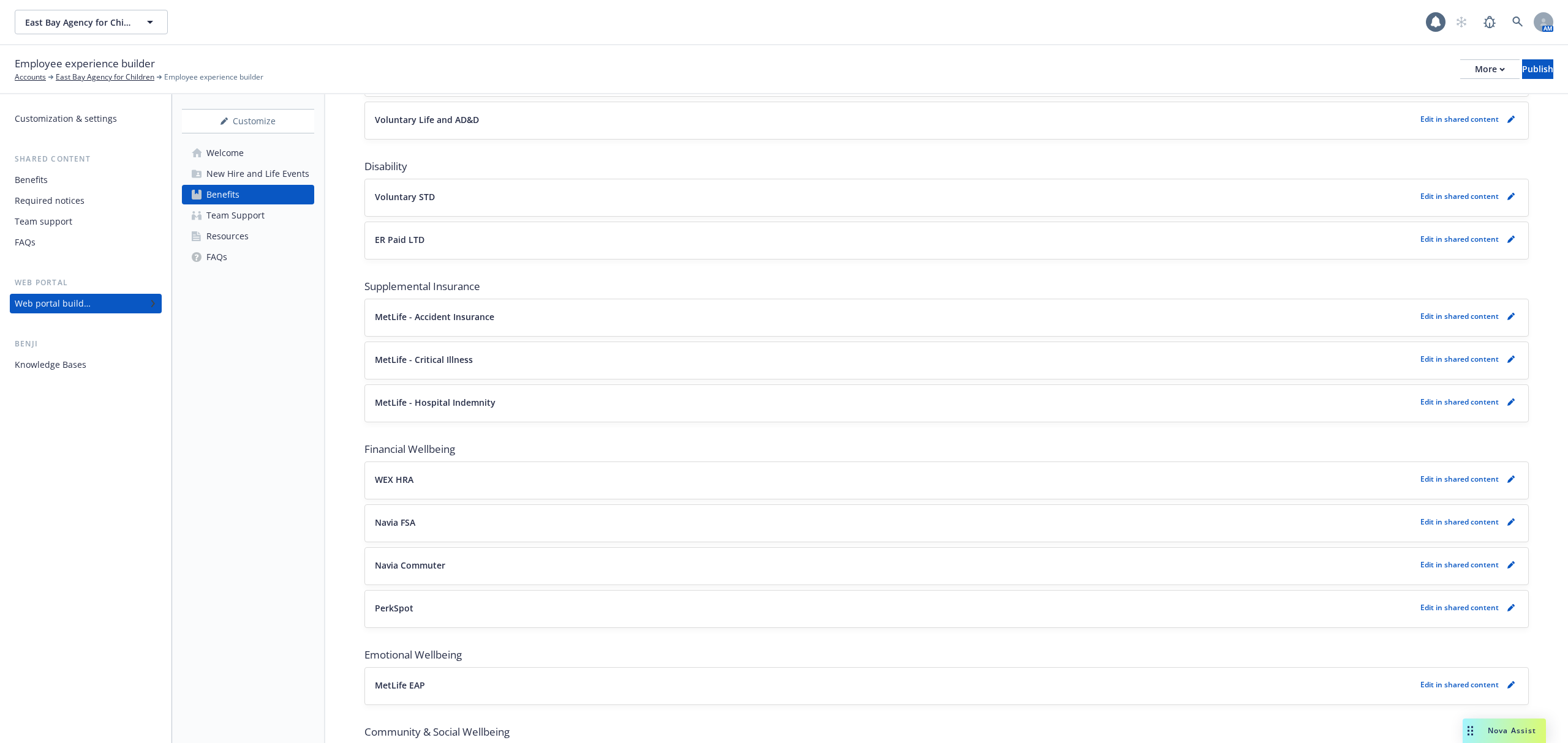
click at [269, 204] on link "Benefits" at bounding box center [248, 195] width 132 height 20
click at [262, 229] on link "Resources" at bounding box center [248, 236] width 132 height 20
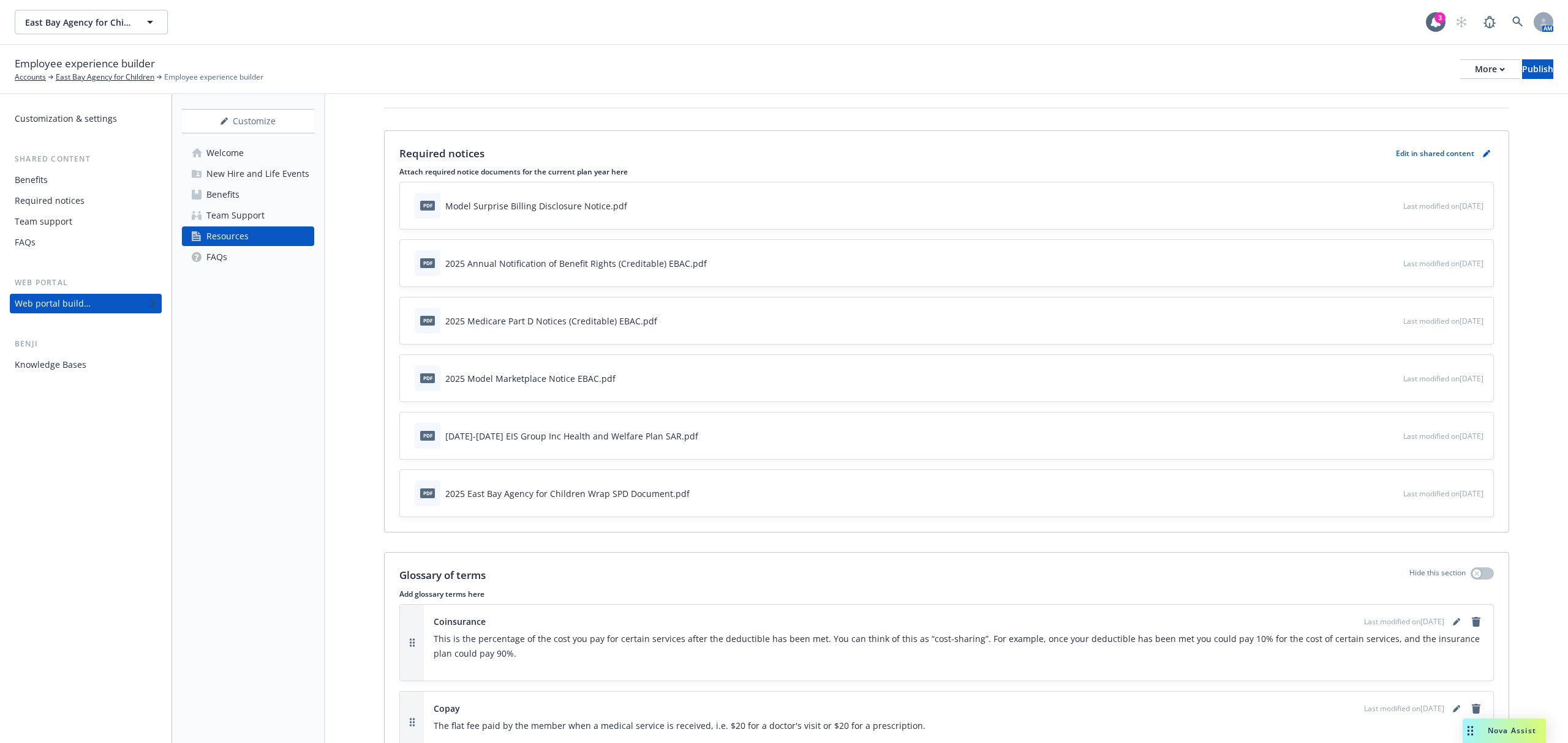
scroll to position [648, 0]
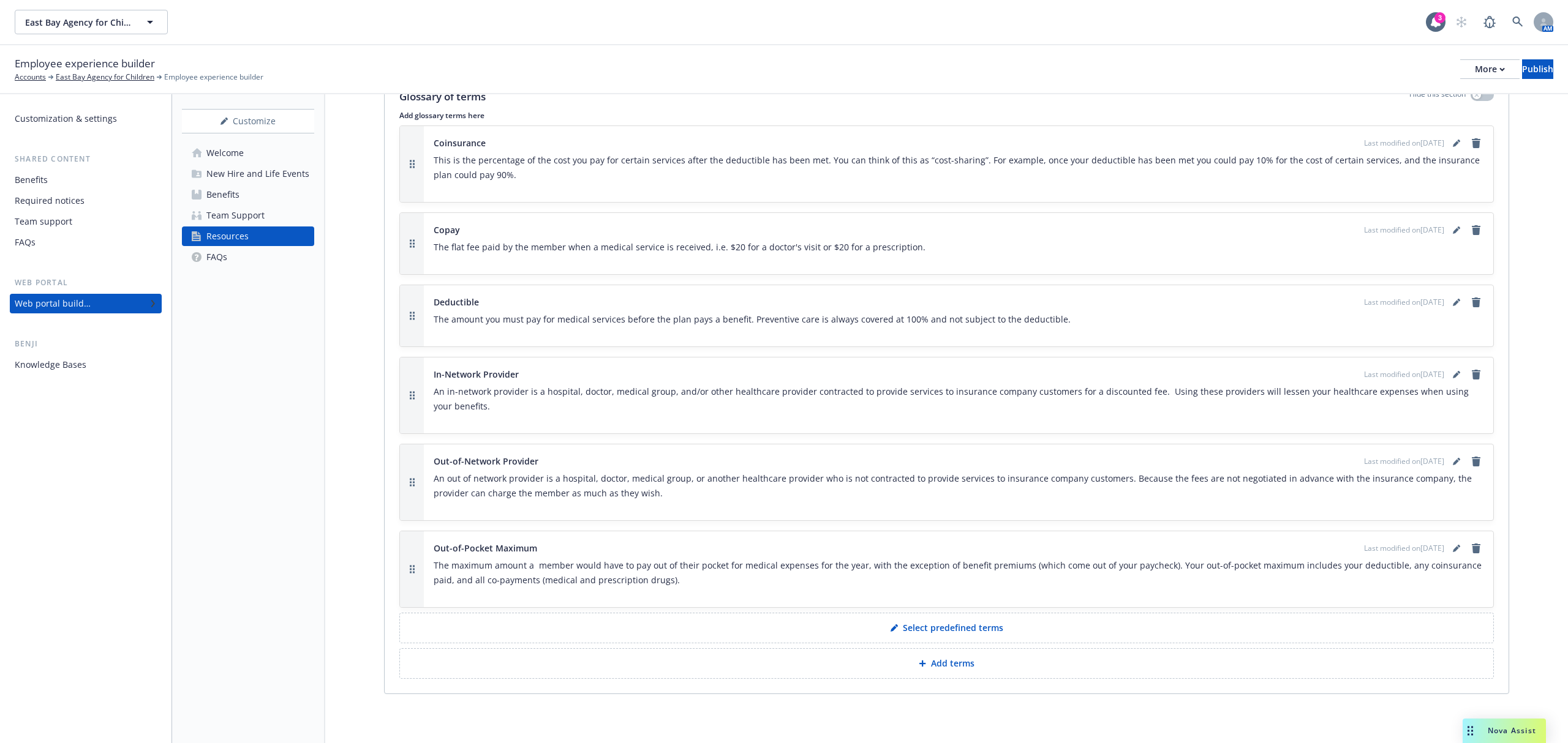
click at [258, 221] on div "Team Support" at bounding box center [235, 215] width 58 height 20
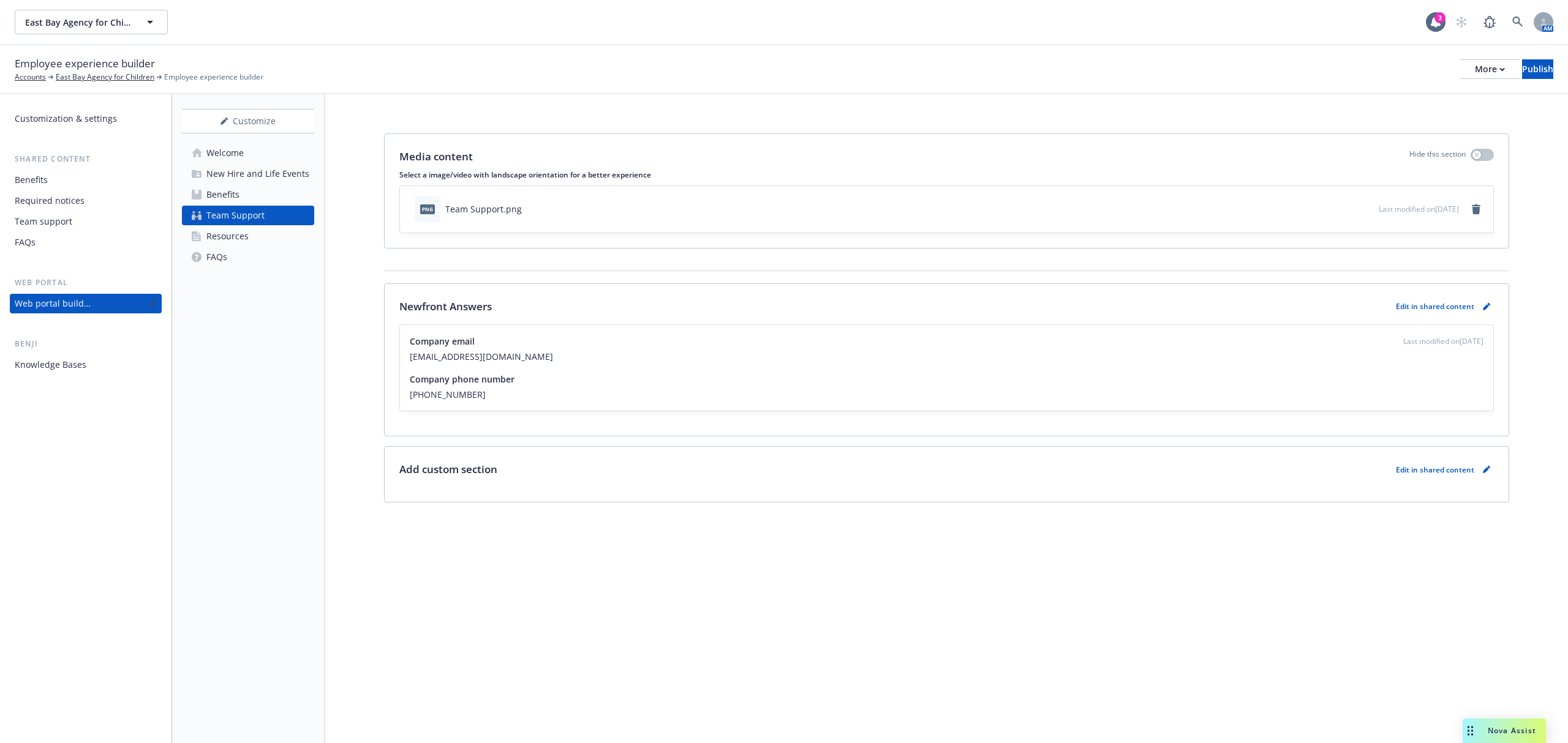
click at [249, 245] on link "Resources" at bounding box center [248, 236] width 132 height 20
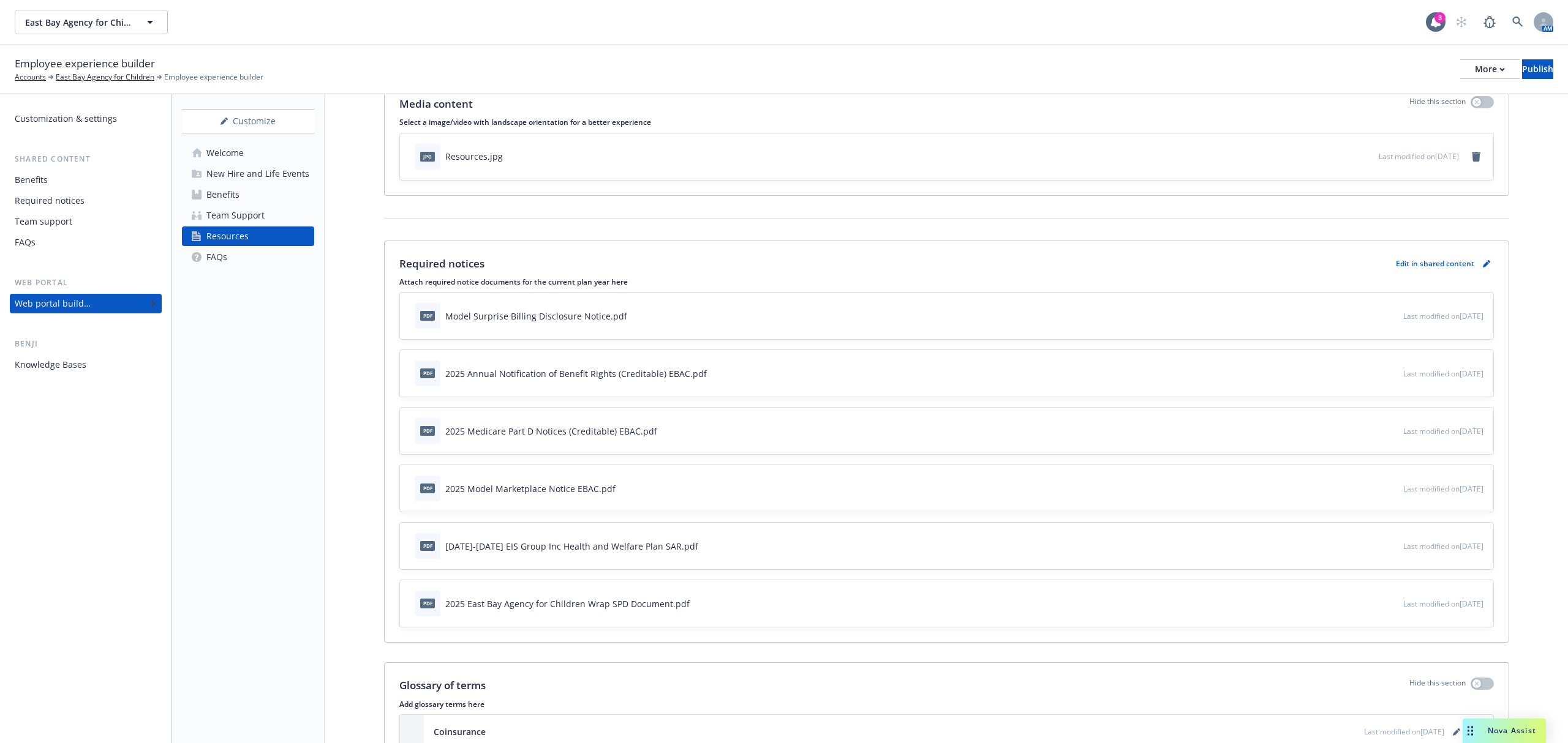
scroll to position [82, 0]
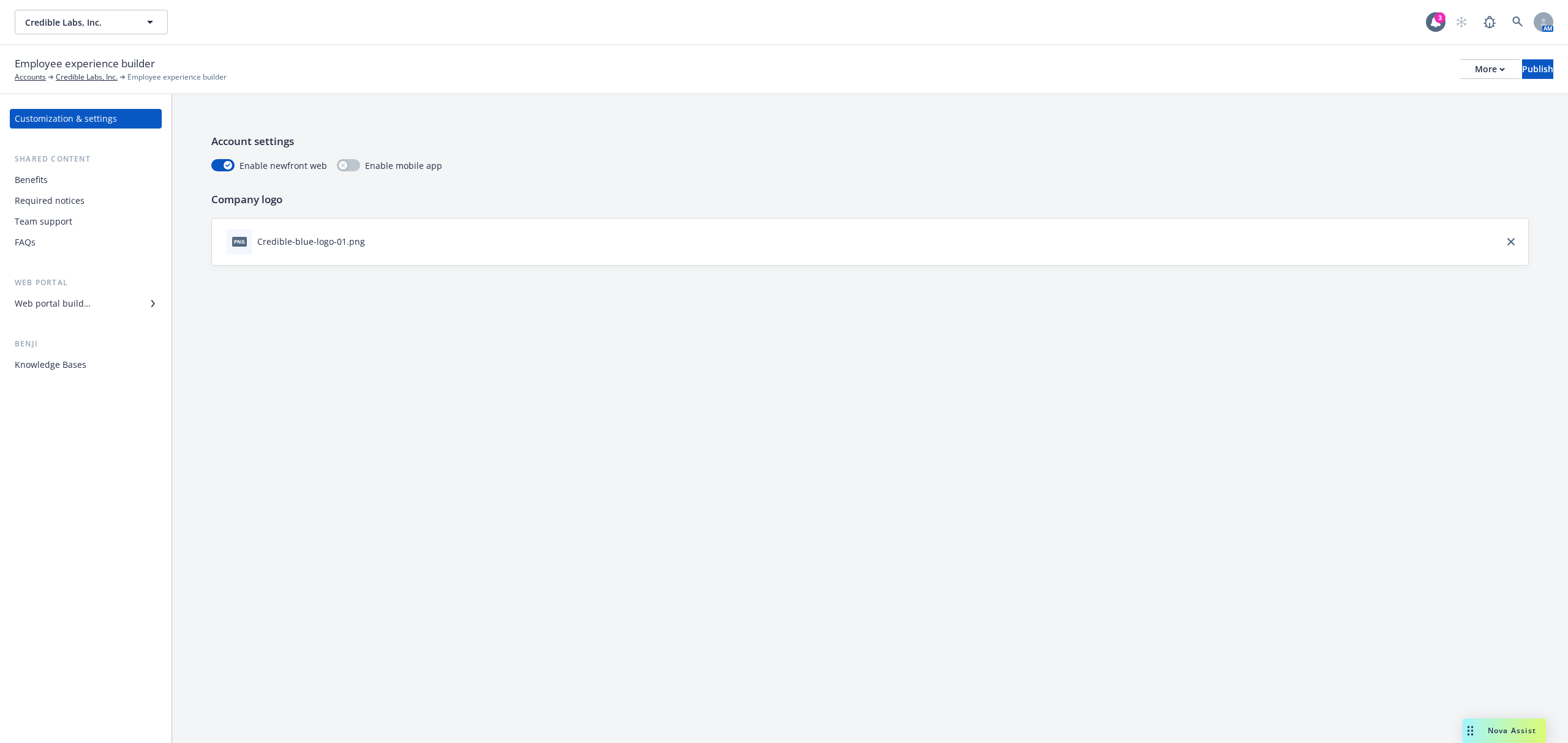
click at [46, 306] on div "Web portal builder" at bounding box center [53, 304] width 76 height 20
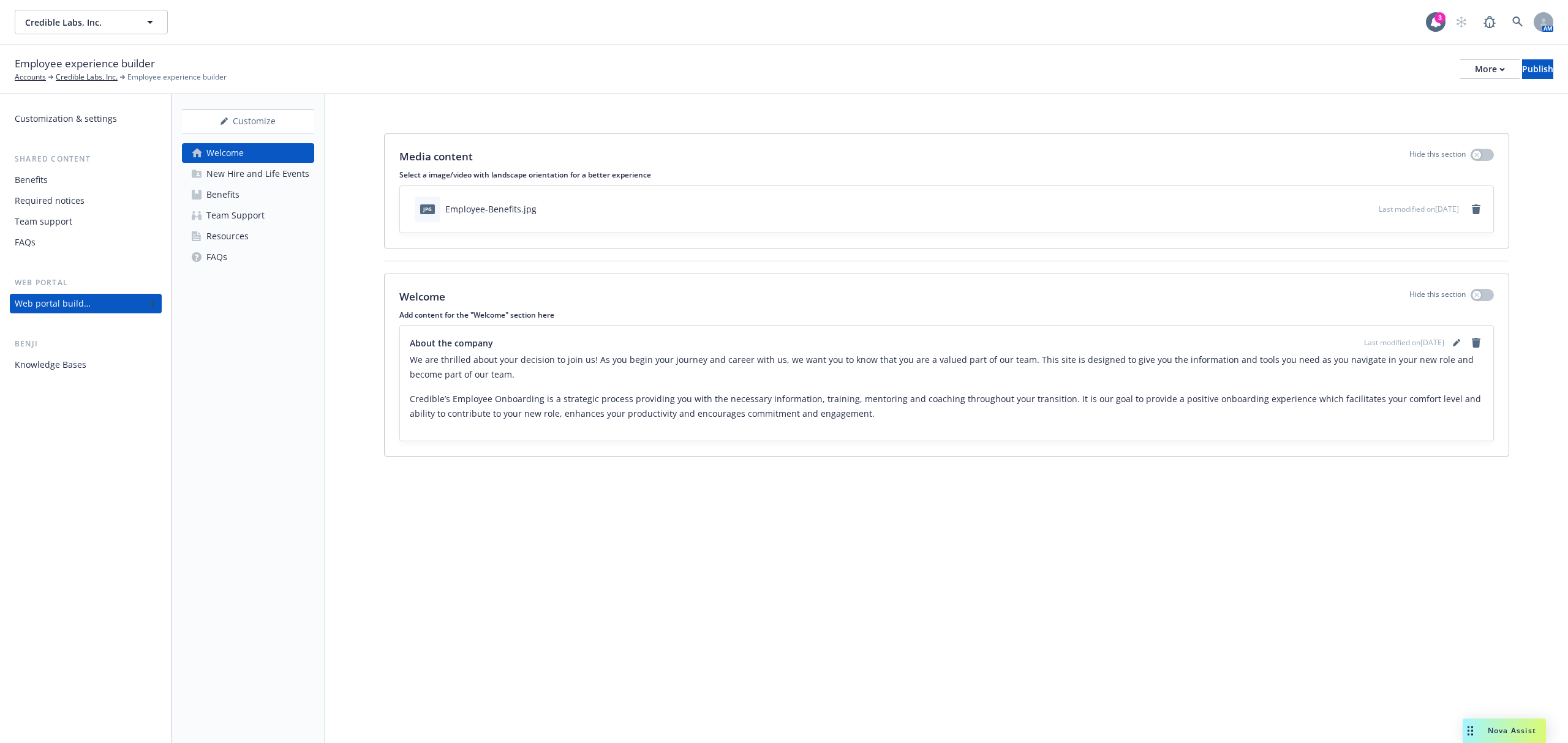
click at [249, 174] on div "New Hire and Life Events" at bounding box center [258, 173] width 103 height 20
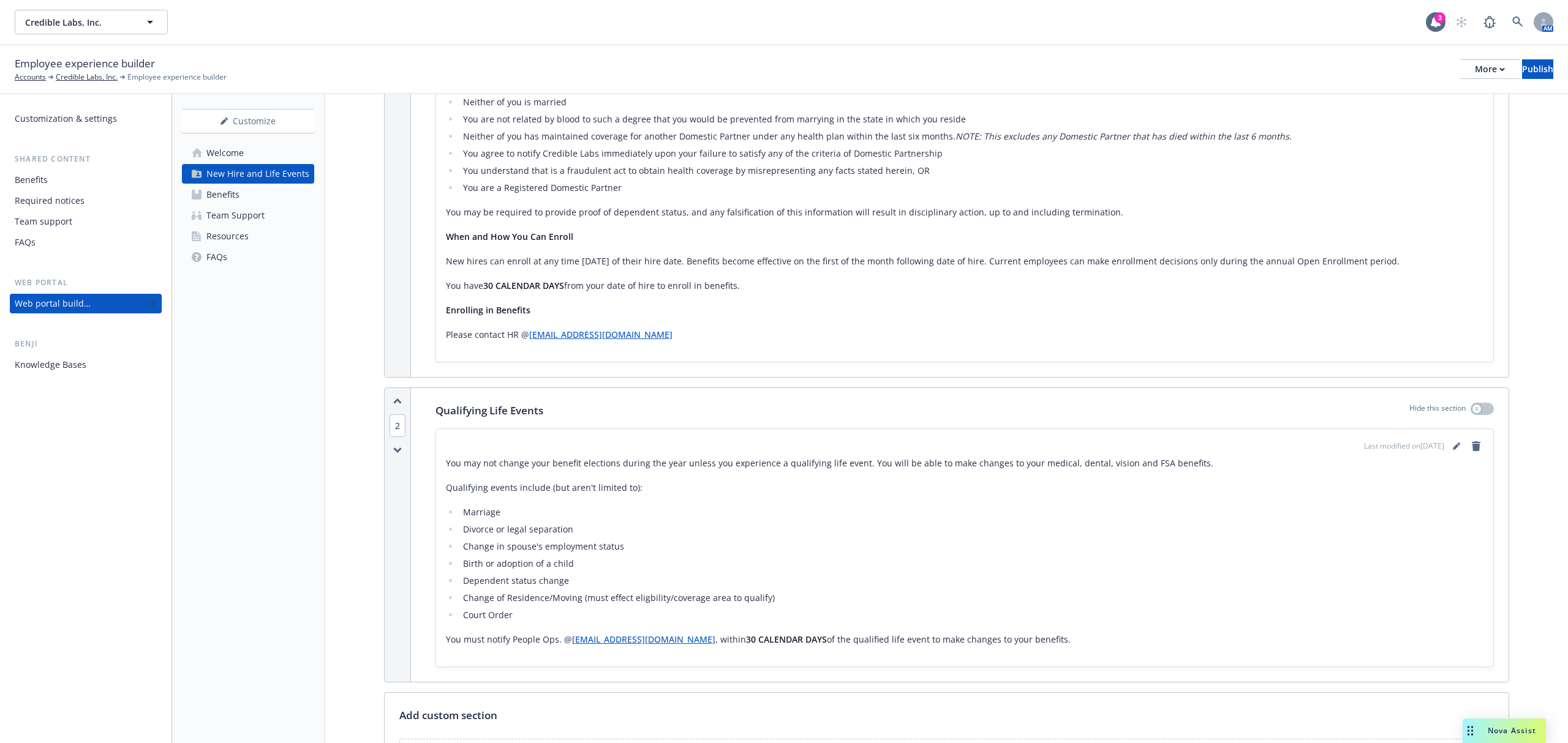
scroll to position [525, 0]
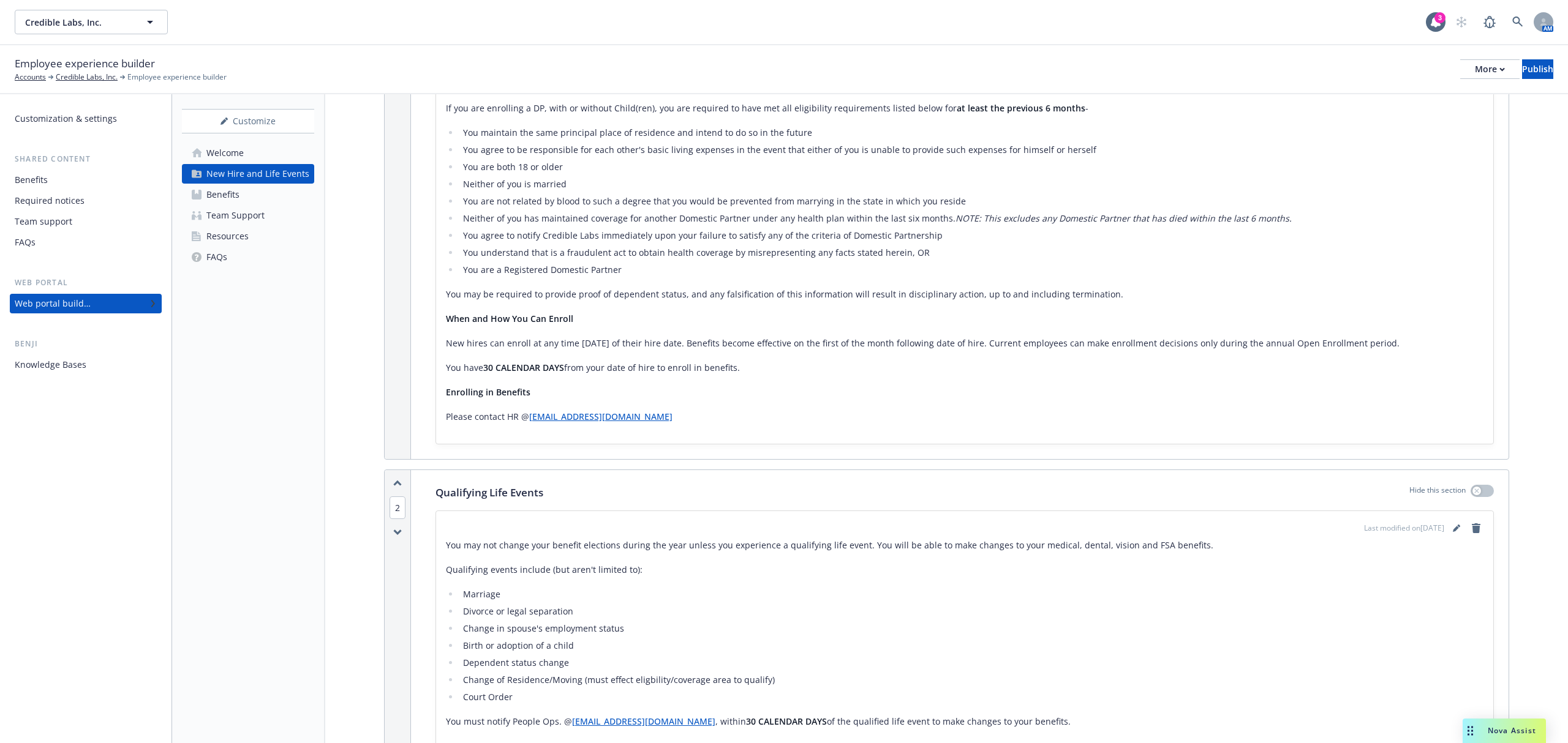
click at [251, 196] on link "Benefits" at bounding box center [248, 195] width 132 height 20
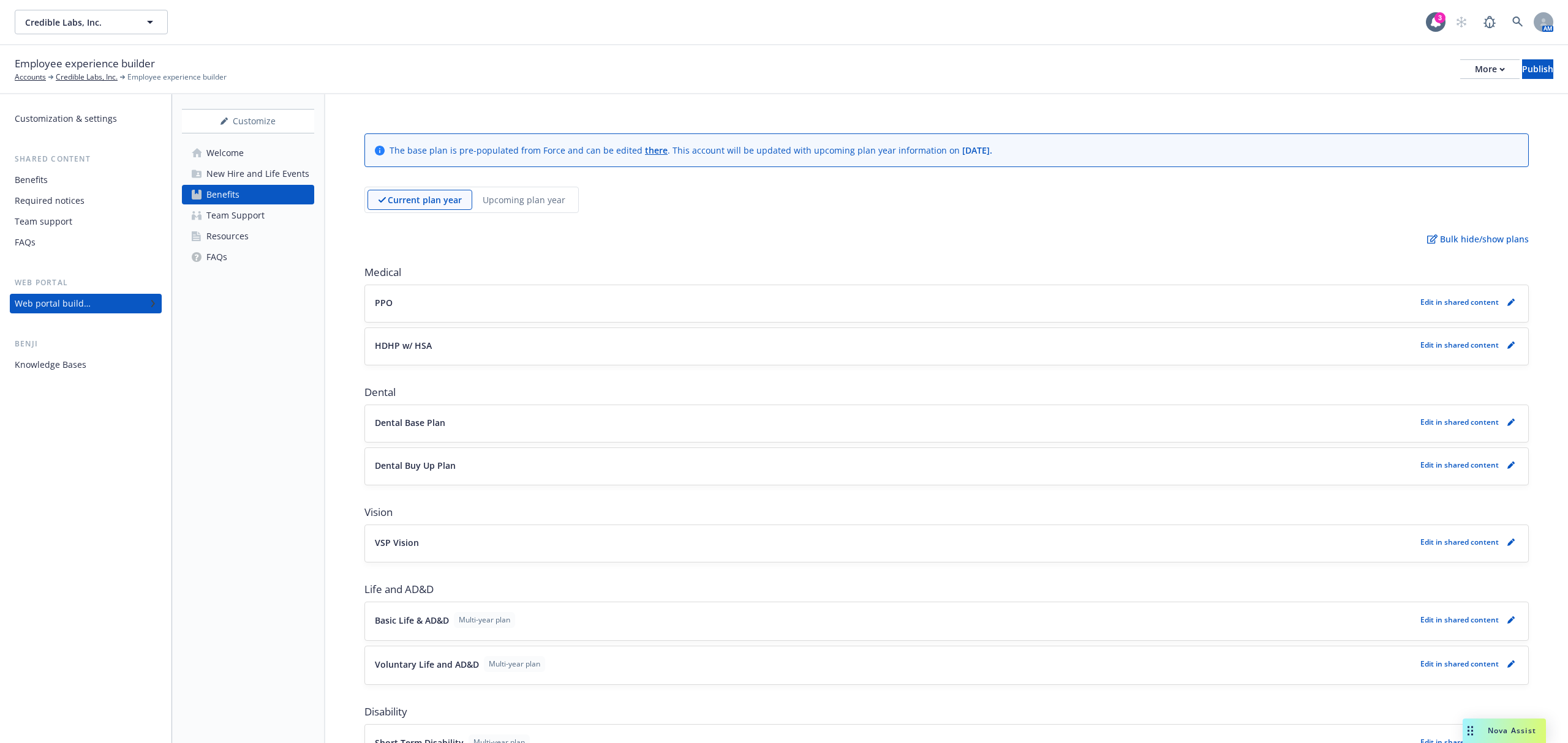
click at [256, 221] on div "Team Support" at bounding box center [235, 215] width 58 height 20
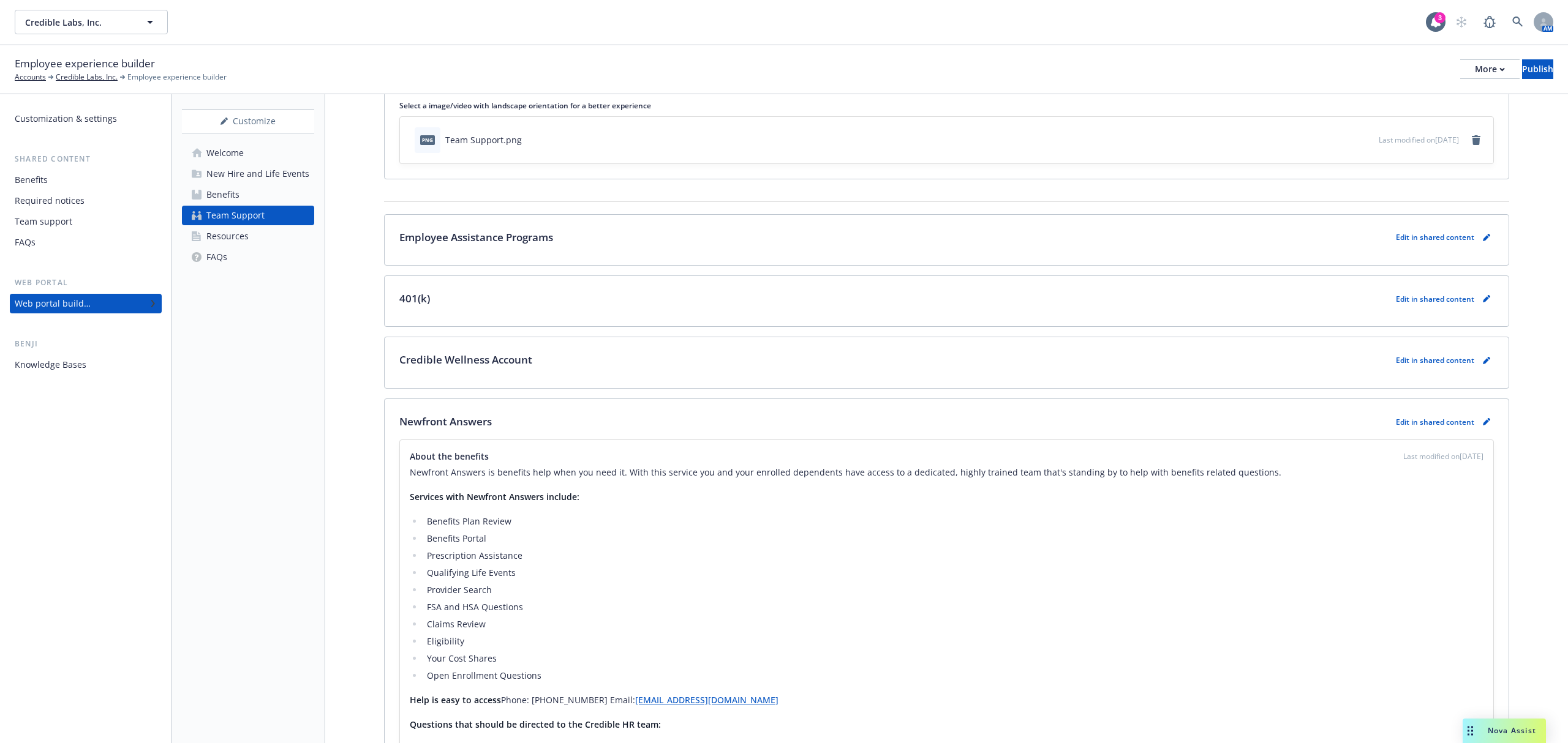
scroll to position [373, 0]
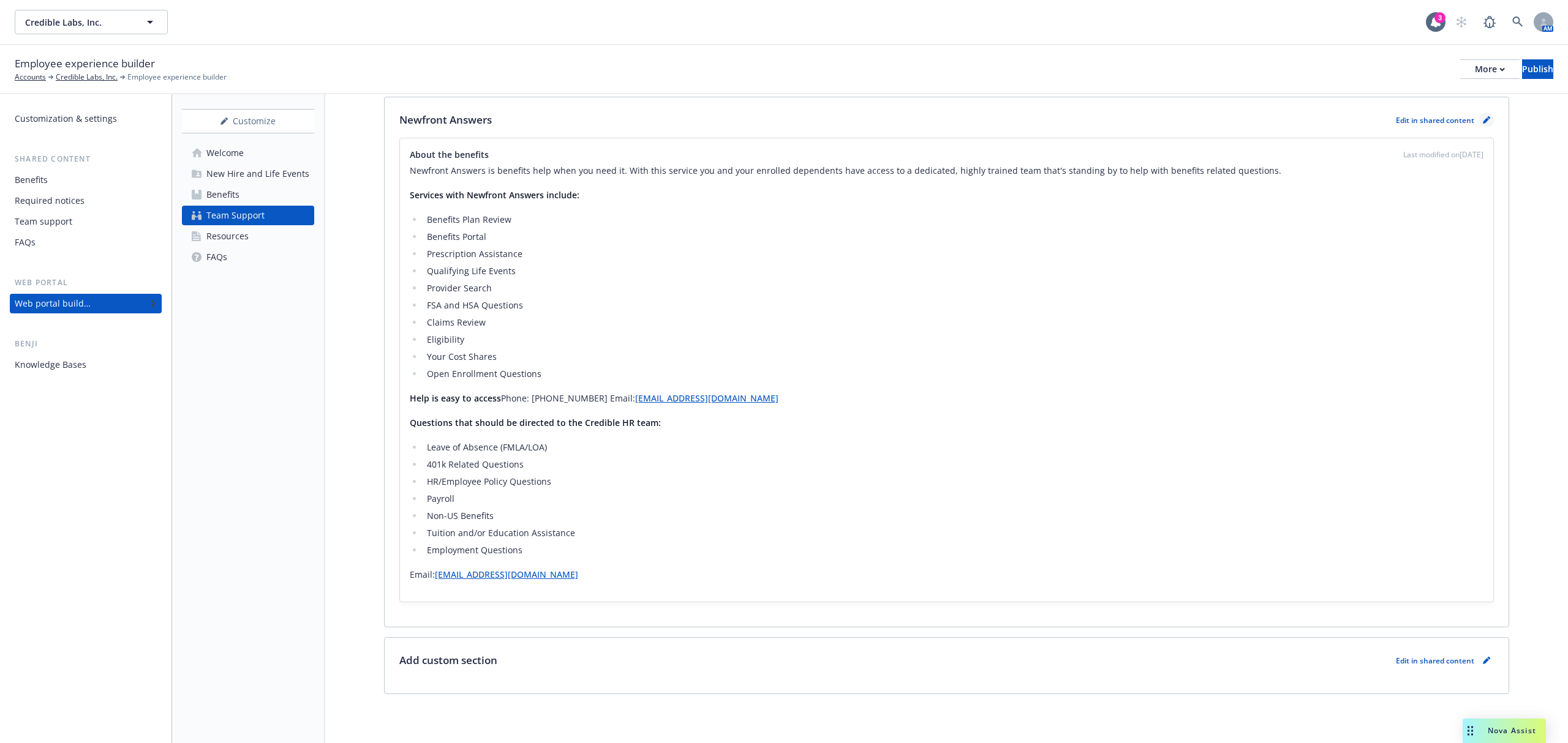
click at [1483, 121] on icon "pencil" at bounding box center [1486, 121] width 6 height 6
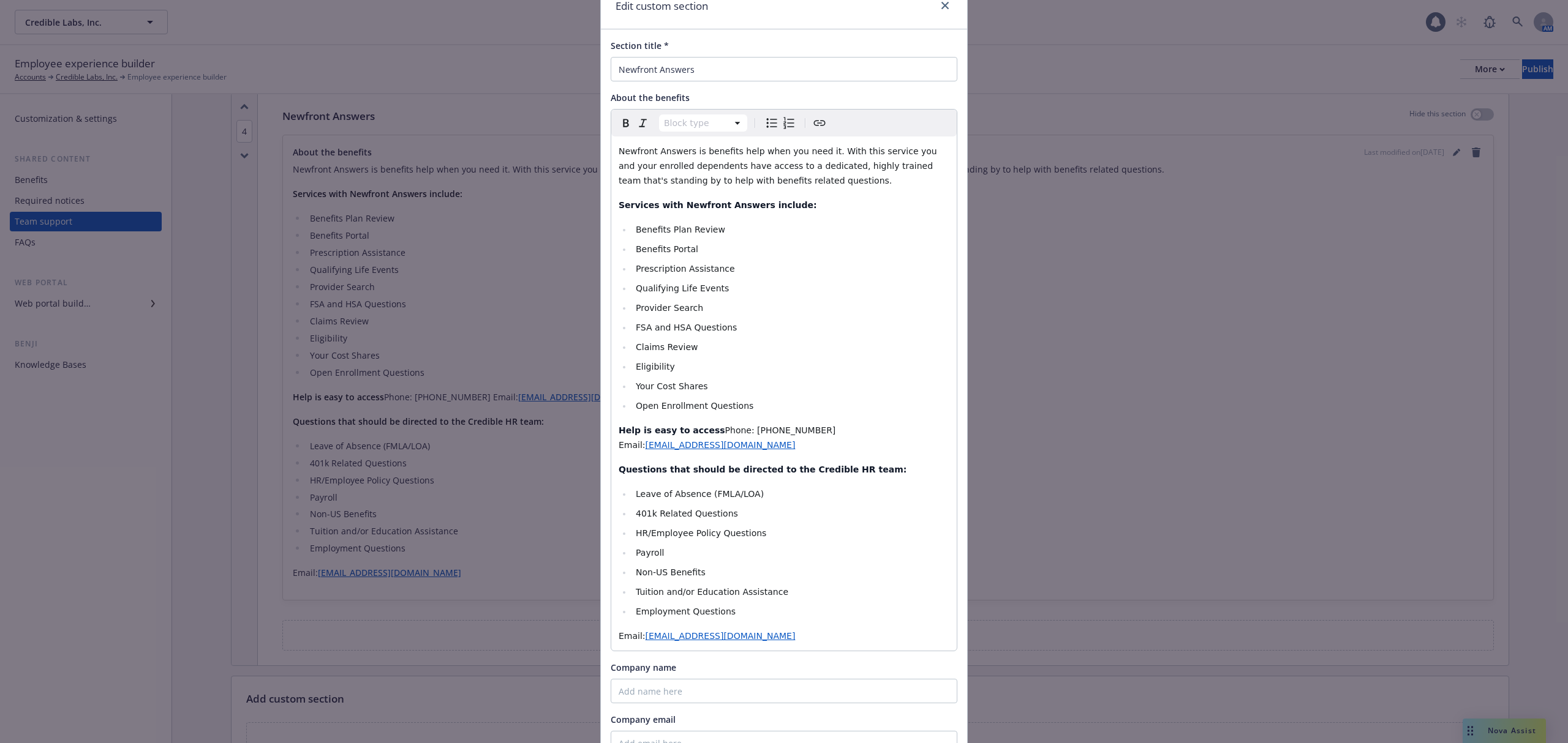
scroll to position [82, 0]
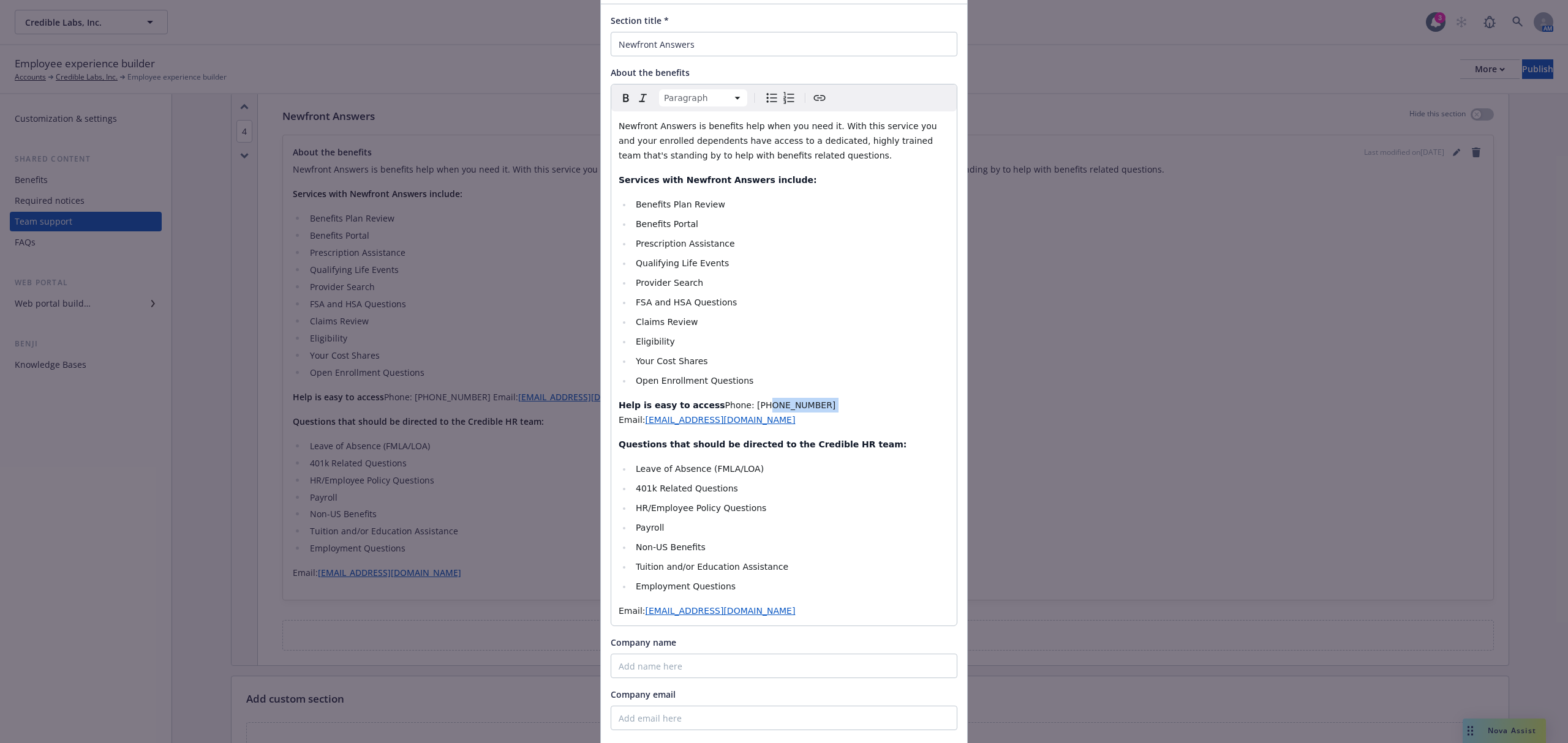
drag, startPoint x: 712, startPoint y: 414, endPoint x: 647, endPoint y: 424, distance: 65.8
click at [647, 424] on p "Help is easy to access Phone: [PHONE_NUMBER] Email: [EMAIL_ADDRESS][DOMAIN_NAME]" at bounding box center [784, 413] width 331 height 30
click at [679, 420] on p "Help is easy to access Phone: (866) Email: [EMAIL_ADDRESS][DOMAIN_NAME]" at bounding box center [784, 413] width 331 height 30
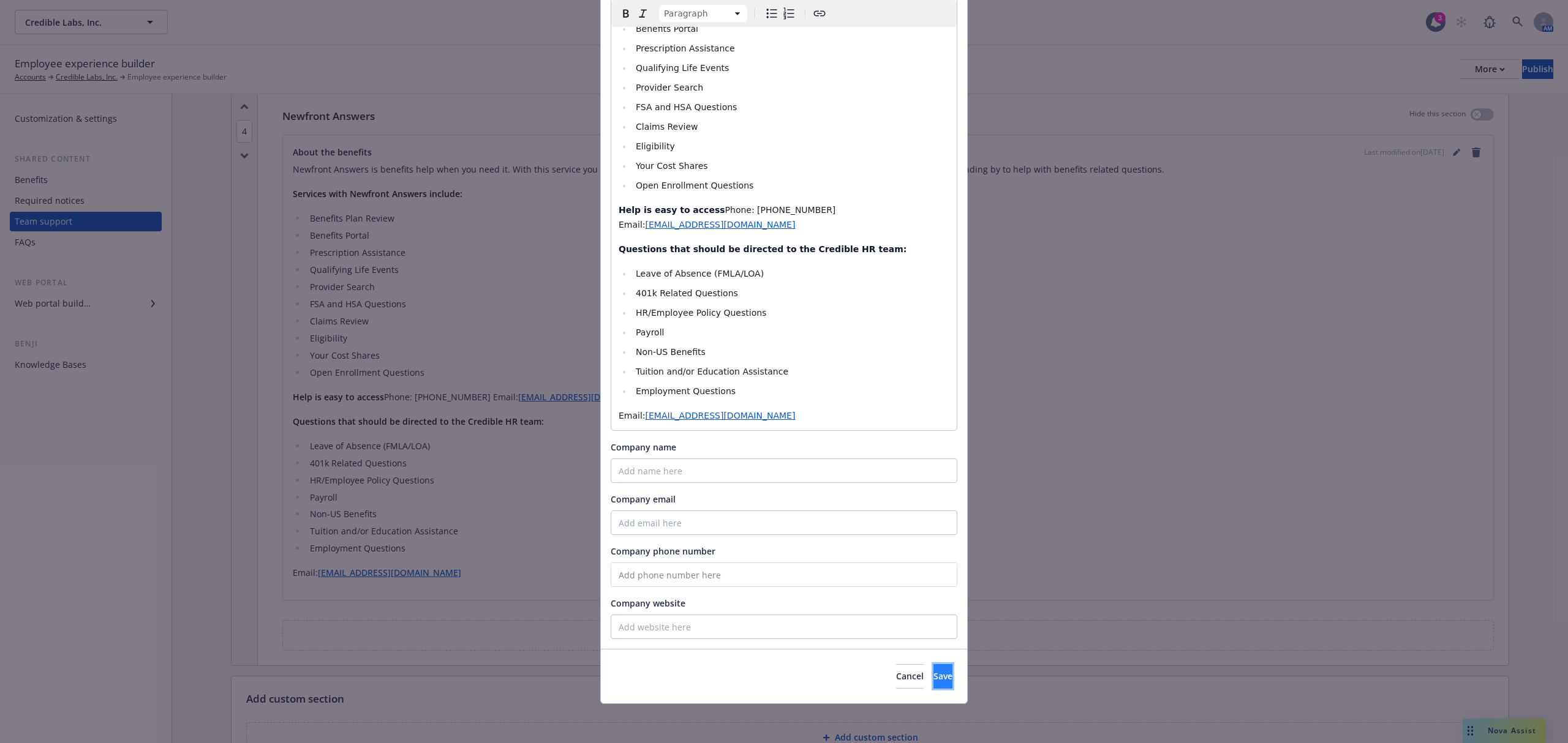
click at [944, 679] on button "Save" at bounding box center [943, 676] width 19 height 24
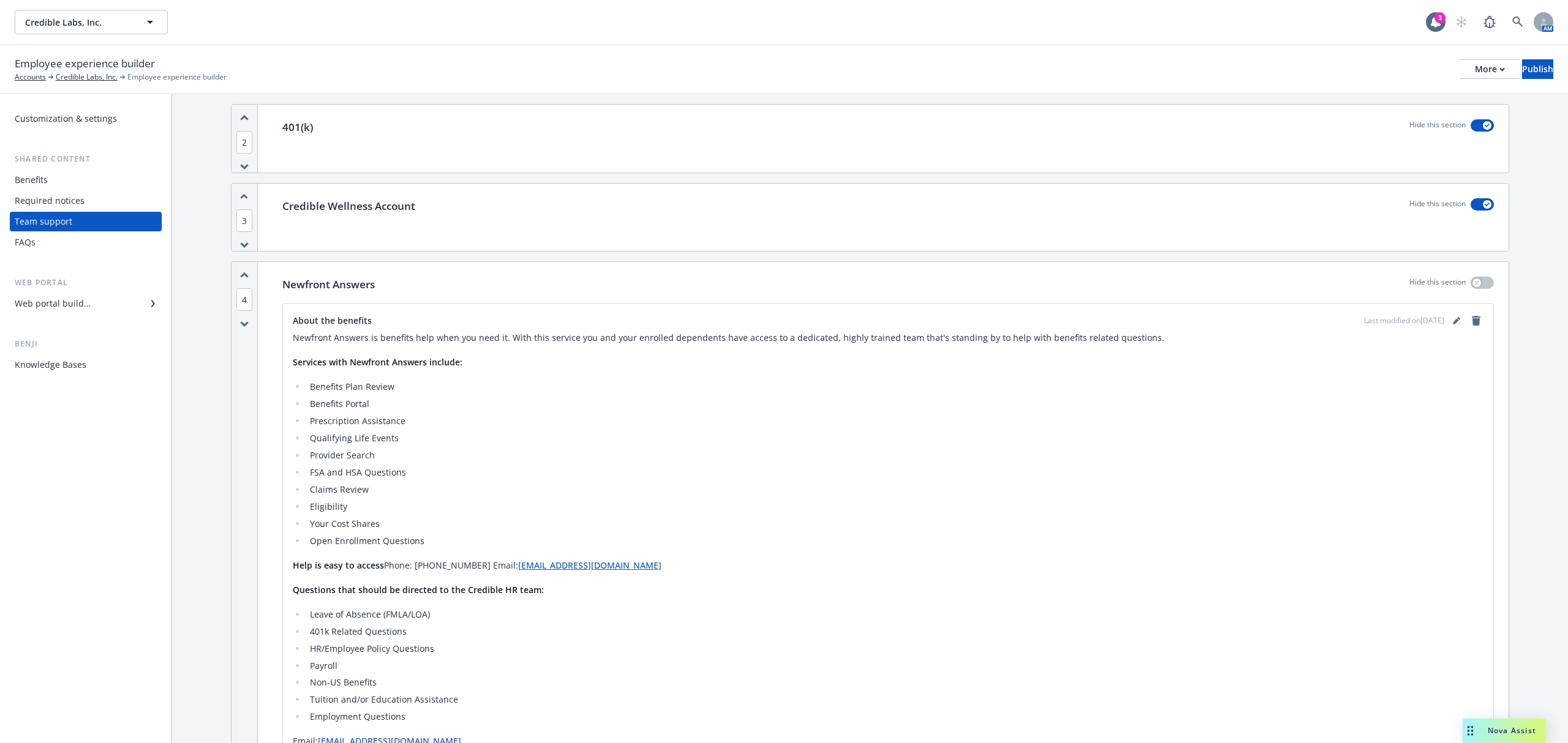
scroll to position [0, 0]
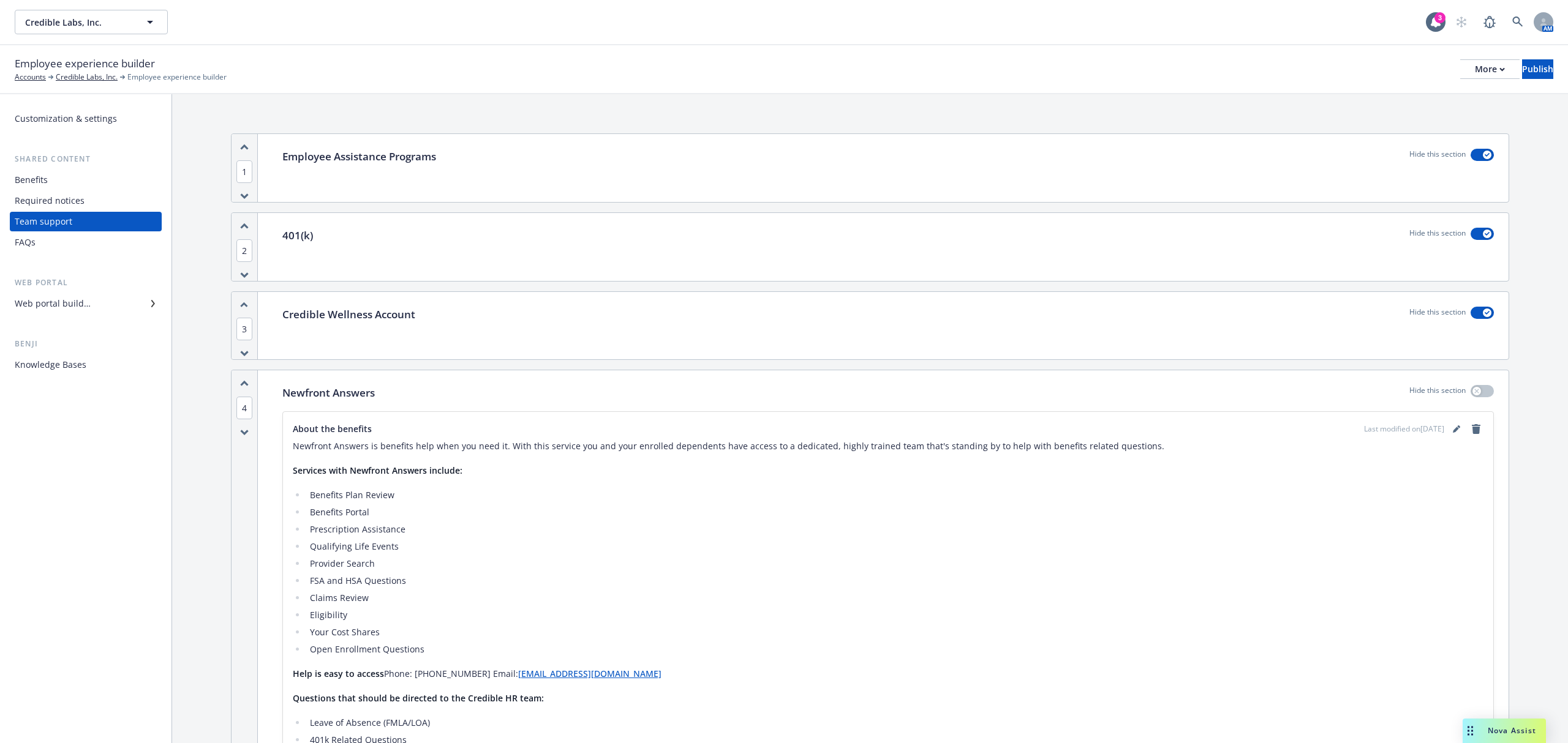
click at [27, 301] on div "Web portal builder" at bounding box center [53, 304] width 76 height 20
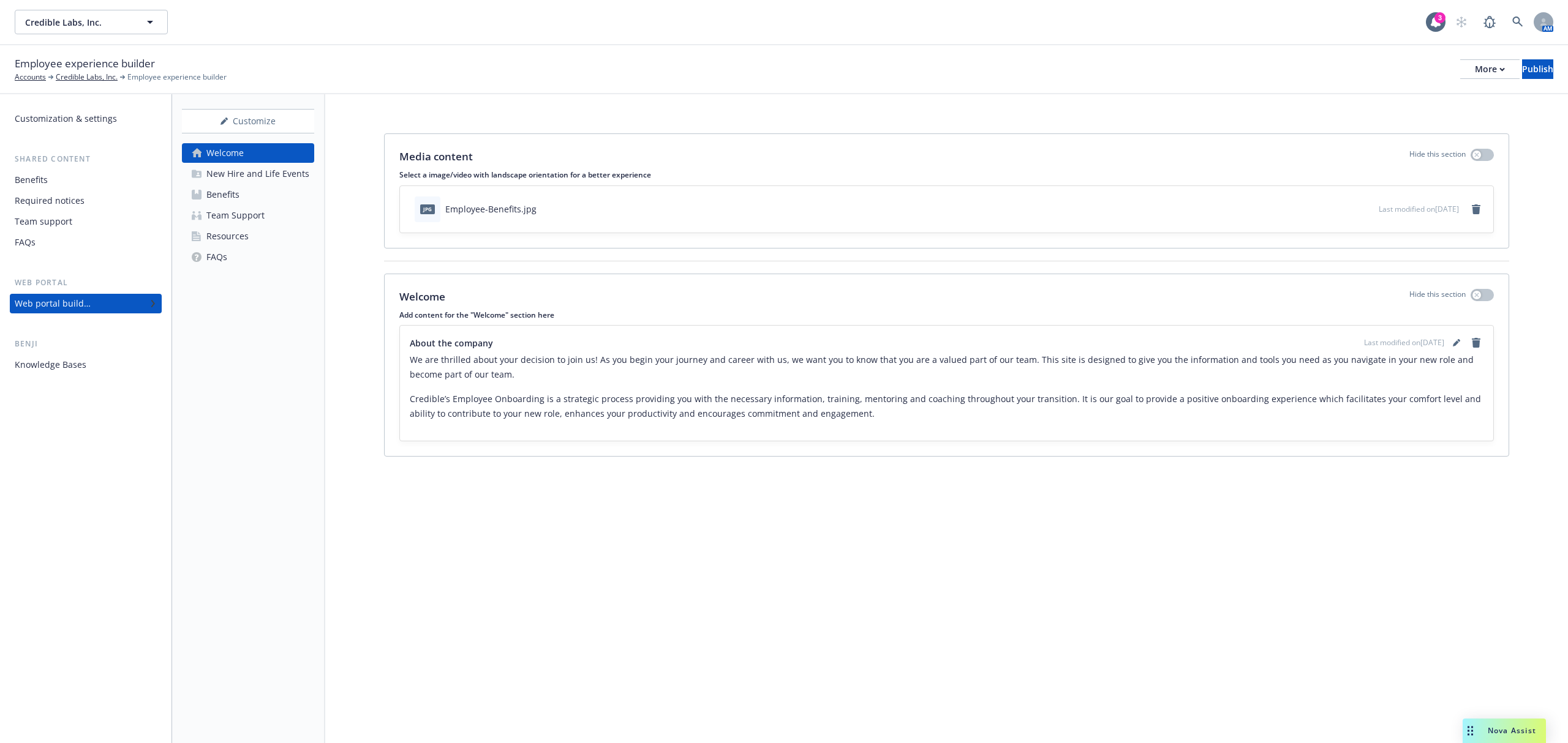
click at [241, 182] on div "New Hire and Life Events" at bounding box center [258, 173] width 103 height 20
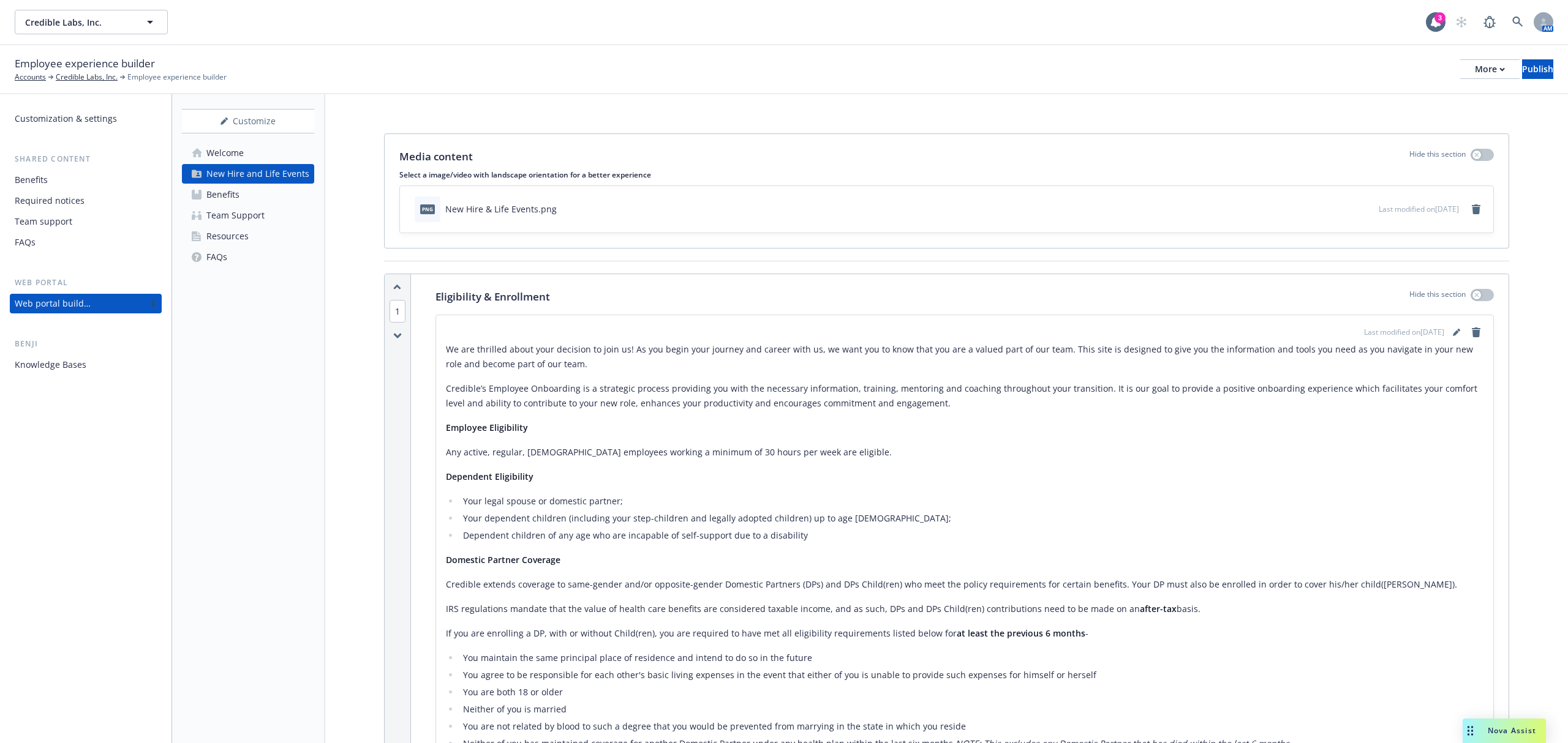
click at [206, 200] on div "Benefits" at bounding box center [213, 195] width 53 height 20
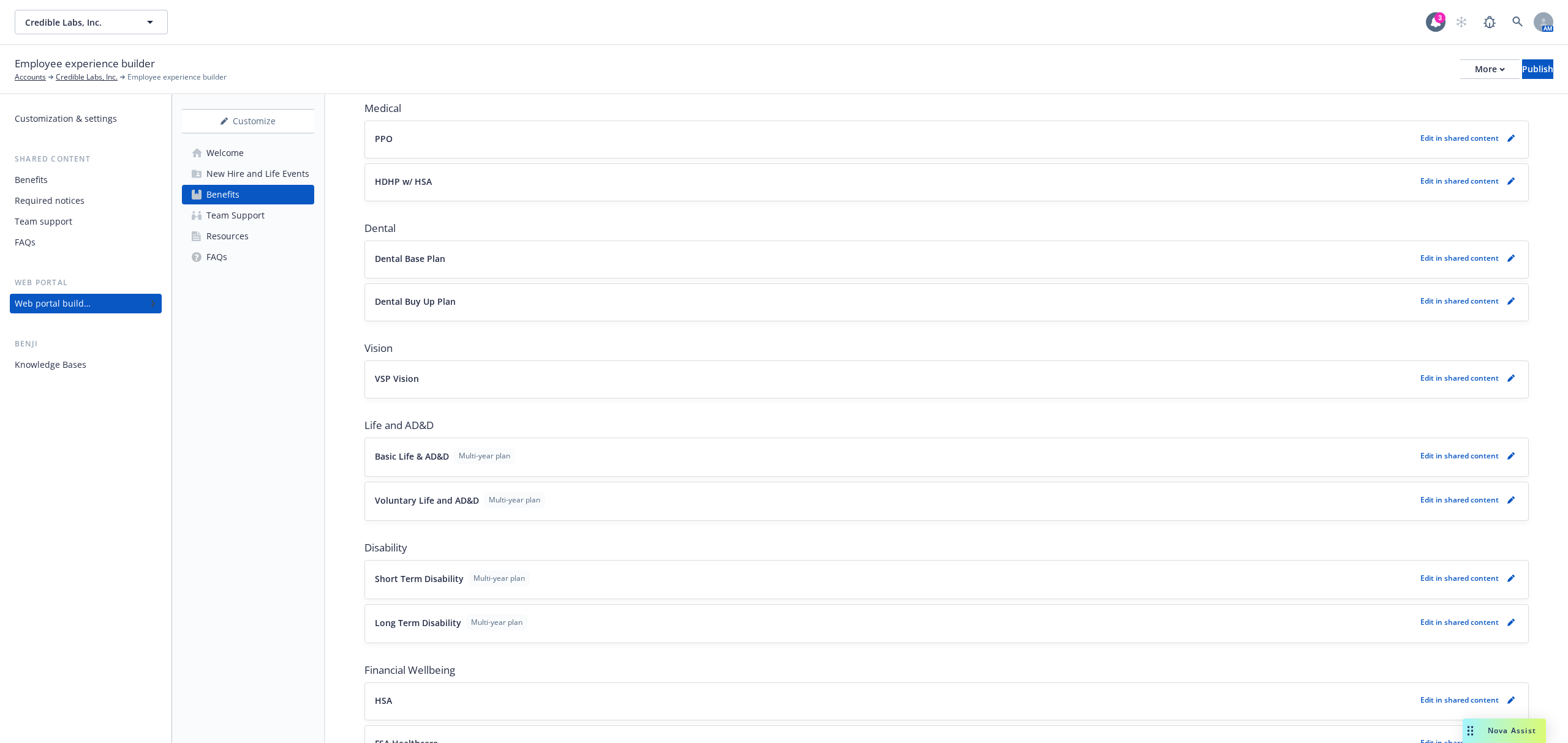
scroll to position [490, 0]
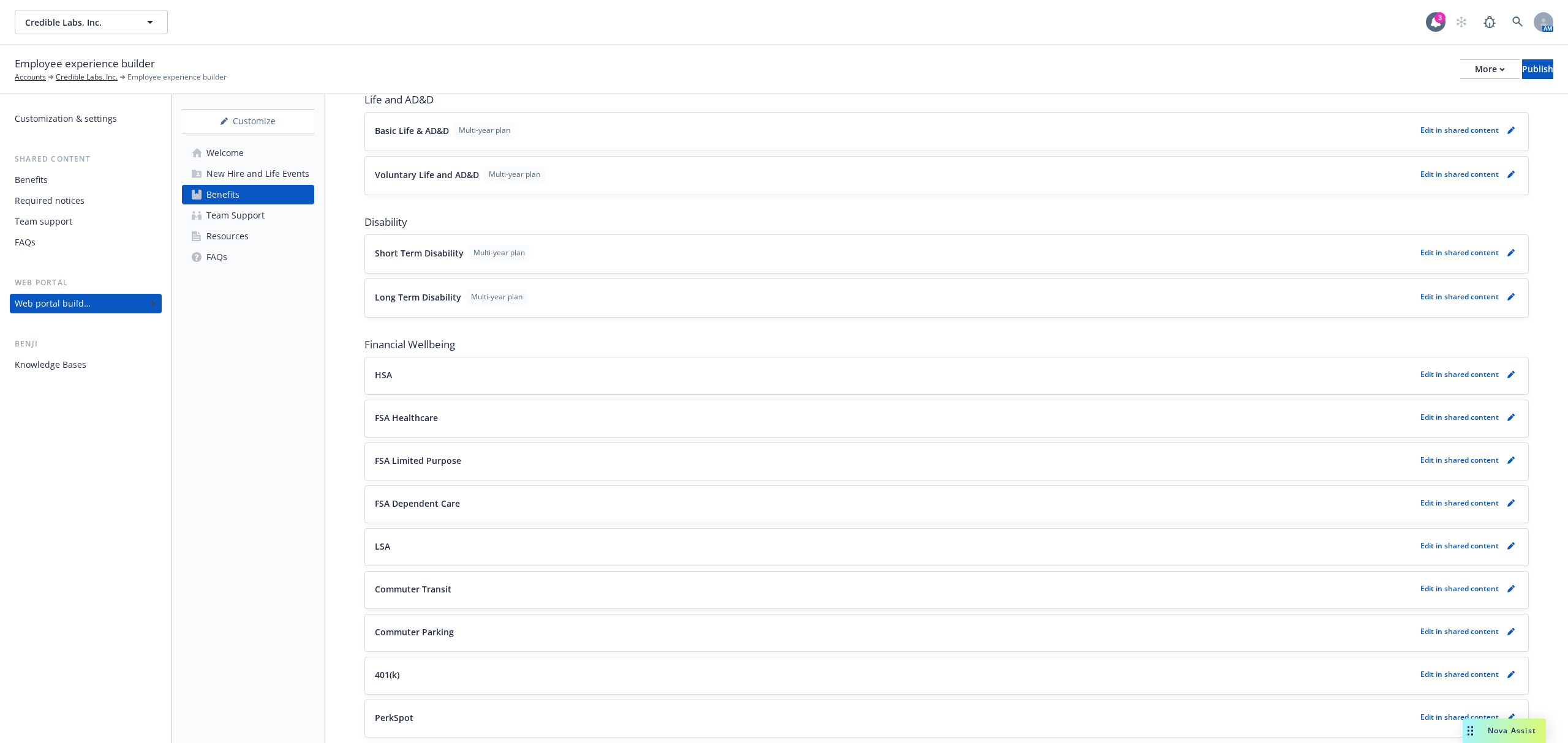
click at [272, 222] on link "Team Support" at bounding box center [248, 215] width 132 height 20
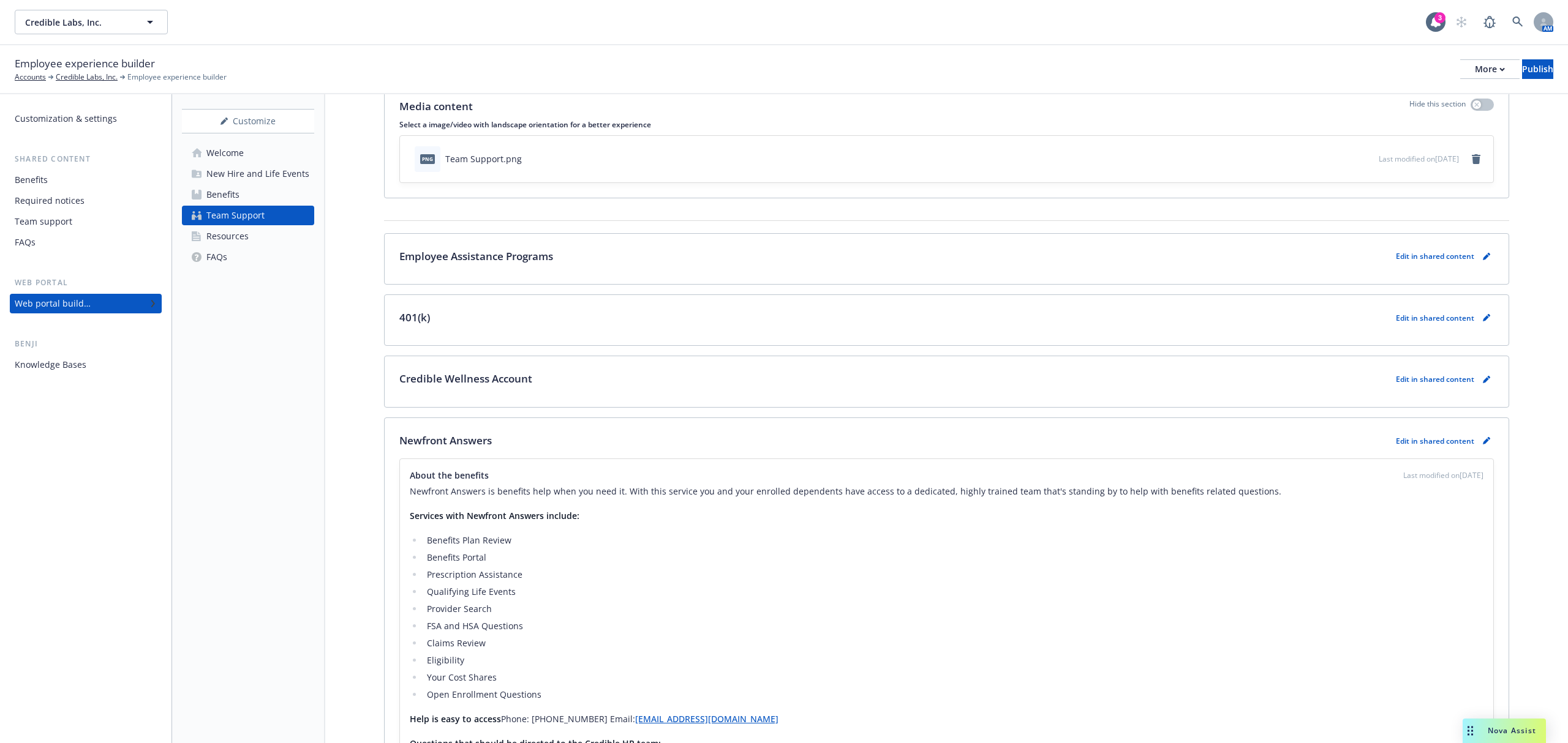
scroll to position [46, 0]
click at [236, 230] on div "Resources" at bounding box center [227, 236] width 42 height 20
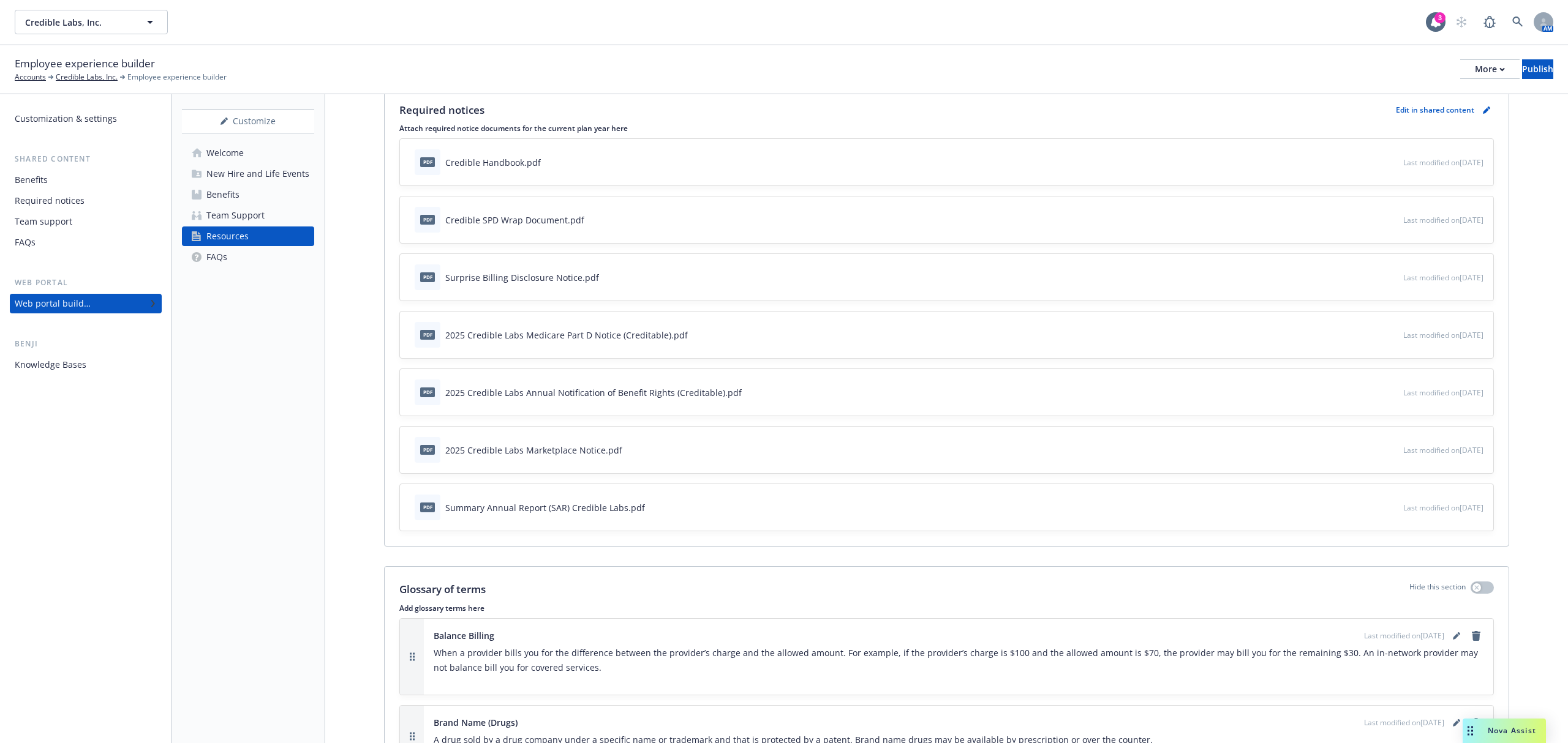
scroll to position [163, 0]
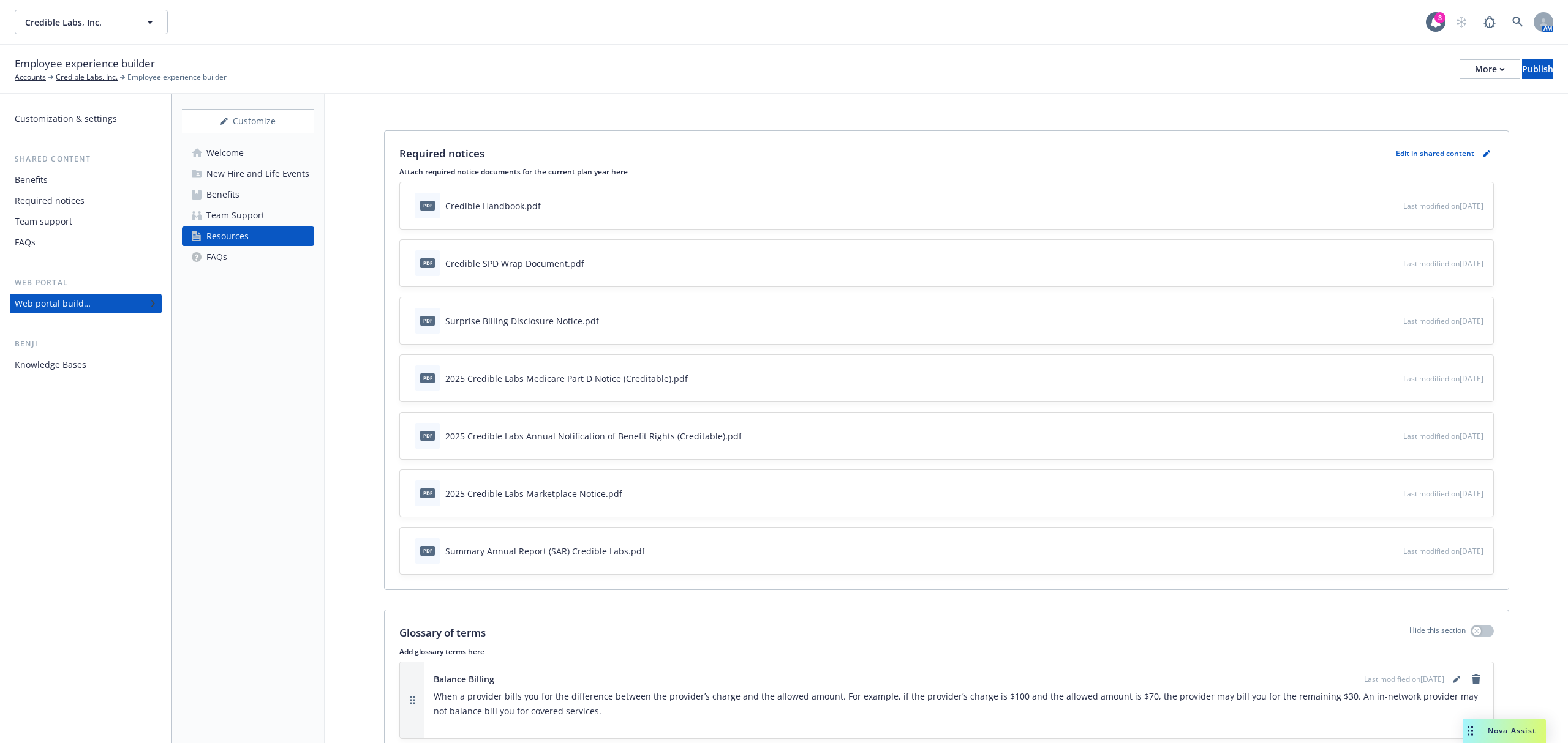
click at [270, 266] on link "FAQs" at bounding box center [248, 257] width 132 height 20
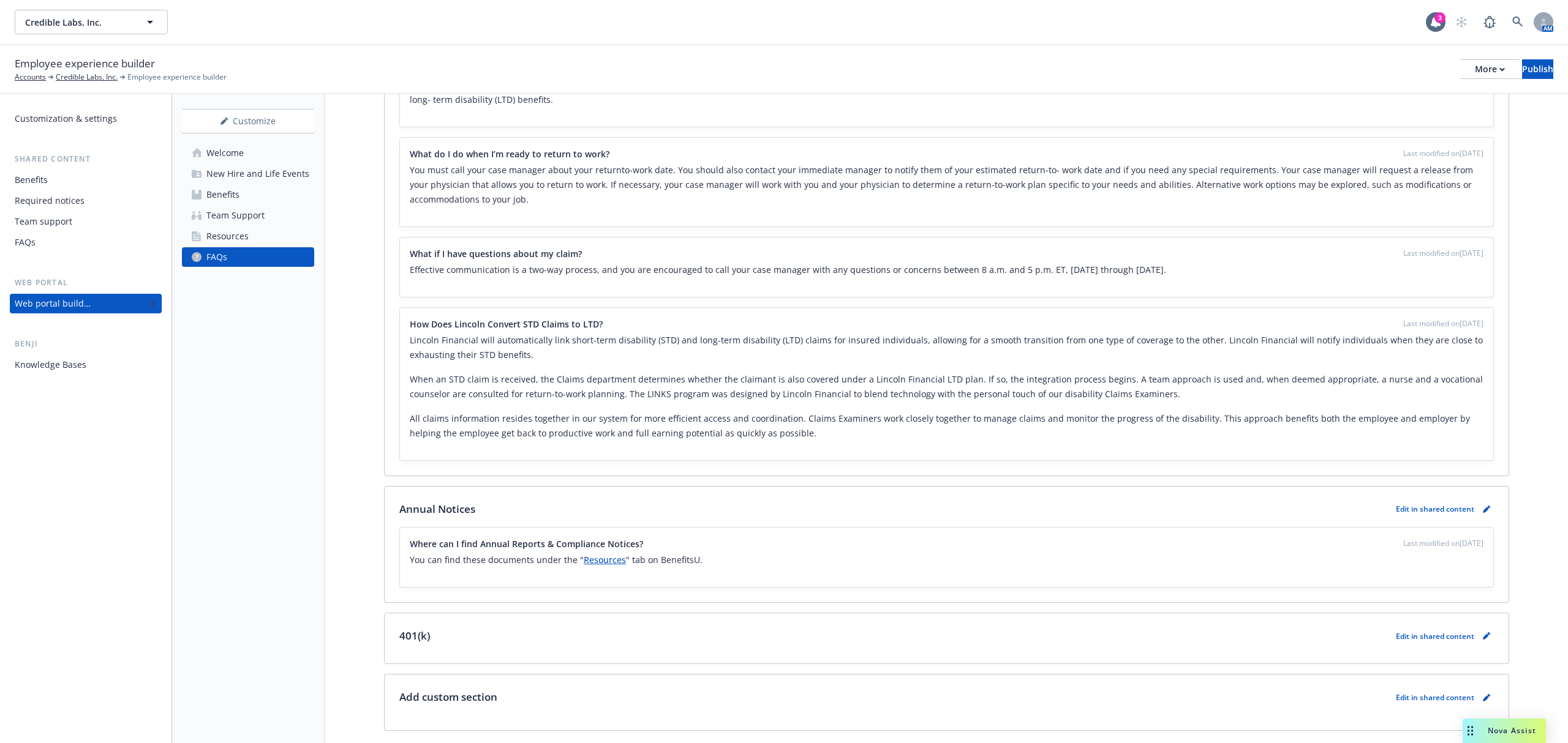
scroll to position [5171, 0]
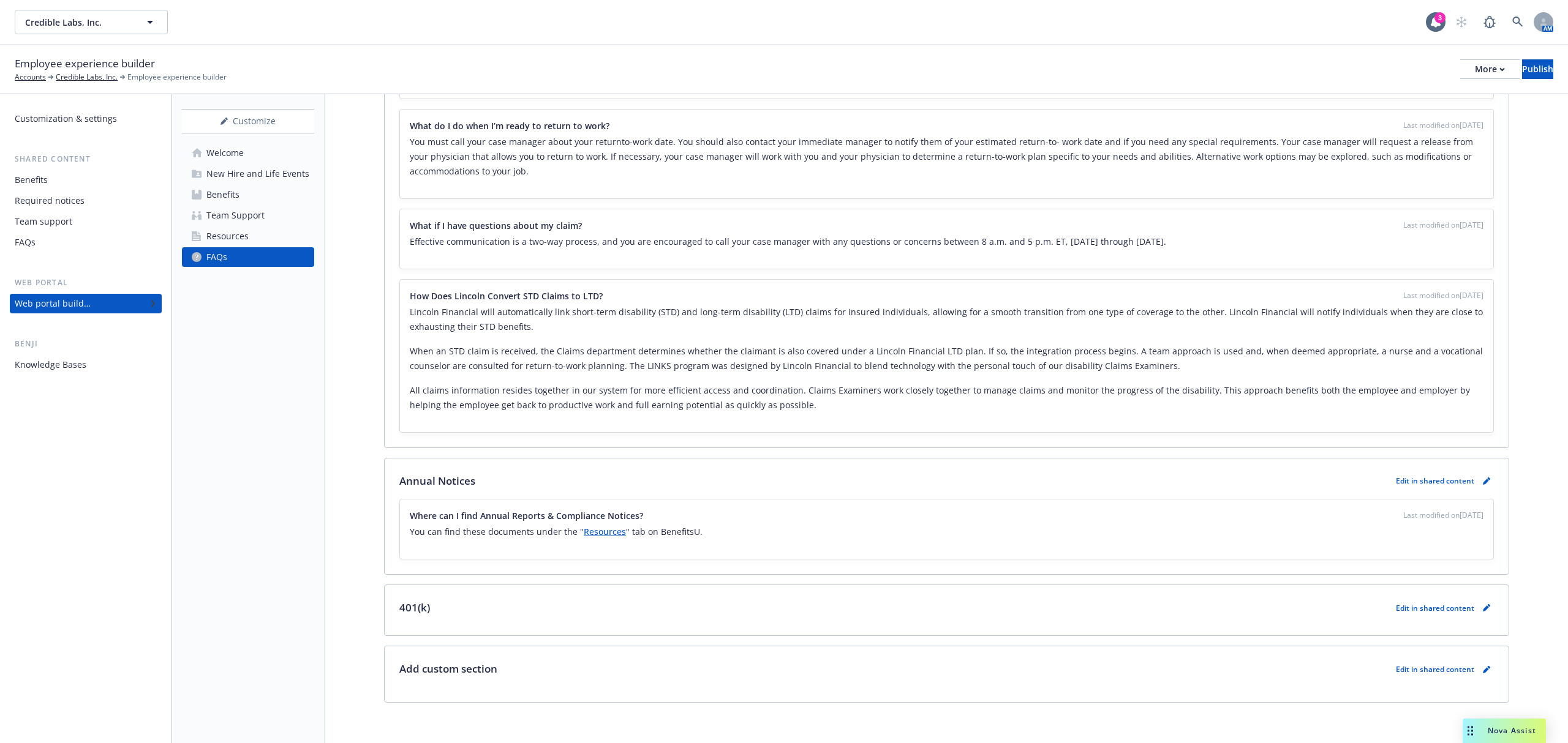
click at [209, 155] on div "Welcome" at bounding box center [225, 153] width 37 height 20
